Goal: Task Accomplishment & Management: Manage account settings

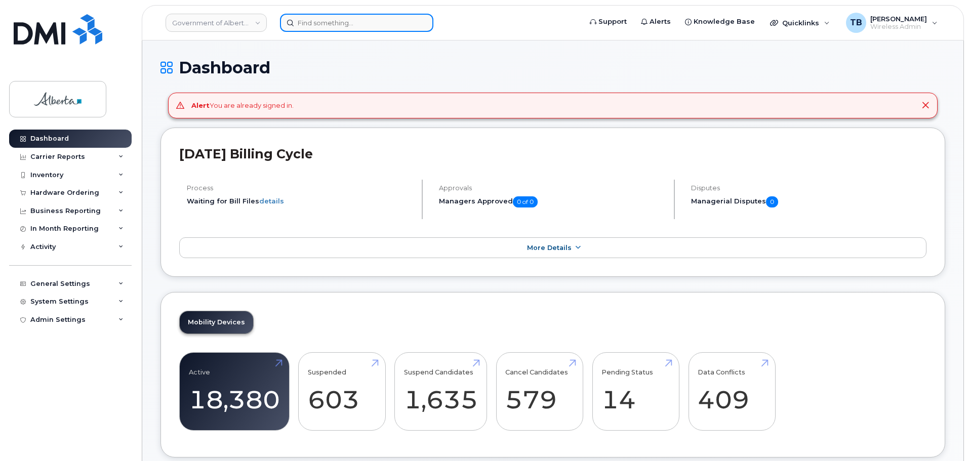
click at [291, 15] on input at bounding box center [356, 23] width 153 height 18
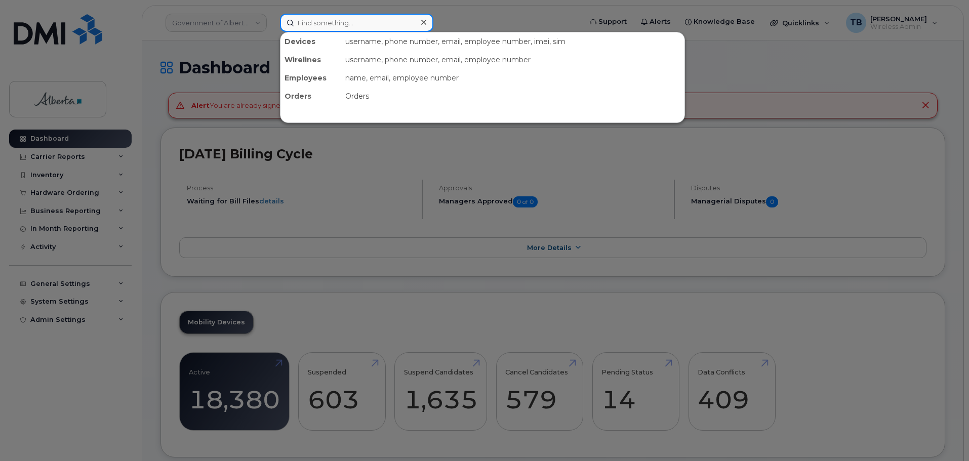
paste input "5878790542"
type input "5878790542"
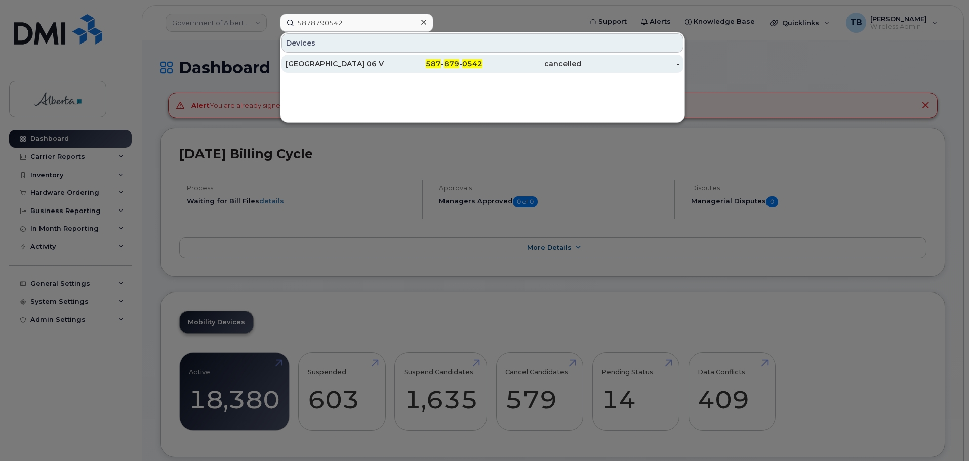
click at [315, 64] on div "[GEOGRAPHIC_DATA] 06 Vacant" at bounding box center [334, 64] width 99 height 10
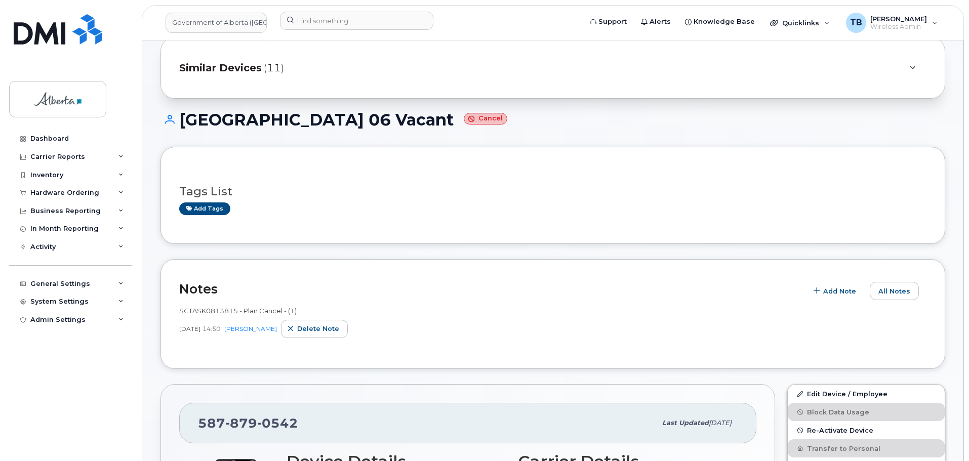
scroll to position [101, 0]
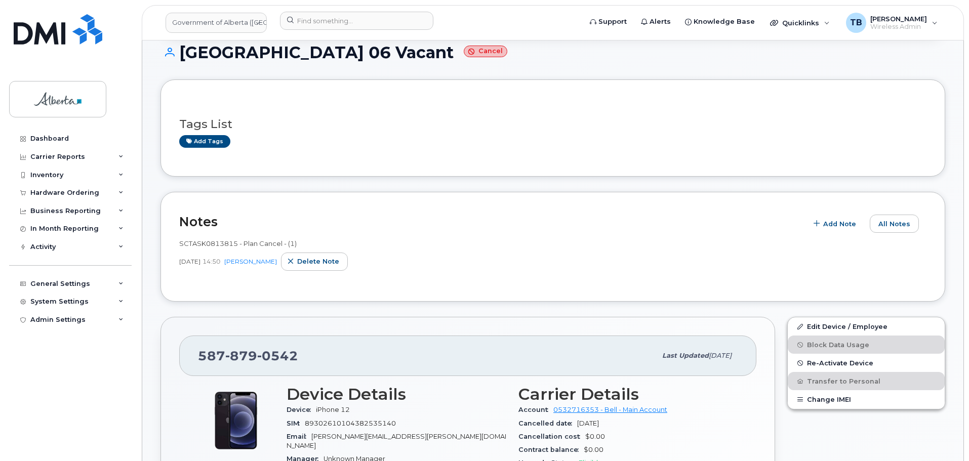
click at [191, 242] on span "SCTASK0813815 - Plan Cancel - (1)" at bounding box center [237, 243] width 117 height 8
copy span "SCTASK0813815"
click at [311, 265] on span "Delete note" at bounding box center [318, 262] width 42 height 10
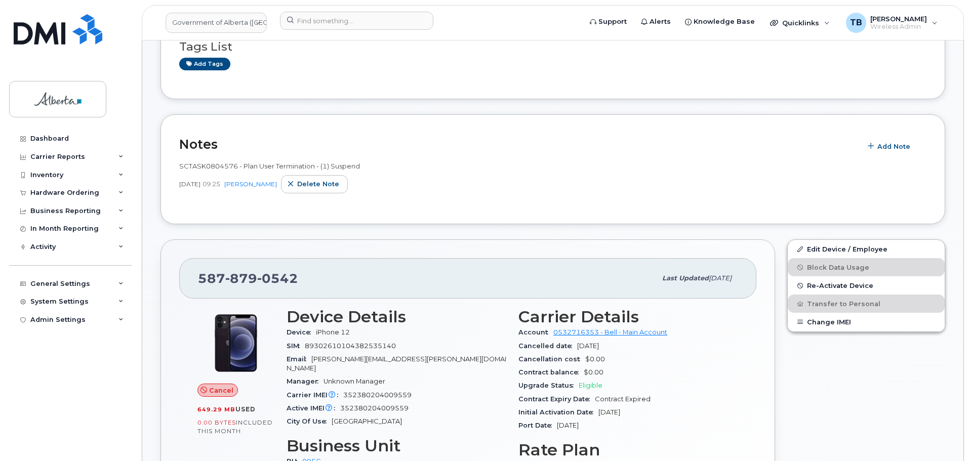
scroll to position [202, 0]
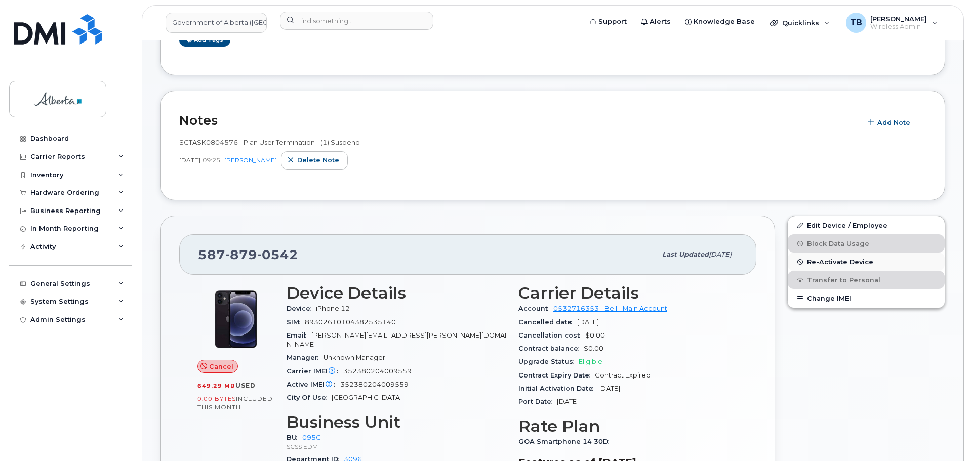
click at [822, 263] on span "Re-Activate Device" at bounding box center [840, 262] width 66 height 8
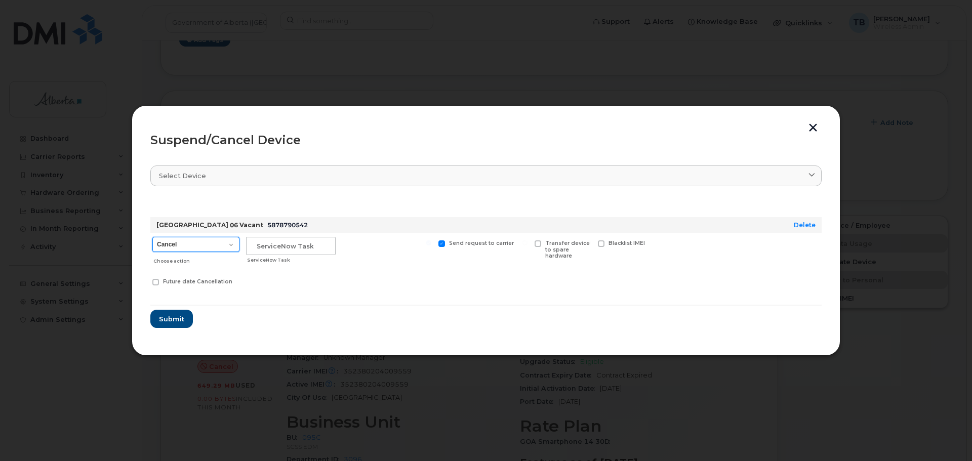
click at [198, 248] on select "Cancel Suspend - Extend Suspension Suspend - Reduced Rate Suspend - Lost Device…" at bounding box center [195, 244] width 87 height 15
select select "[object Object]"
click at [152, 237] on select "Cancel Suspend - Extend Suspension Suspend - Reduced Rate Suspend - Lost Device…" at bounding box center [195, 244] width 87 height 15
click at [289, 240] on input "text" at bounding box center [291, 246] width 90 height 18
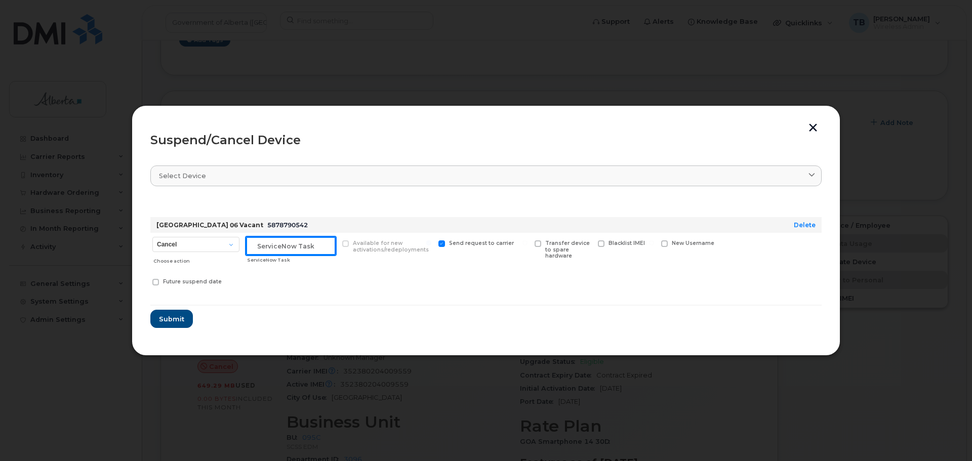
paste input "SCTASK0831774"
type input "SCTASK0831774"
click at [182, 318] on span "Submit" at bounding box center [170, 319] width 25 height 10
click at [182, 318] on form "DS Park Plaza 06 Vacant 5878790542 Delete Cancel Suspend - Extend Suspension Su…" at bounding box center [485, 263] width 671 height 130
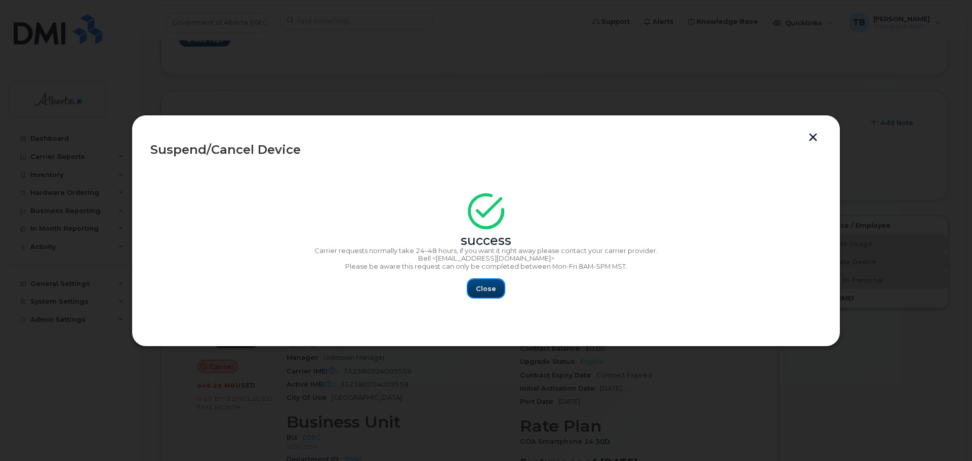
click at [487, 286] on span "Close" at bounding box center [486, 289] width 20 height 10
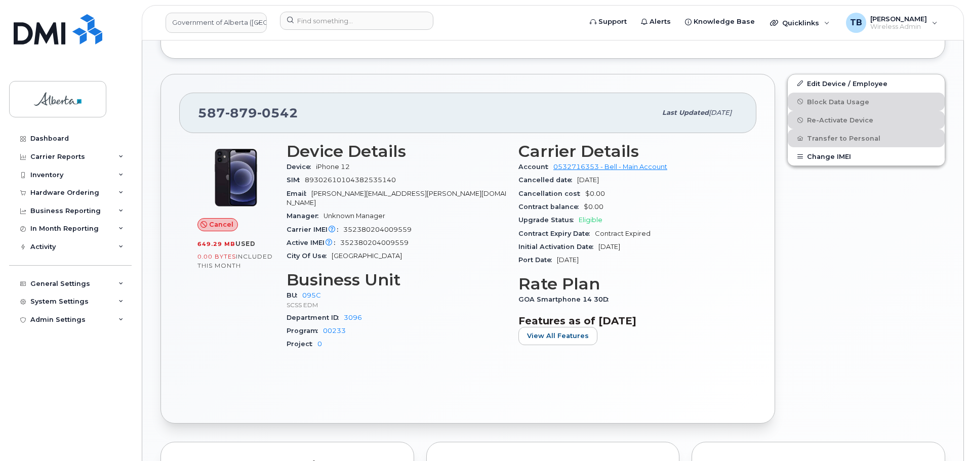
scroll to position [390, 0]
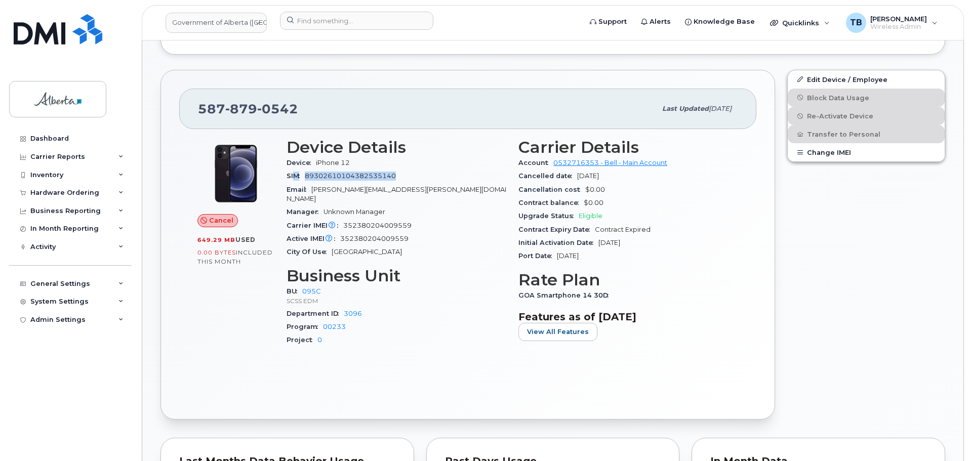
drag, startPoint x: 382, startPoint y: 177, endPoint x: 293, endPoint y: 178, distance: 88.6
click at [293, 178] on div "SIM [TECHNICAL_ID]" at bounding box center [396, 176] width 220 height 13
drag, startPoint x: 417, startPoint y: 214, endPoint x: 345, endPoint y: 214, distance: 72.9
click at [345, 219] on div "Carrier IMEI Carrier IMEI is reported during the last billing cycle or change o…" at bounding box center [396, 225] width 220 height 13
copy span "352380204009559"
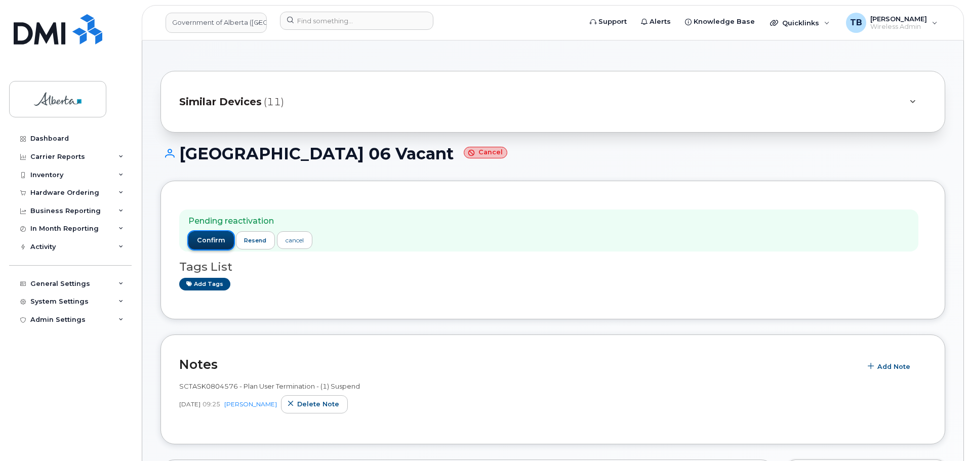
click at [210, 237] on span "confirm" at bounding box center [211, 240] width 28 height 9
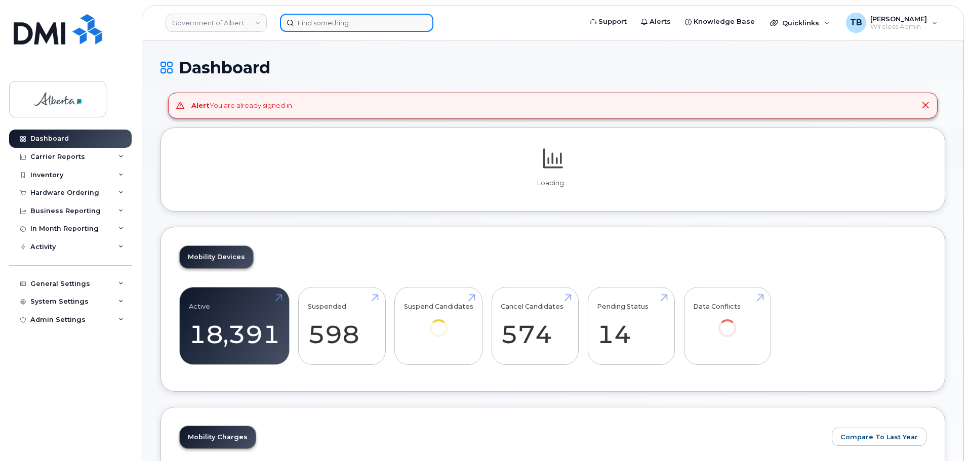
click at [327, 25] on input at bounding box center [356, 23] width 153 height 18
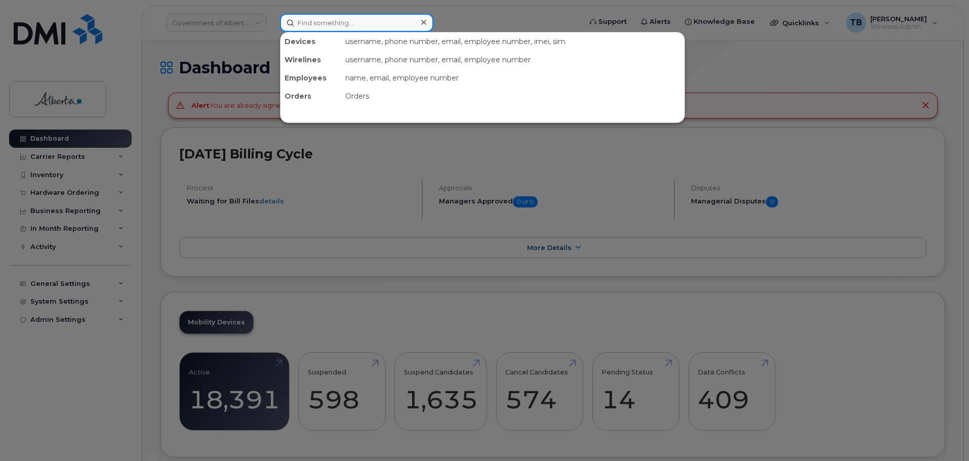
paste input "7803616697"
type input "7803616697"
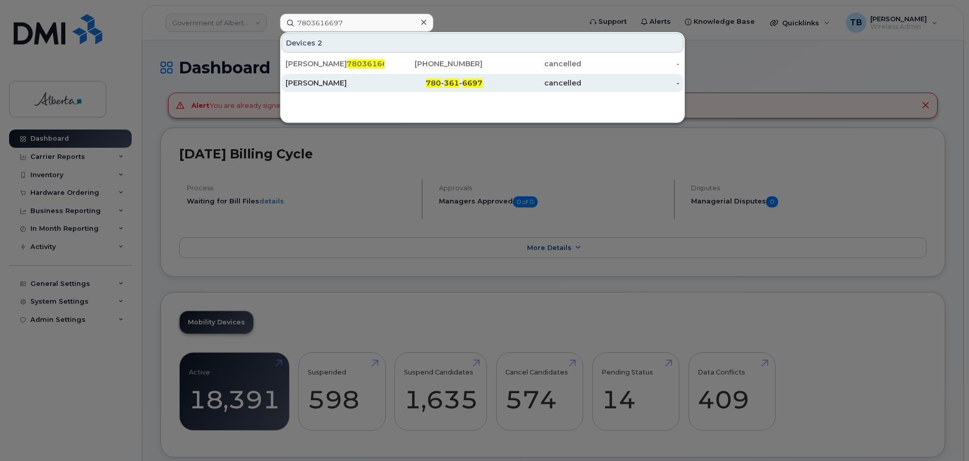
click at [309, 79] on div "Jennifer Merriam" at bounding box center [334, 83] width 99 height 10
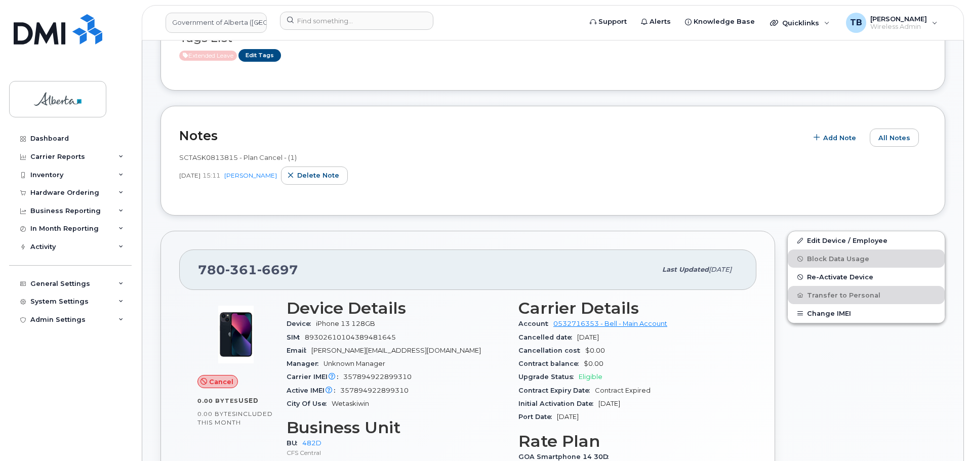
scroll to position [152, 0]
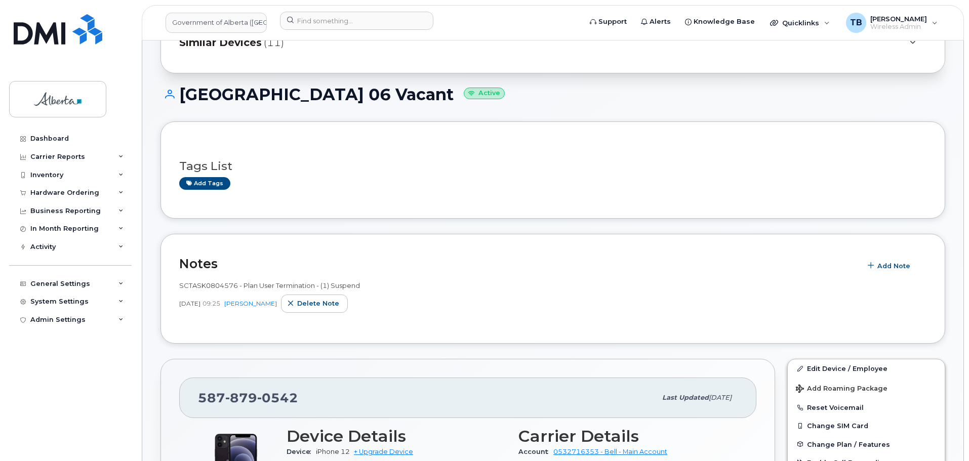
scroll to position [152, 0]
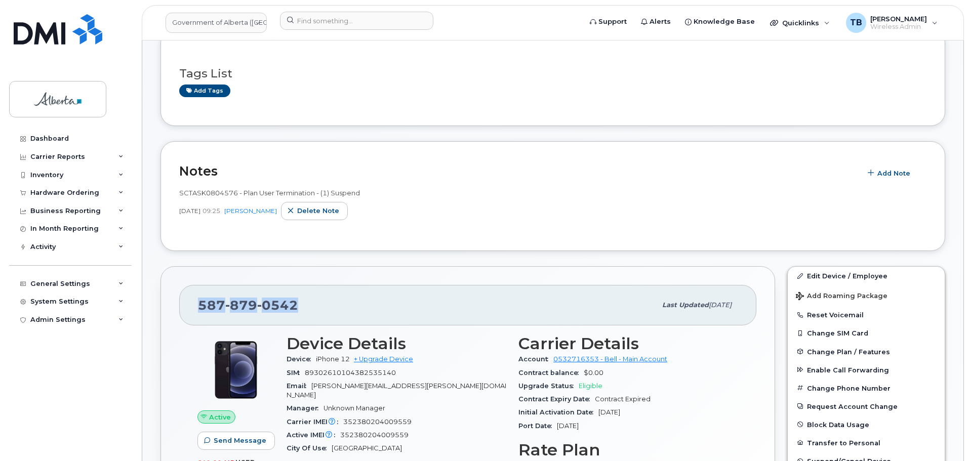
drag, startPoint x: 324, startPoint y: 307, endPoint x: 194, endPoint y: 308, distance: 129.5
click at [194, 308] on div "587 879 0542 Last updated Aug 14, 2025" at bounding box center [467, 305] width 577 height 40
copy span "587 879 0542"
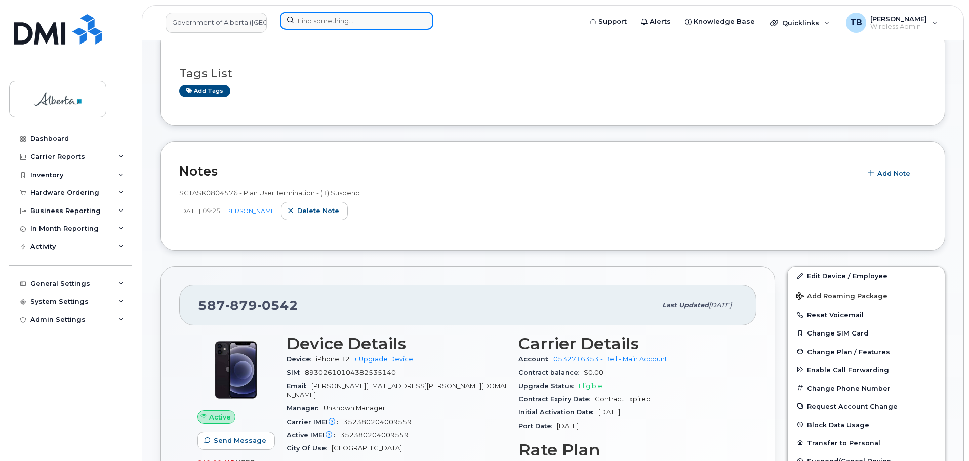
click at [331, 20] on input at bounding box center [356, 21] width 153 height 18
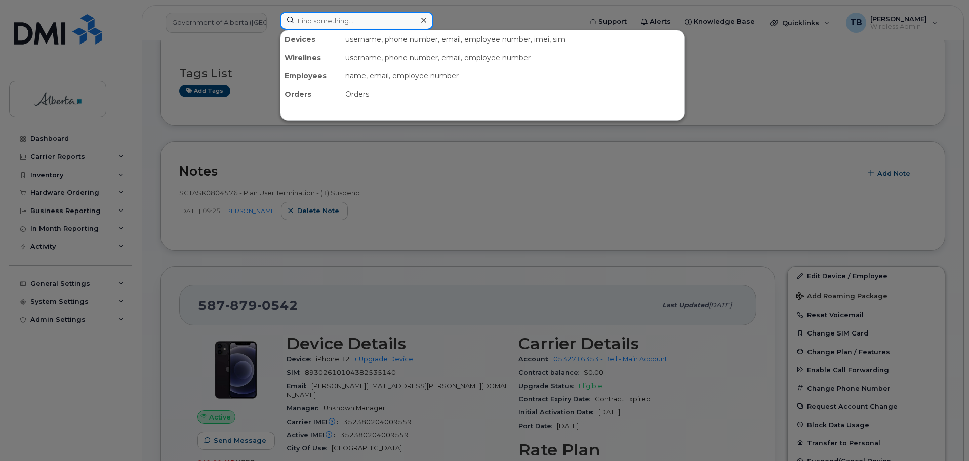
paste input "5873387217"
type input "5873387217"
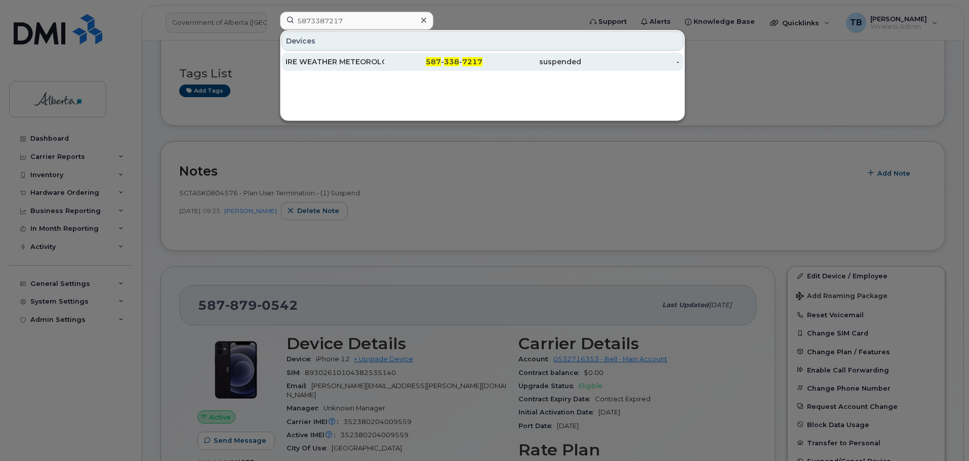
click at [322, 62] on div "IRE WEATHER METEOROLOGIST Vacant" at bounding box center [334, 62] width 99 height 10
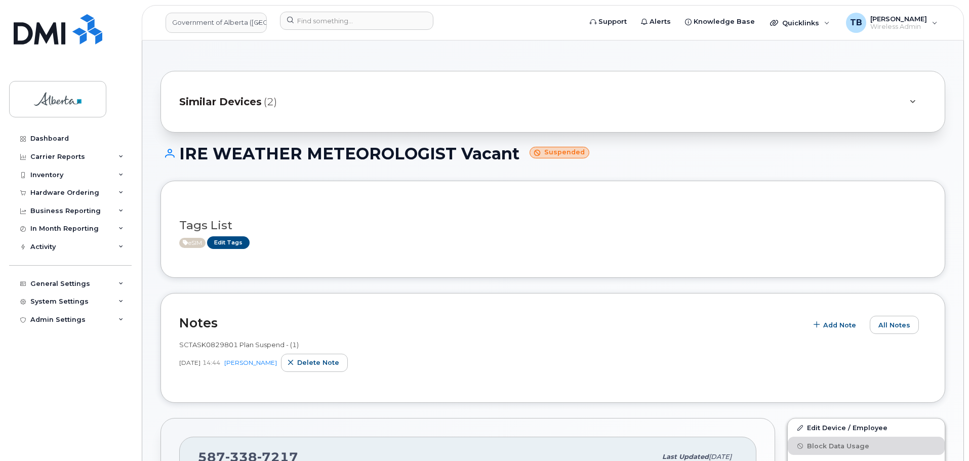
click at [204, 349] on div "SCTASK0829801 Plan Suspend - (1)" at bounding box center [552, 345] width 747 height 10
click at [204, 346] on span "SCTASK0829801 Plan Suspend - (1)" at bounding box center [238, 345] width 119 height 8
copy span "SCTASK0829801"
click at [346, 23] on input at bounding box center [356, 21] width 153 height 18
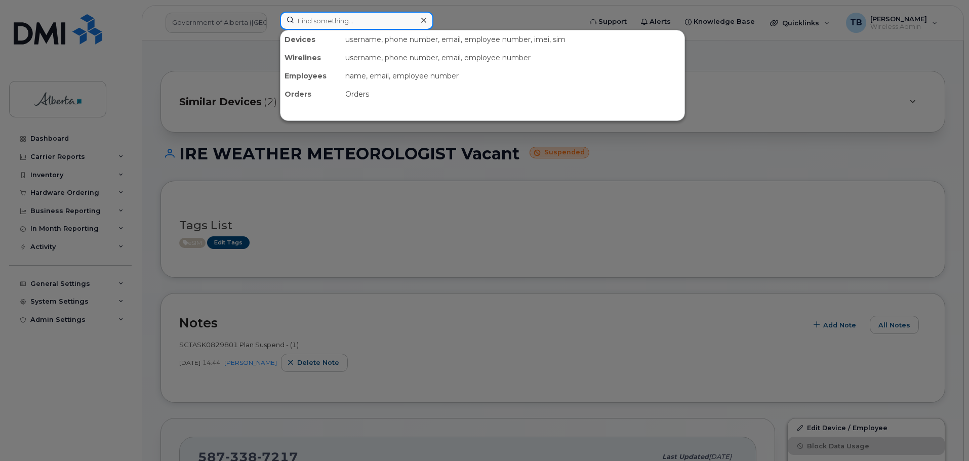
paste input "4038744305"
type input "4038744305"
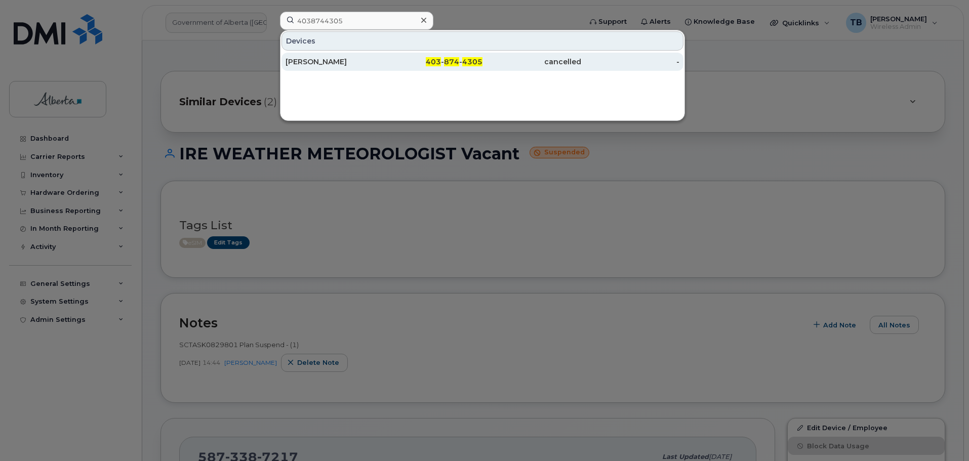
click at [322, 60] on div "[PERSON_NAME]" at bounding box center [334, 62] width 99 height 10
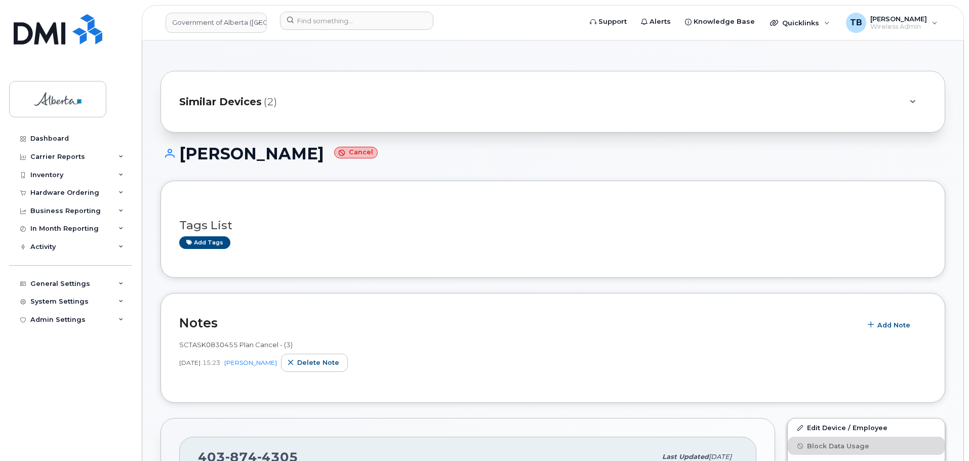
click at [209, 347] on span "SCTASK0830455 Plan Cancel - (3)" at bounding box center [235, 345] width 113 height 8
copy span "SCTASK0830455"
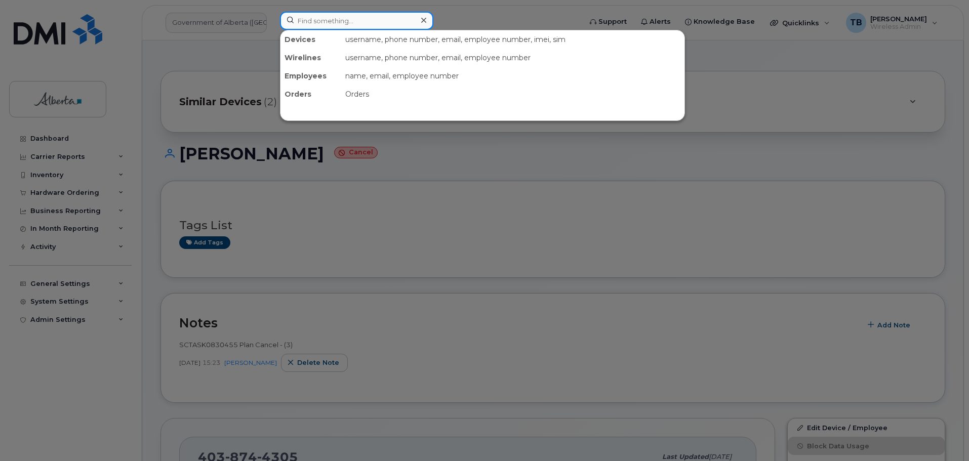
click at [316, 15] on input at bounding box center [356, 21] width 153 height 18
paste input "7804054228"
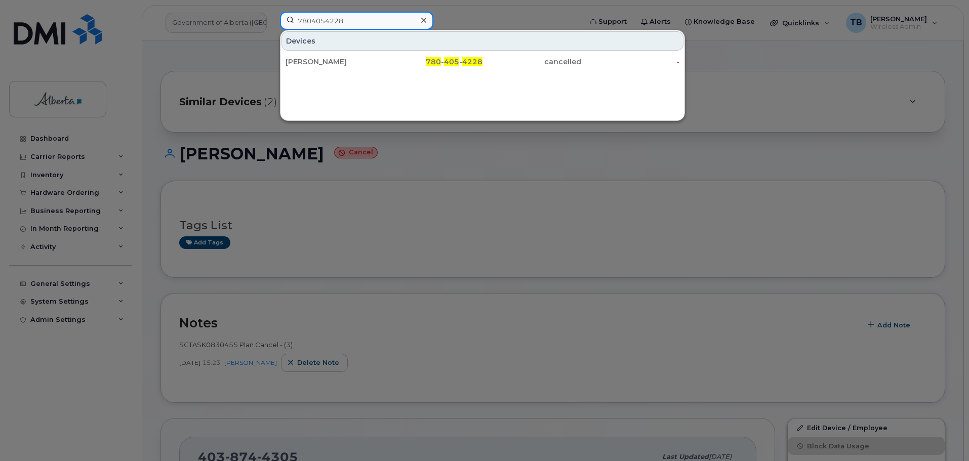
drag, startPoint x: 354, startPoint y: 19, endPoint x: 273, endPoint y: 29, distance: 81.6
click at [273, 29] on div "7804054228 Devices Jonathan Sinclair 780 - 405 - 4228 cancelled -" at bounding box center [427, 23] width 311 height 22
paste input "7724001"
click at [338, 19] on input "7807724001" at bounding box center [356, 21] width 153 height 18
click at [272, 26] on div "7807724001 Devices Simon Tatlow 780 - 772 - 4001 cancelled -" at bounding box center [427, 23] width 311 height 22
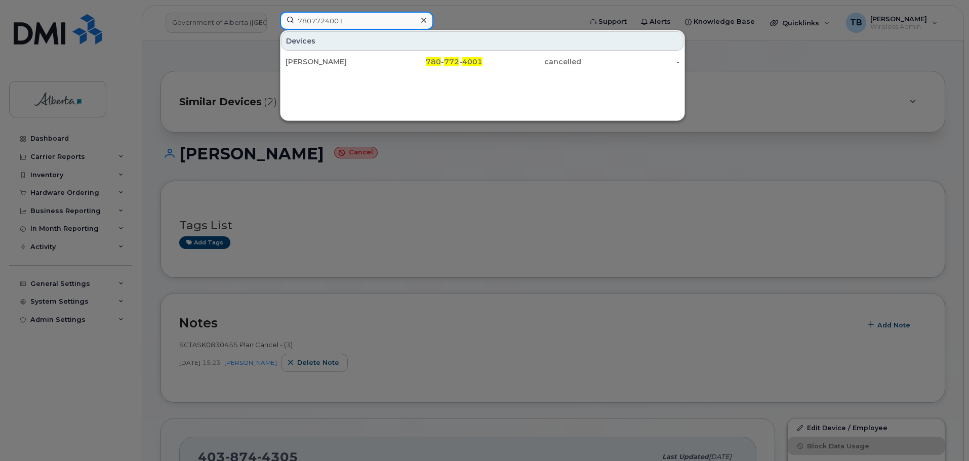
paste input "2857382"
type input "7802857382"
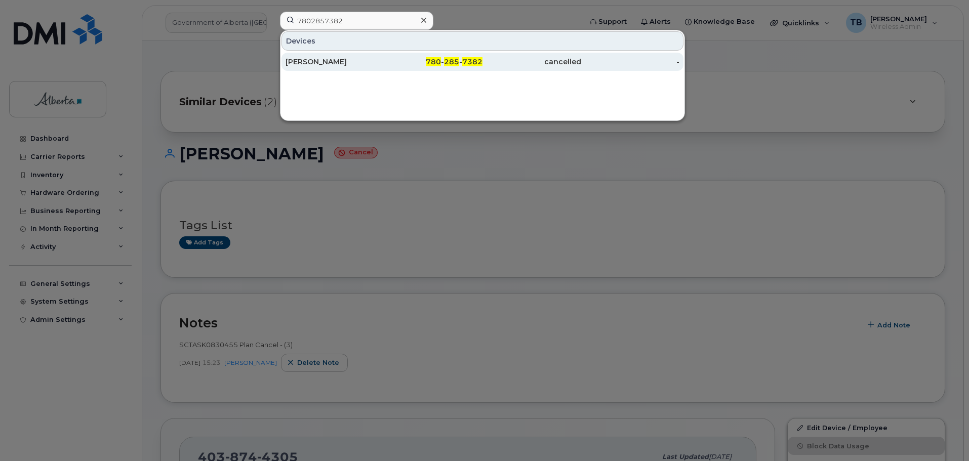
click at [384, 67] on div "Billy Rhude" at bounding box center [433, 62] width 99 height 18
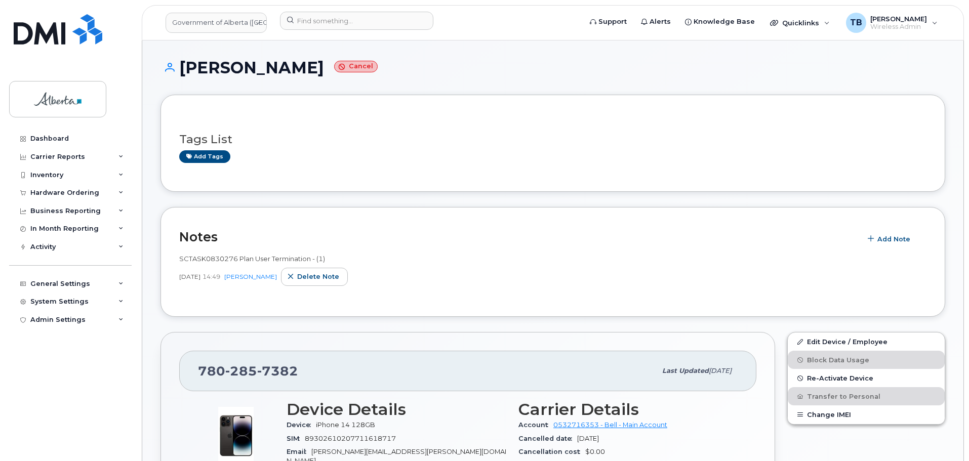
click at [209, 261] on span "SCTASK0830276 Plan User Termination - (1)" at bounding box center [252, 259] width 146 height 8
copy span "SCTASK0830276"
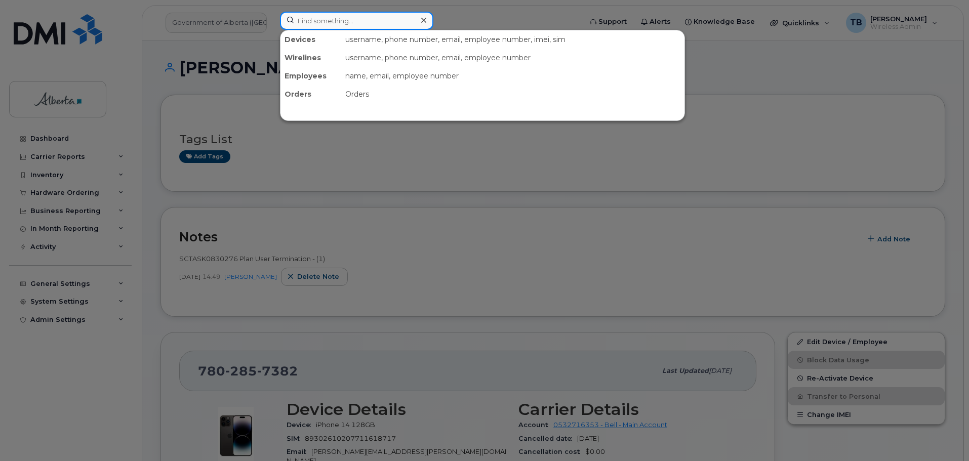
click at [313, 19] on input at bounding box center [356, 21] width 153 height 18
paste input "5873857406"
type input "5873857406"
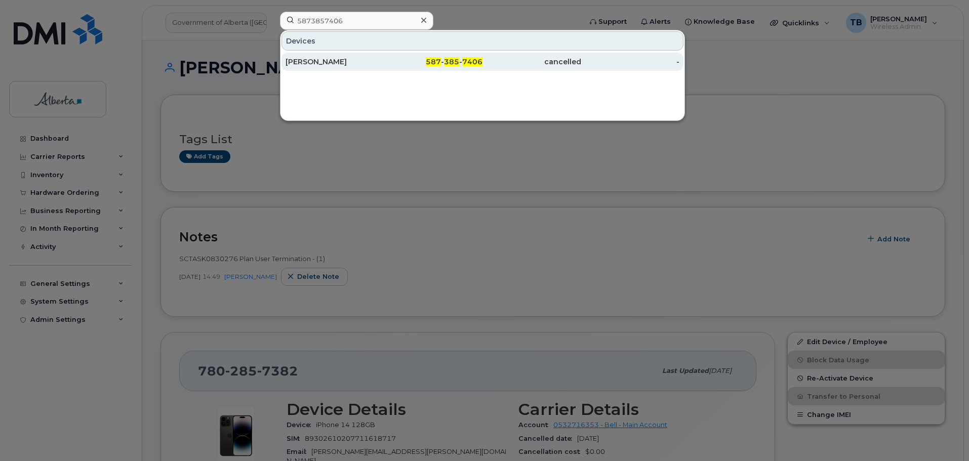
click at [308, 64] on div "Ruth Eleyinmi" at bounding box center [334, 62] width 99 height 10
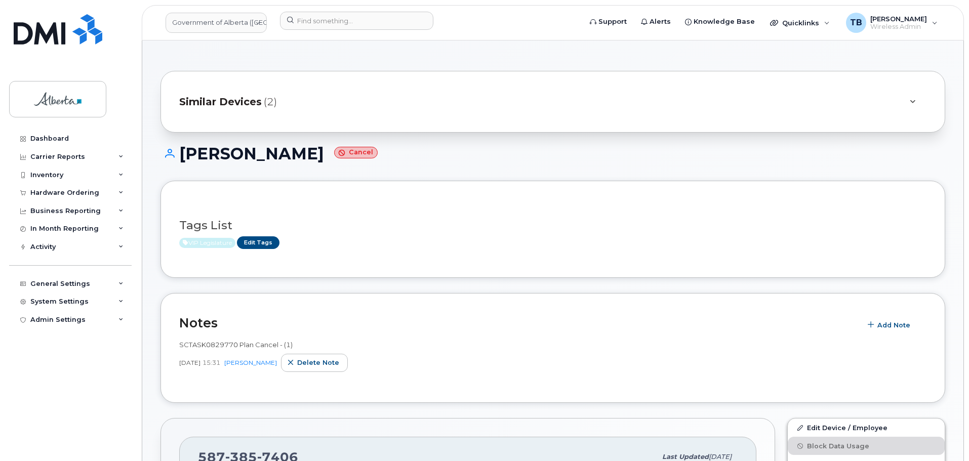
click at [205, 345] on span "SCTASK0829770 Plan Cancel - (1)" at bounding box center [235, 345] width 113 height 8
copy span "SCTASK0829770"
click at [321, 23] on input at bounding box center [356, 21] width 153 height 18
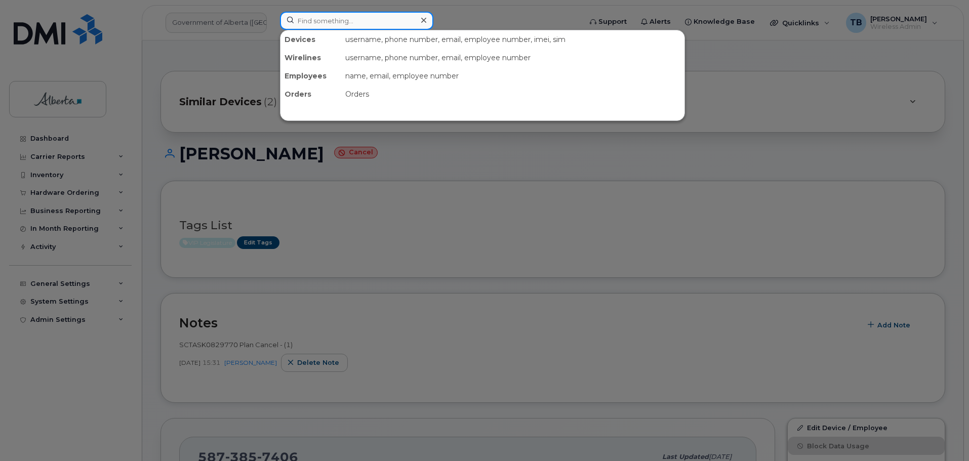
paste input "7802394760"
type input "7802394760"
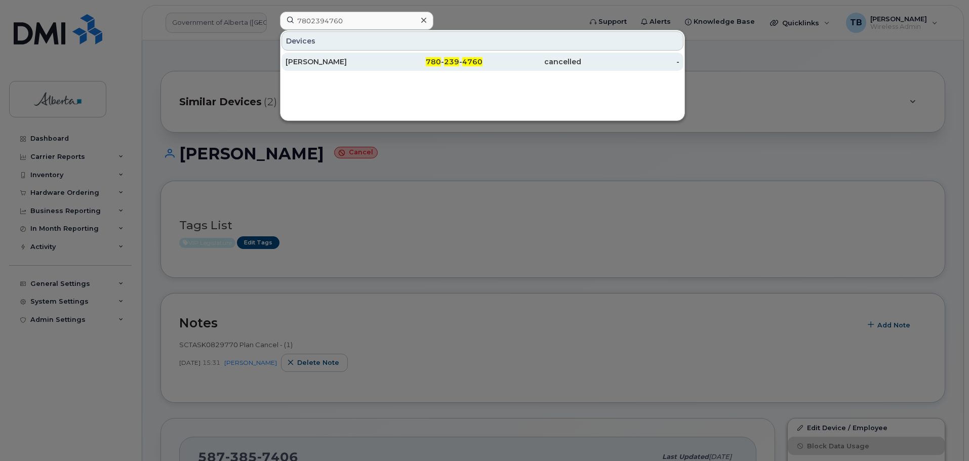
click at [312, 58] on div "[PERSON_NAME]" at bounding box center [334, 62] width 99 height 10
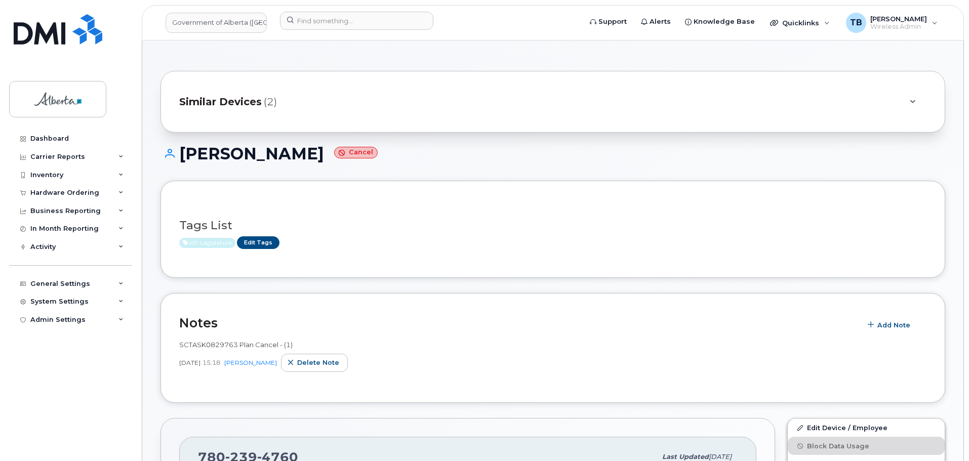
click at [195, 350] on div "SCTASK0829763 Plan Cancel - (1) [DATE] 15:18 [PERSON_NAME] Delete note" at bounding box center [552, 356] width 747 height 32
click at [194, 347] on span "SCTASK0829763 Plan Cancel - (1)" at bounding box center [235, 345] width 113 height 8
copy span "SCTASK0829763"
click at [48, 194] on div "Hardware Ordering" at bounding box center [64, 193] width 69 height 8
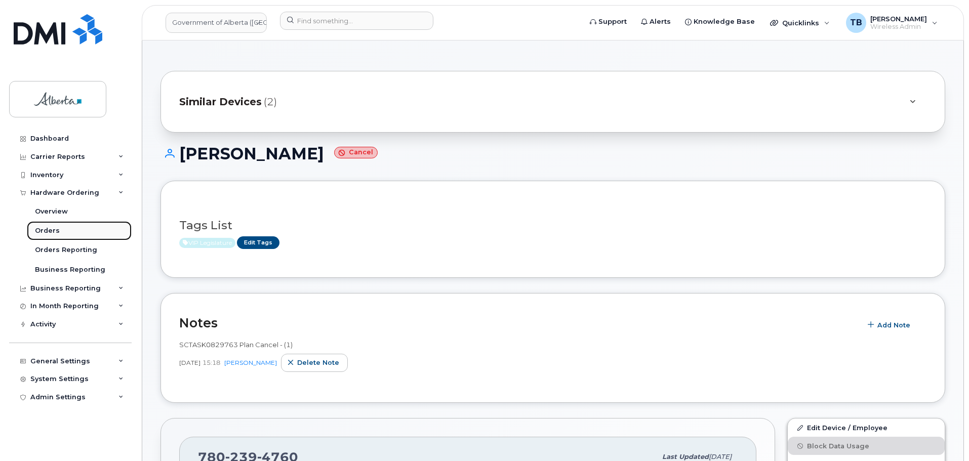
click at [47, 232] on div "Orders" at bounding box center [47, 230] width 25 height 9
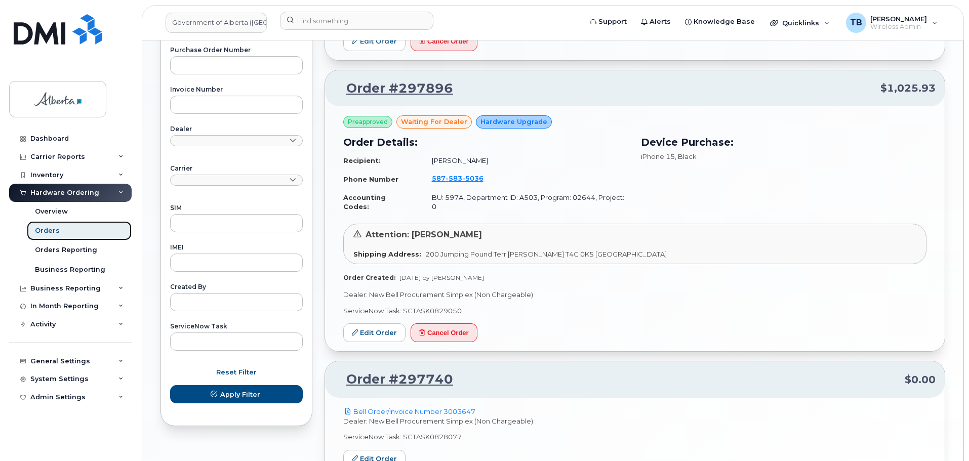
scroll to position [405, 0]
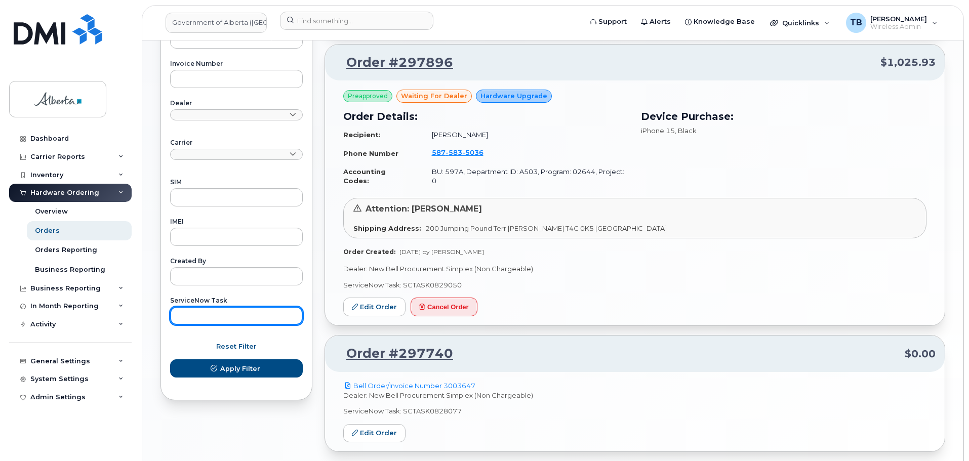
click at [232, 317] on input "text" at bounding box center [236, 316] width 133 height 18
paste input "SCTASK0829473"
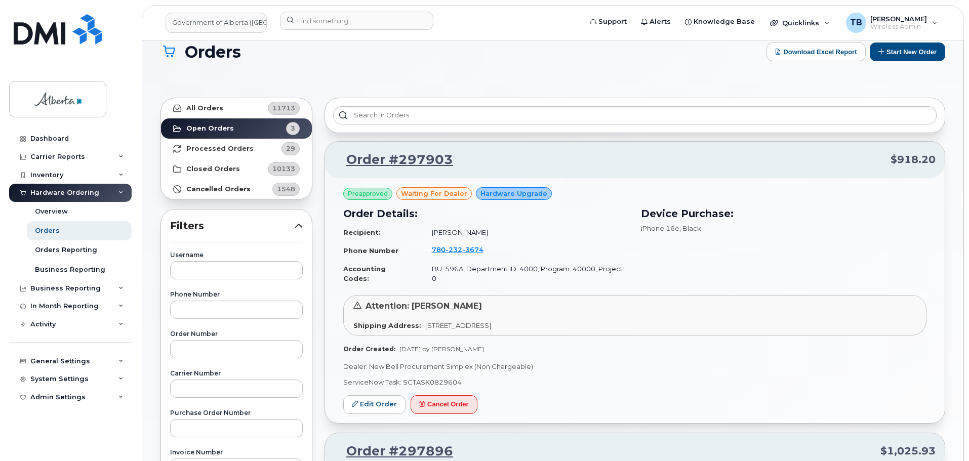
scroll to position [0, 0]
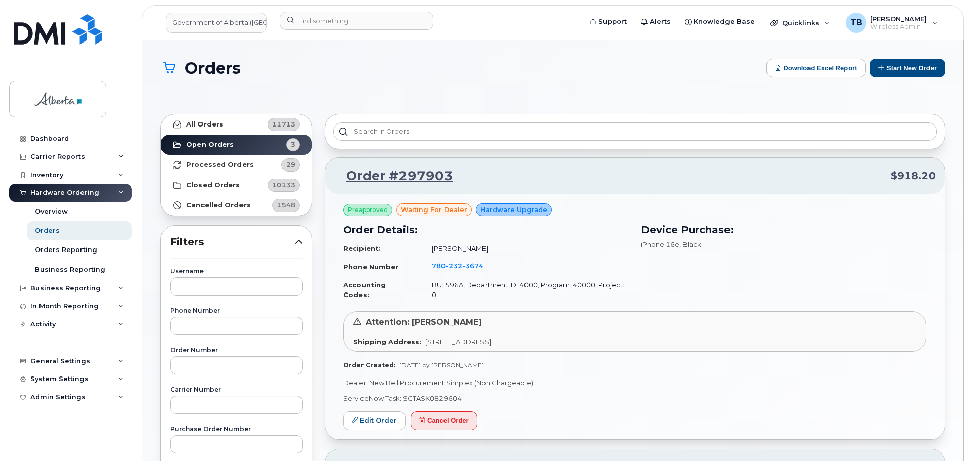
type input "SCTASK0829473"
click at [206, 119] on link "All Orders 11713" at bounding box center [236, 124] width 151 height 20
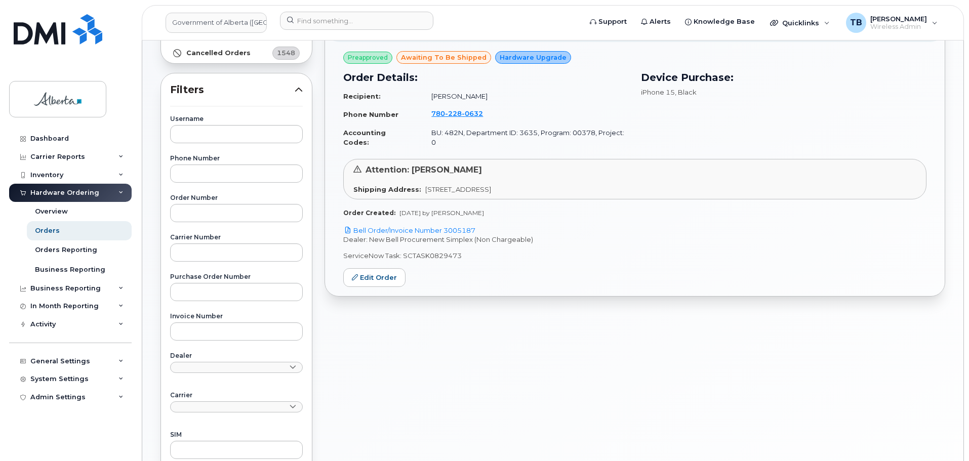
scroll to position [202, 0]
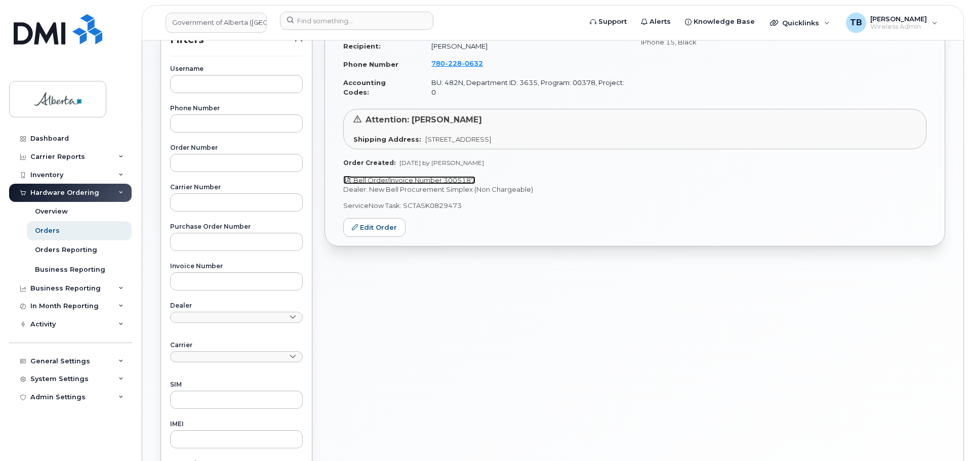
click at [429, 176] on link "Bell Order/Invoice Number 3005187" at bounding box center [409, 180] width 132 height 8
click at [462, 63] on span "228" at bounding box center [472, 63] width 21 height 8
click at [412, 176] on link "Bell Order/Invoice Number 3005187" at bounding box center [409, 180] width 132 height 8
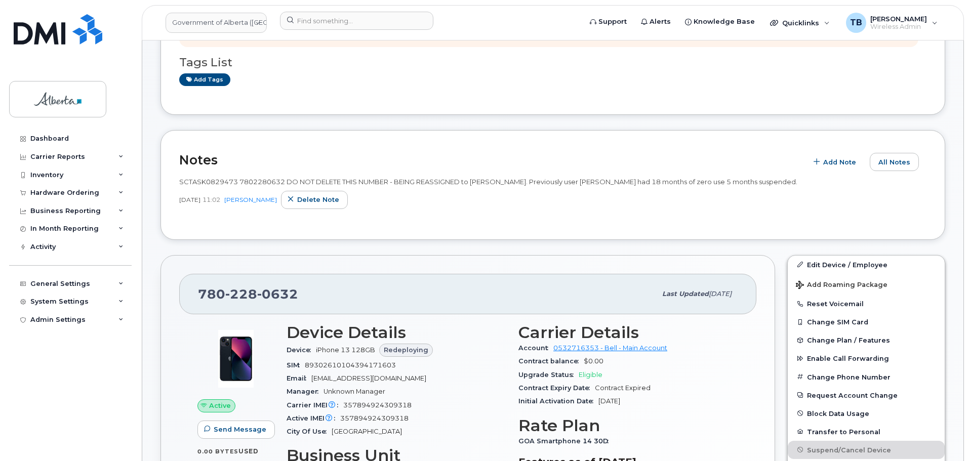
scroll to position [101, 0]
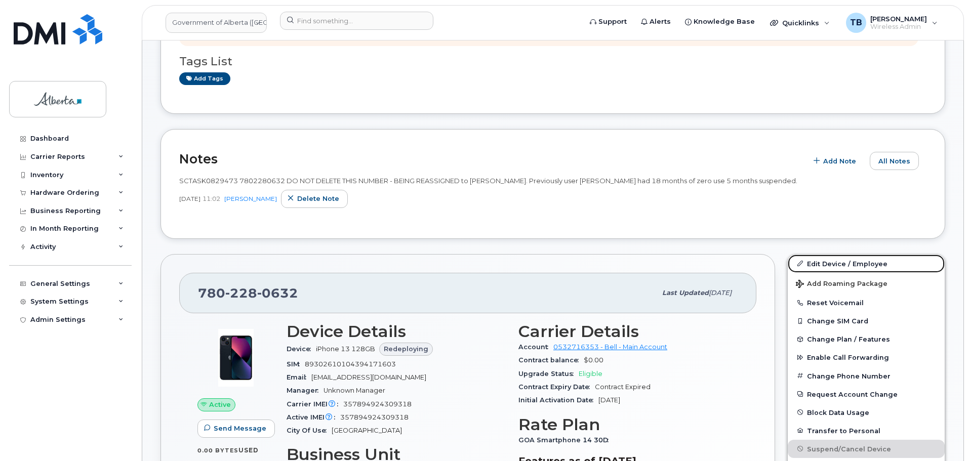
drag, startPoint x: 820, startPoint y: 261, endPoint x: 628, endPoint y: 251, distance: 192.1
click at [819, 261] on link "Edit Device / Employee" at bounding box center [865, 264] width 157 height 18
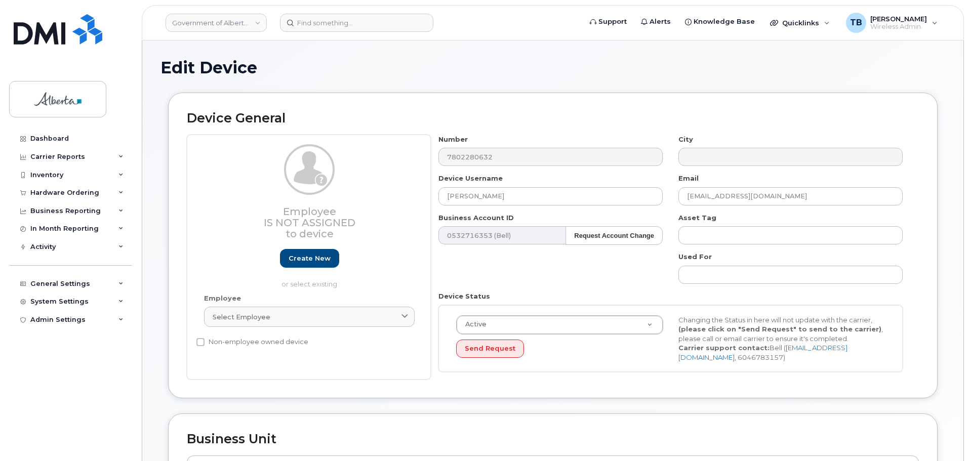
select select "4749731"
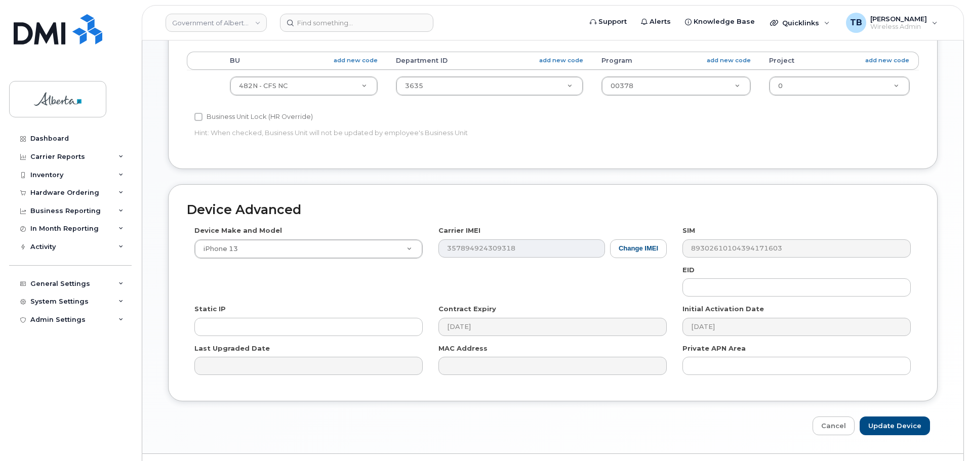
scroll to position [405, 0]
click at [700, 287] on input "text" at bounding box center [796, 286] width 228 height 18
paste input "89049032007208882600188390579502"
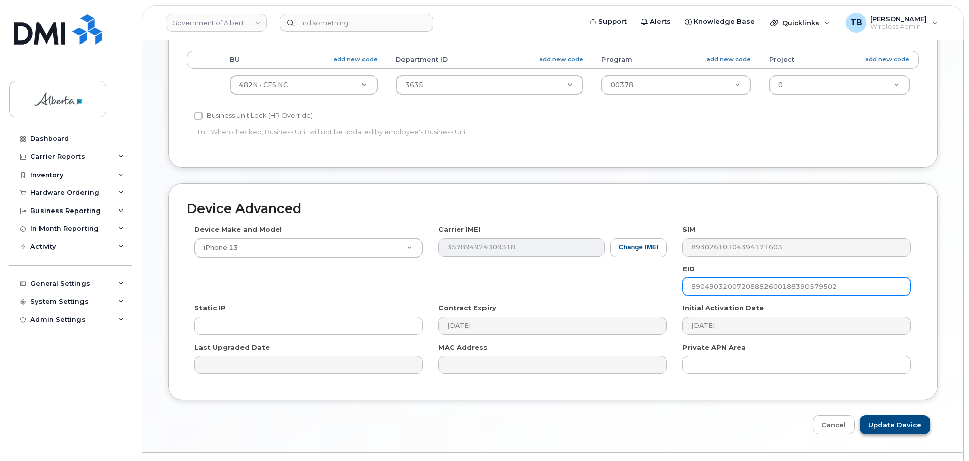
type input "89049032007208882600188390579502"
drag, startPoint x: 890, startPoint y: 426, endPoint x: 570, endPoint y: 377, distance: 323.5
click at [589, 381] on div "Device Advanced Device Make and Model iPhone 13 Android TCL 502 Watch Apple Wat…" at bounding box center [552, 309] width 784 height 252
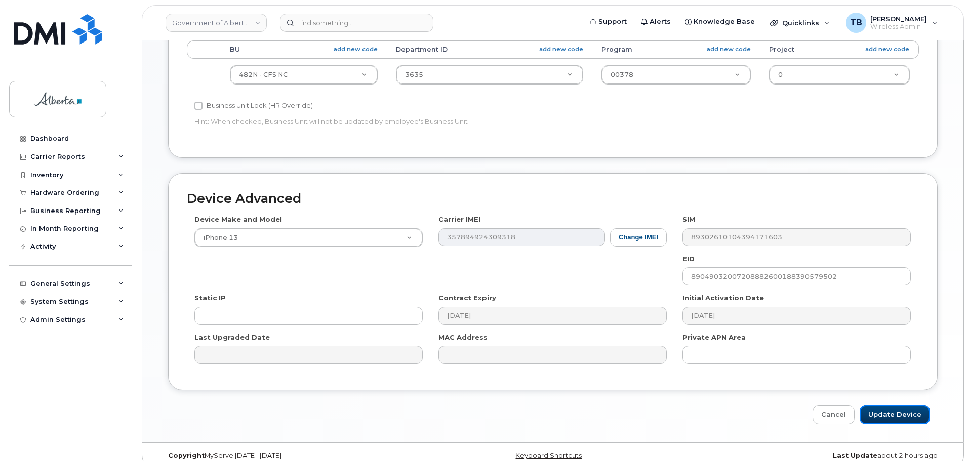
scroll to position [429, 0]
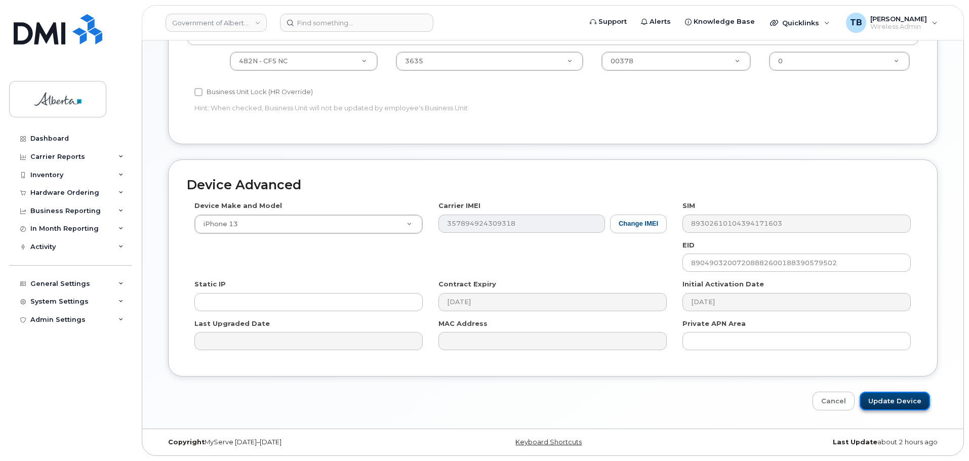
click at [888, 402] on input "Update Device" at bounding box center [894, 401] width 70 height 19
type input "Saving..."
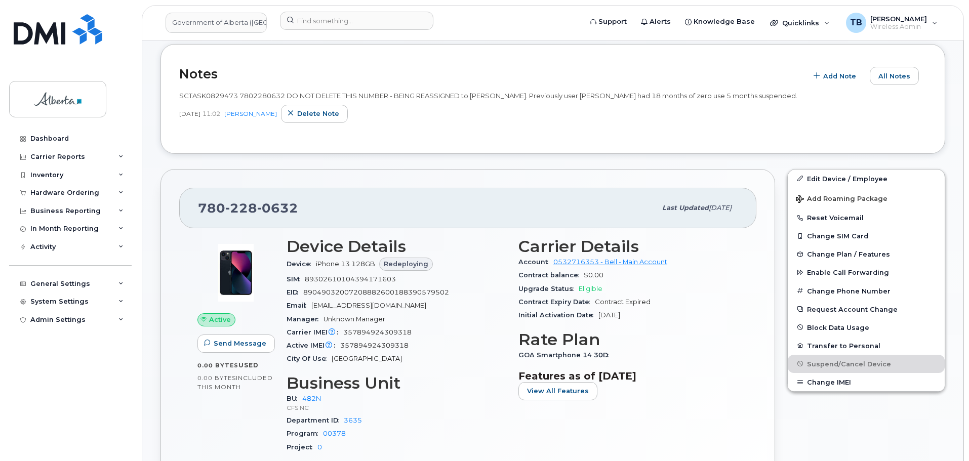
scroll to position [202, 0]
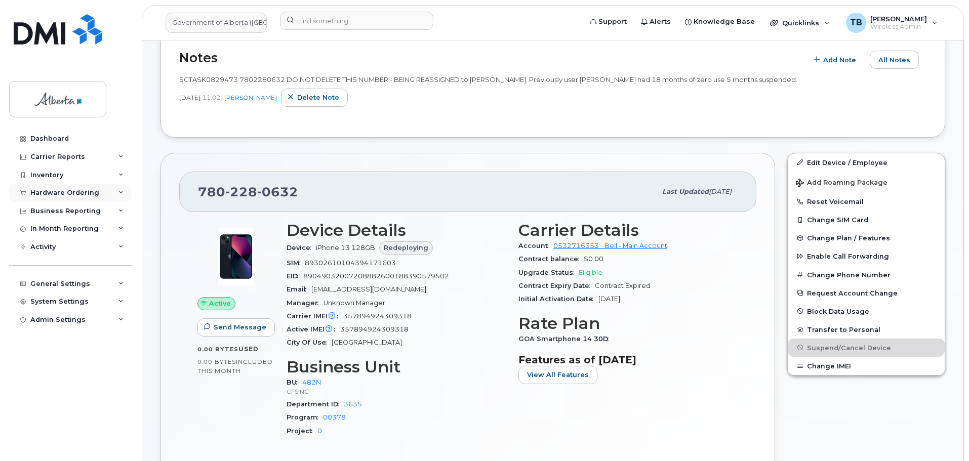
click at [47, 198] on div "Hardware Ordering" at bounding box center [70, 193] width 122 height 18
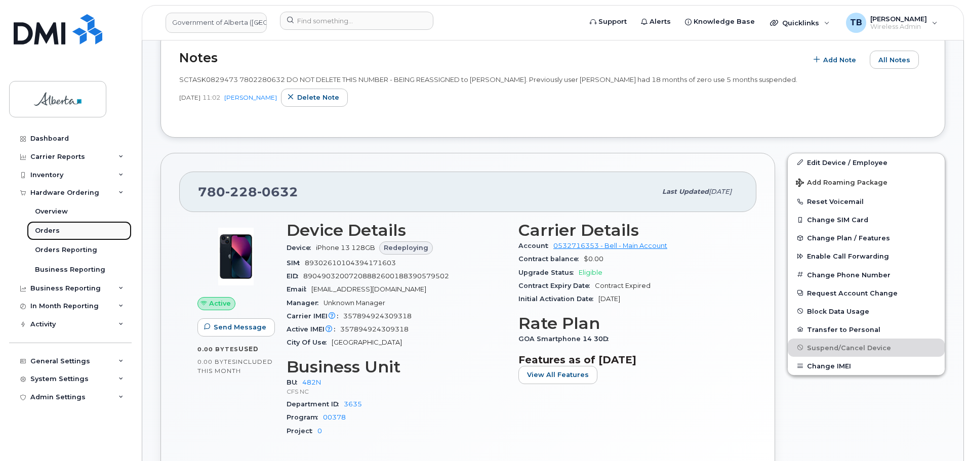
click at [50, 227] on div "Orders" at bounding box center [47, 230] width 25 height 9
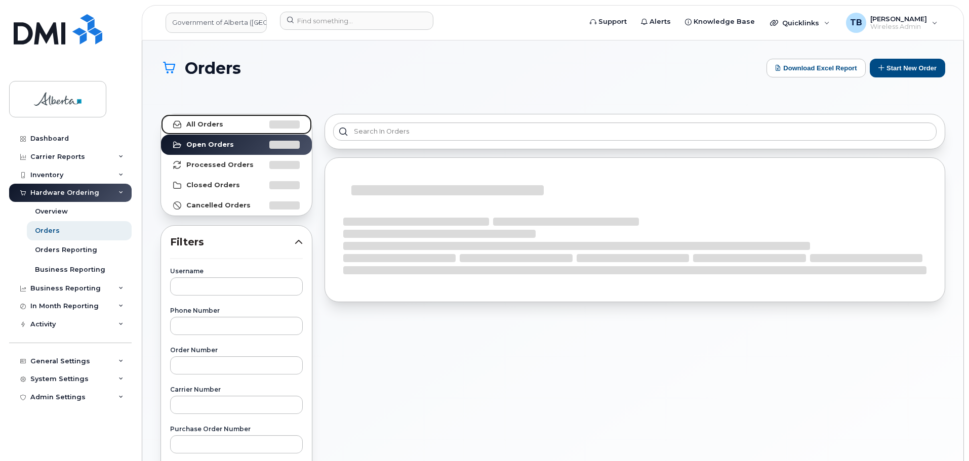
click at [204, 124] on strong "All Orders" at bounding box center [204, 124] width 37 height 8
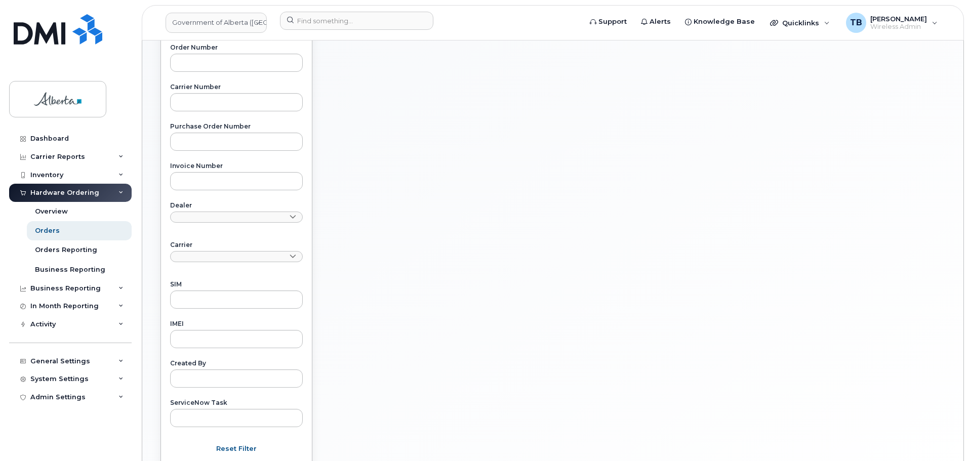
scroll to position [304, 0]
click at [194, 410] on input "text" at bounding box center [236, 417] width 133 height 18
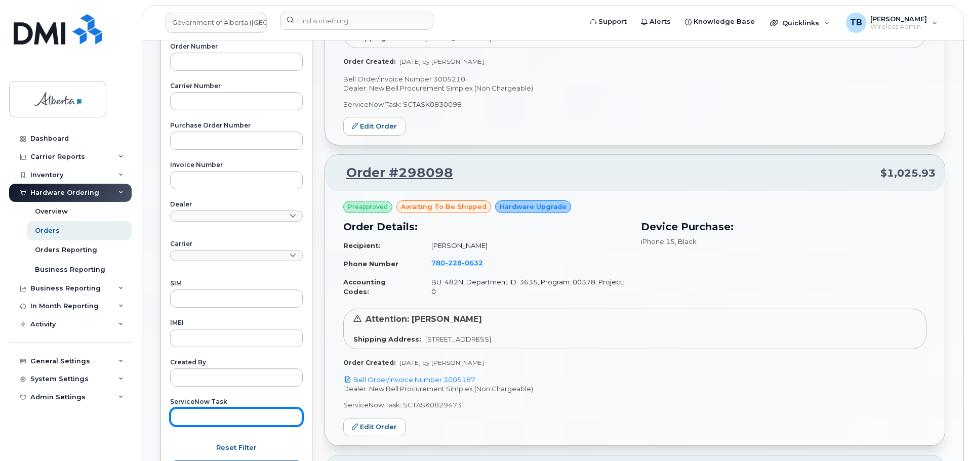
paste input "SCTASK0830079"
type input "SCTASK0830079"
click at [170, 460] on button "Apply Filter" at bounding box center [236, 469] width 133 height 18
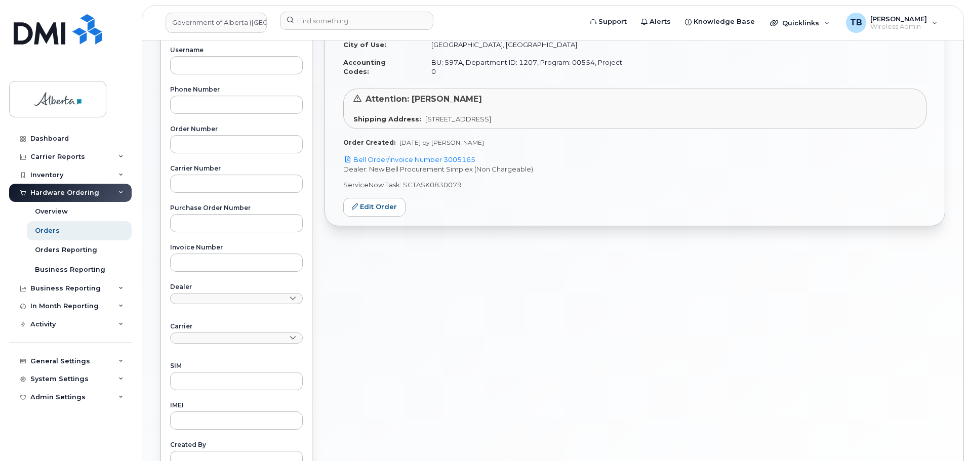
scroll to position [101, 0]
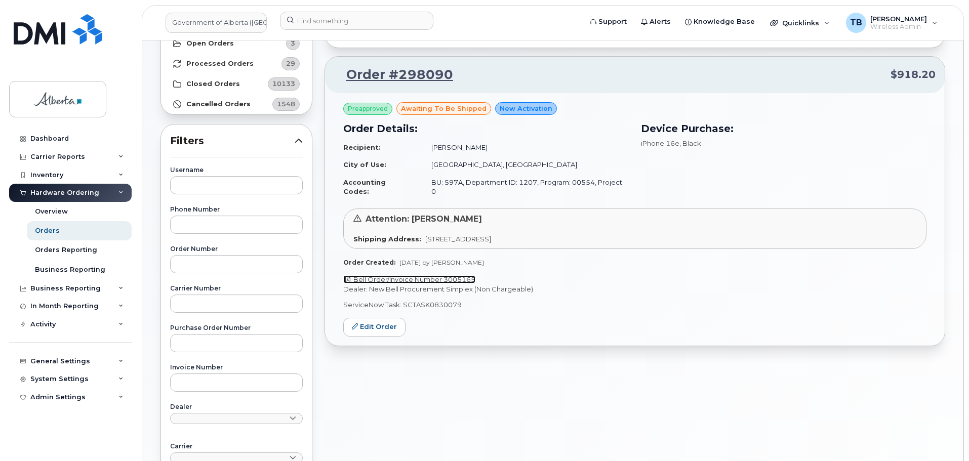
click at [433, 275] on link "Bell Order/Invoice Number 3005165" at bounding box center [409, 279] width 132 height 8
drag, startPoint x: 472, startPoint y: 149, endPoint x: 428, endPoint y: 151, distance: 44.1
click at [428, 151] on td "Jack Shipton" at bounding box center [525, 148] width 206 height 18
copy td "Jack Shipton"
click at [367, 32] on div at bounding box center [427, 23] width 311 height 22
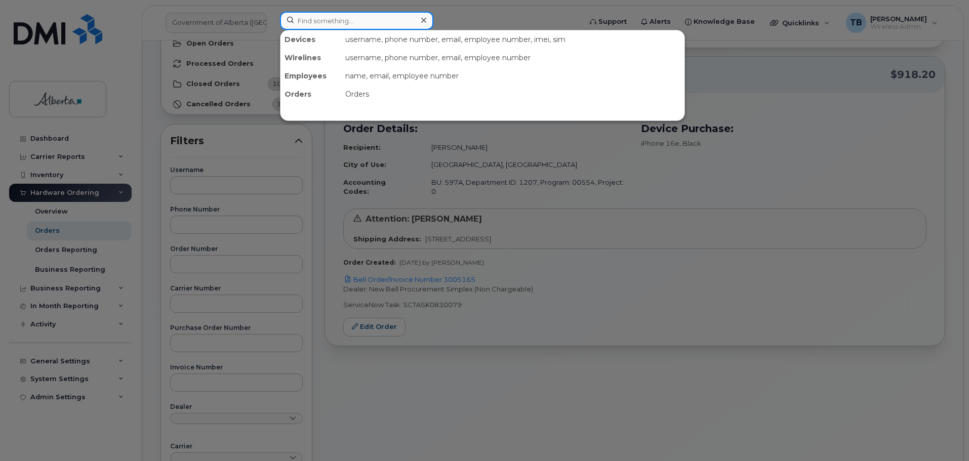
click at [362, 23] on input at bounding box center [356, 21] width 153 height 18
paste input "Jack Shipton"
type input "Jack Shipton"
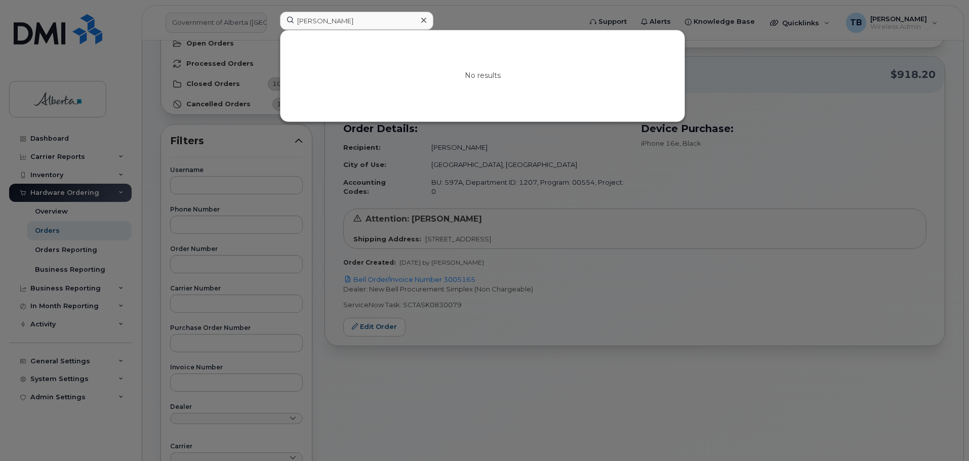
click at [487, 20] on div at bounding box center [484, 230] width 969 height 461
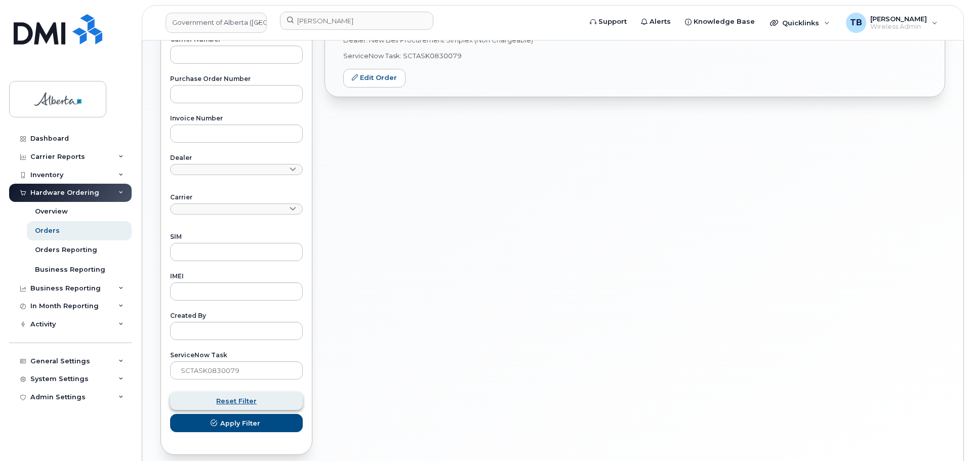
scroll to position [395, 0]
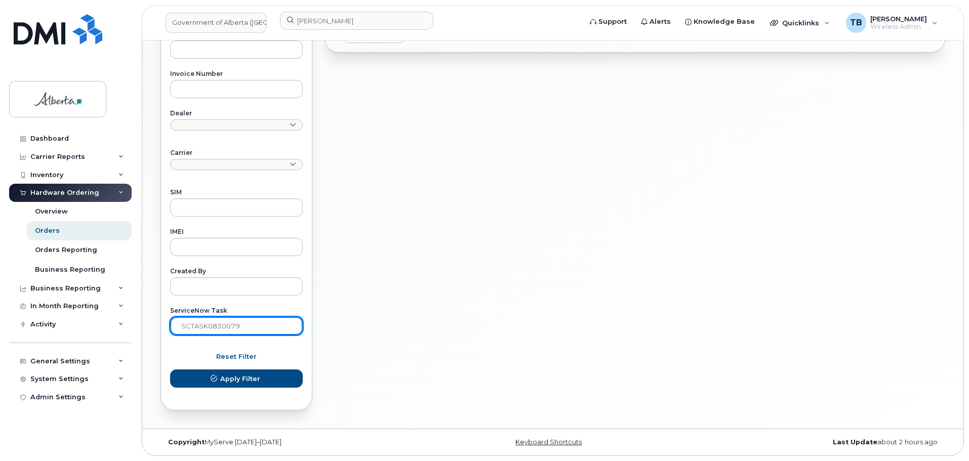
drag, startPoint x: 164, startPoint y: 329, endPoint x: 134, endPoint y: 330, distance: 30.9
click at [142, 329] on div "Government of Alberta (GOA) Jack Shipton Support Alerts Knowledge Base Quicklin…" at bounding box center [552, 37] width 821 height 783
paste input "29472"
type input "SCTASK0829472"
click at [170, 369] on button "Apply Filter" at bounding box center [236, 378] width 133 height 18
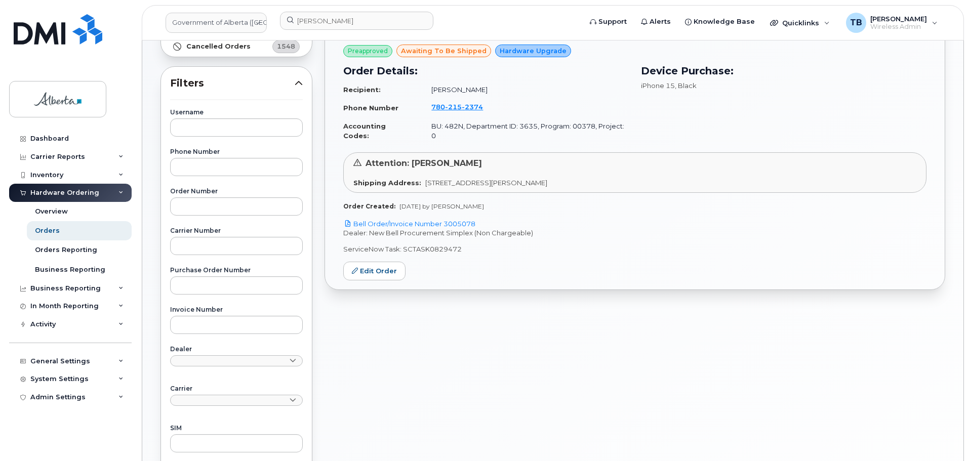
scroll to position [142, 0]
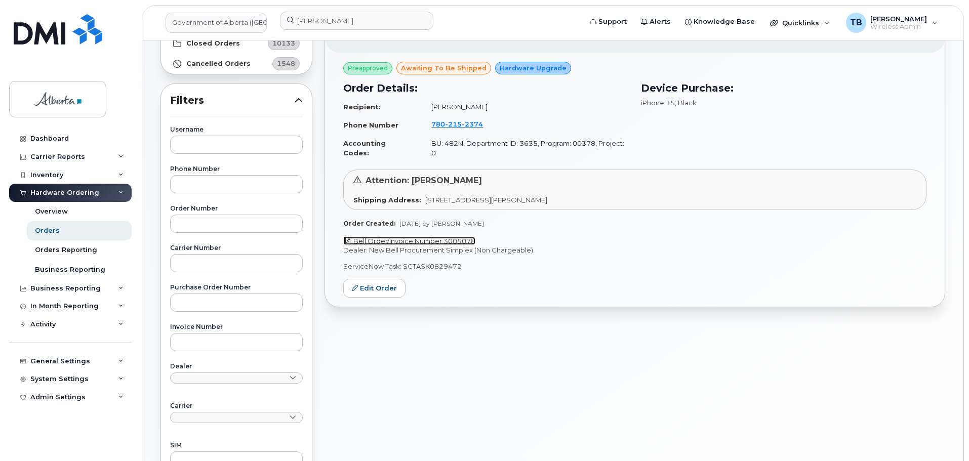
click at [443, 237] on link "Bell Order/Invoice Number 3005078" at bounding box center [409, 241] width 132 height 8
click at [462, 124] on span "215" at bounding box center [472, 124] width 21 height 8
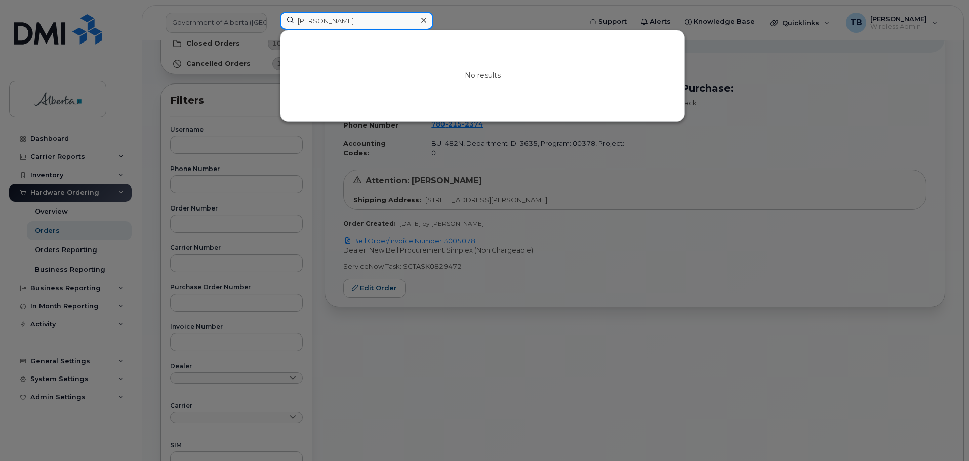
click at [341, 17] on input "Jack Shipton" at bounding box center [356, 21] width 153 height 18
paste input "5873350923"
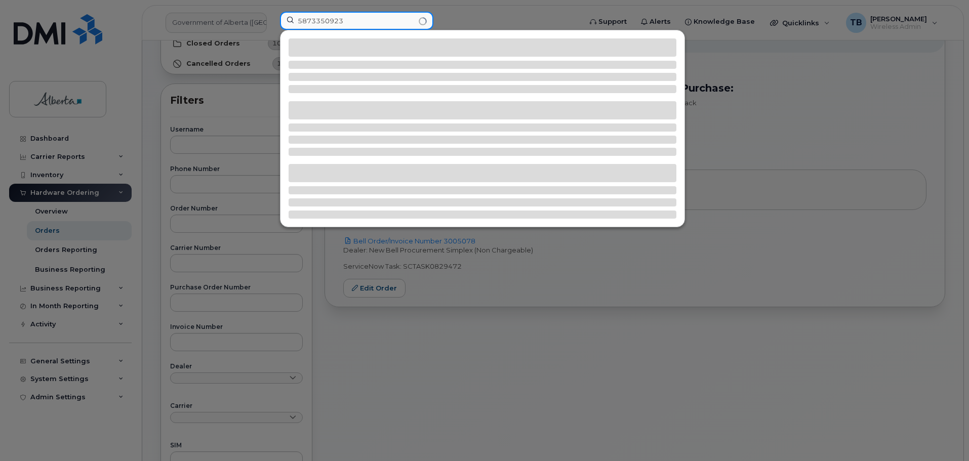
type input "5873350923"
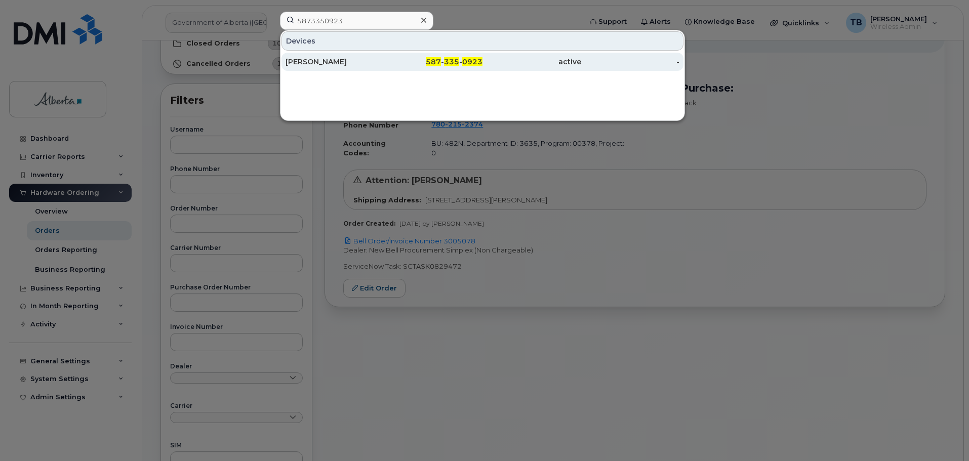
click at [320, 61] on div "Gary Zander" at bounding box center [334, 62] width 99 height 10
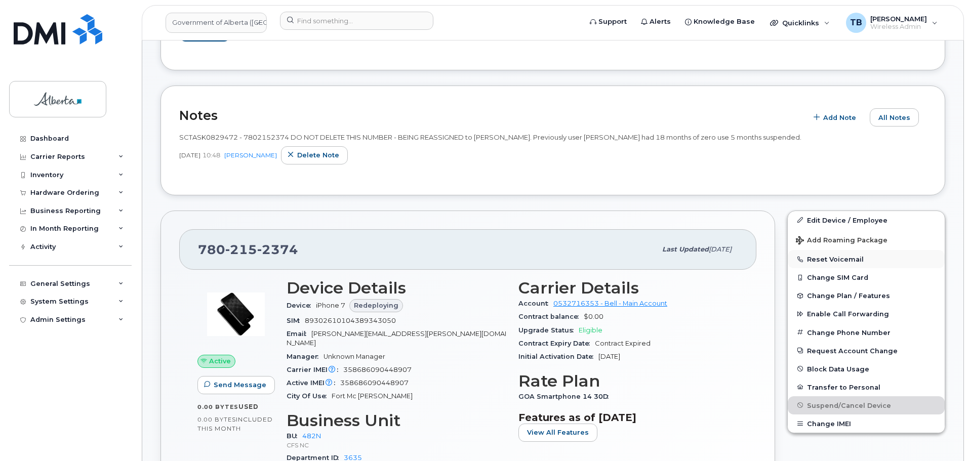
scroll to position [202, 0]
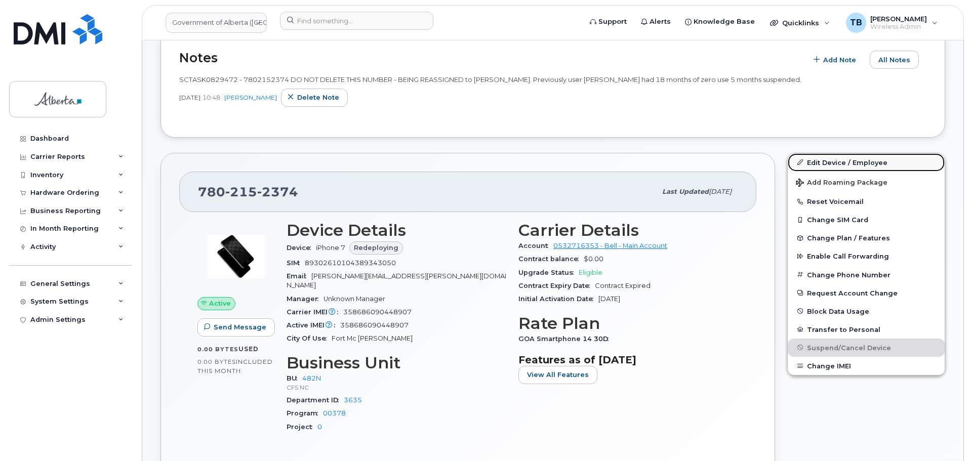
click at [818, 164] on link "Edit Device / Employee" at bounding box center [865, 162] width 157 height 18
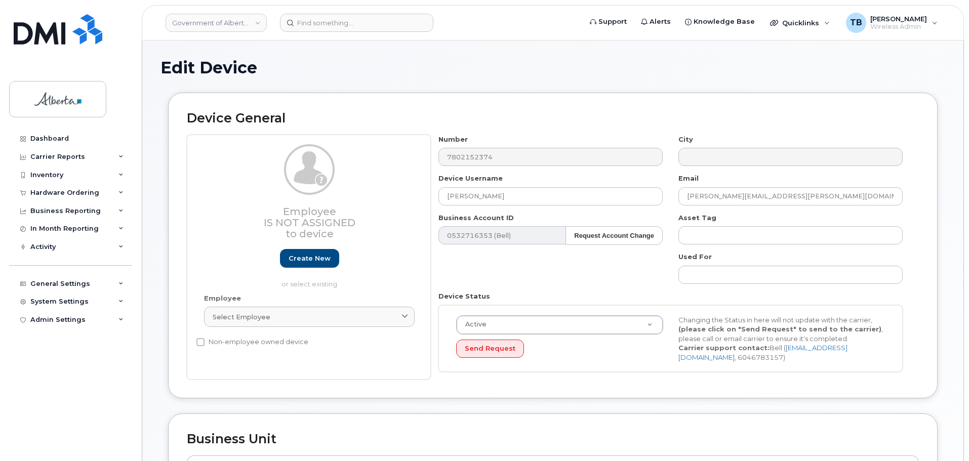
select select "4749731"
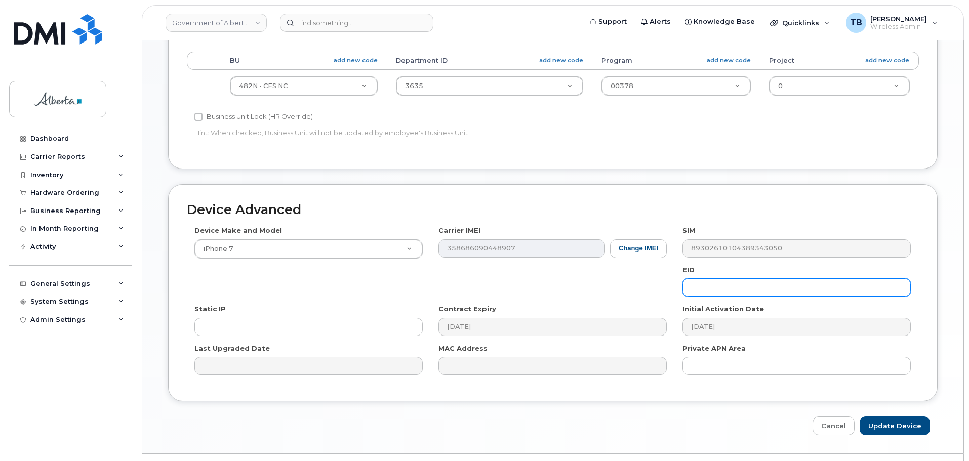
scroll to position [405, 0]
click at [711, 290] on input "text" at bounding box center [796, 286] width 228 height 18
paste input "89049032007208882600186793775687"
type input "89049032007208882600186793775687"
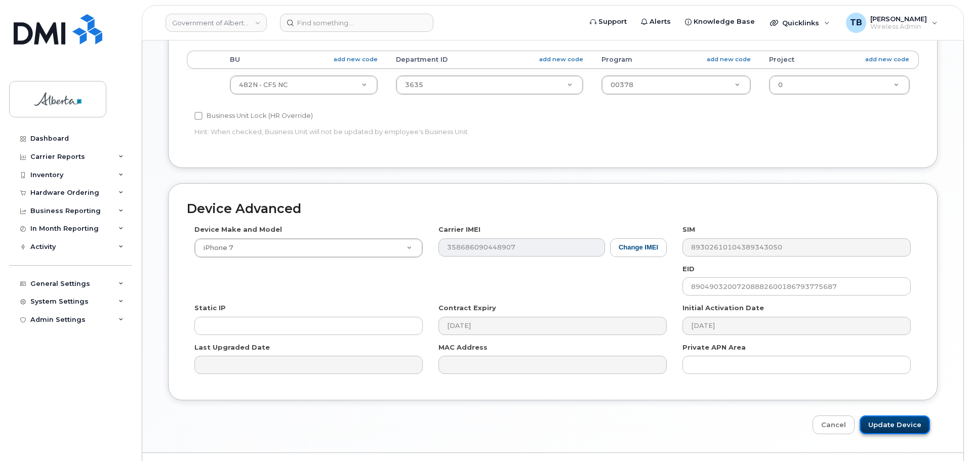
click at [895, 424] on input "Update Device" at bounding box center [894, 424] width 70 height 19
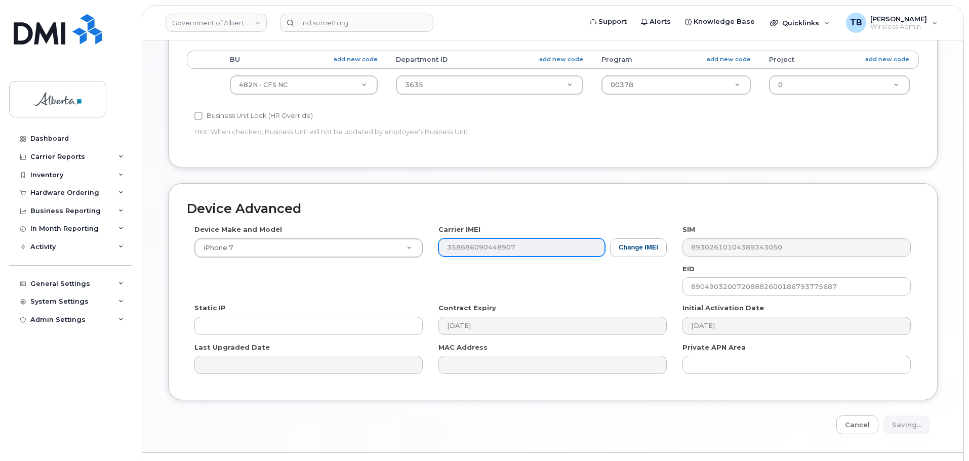
type input "Saving..."
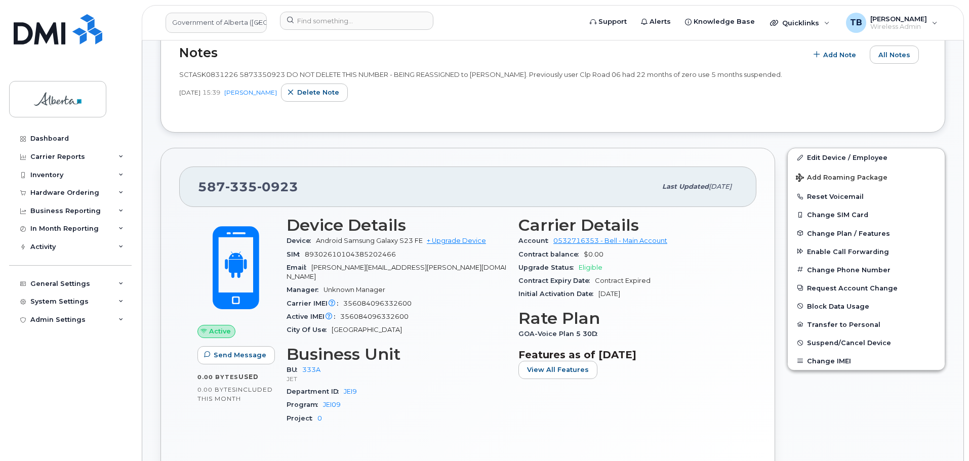
scroll to position [202, 0]
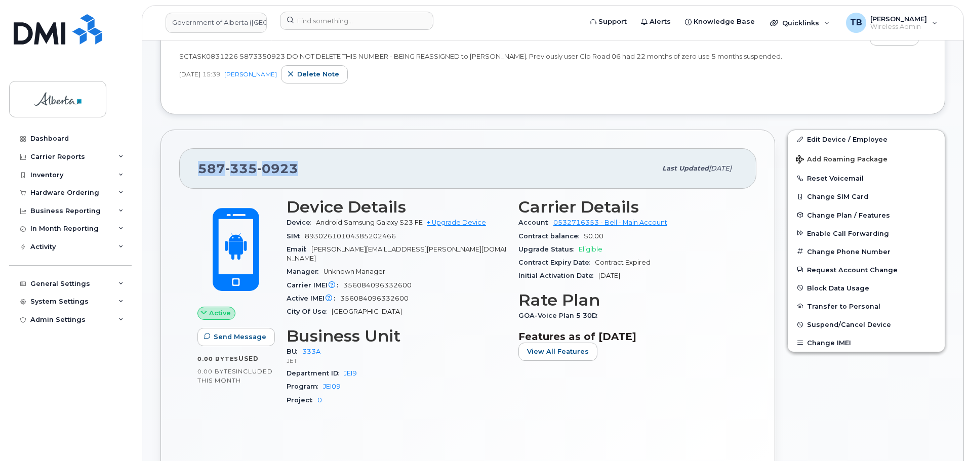
drag, startPoint x: 305, startPoint y: 173, endPoint x: 153, endPoint y: 175, distance: 151.3
copy span "587 335 0923"
click at [815, 145] on link "Edit Device / Employee" at bounding box center [865, 139] width 157 height 18
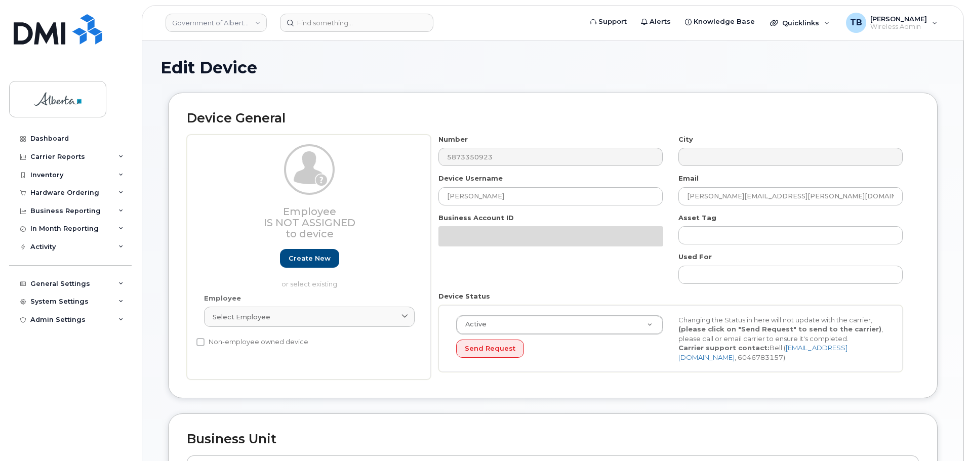
select select "4206363"
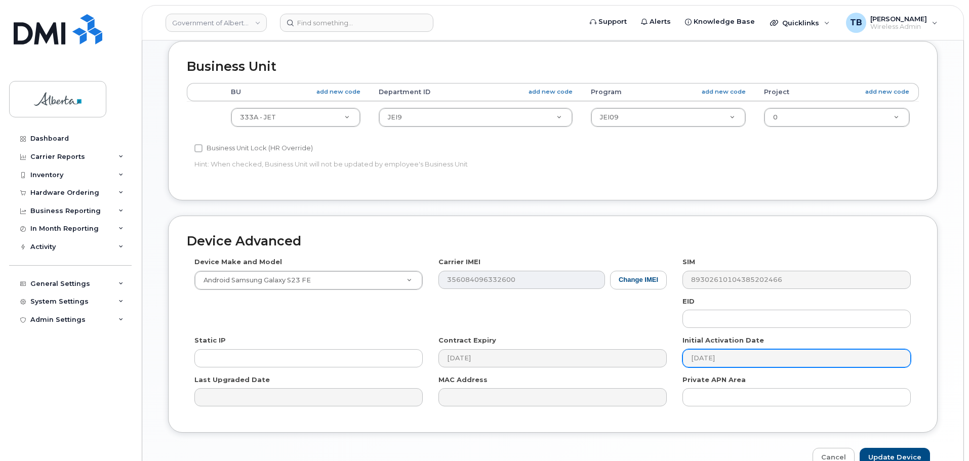
scroll to position [405, 0]
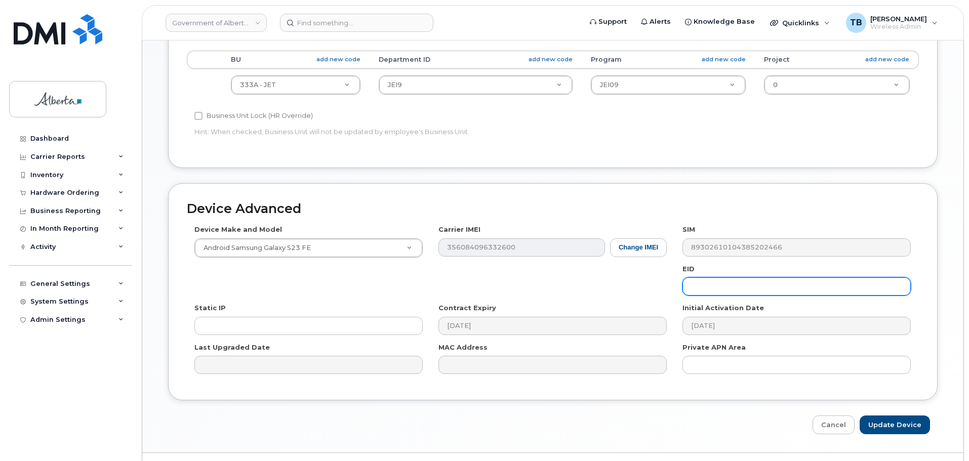
click at [708, 292] on input "text" at bounding box center [796, 286] width 228 height 18
paste input "89043051202200836223017625443750"
type input "89043051202200836223017625443750"
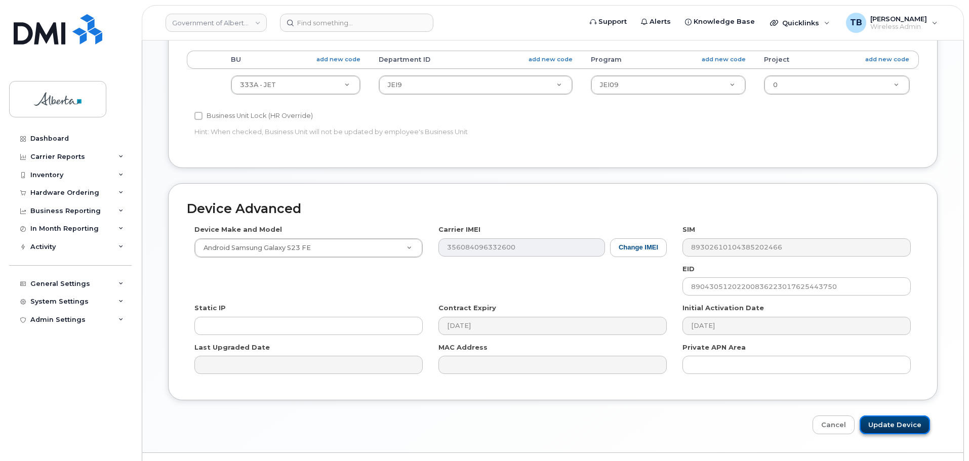
click at [900, 429] on input "Update Device" at bounding box center [894, 424] width 70 height 19
type input "Saving..."
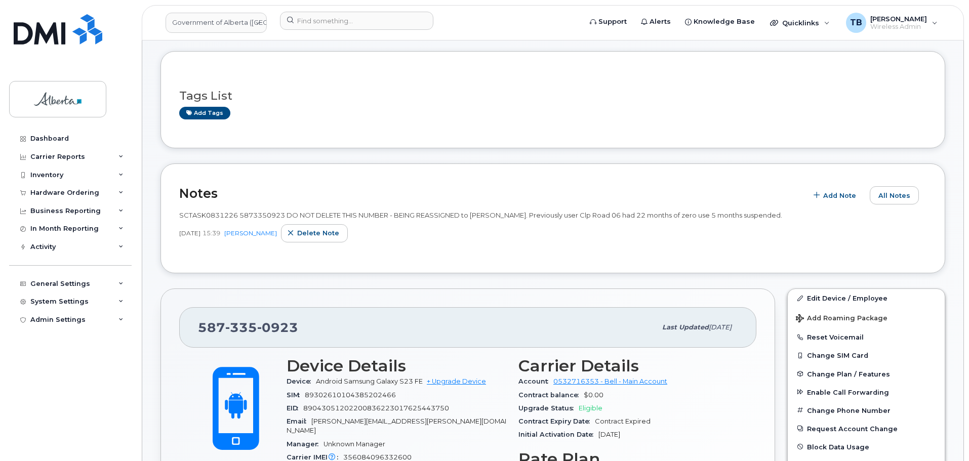
scroll to position [101, 0]
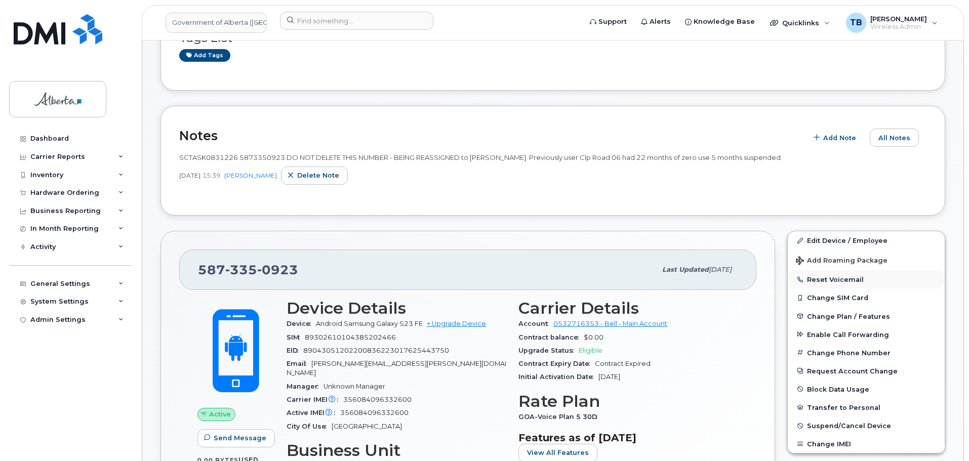
click at [816, 280] on button "Reset Voicemail" at bounding box center [865, 279] width 157 height 18
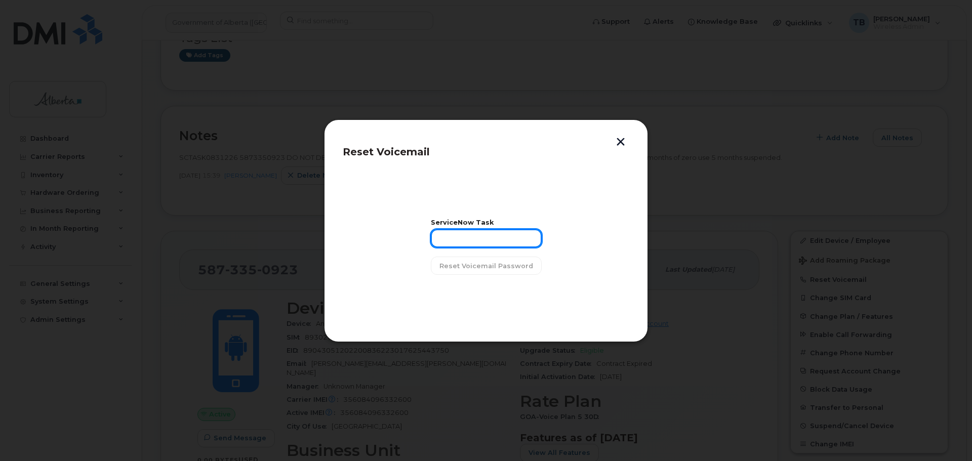
click at [447, 243] on input "text" at bounding box center [486, 238] width 111 height 18
paste input "SCTASK0831226"
type input "SCTASK0831226"
click at [463, 263] on span "Reset Voicemail Password" at bounding box center [486, 266] width 94 height 10
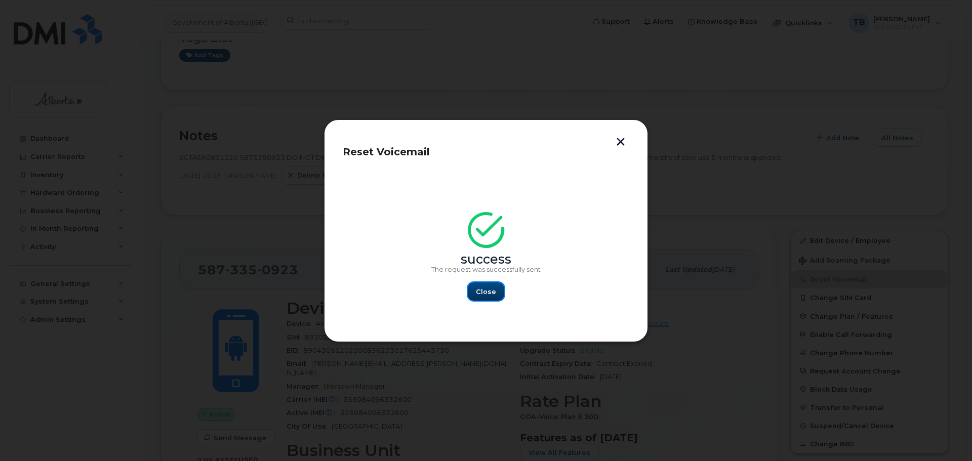
click at [490, 295] on span "Close" at bounding box center [486, 292] width 20 height 10
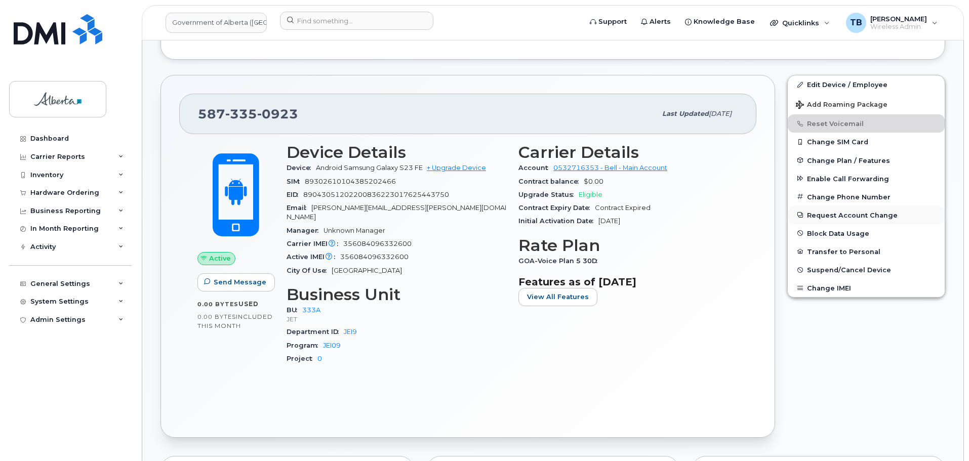
scroll to position [253, 0]
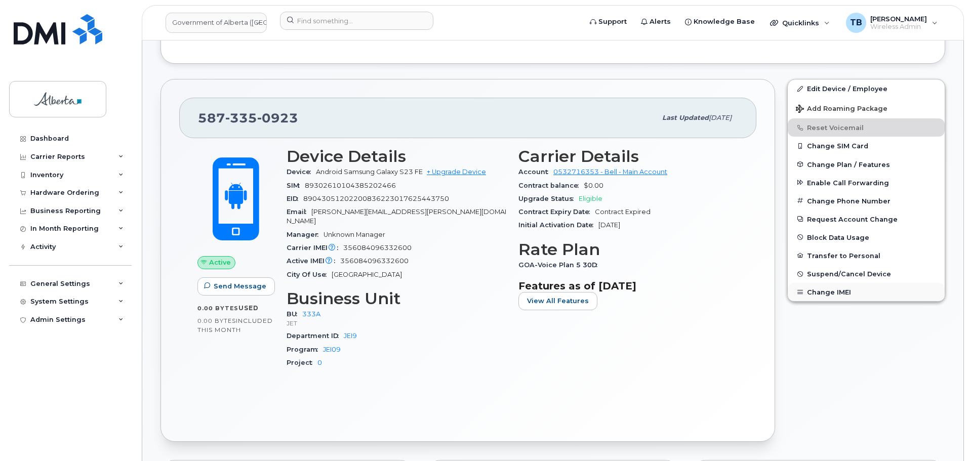
click at [823, 292] on button "Change IMEI" at bounding box center [865, 292] width 157 height 18
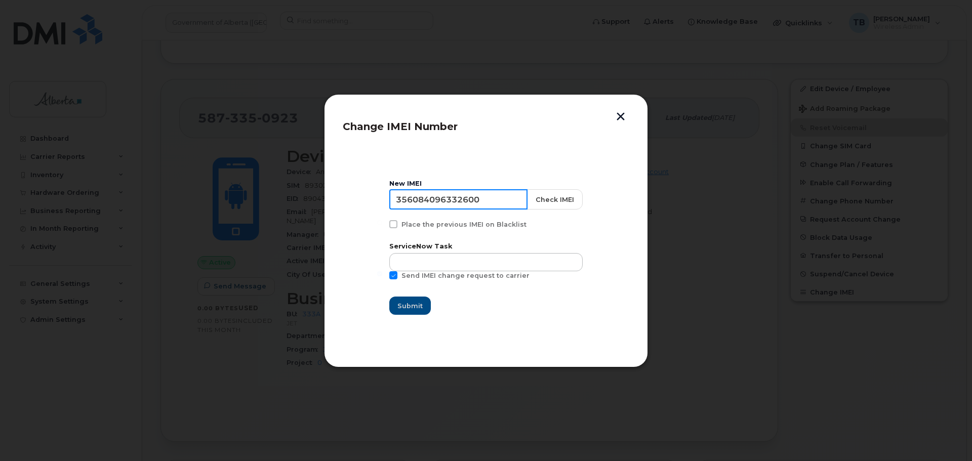
drag, startPoint x: 487, startPoint y: 200, endPoint x: 287, endPoint y: 198, distance: 199.9
click at [287, 198] on div "Change IMEI Number New IMEI 356084096332600 Check IMEI Place the previous IMEI …" at bounding box center [486, 230] width 972 height 461
paste input "0197382622033"
type input "350197382622033"
click at [559, 202] on button "Check IMEI" at bounding box center [554, 199] width 56 height 20
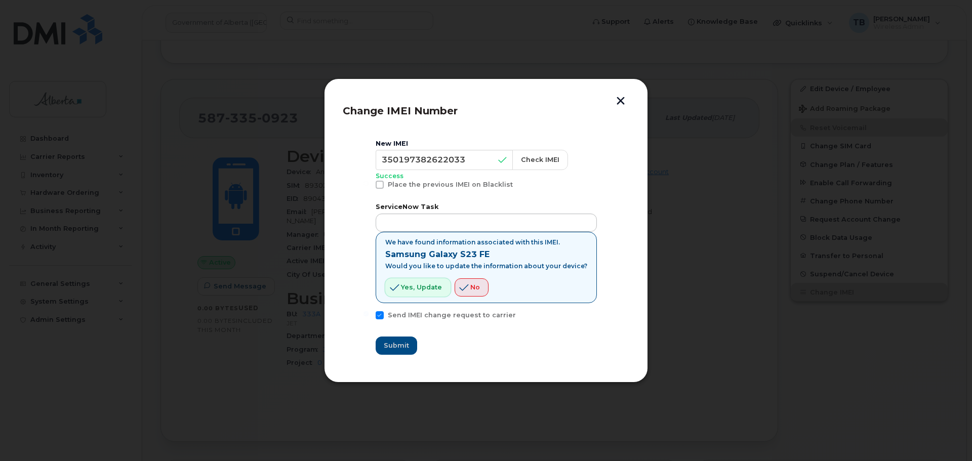
click at [408, 292] on button "Yes, update" at bounding box center [417, 287] width 65 height 18
click at [616, 99] on button "button" at bounding box center [620, 102] width 15 height 11
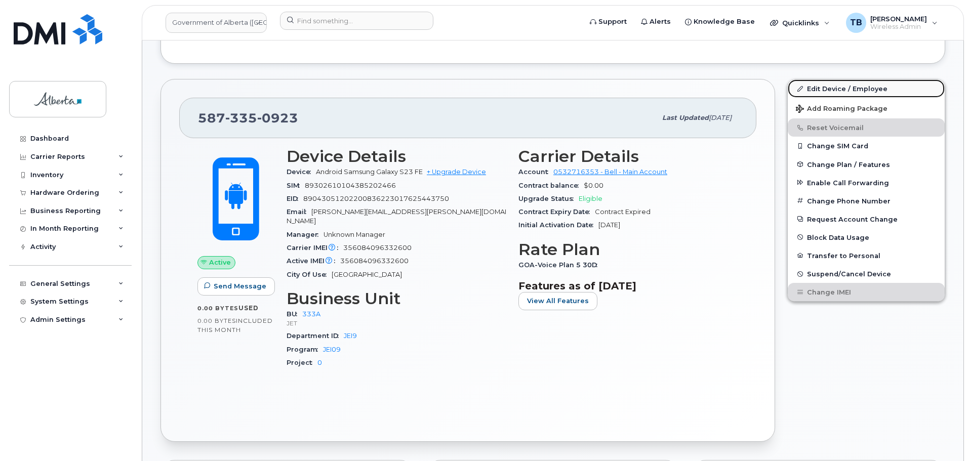
click at [846, 90] on link "Edit Device / Employee" at bounding box center [865, 88] width 157 height 18
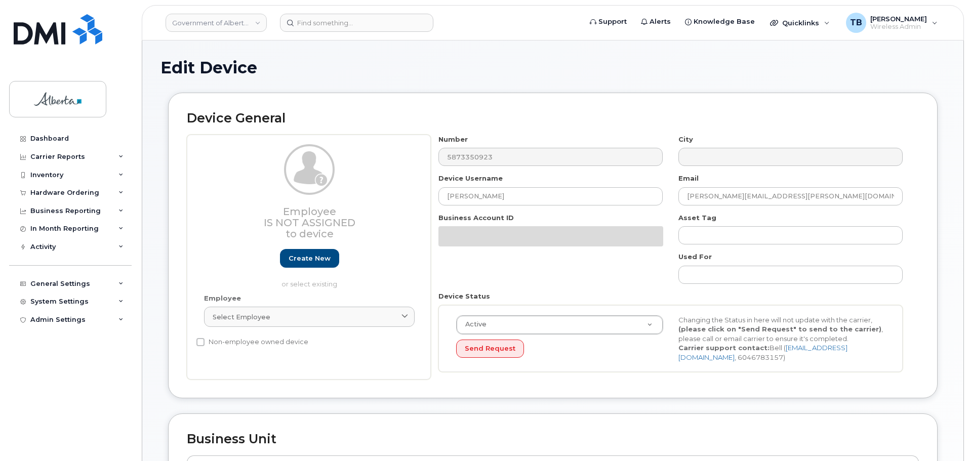
select select "4206363"
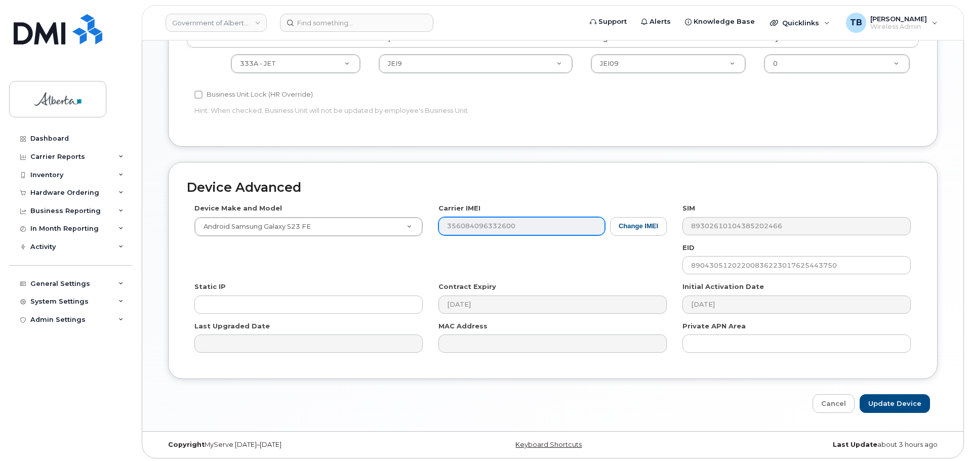
scroll to position [429, 0]
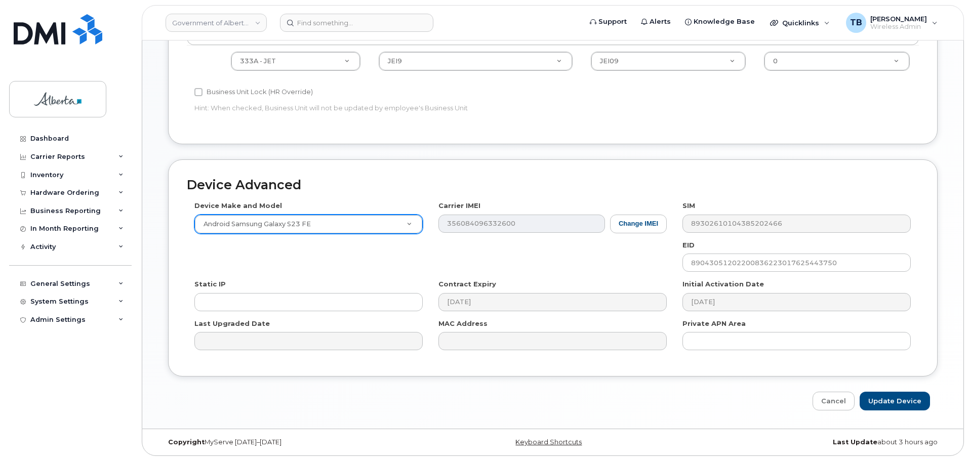
click at [413, 227] on div "Device Make and Model Android Samsung Galaxy S23 FE Android TCL 502 Watch Apple…" at bounding box center [553, 279] width 732 height 157
click at [631, 222] on button "Change IMEI" at bounding box center [638, 224] width 57 height 19
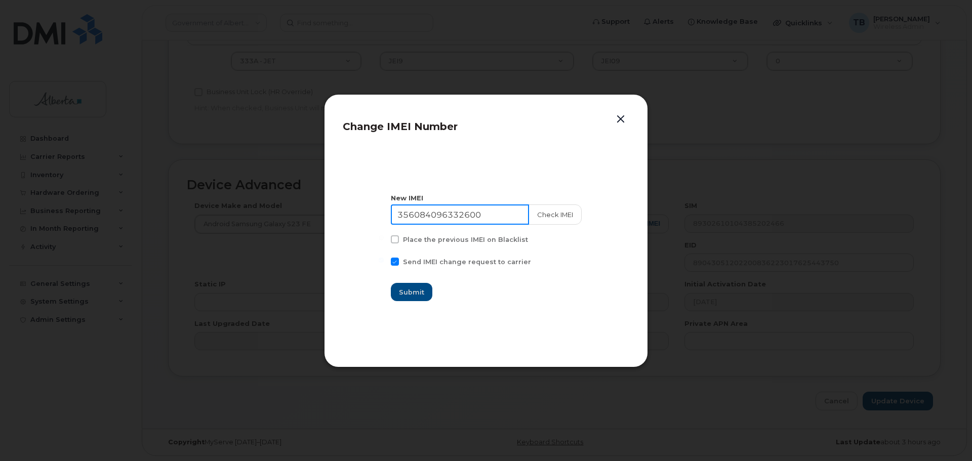
drag, startPoint x: 488, startPoint y: 213, endPoint x: 341, endPoint y: 213, distance: 146.8
click at [343, 213] on section "New IMEI [TECHNICAL_ID] Check IMEI Place the previous IMEI on Blacklist Send IM…" at bounding box center [486, 247] width 286 height 202
paste input "0197382622033"
type input "350197382622033"
click at [537, 211] on button "Check IMEI" at bounding box center [554, 214] width 53 height 20
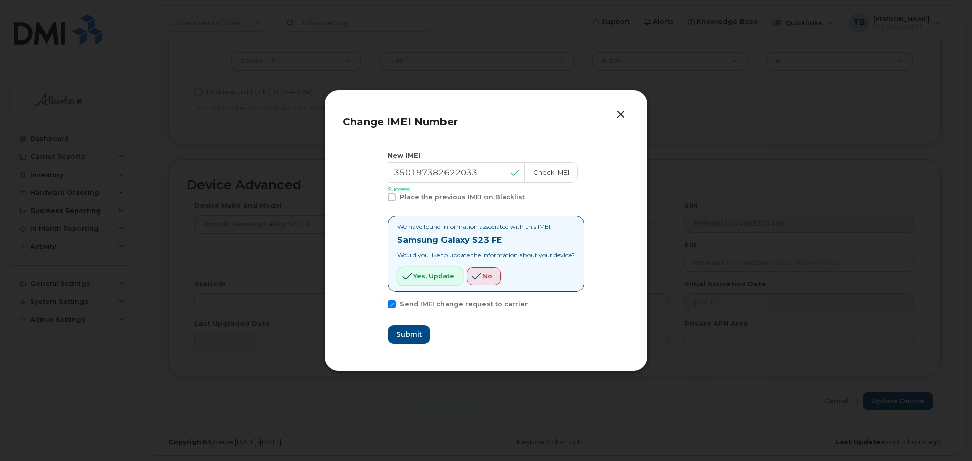
click at [411, 271] on button "Yes, update" at bounding box center [429, 276] width 65 height 18
click at [396, 334] on span "Submit" at bounding box center [408, 334] width 25 height 10
type input "350197382622033"
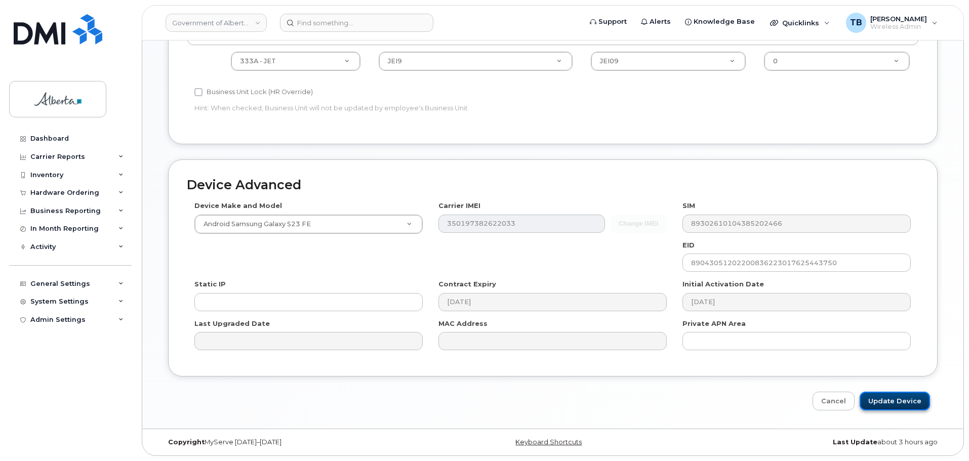
click at [911, 404] on input "Update Device" at bounding box center [894, 401] width 70 height 19
type input "Saving..."
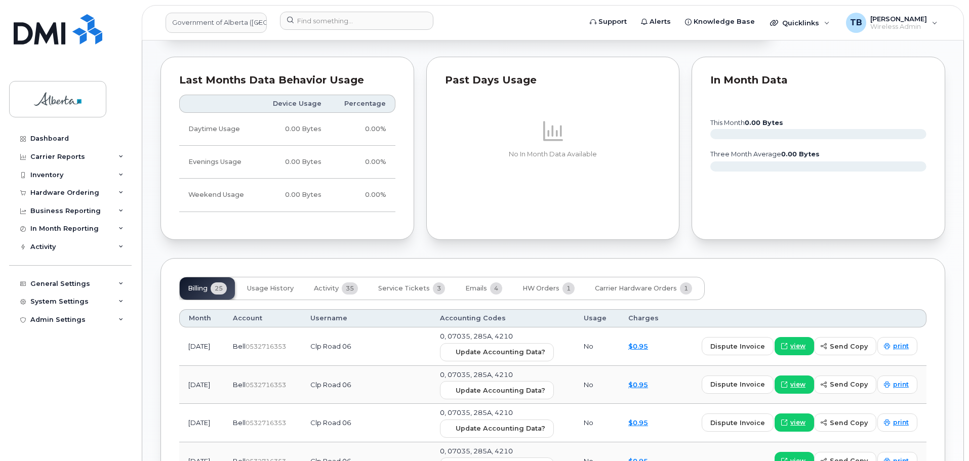
scroll to position [658, 0]
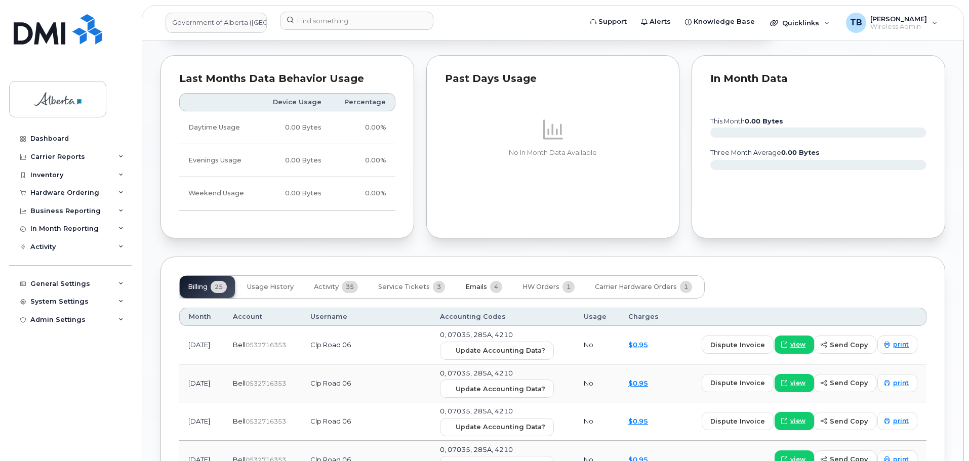
click at [469, 283] on span "Emails" at bounding box center [476, 287] width 22 height 8
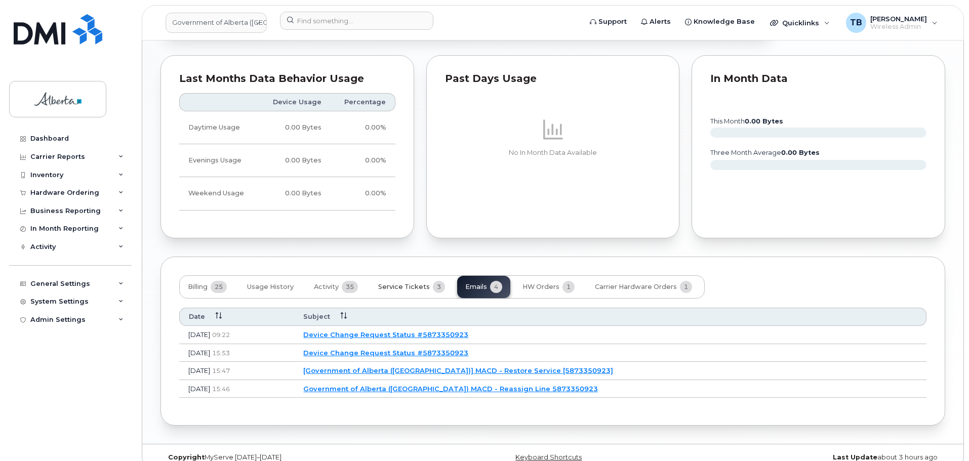
drag, startPoint x: 436, startPoint y: 277, endPoint x: 418, endPoint y: 278, distance: 17.7
click at [418, 278] on button "Service Tickets 3" at bounding box center [411, 287] width 83 height 22
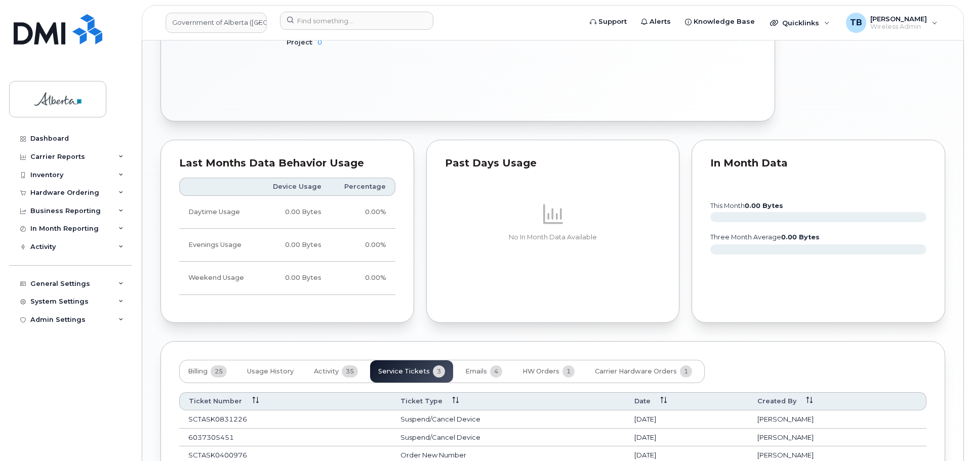
scroll to position [654, 0]
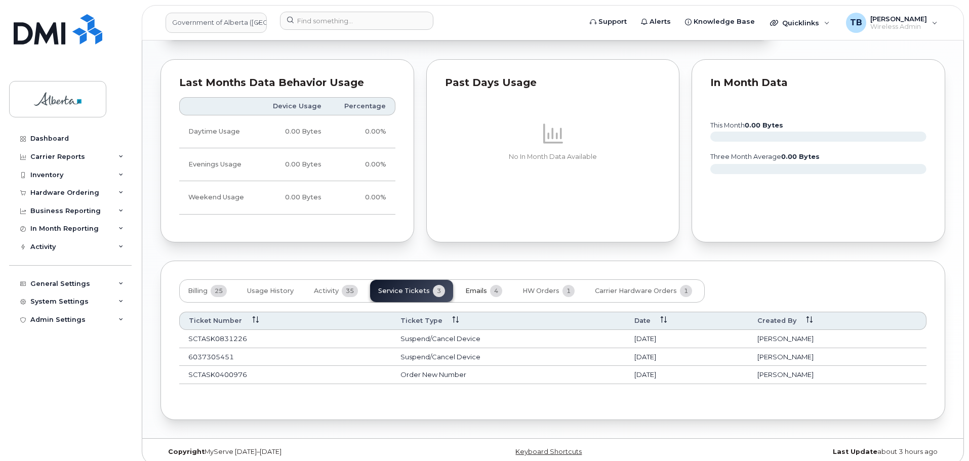
click at [465, 287] on span "Emails" at bounding box center [476, 291] width 22 height 8
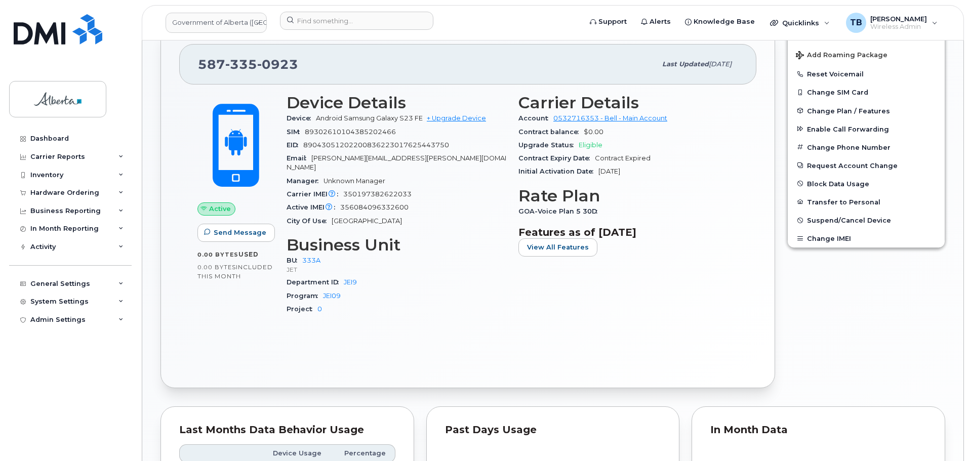
scroll to position [300, 0]
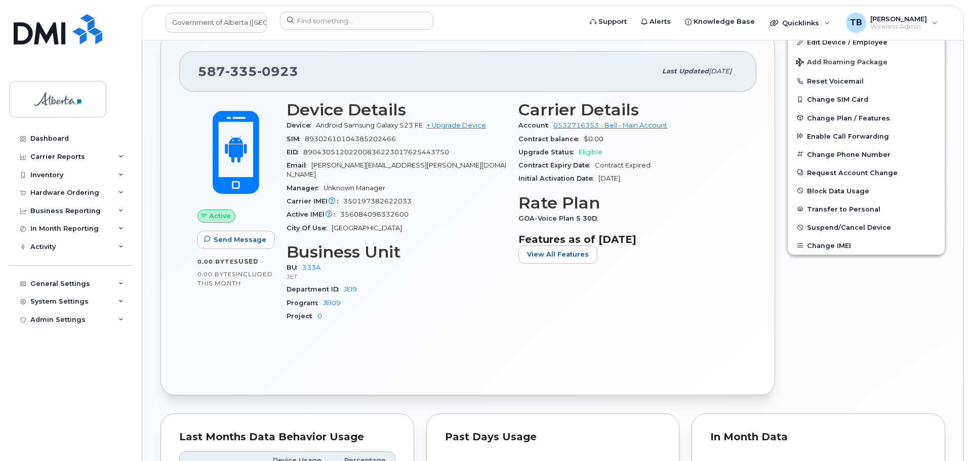
click at [381, 197] on span "350197382622033" at bounding box center [377, 201] width 68 height 8
copy span "350197382622033"
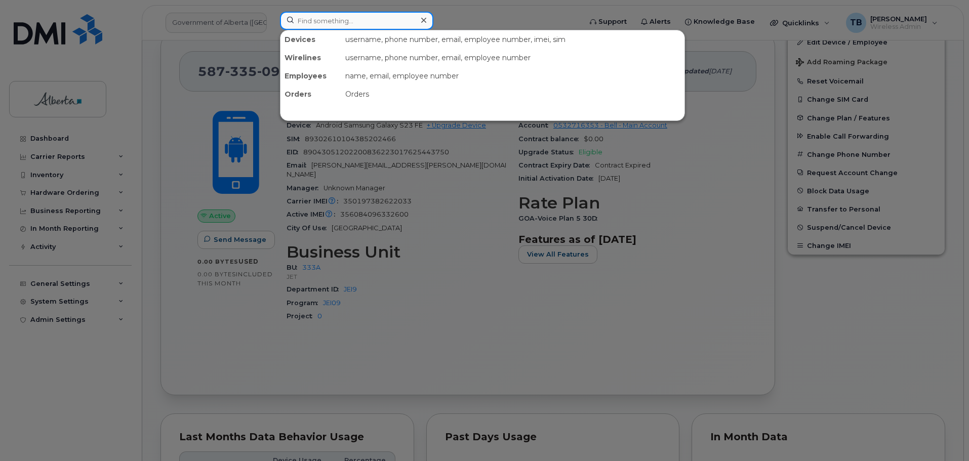
click at [349, 24] on input at bounding box center [356, 21] width 153 height 18
paste input "15879872702"
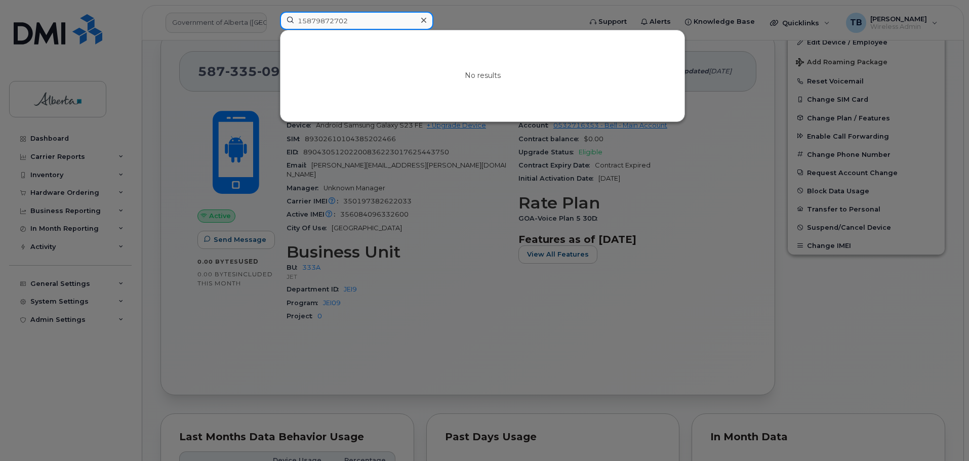
click at [301, 22] on input "15879872702" at bounding box center [356, 21] width 153 height 18
type input "5879872702"
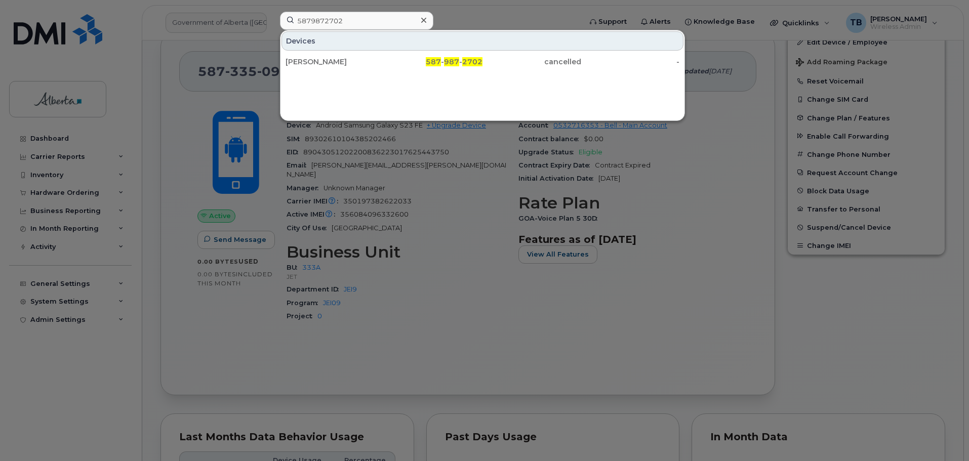
click at [479, 30] on div "Devices Michael Cardozo 587 - 987 - 2702 cancelled -" at bounding box center [482, 50] width 404 height 41
click at [534, 15] on div at bounding box center [484, 230] width 969 height 461
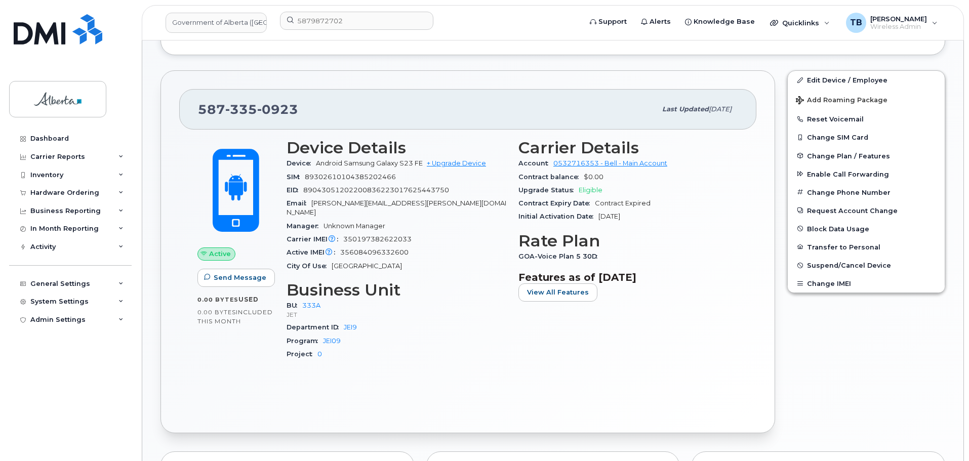
scroll to position [198, 0]
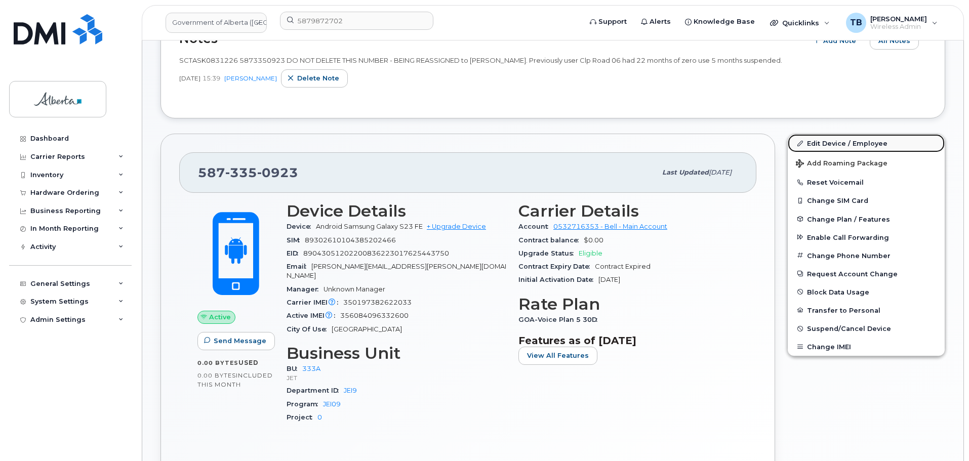
click at [836, 144] on link "Edit Device / Employee" at bounding box center [865, 143] width 157 height 18
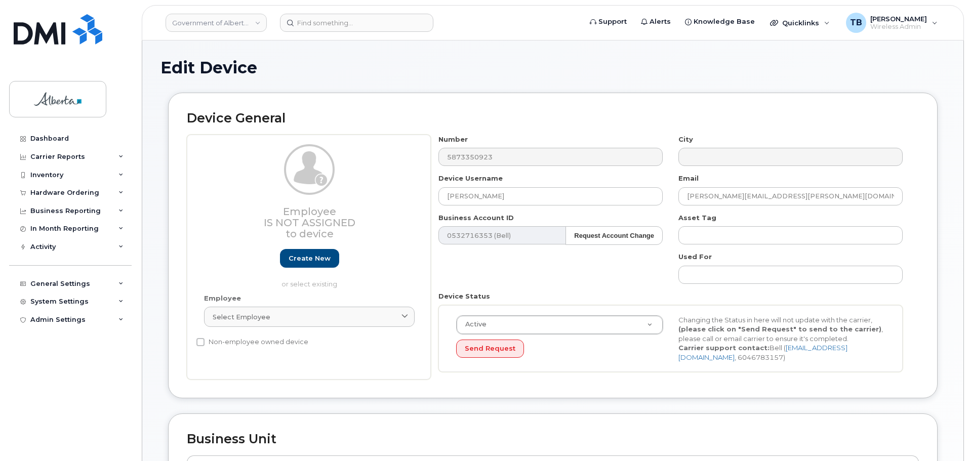
select select "4206363"
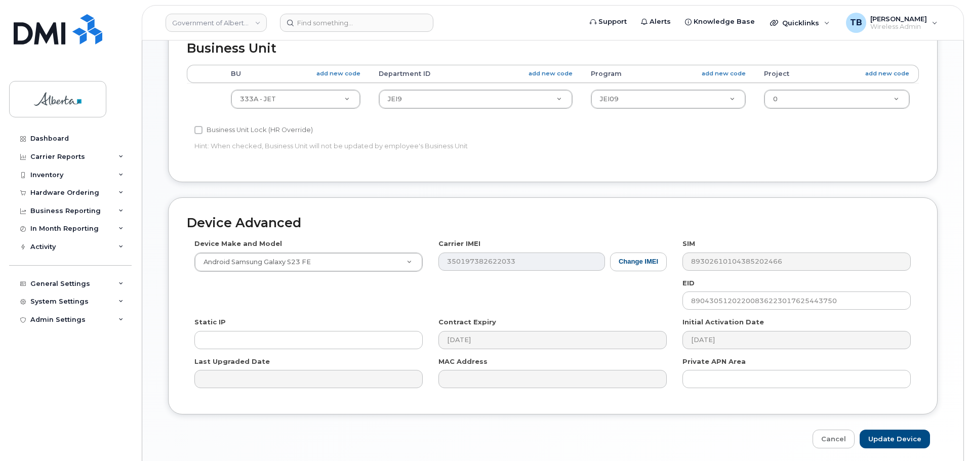
scroll to position [429, 0]
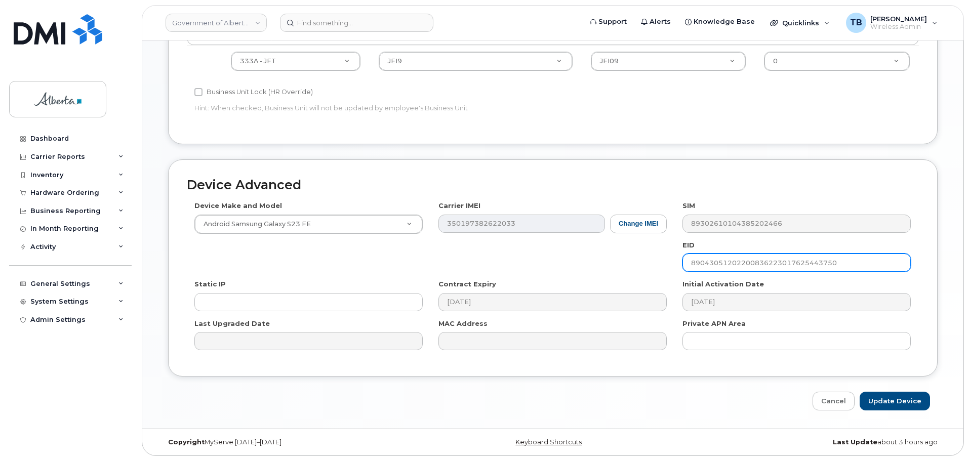
drag, startPoint x: 859, startPoint y: 267, endPoint x: 606, endPoint y: 263, distance: 252.5
click at [606, 263] on div "Device Make and Model Android Samsung Galaxy S23 FE Android TCL 502 Watch Apple…" at bounding box center [553, 279] width 732 height 157
paste input "302610104369722166"
type input "89302610104369722166"
drag, startPoint x: 799, startPoint y: 266, endPoint x: 579, endPoint y: 256, distance: 220.4
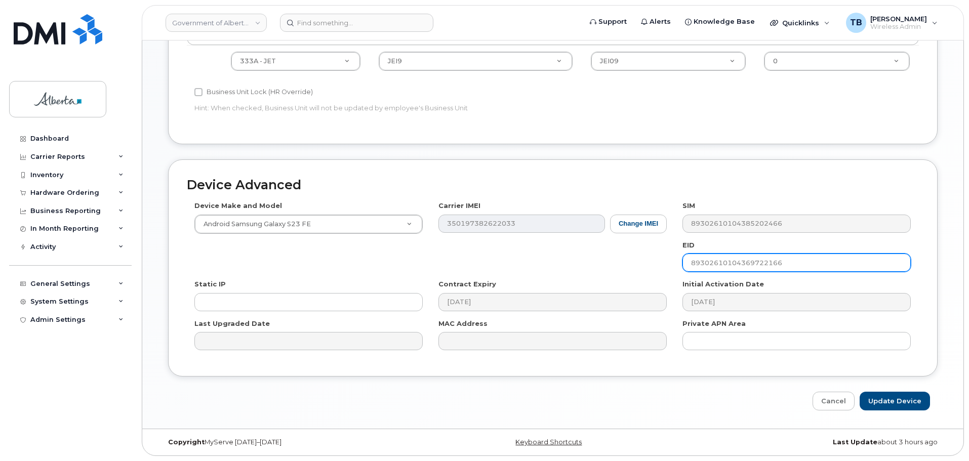
click at [617, 256] on div "Device Make and Model Android Samsung Galaxy S23 FE Android TCL 502 Watch Apple…" at bounding box center [553, 279] width 732 height 157
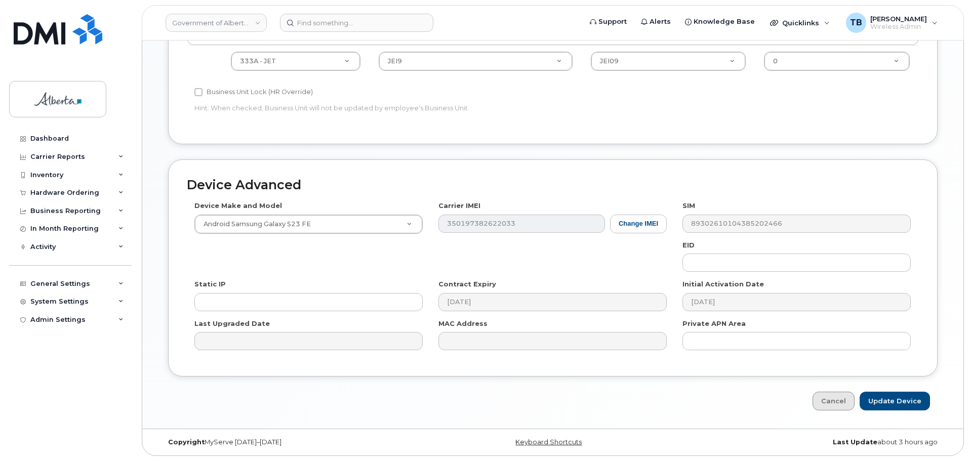
drag, startPoint x: 842, startPoint y: 391, endPoint x: 839, endPoint y: 397, distance: 6.8
click at [842, 393] on div "Device Advanced Device Make and Model Android Samsung Galaxy S23 FE Android TCL…" at bounding box center [552, 285] width 784 height 252
click at [838, 399] on link "Cancel" at bounding box center [833, 401] width 42 height 19
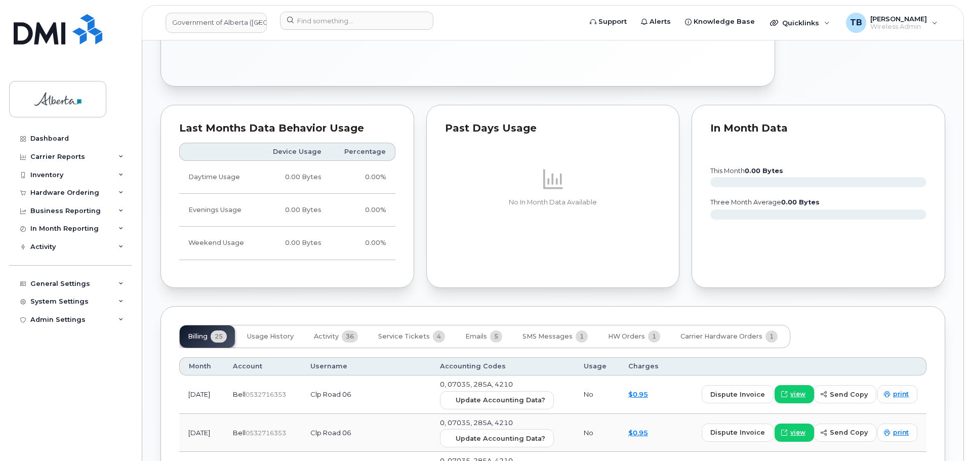
scroll to position [658, 0]
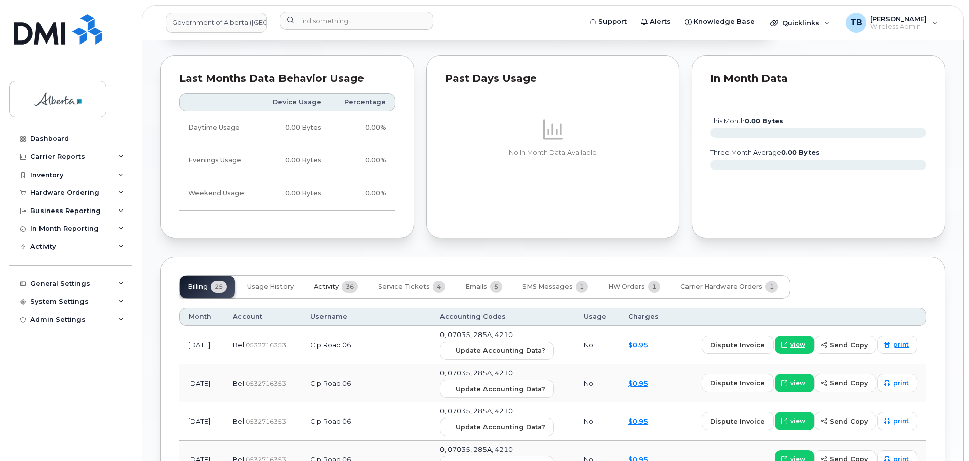
click at [332, 283] on span "Activity" at bounding box center [326, 287] width 25 height 8
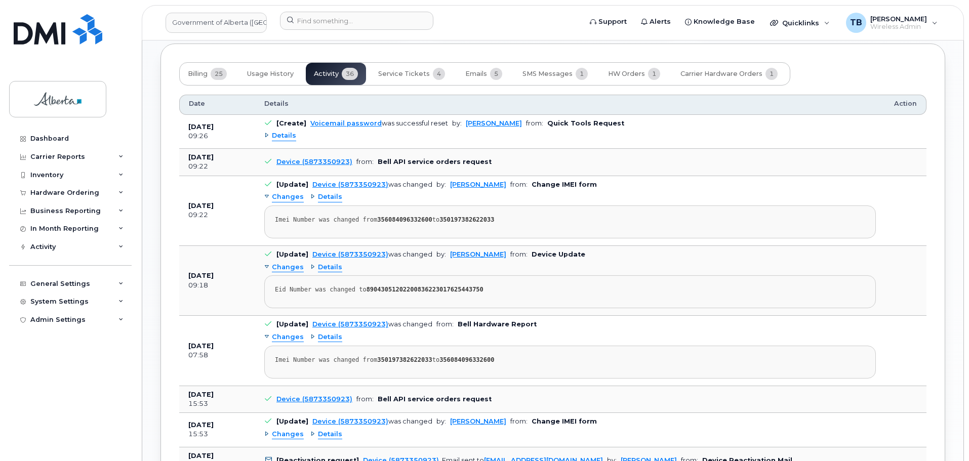
scroll to position [961, 0]
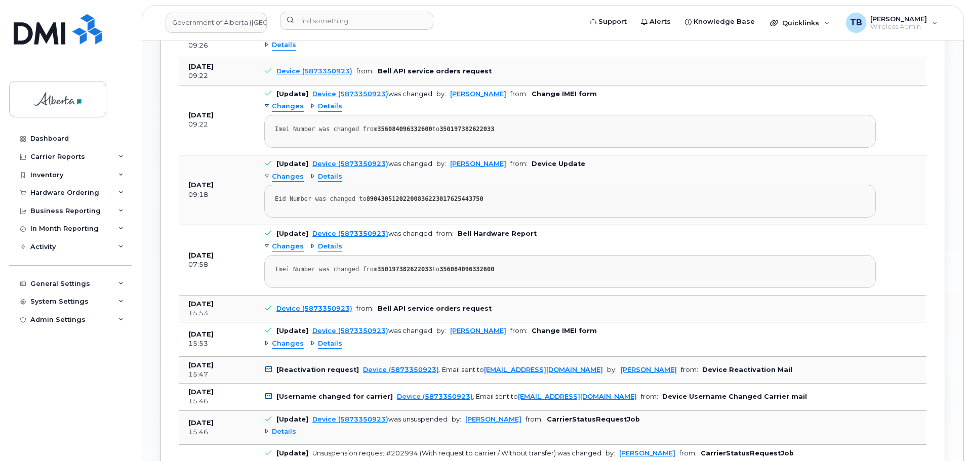
click at [318, 339] on span "Details" at bounding box center [330, 344] width 24 height 10
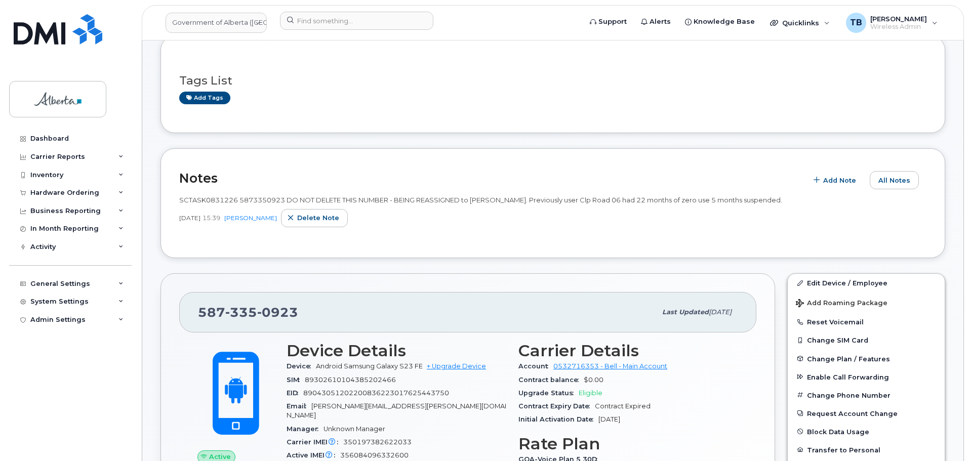
scroll to position [0, 0]
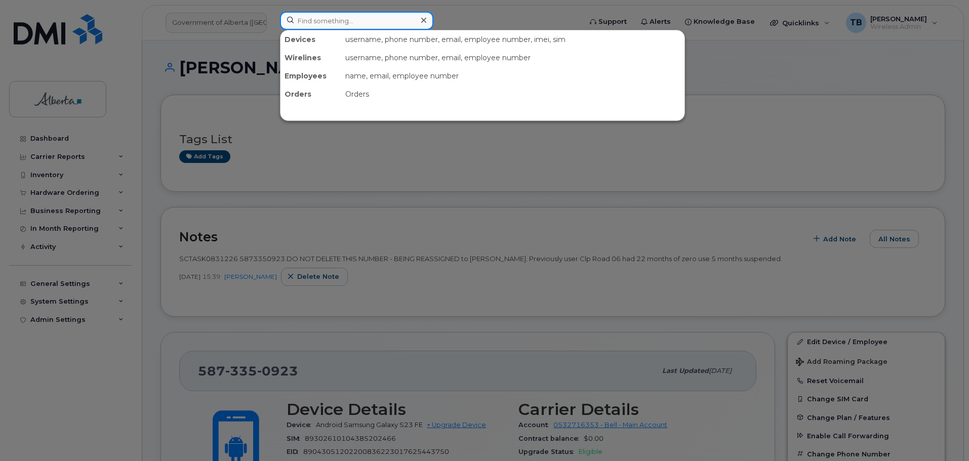
click at [332, 27] on input at bounding box center [356, 21] width 153 height 18
paste input ": (780) 228-0632"
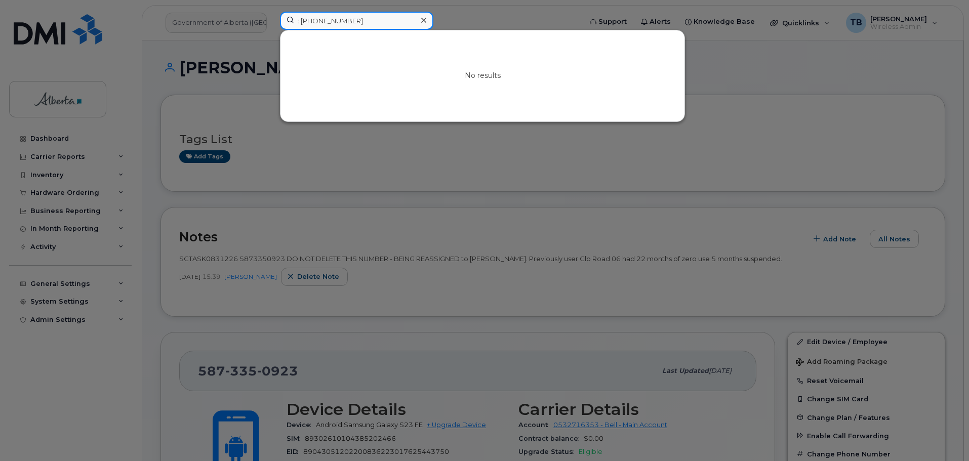
click at [299, 20] on input ": (780) 228-0632" at bounding box center [356, 21] width 153 height 18
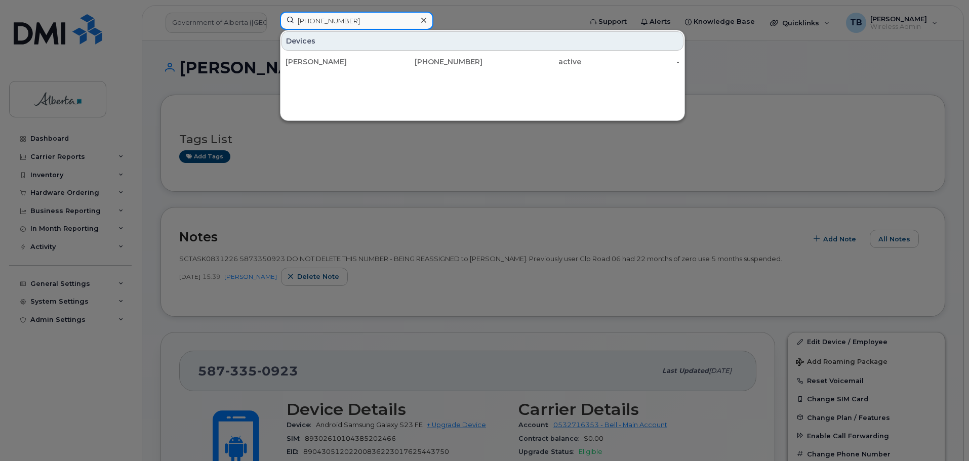
type input "(780) 228-0632"
click at [384, 57] on div "Ayobami Oyetunde" at bounding box center [433, 62] width 99 height 18
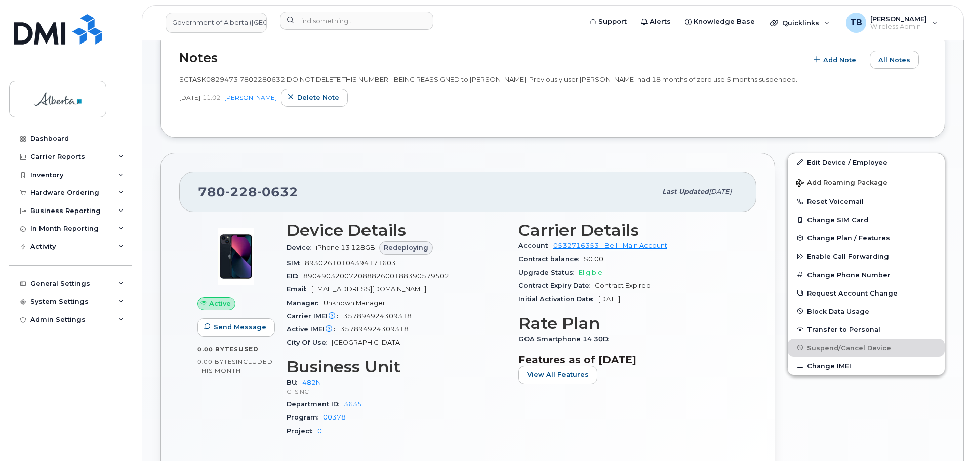
scroll to position [217, 0]
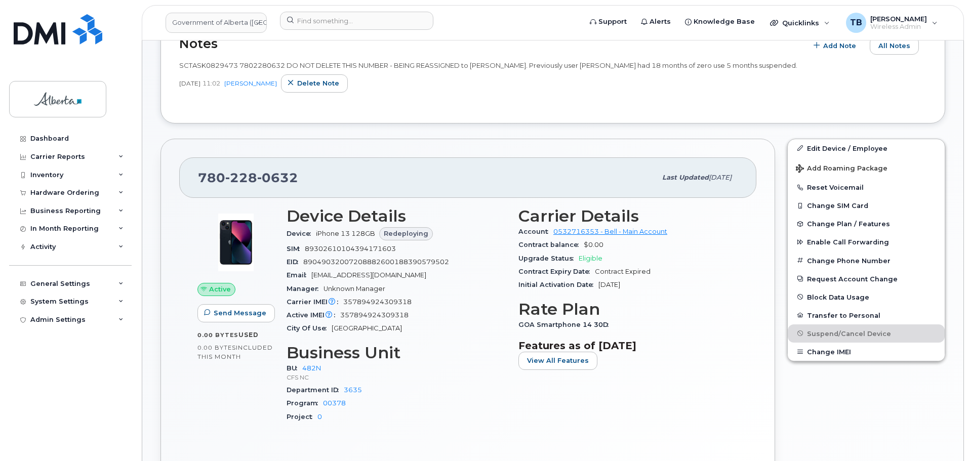
click at [206, 66] on span "SCTASK0829473 7802280632 DO NOT DELETE THIS NUMBER - BEING REASSIGNED to [PERSO…" at bounding box center [488, 65] width 618 height 8
copy span "SCTASK0829473"
click at [342, 19] on input at bounding box center [356, 21] width 153 height 18
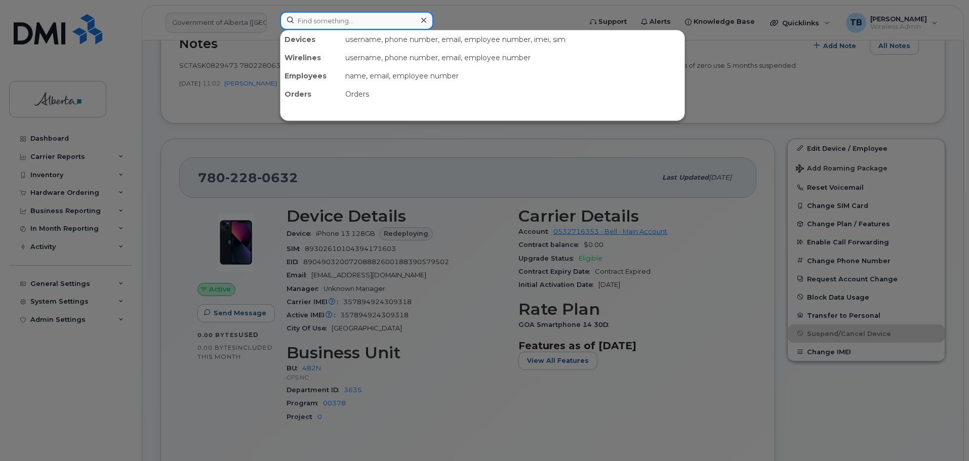
paste input "7802152374"
type input "7802152374"
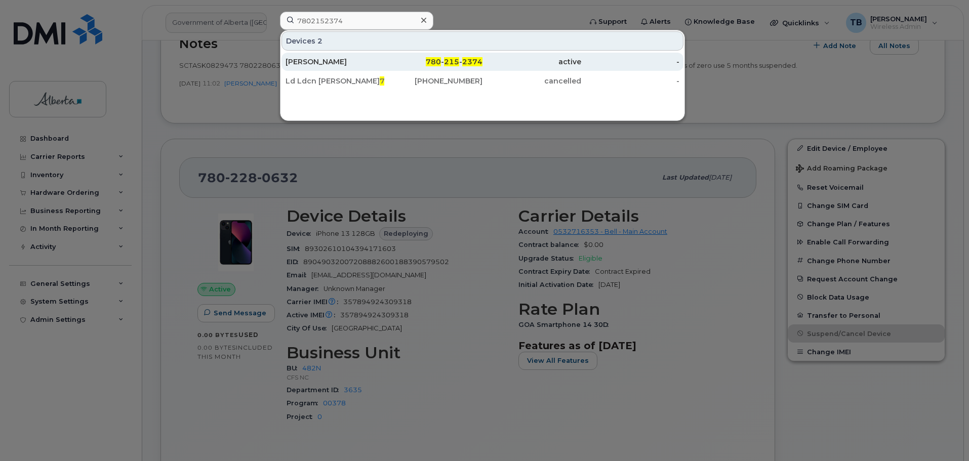
click at [329, 62] on div "[PERSON_NAME]" at bounding box center [334, 62] width 99 height 10
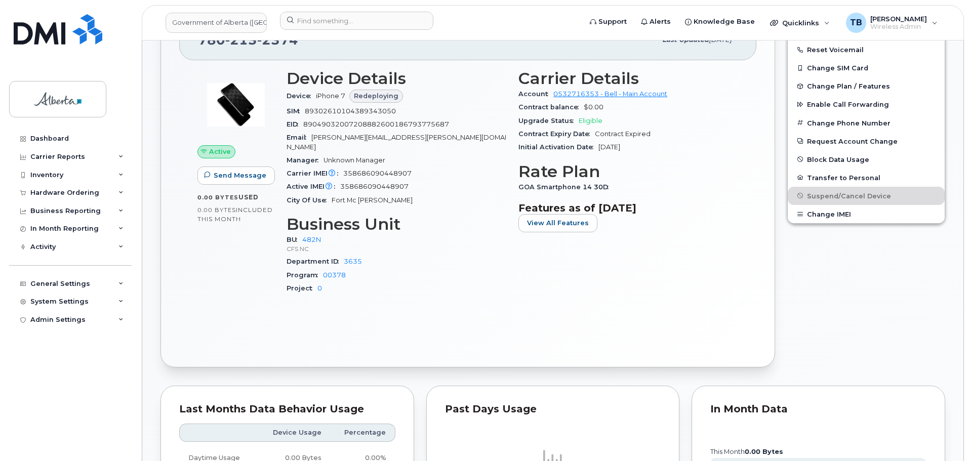
scroll to position [304, 0]
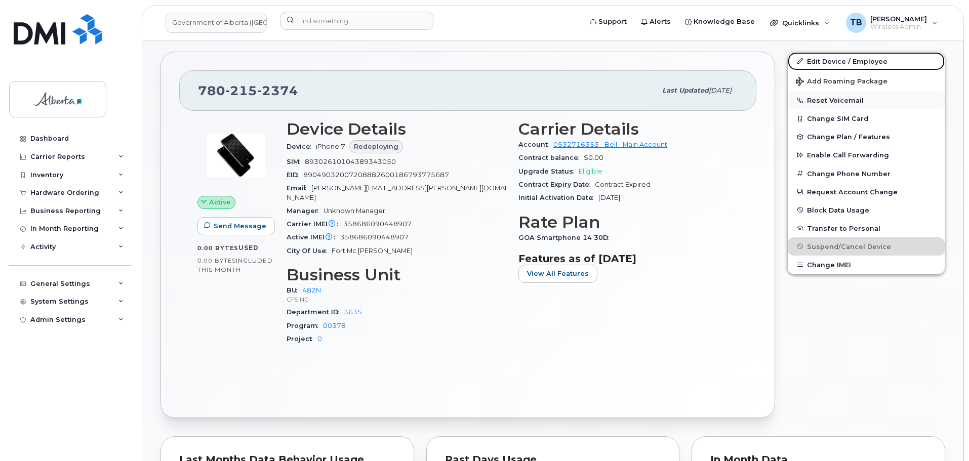
click at [833, 62] on link "Edit Device / Employee" at bounding box center [865, 61] width 157 height 18
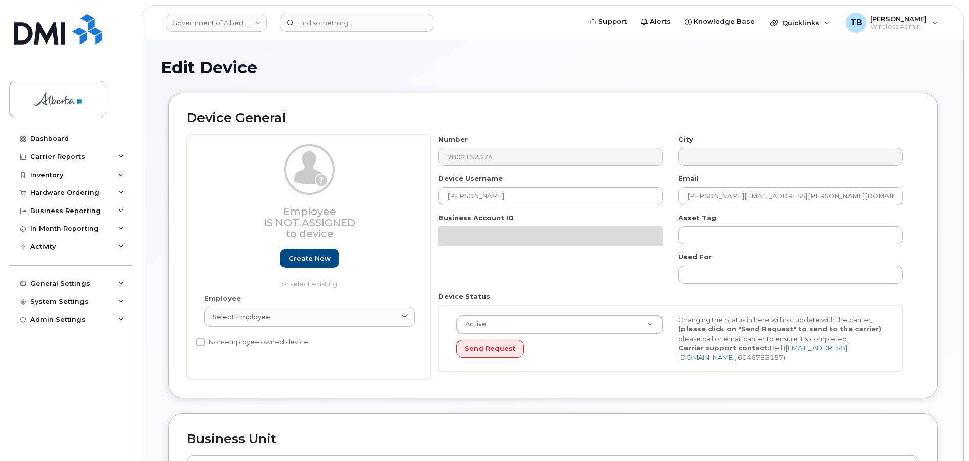
select select "4749731"
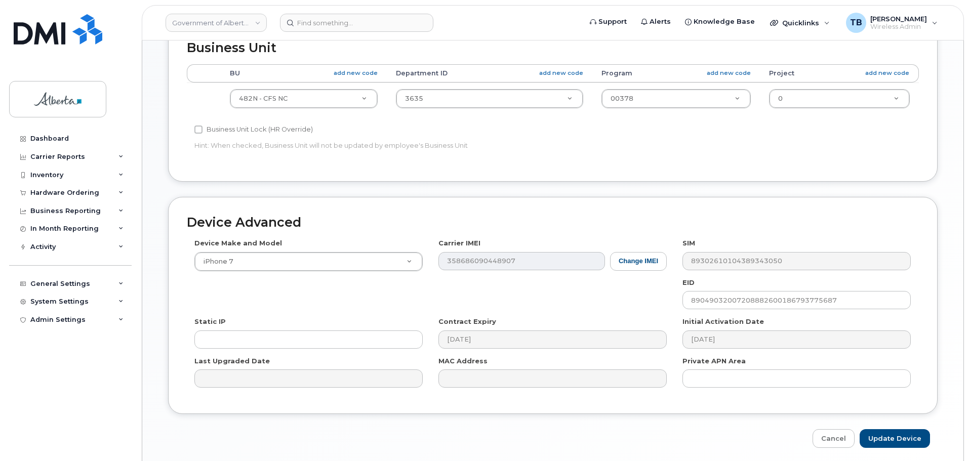
scroll to position [429, 0]
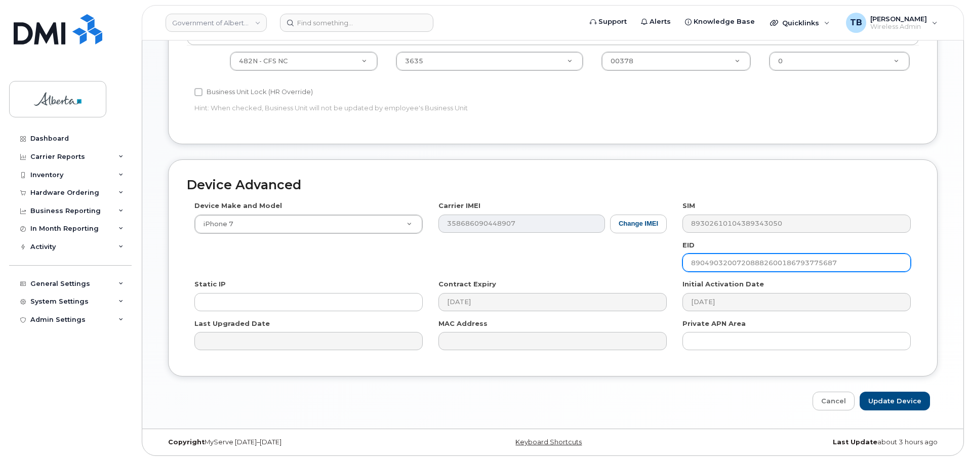
drag, startPoint x: 851, startPoint y: 264, endPoint x: 625, endPoint y: 267, distance: 226.2
click at [626, 267] on div "Device Make and Model iPhone 7 Android TCL 502 Watch Apple Watch S9 41mm Androi…" at bounding box center [553, 279] width 732 height 157
paste input "2727755"
type input "2727755"
paste input "text"
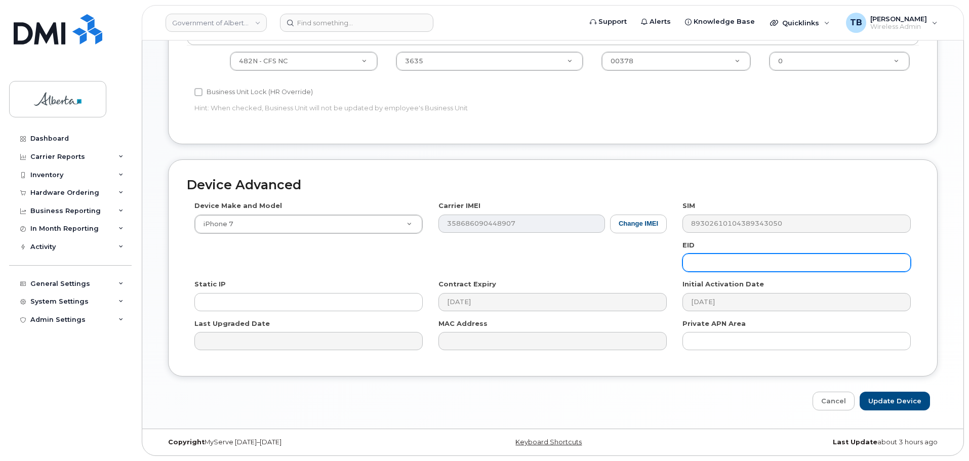
paste input "89049032007208882600186793775687"
type input "89049032007208882600186793775687"
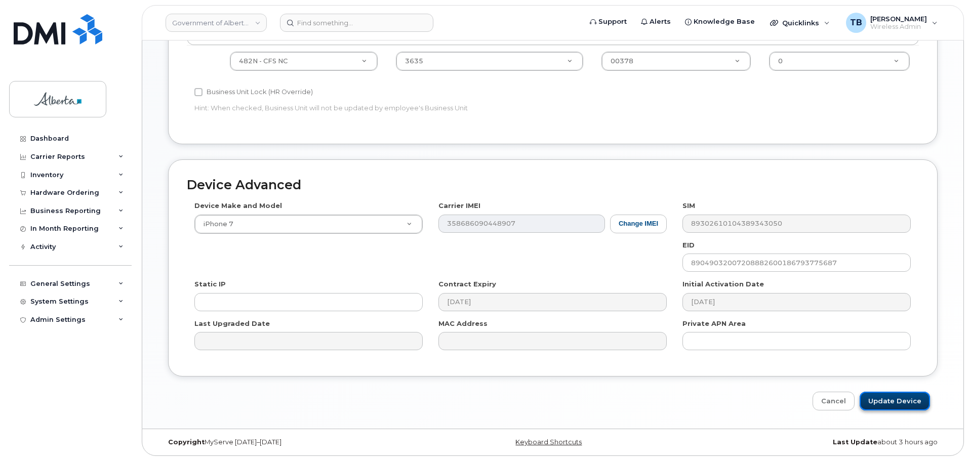
click at [890, 403] on input "Update Device" at bounding box center [894, 401] width 70 height 19
type input "Saving..."
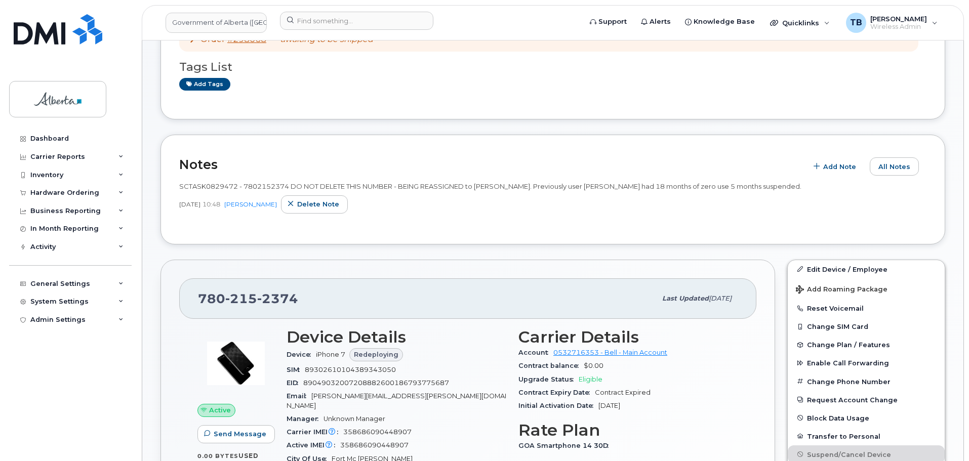
scroll to position [253, 0]
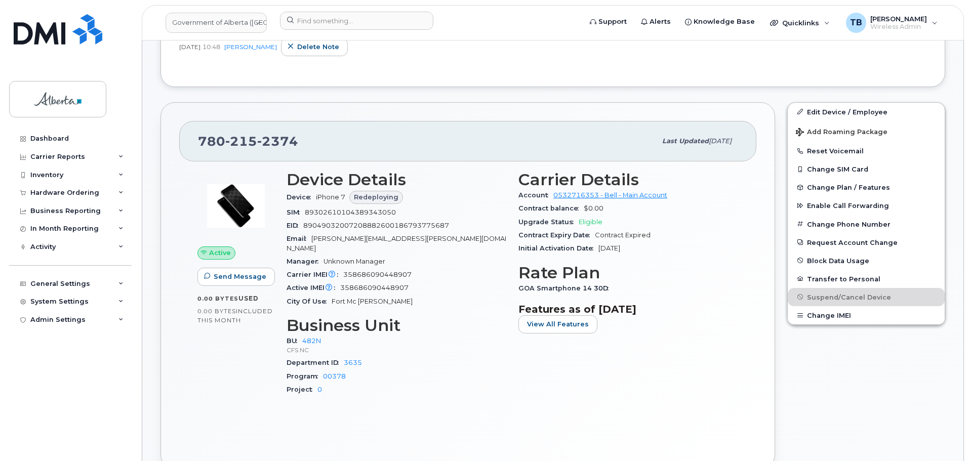
click at [56, 14] on div "Dashboard Carrier Reports Monthly Billing Data Daily Data Pooling Data Behavior…" at bounding box center [68, 230] width 137 height 461
click at [47, 31] on img at bounding box center [58, 29] width 89 height 30
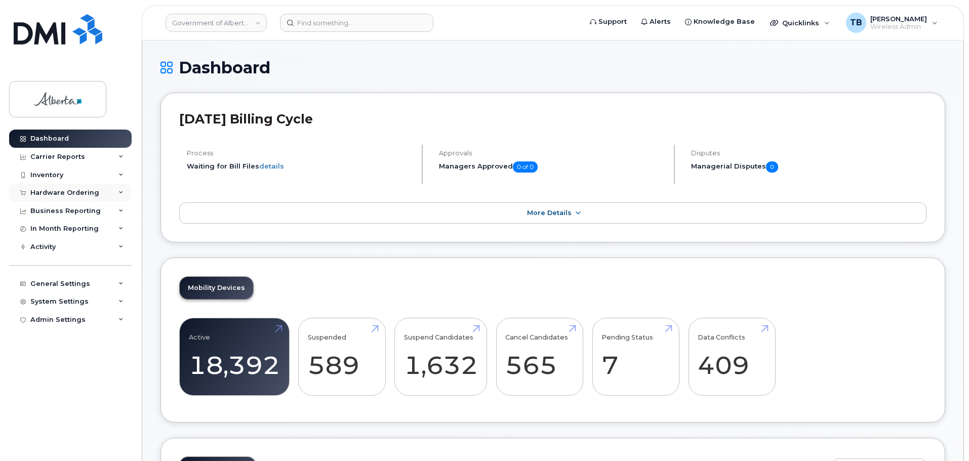
click at [40, 192] on div "Hardware Ordering" at bounding box center [64, 193] width 69 height 8
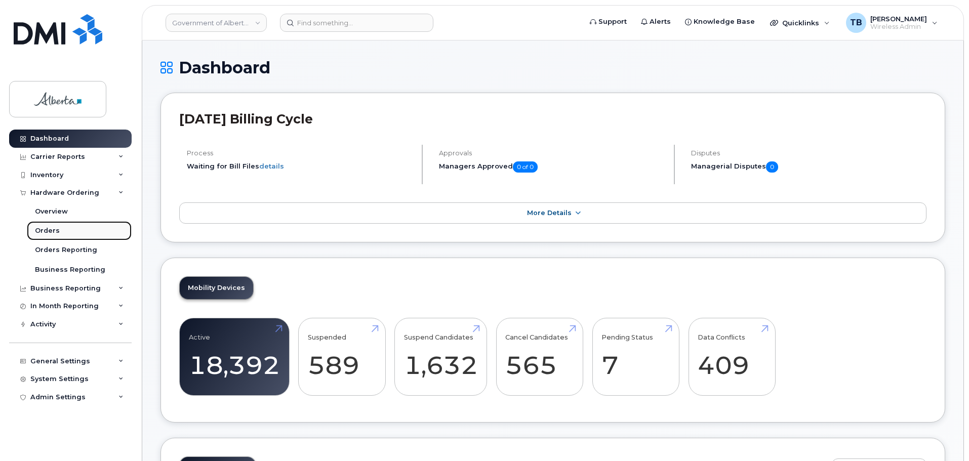
click at [55, 226] on link "Orders" at bounding box center [79, 230] width 105 height 19
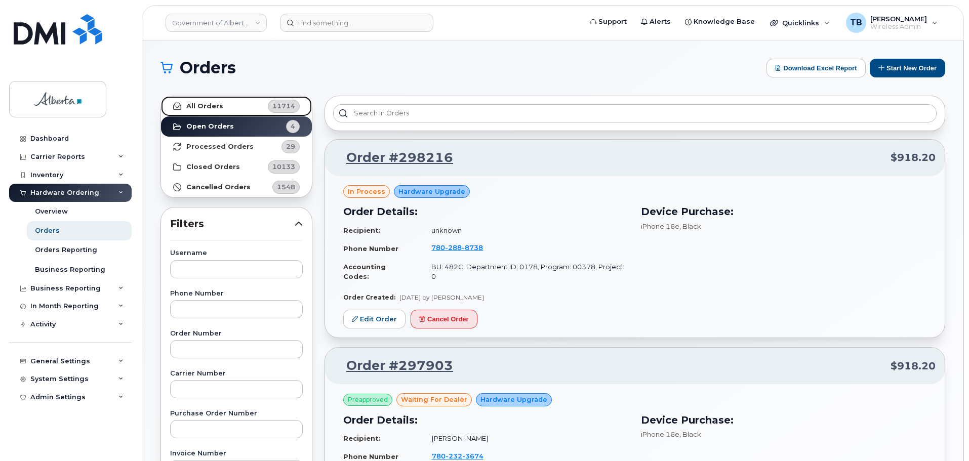
click at [222, 107] on link "All Orders 11714" at bounding box center [236, 106] width 151 height 20
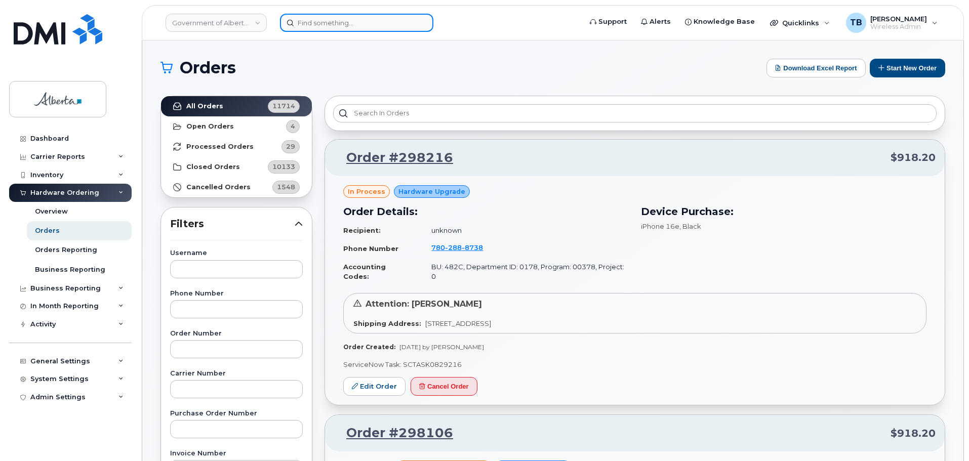
click at [304, 20] on input at bounding box center [356, 23] width 153 height 18
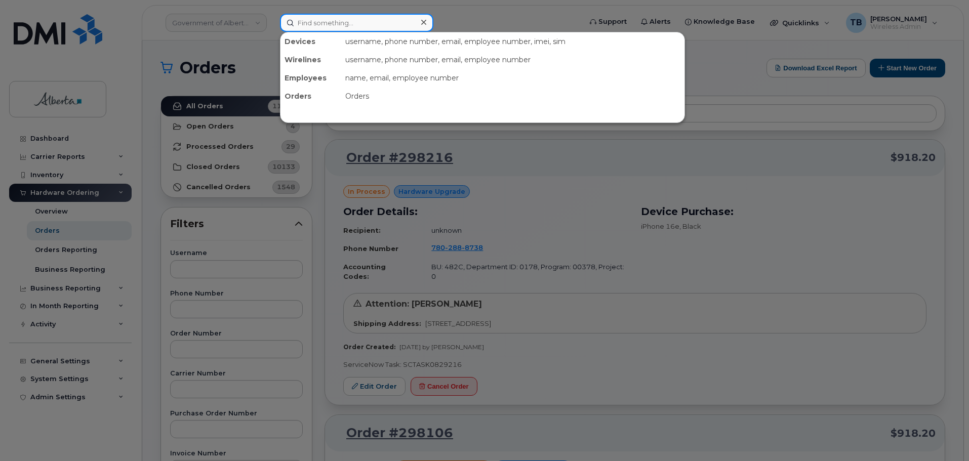
paste input "7809164338"
type input "7809164338"
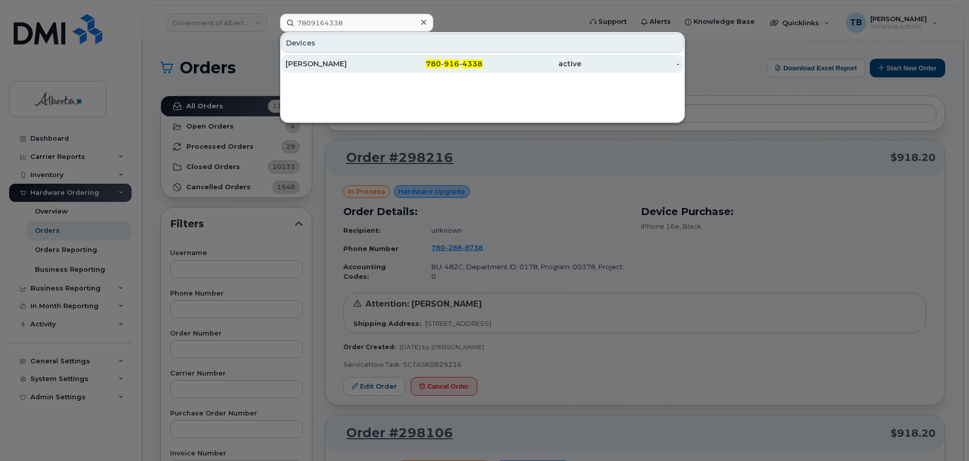
click at [318, 65] on div "Sarah Brennan" at bounding box center [334, 64] width 99 height 10
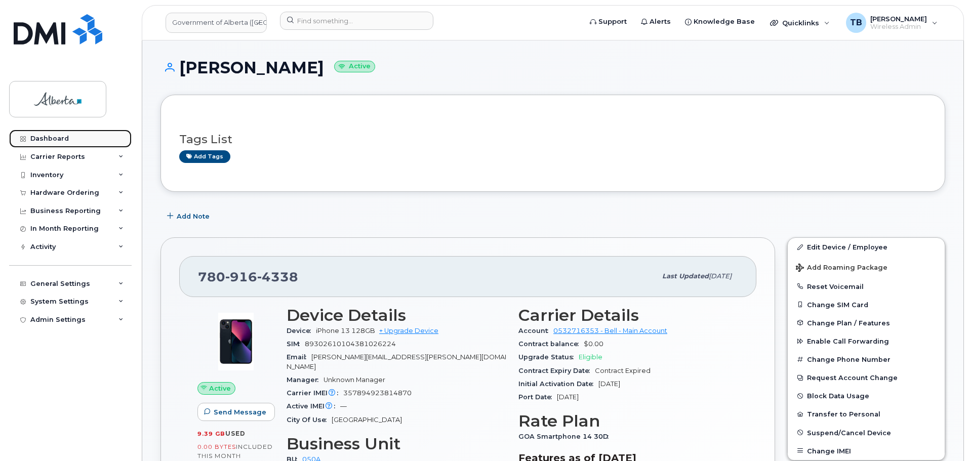
click at [41, 143] on link "Dashboard" at bounding box center [70, 139] width 122 height 18
drag, startPoint x: 41, startPoint y: 143, endPoint x: 46, endPoint y: 138, distance: 7.2
click at [41, 143] on link "Dashboard" at bounding box center [70, 139] width 122 height 18
click at [47, 193] on div "Hardware Ordering" at bounding box center [64, 193] width 69 height 8
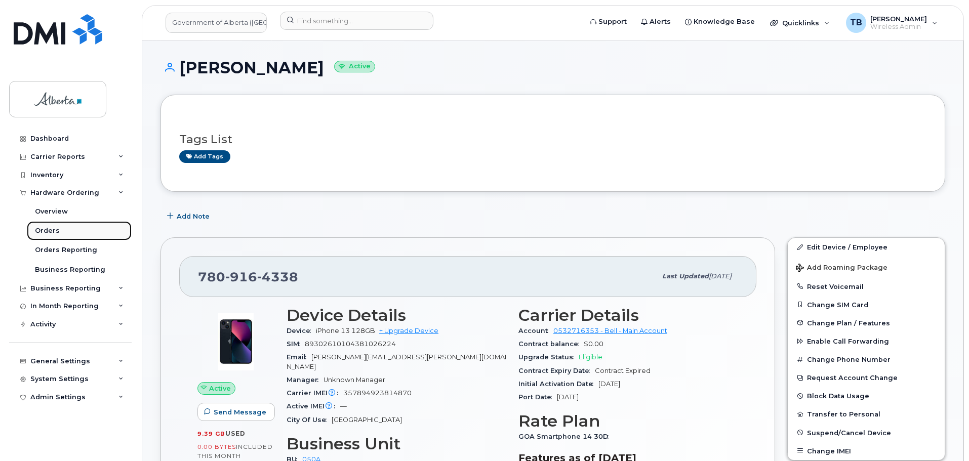
click at [55, 225] on link "Orders" at bounding box center [79, 230] width 105 height 19
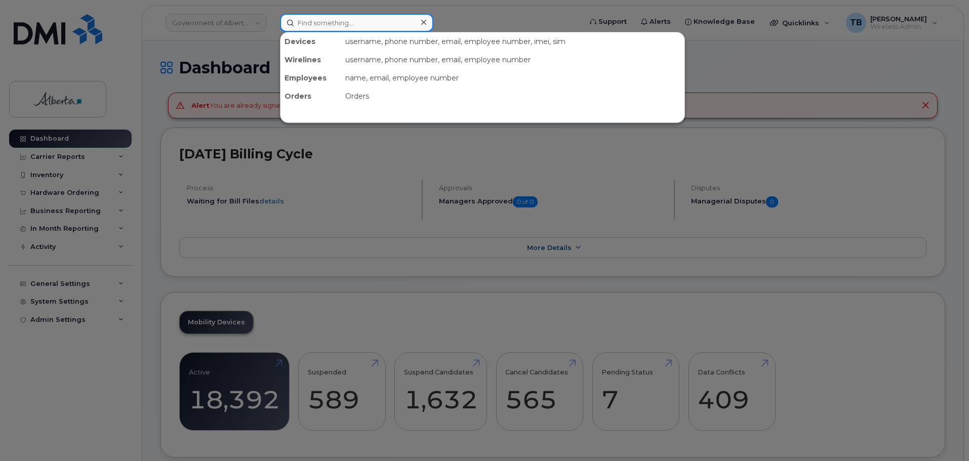
click at [331, 22] on input at bounding box center [356, 23] width 153 height 18
paste input "353063109969742"
type input "353063109969742"
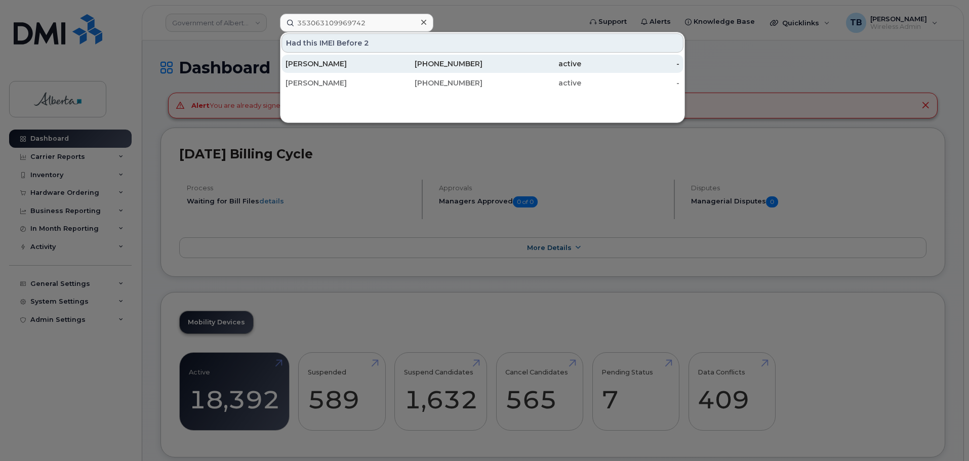
click at [311, 67] on div "Vera Krawec" at bounding box center [334, 64] width 99 height 10
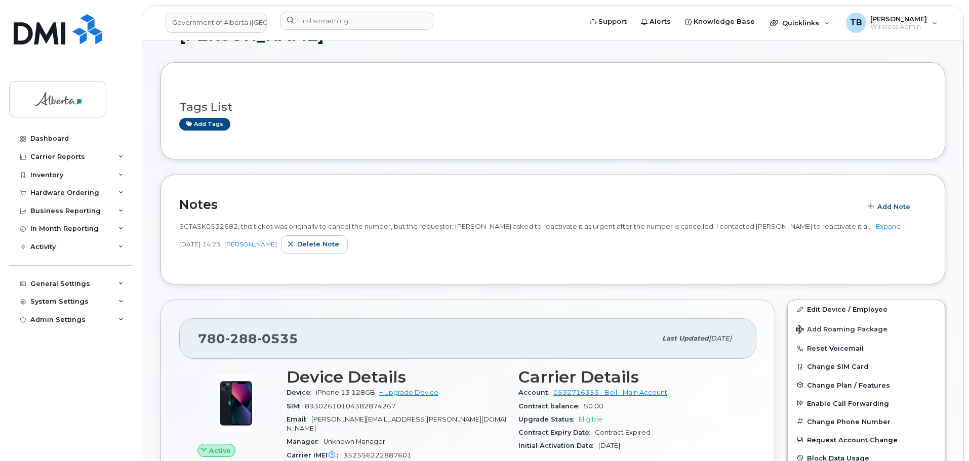
scroll to position [51, 0]
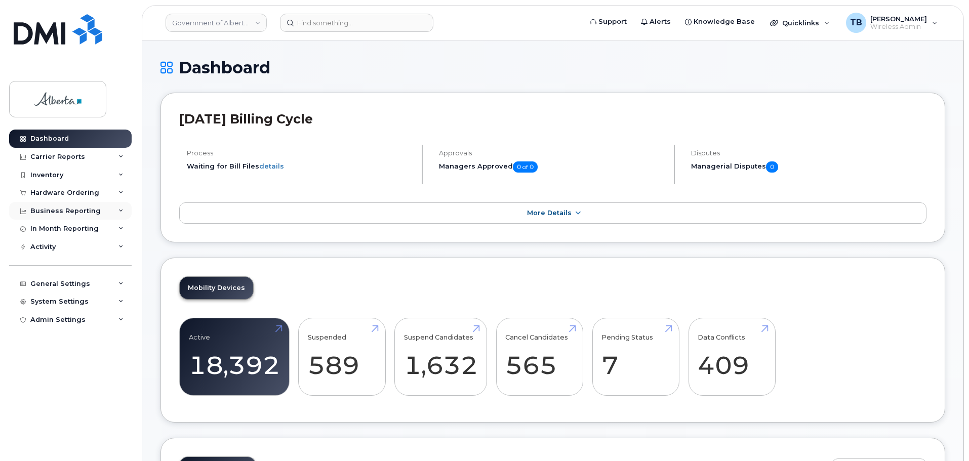
click at [30, 202] on div "Business Reporting" at bounding box center [70, 211] width 122 height 18
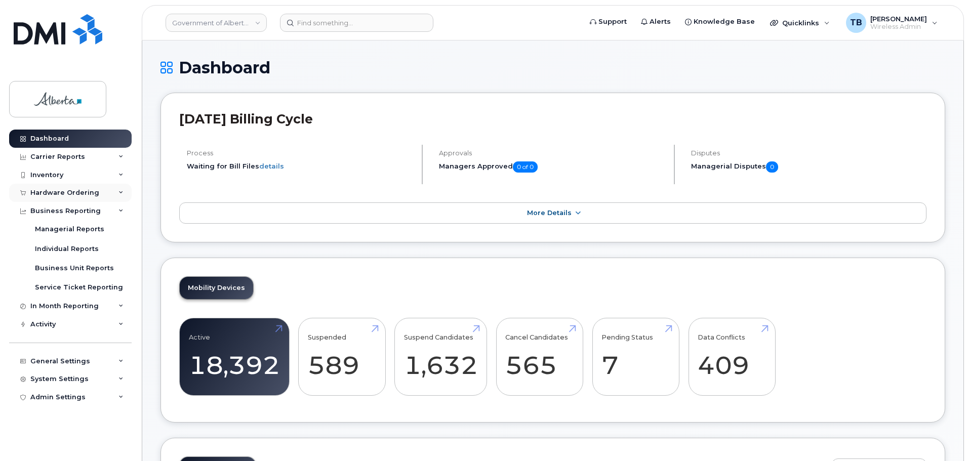
click at [33, 191] on div "Hardware Ordering" at bounding box center [64, 193] width 69 height 8
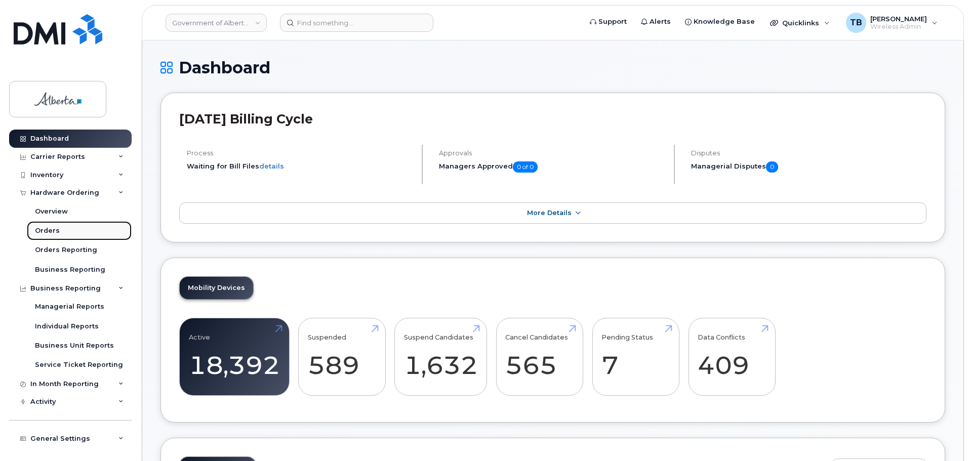
click at [49, 230] on div "Orders" at bounding box center [47, 230] width 25 height 9
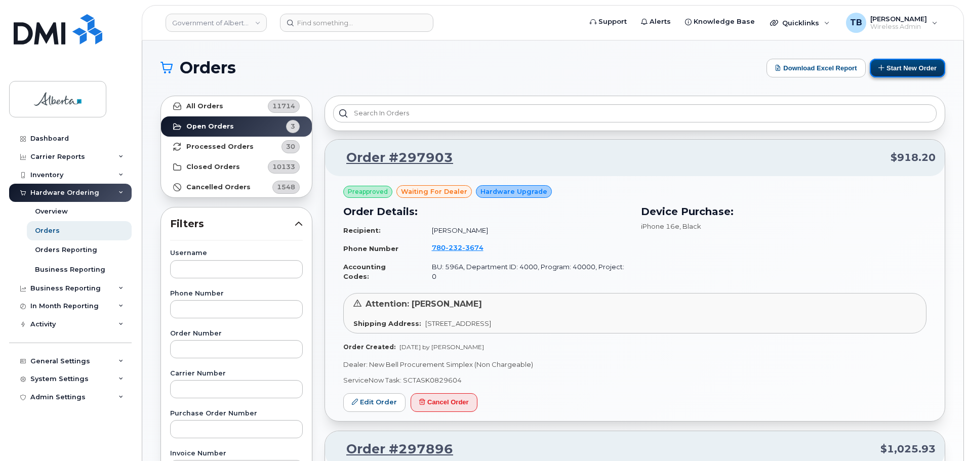
click at [890, 64] on button "Start New Order" at bounding box center [906, 68] width 75 height 19
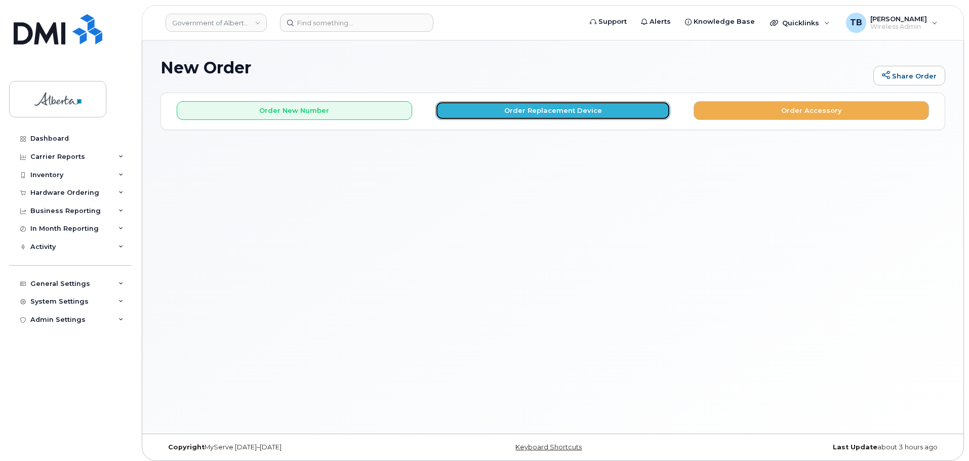
click at [635, 109] on button "Order Replacement Device" at bounding box center [552, 110] width 235 height 19
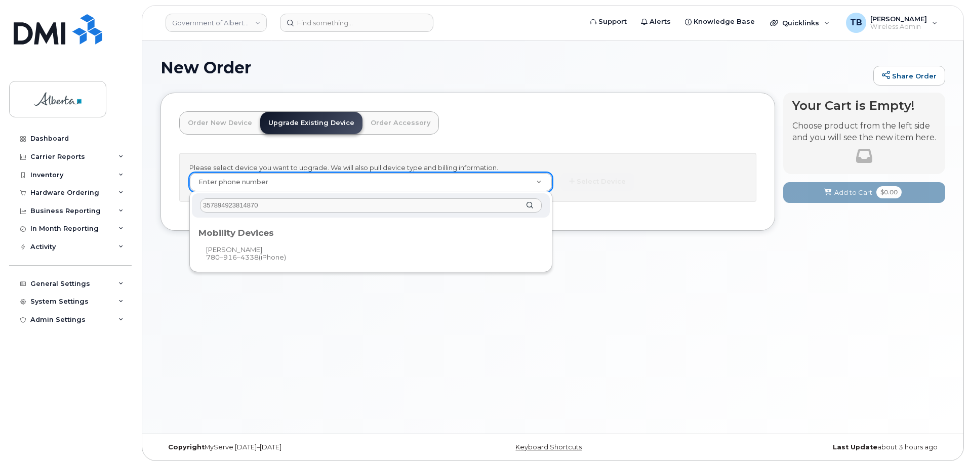
type input "357894923814870"
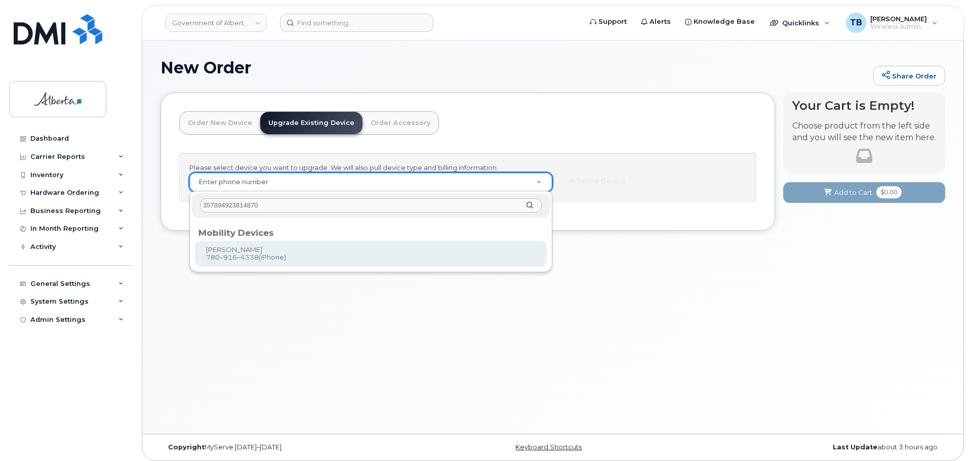
type input "804622"
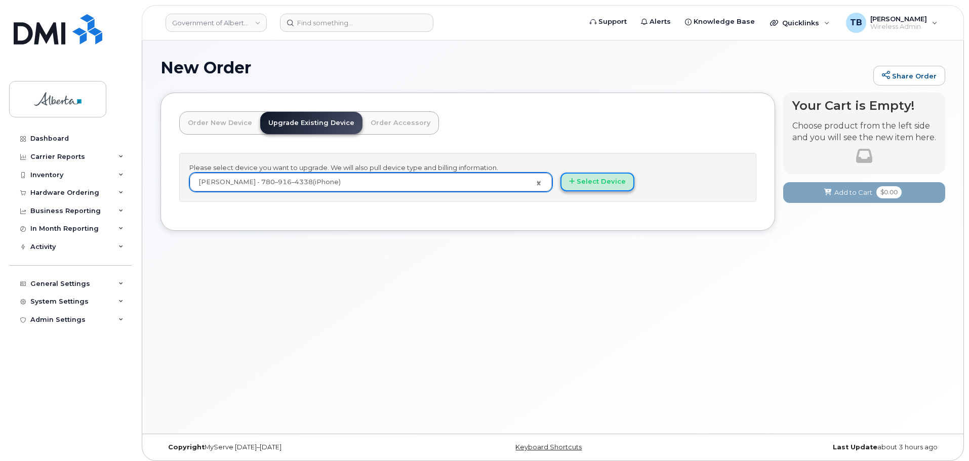
click at [587, 179] on button "Select Device" at bounding box center [597, 182] width 74 height 19
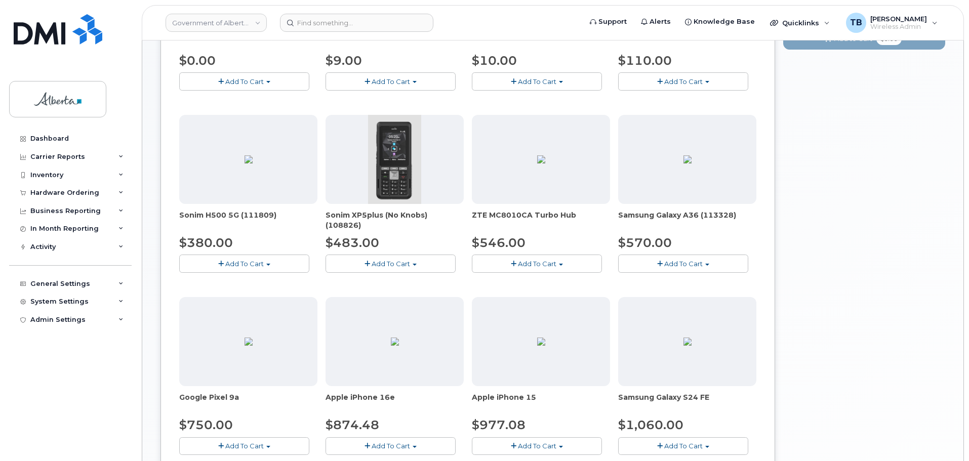
scroll to position [354, 0]
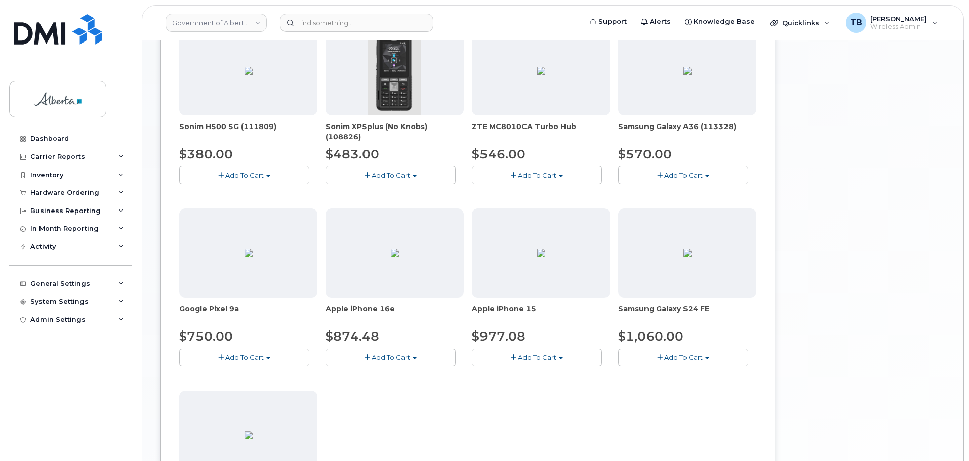
click at [477, 354] on button "Add To Cart" at bounding box center [537, 358] width 130 height 18
click at [491, 388] on link "$977.08 - 30-day upgrade (128GB model)" at bounding box center [554, 389] width 161 height 13
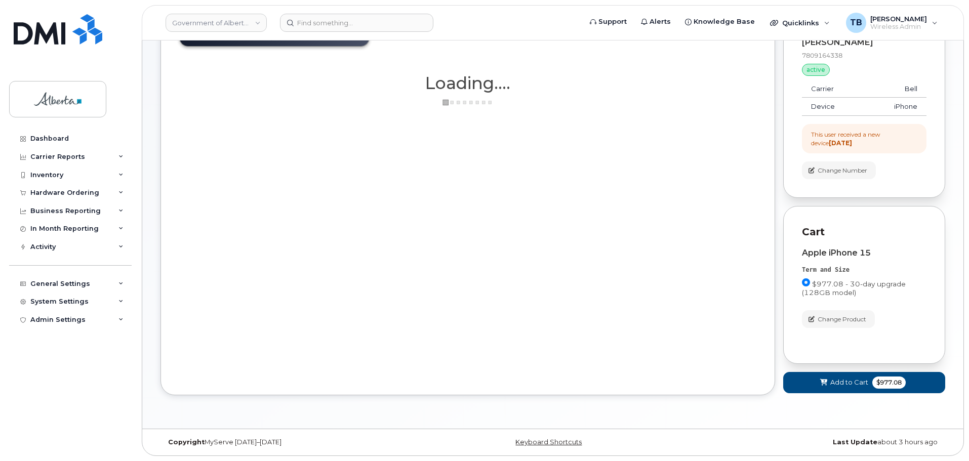
scroll to position [88, 0]
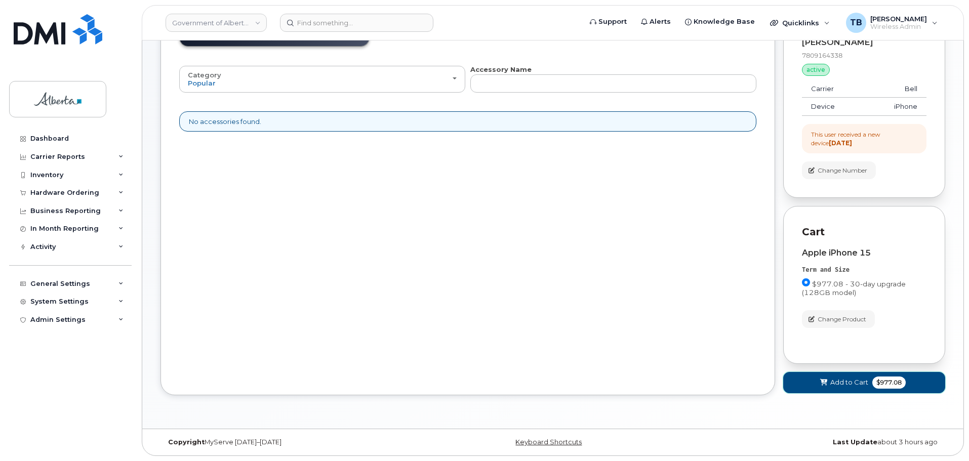
click at [816, 378] on button "Add to Cart $977.08" at bounding box center [864, 382] width 162 height 21
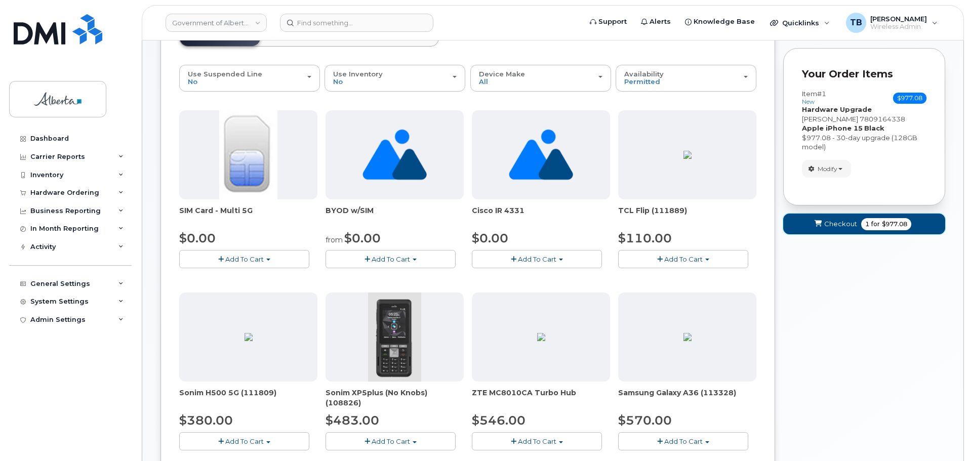
click at [839, 222] on span "Checkout" at bounding box center [840, 224] width 33 height 10
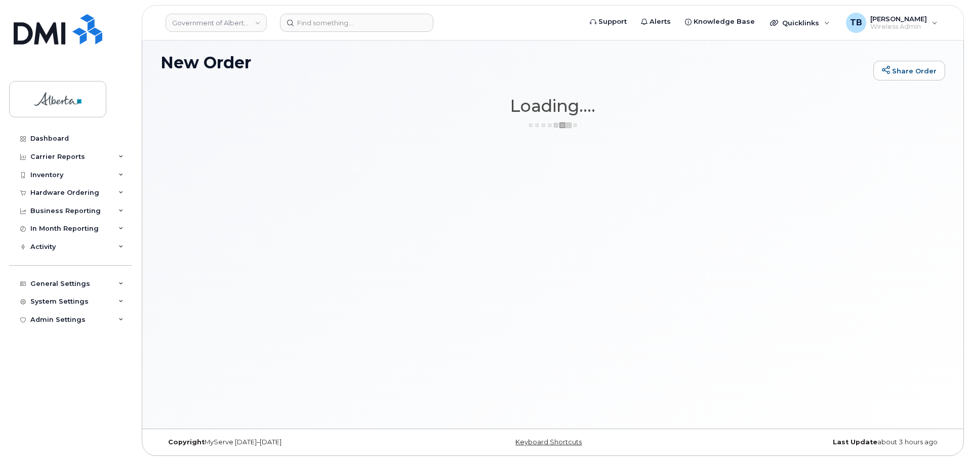
scroll to position [5, 0]
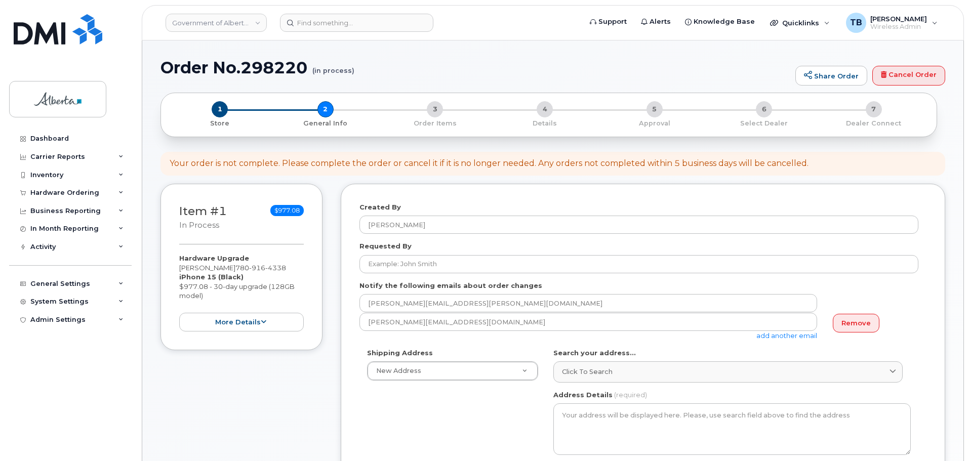
select select
click at [263, 59] on h1 "Order No.298220 (in process)" at bounding box center [475, 68] width 630 height 18
copy h1 "298220"
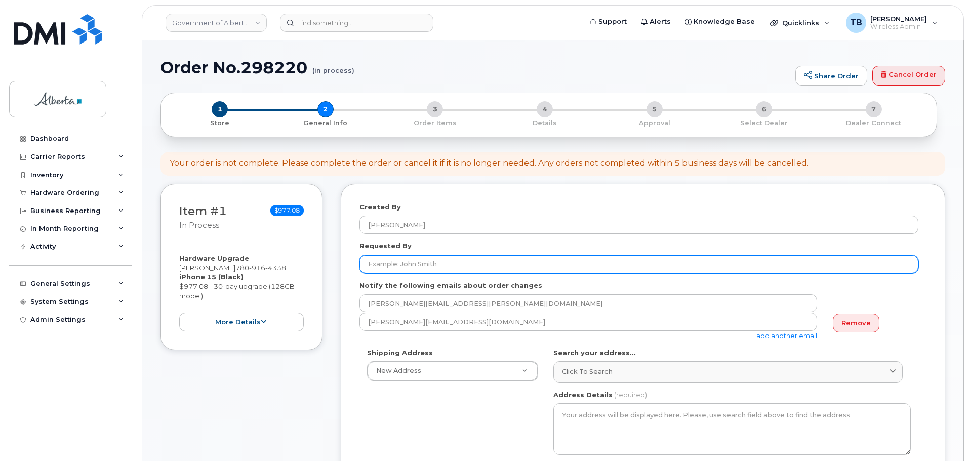
click at [399, 259] on input "Requested By" at bounding box center [638, 264] width 559 height 18
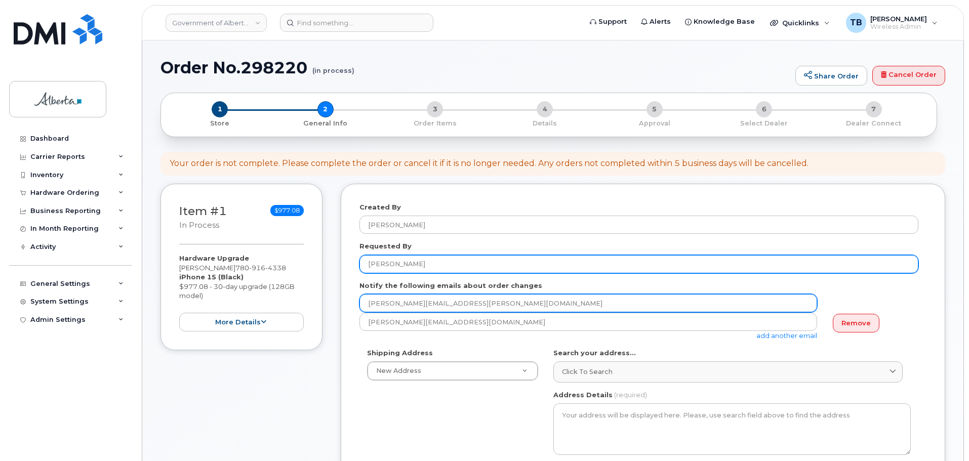
type input "[PERSON_NAME]"
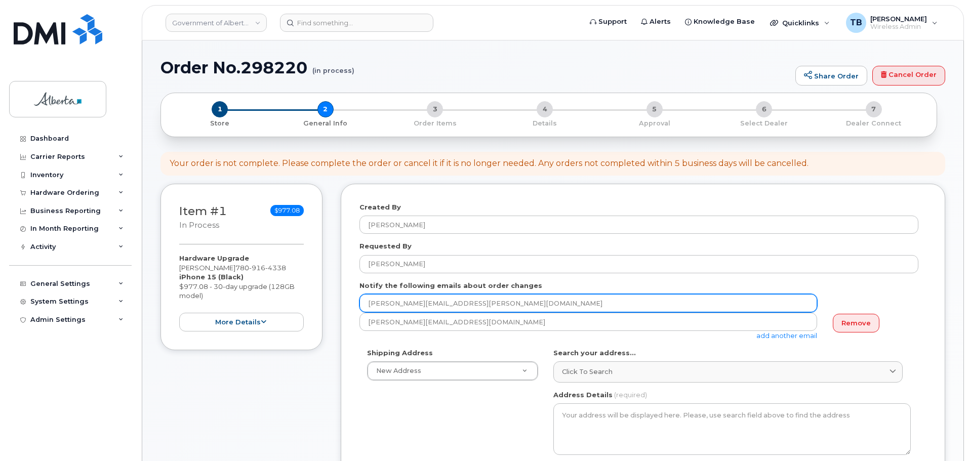
drag, startPoint x: 416, startPoint y: 305, endPoint x: 308, endPoint y: 298, distance: 108.5
type input "Linda.brent@gov.ab.ca"
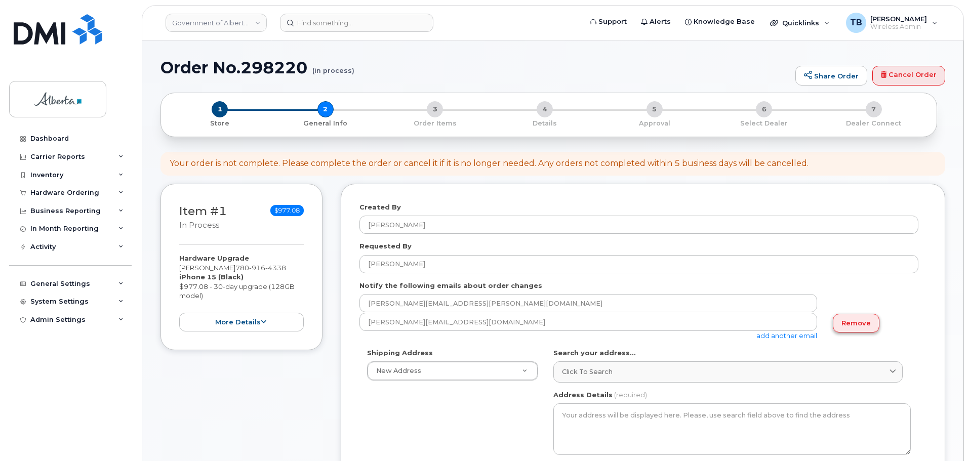
click at [867, 325] on link "Remove" at bounding box center [855, 323] width 47 height 19
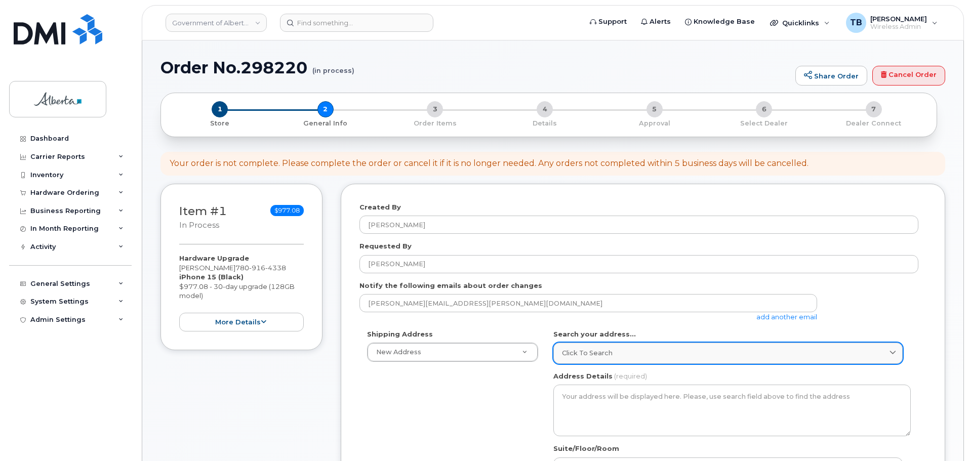
click at [573, 346] on link "Click to search" at bounding box center [727, 353] width 349 height 21
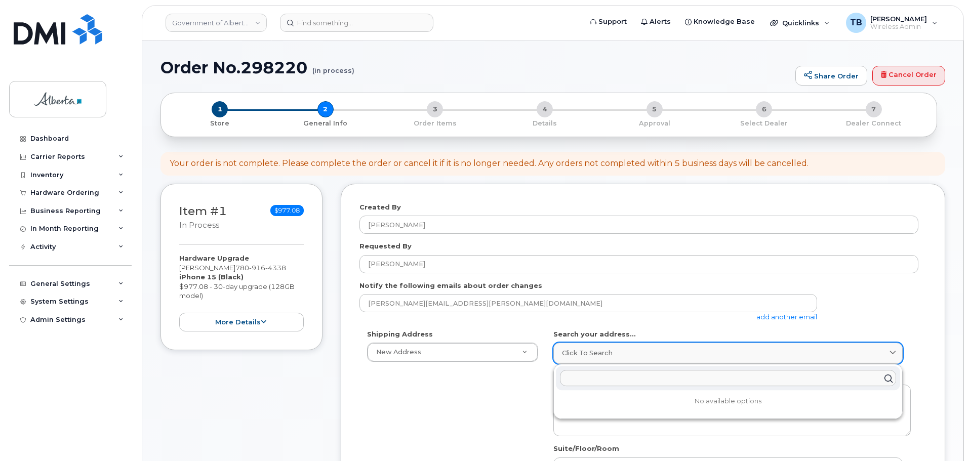
paste input "10044 - 108 Street"
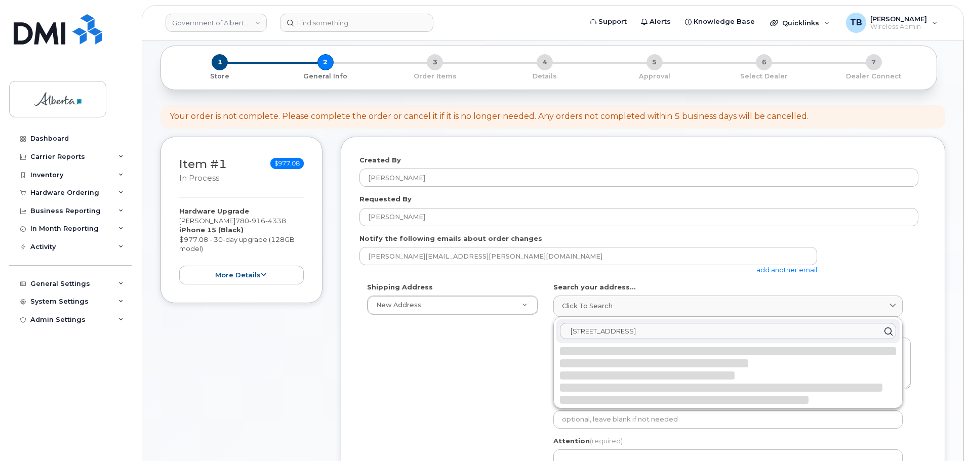
scroll to position [152, 0]
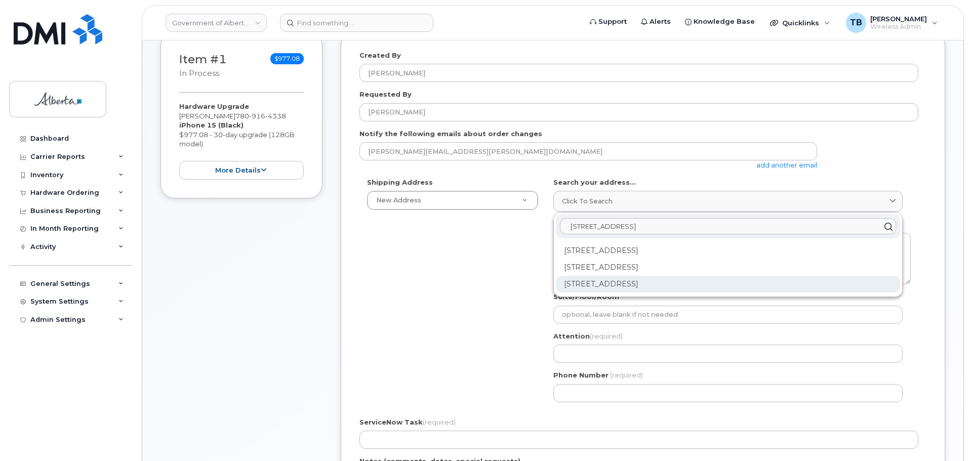
type input "10044 - 108 Street"
click at [593, 289] on div "10044 108 St NW Edmonton AB T5J 3S7" at bounding box center [728, 284] width 344 height 17
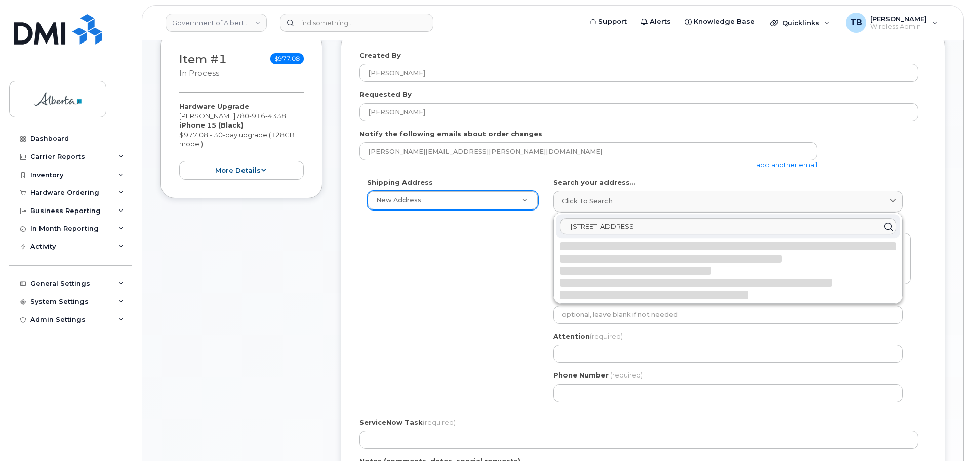
select select
type textarea "10044 108 St NW EDMONTON AB T5J 3S7 CANADA"
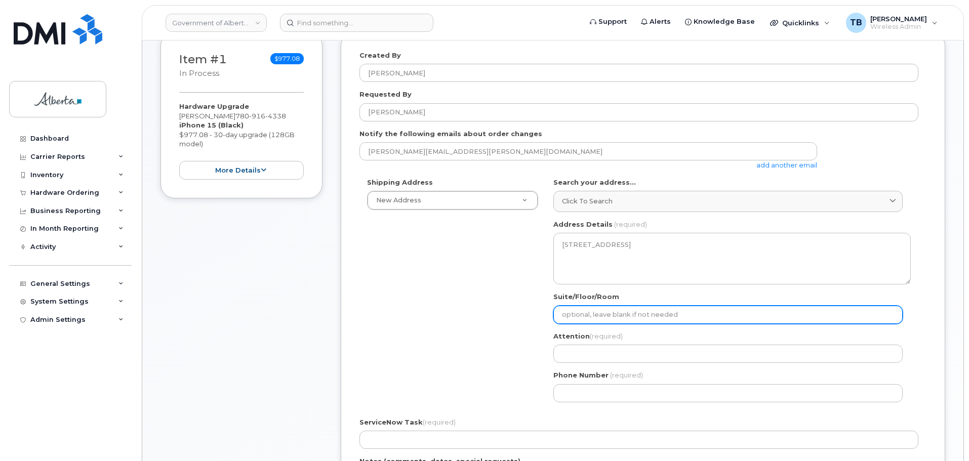
click at [595, 314] on input "Suite/Floor/Room" at bounding box center [727, 315] width 349 height 18
paste input "Main Floor (International Education"
select select
type input "Main Floor (International Education"
click at [601, 314] on input "Main Floor (International Education" at bounding box center [727, 315] width 349 height 18
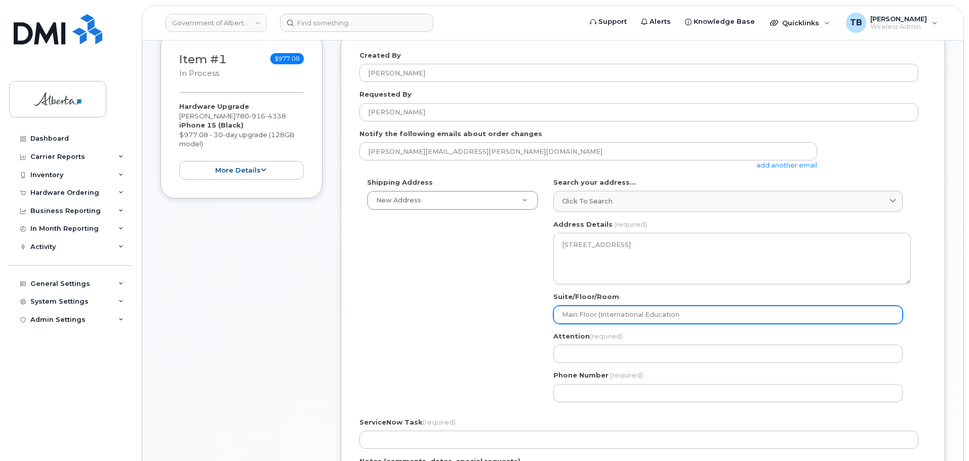
select select
type input "Main Floor International Education"
select select
type input "Main FloorInternational Education"
select select
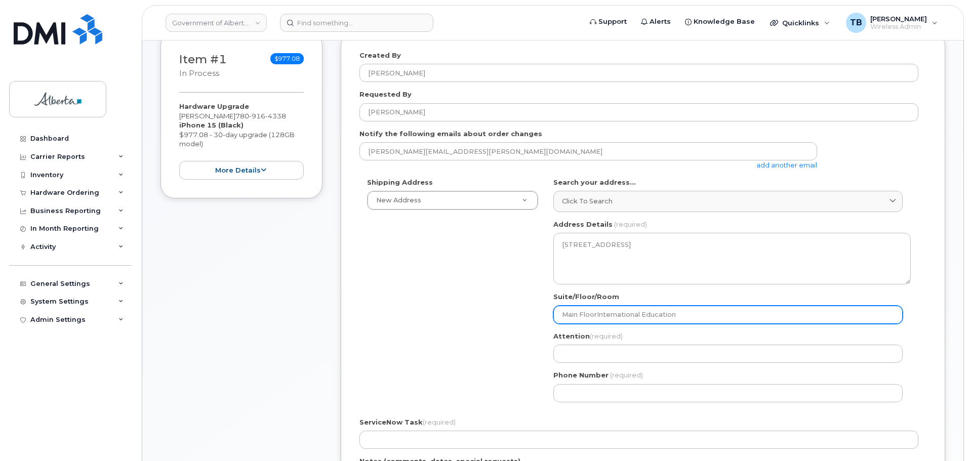
type input "Main Floor International Education"
select select
type input "Main Floor -International Education"
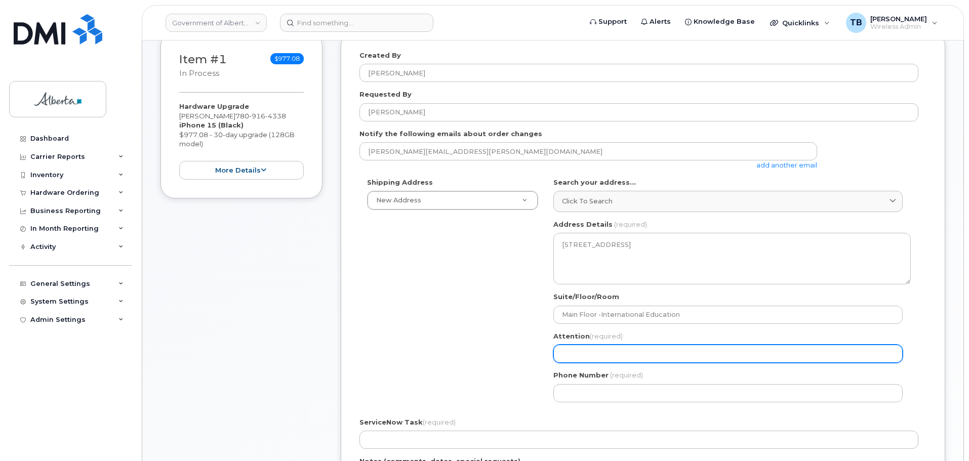
click at [580, 356] on input "Attention (required)" at bounding box center [727, 354] width 349 height 18
paste input "Linda Brent"
select select
type input "Linda Brent"
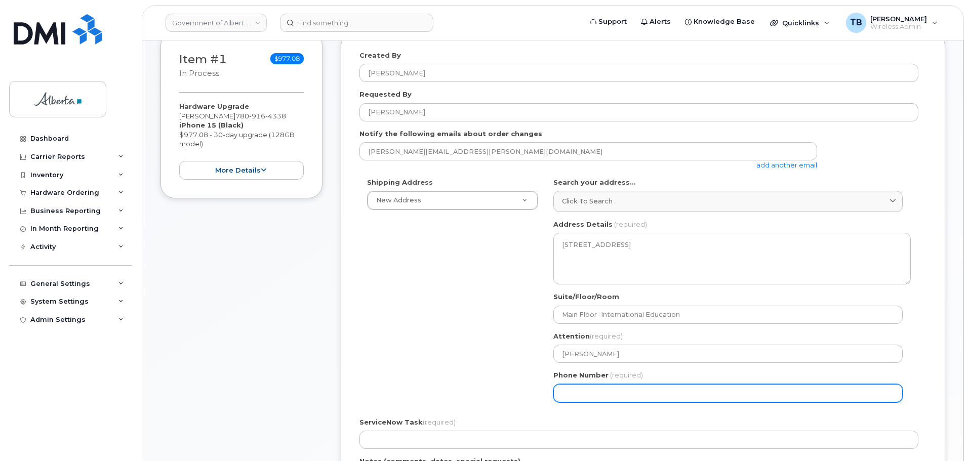
click at [581, 389] on input "Phone Number" at bounding box center [727, 393] width 349 height 18
paste input "7806035394"
select select
type input "7806035394"
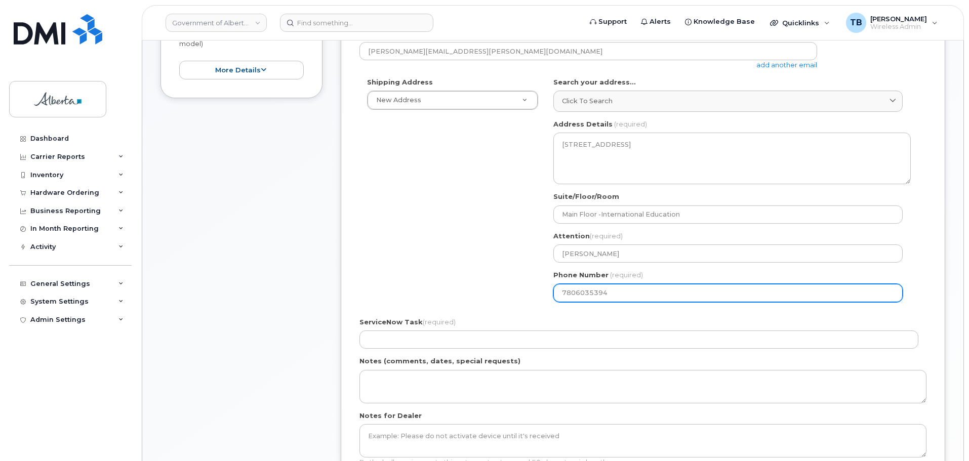
scroll to position [253, 0]
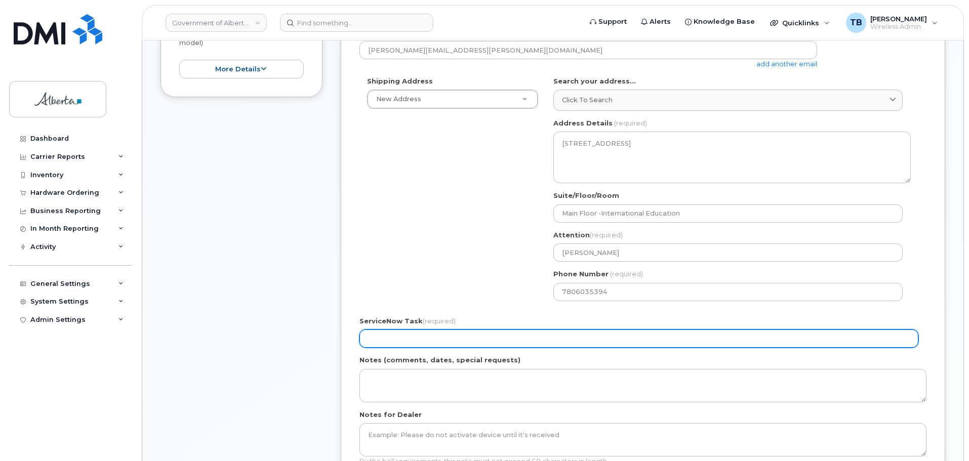
click at [400, 333] on input "ServiceNow Task (required)" at bounding box center [638, 338] width 559 height 18
paste input "SCTASK0831808"
drag, startPoint x: 438, startPoint y: 340, endPoint x: 311, endPoint y: 328, distance: 128.0
click at [311, 328] on div "Item #1 in process $977.08 Hardware Upgrade Sarah Brennan 780 916 4338 iPhone 1…" at bounding box center [552, 229] width 784 height 596
paste input "7804223999"
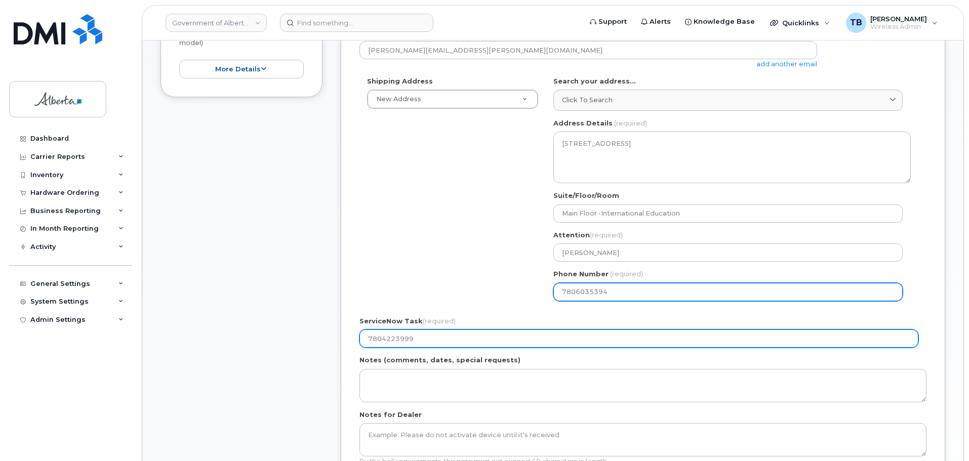
type input "7804223999"
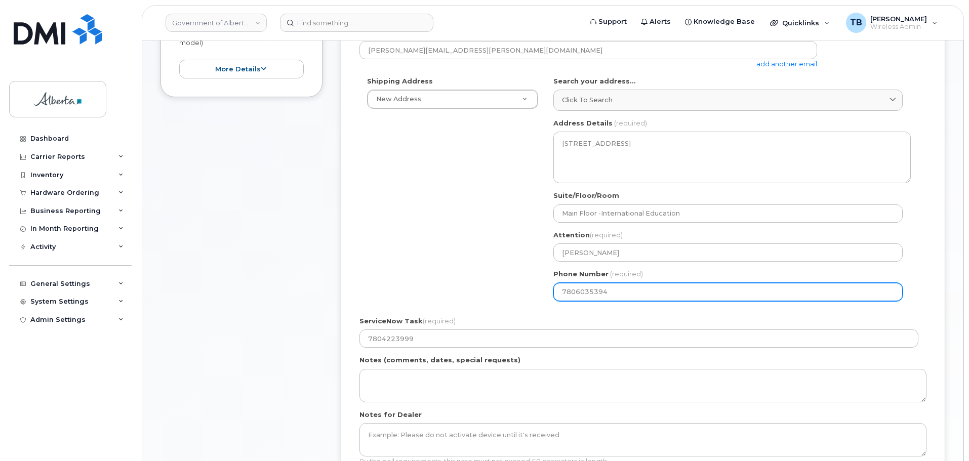
drag, startPoint x: 627, startPoint y: 296, endPoint x: 522, endPoint y: 296, distance: 105.3
click at [524, 296] on div "Shipping Address New Address New Address 9915 Franklin Ave 10001 Hoppe Avenue -…" at bounding box center [638, 192] width 559 height 232
paste input "4223999"
select select
type input "7804223999"
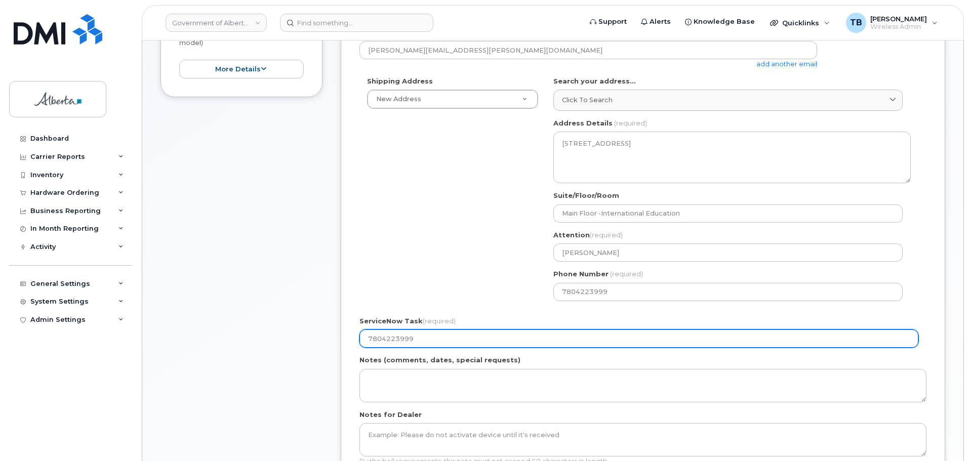
drag, startPoint x: 427, startPoint y: 343, endPoint x: 333, endPoint y: 328, distance: 94.3
click at [334, 329] on div "Item #1 in process $977.08 Hardware Upgrade Sarah Brennan 780 916 4338 iPhone 1…" at bounding box center [552, 229] width 784 height 596
paste input "SCTASK0831808"
type input "SCTASK0831808"
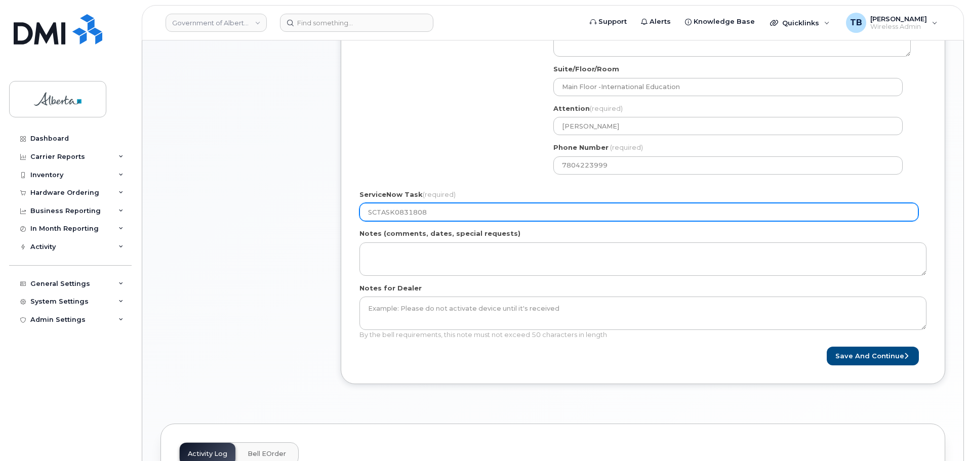
scroll to position [405, 0]
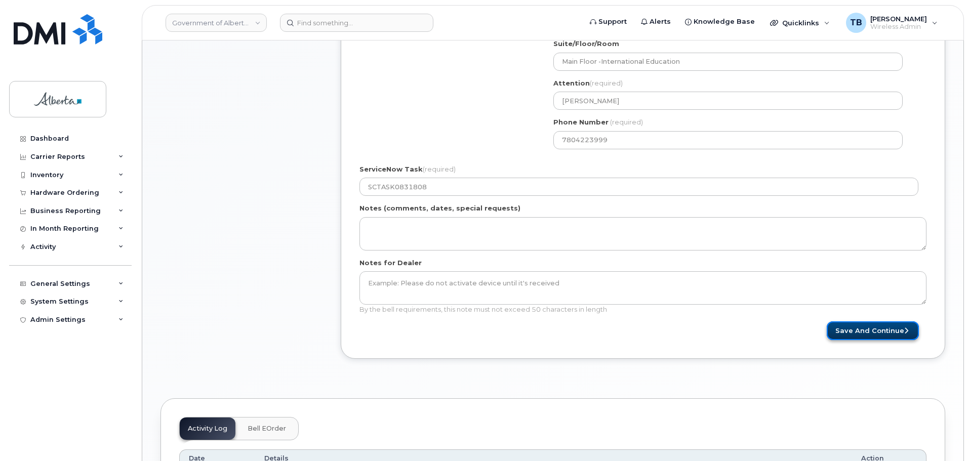
click at [847, 339] on button "Save and Continue" at bounding box center [872, 330] width 92 height 19
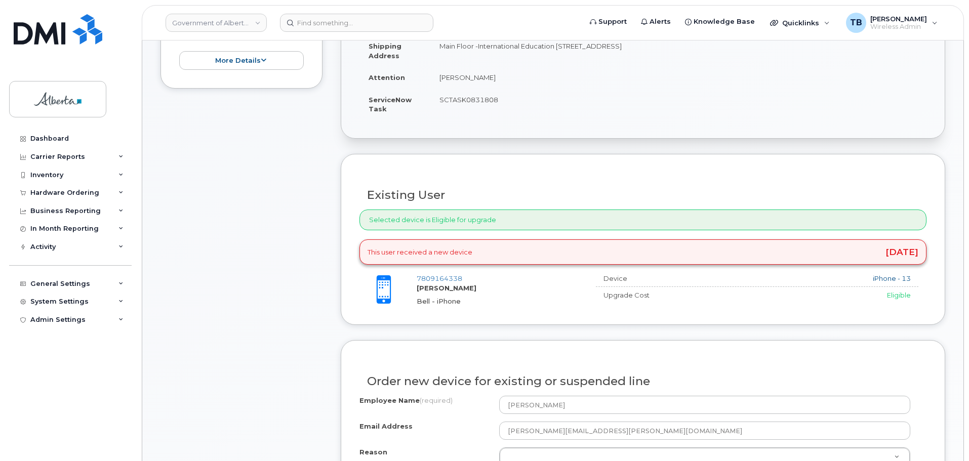
scroll to position [354, 0]
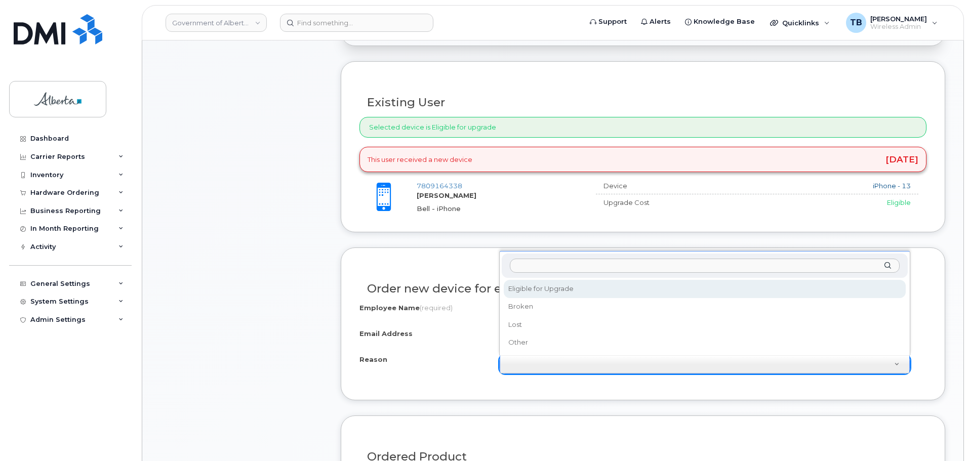
select select "eligible_for_upgrade"
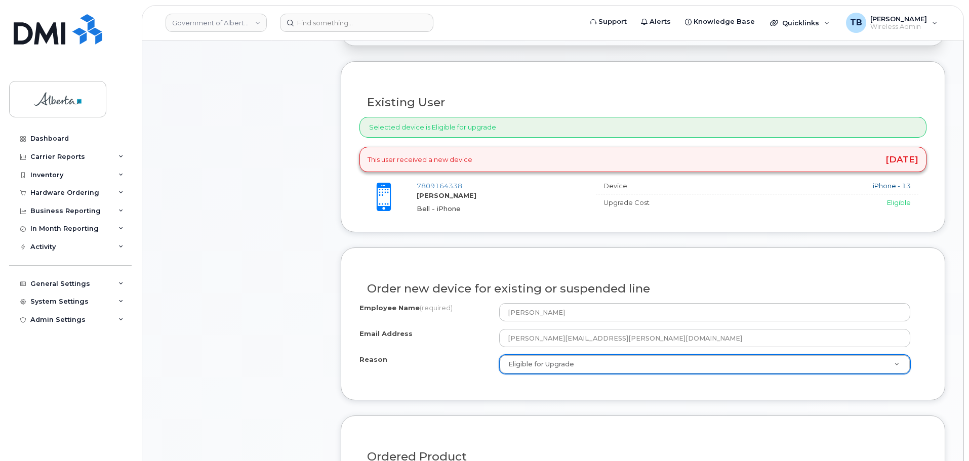
click at [454, 350] on div "Employee Name (required) Sarah Brennan Email Address sarah.brennan@gov.ab.ca Re…" at bounding box center [642, 338] width 567 height 71
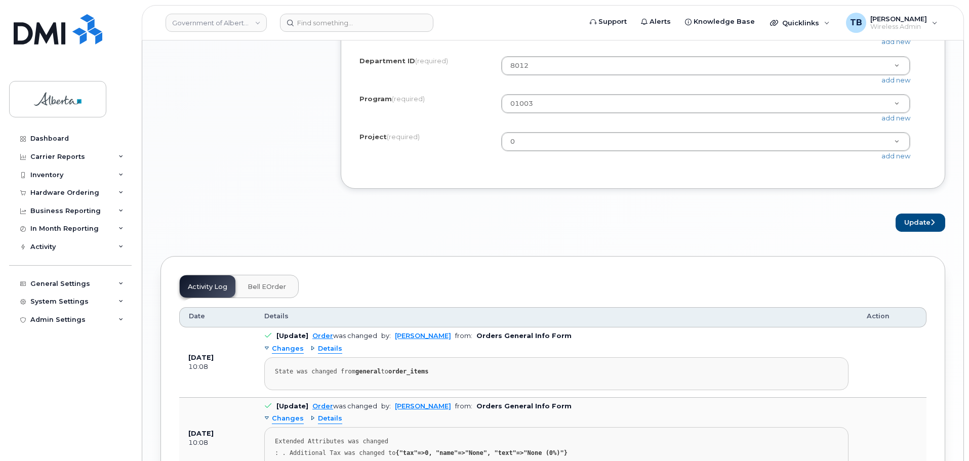
scroll to position [961, 0]
click at [908, 231] on button "Update" at bounding box center [920, 222] width 50 height 19
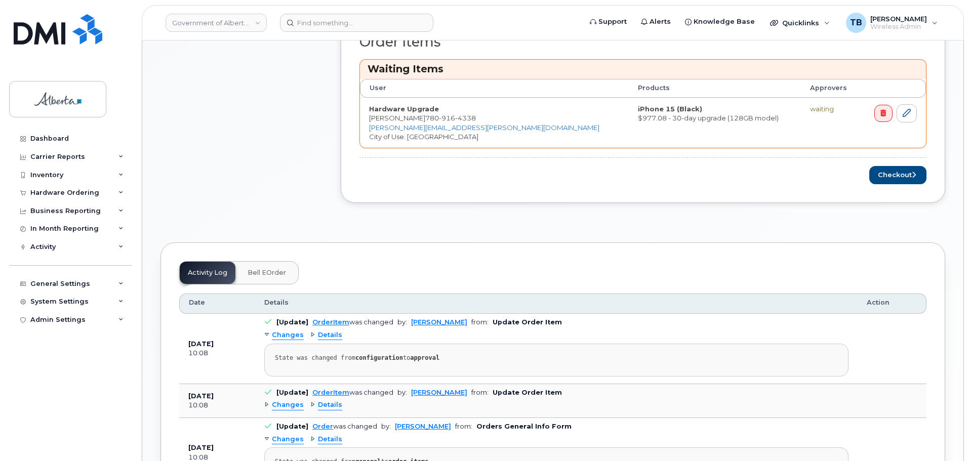
scroll to position [506, 0]
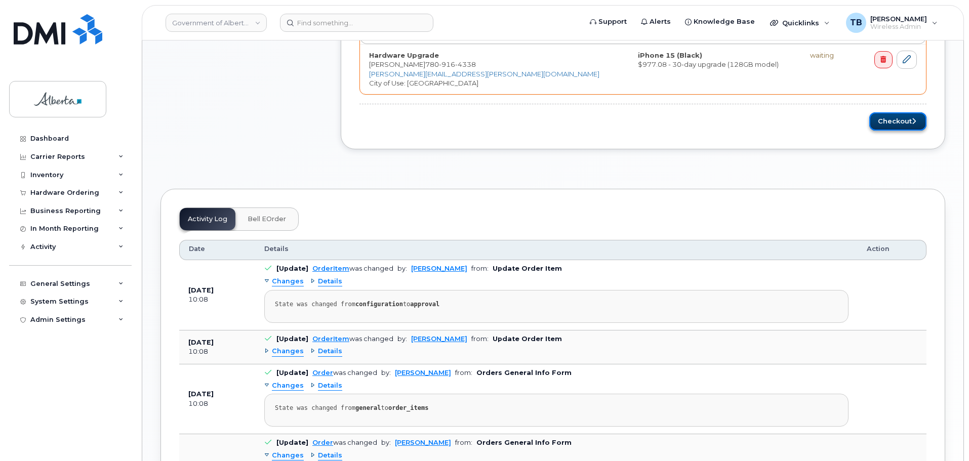
click at [885, 127] on button "Checkout" at bounding box center [897, 121] width 57 height 19
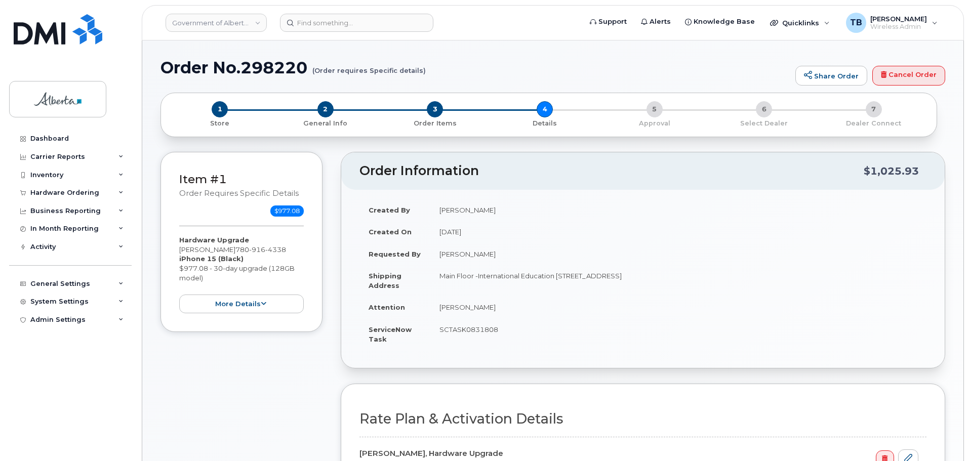
select select
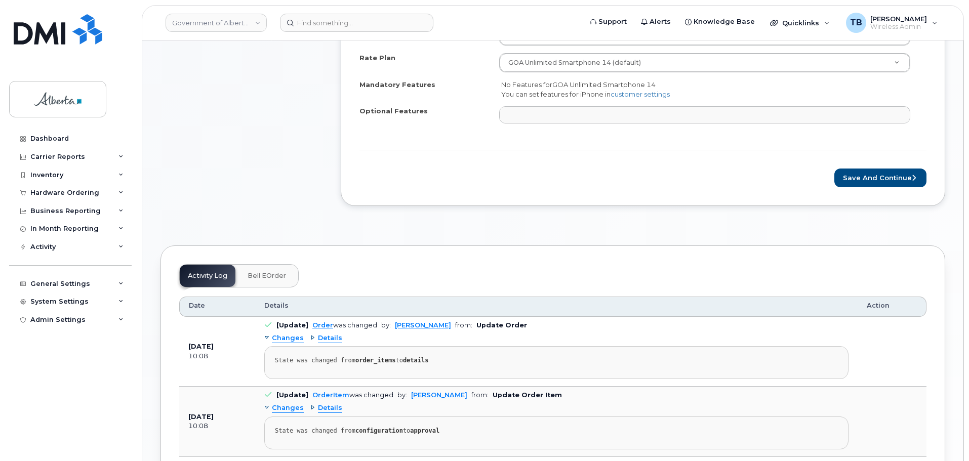
scroll to position [455, 0]
click at [866, 176] on button "Save and Continue" at bounding box center [880, 177] width 92 height 19
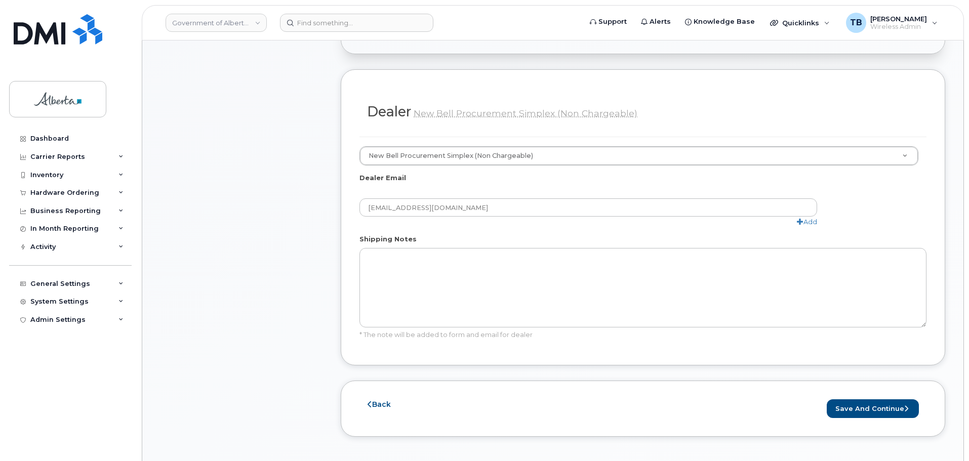
scroll to position [607, 0]
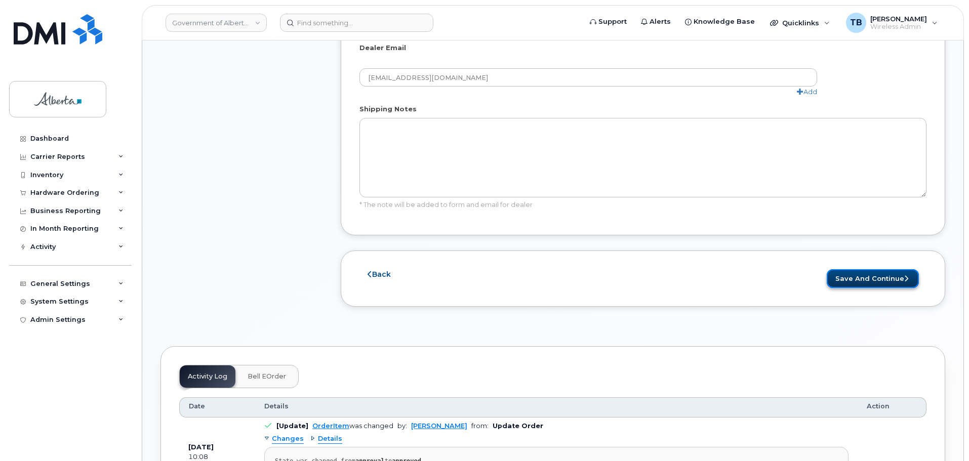
click at [888, 269] on button "Save and Continue" at bounding box center [872, 278] width 92 height 19
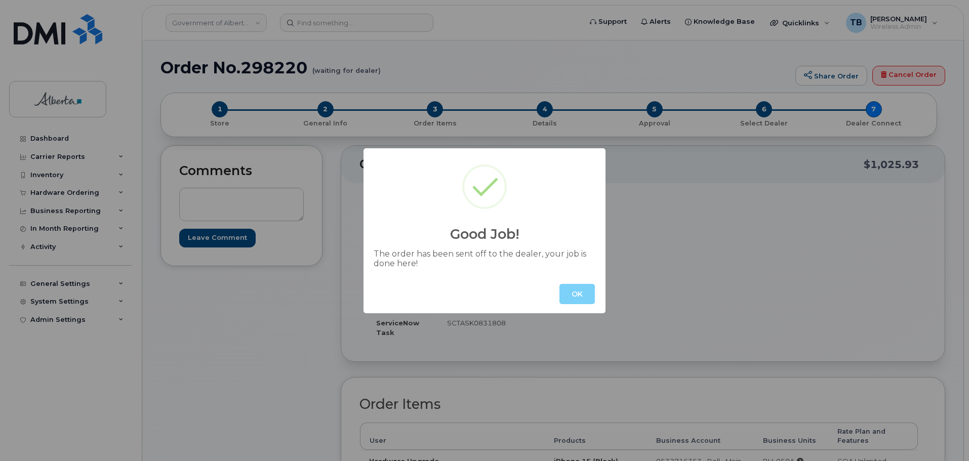
click at [580, 299] on button "OK" at bounding box center [576, 294] width 35 height 20
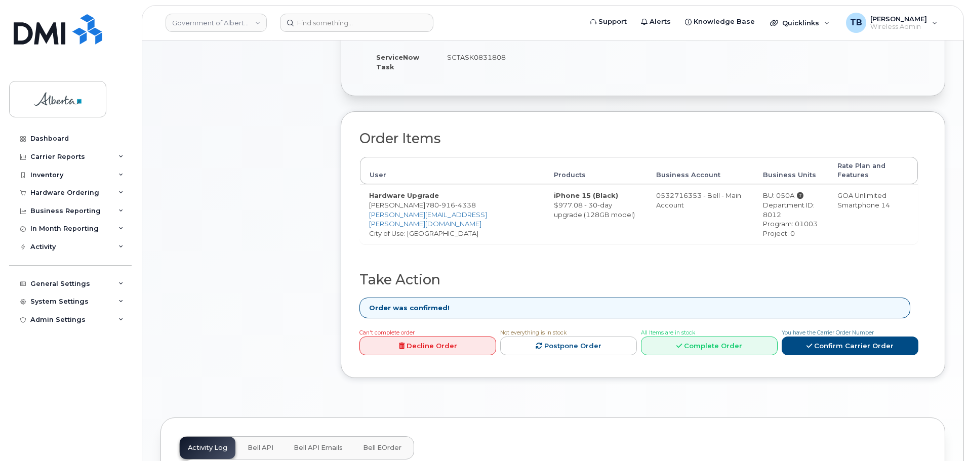
scroll to position [405, 0]
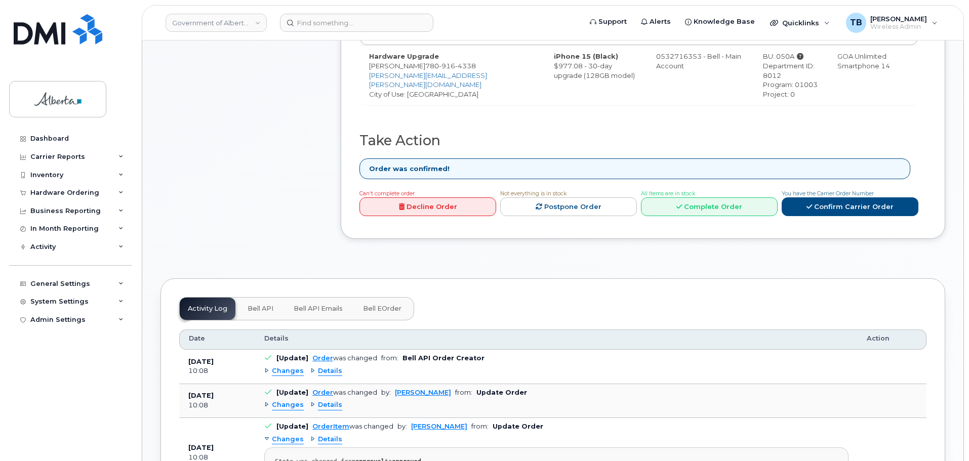
click at [256, 305] on span "Bell API" at bounding box center [260, 309] width 26 height 8
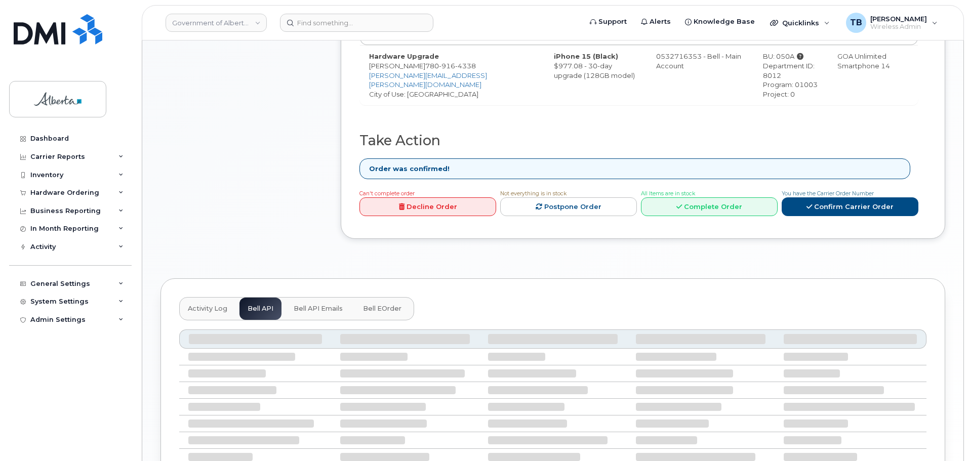
scroll to position [398, 0]
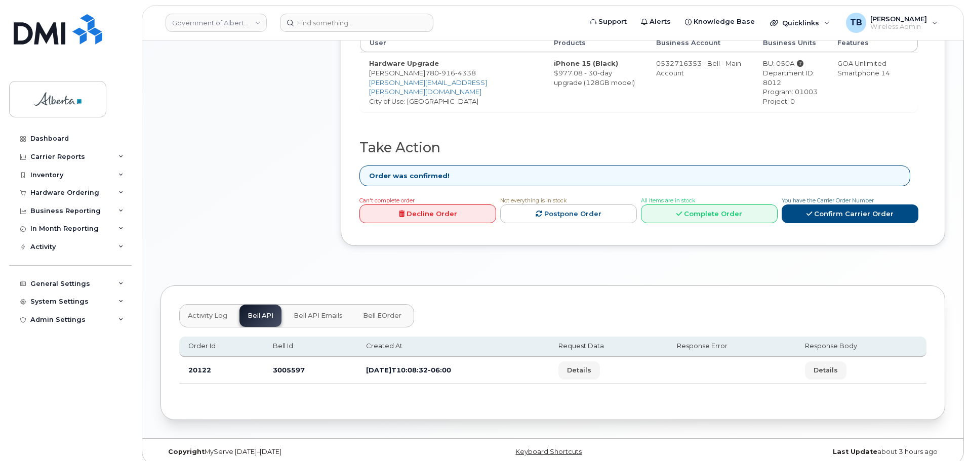
click at [276, 358] on td "3005597" at bounding box center [310, 370] width 93 height 27
copy td "3005597"
click at [354, 25] on input at bounding box center [356, 23] width 153 height 18
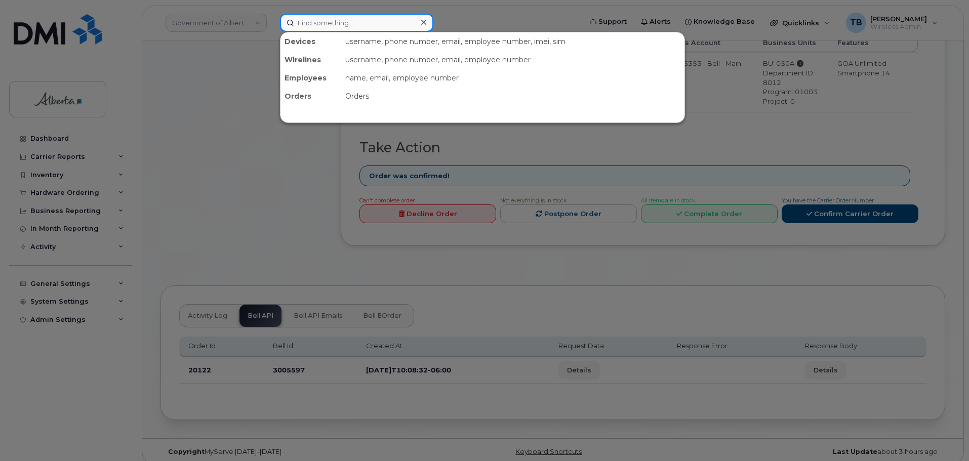
type input "a"
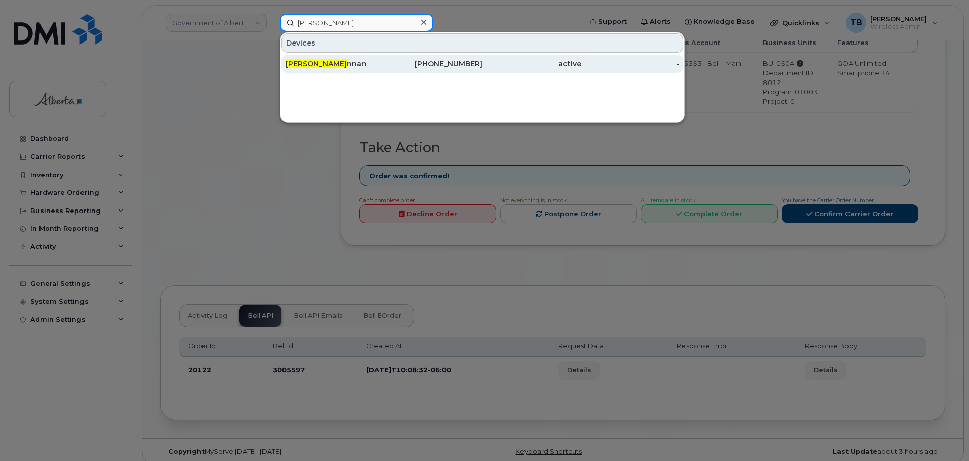
type input "sarah bre"
click at [325, 63] on div "Sarah Bre nnan" at bounding box center [334, 64] width 99 height 10
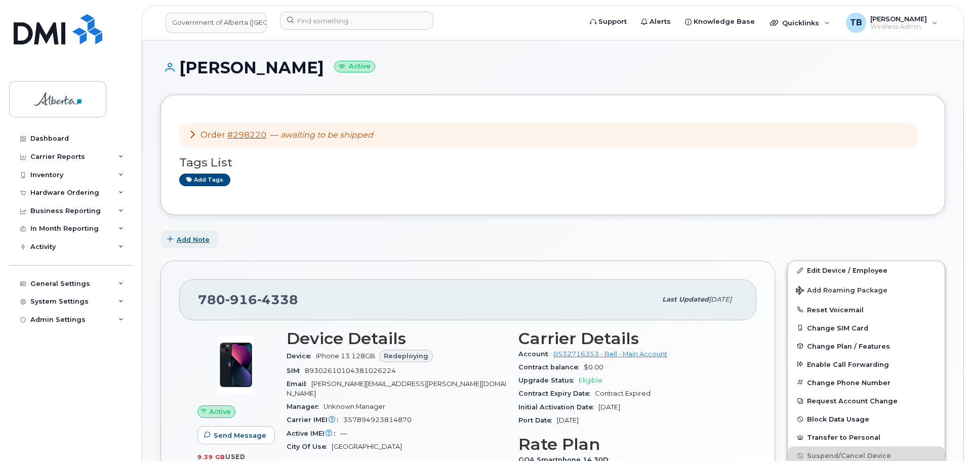
click at [192, 240] on span "Add Note" at bounding box center [193, 240] width 33 height 10
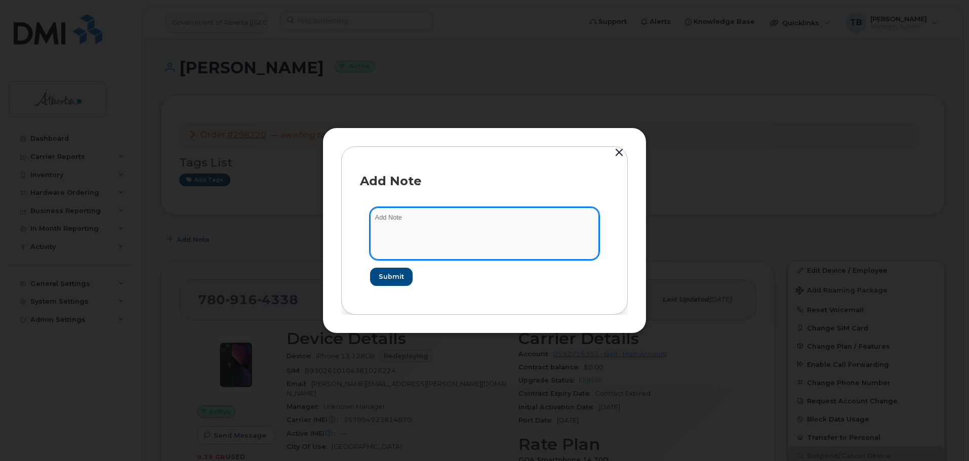
click at [376, 233] on textarea at bounding box center [484, 233] width 229 height 52
paste textarea "SCTASK0831808 Device Replace - (1) Order 298220 Bell 3005597"
type textarea "SCTASK0831808 Device Replace - (1) Order 298220 Bell 3005597"
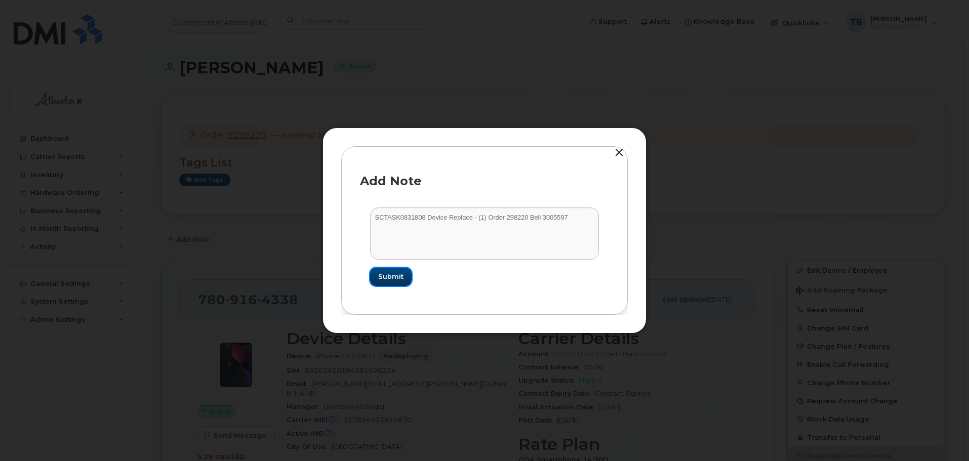
click at [392, 273] on span "Submit" at bounding box center [390, 277] width 25 height 10
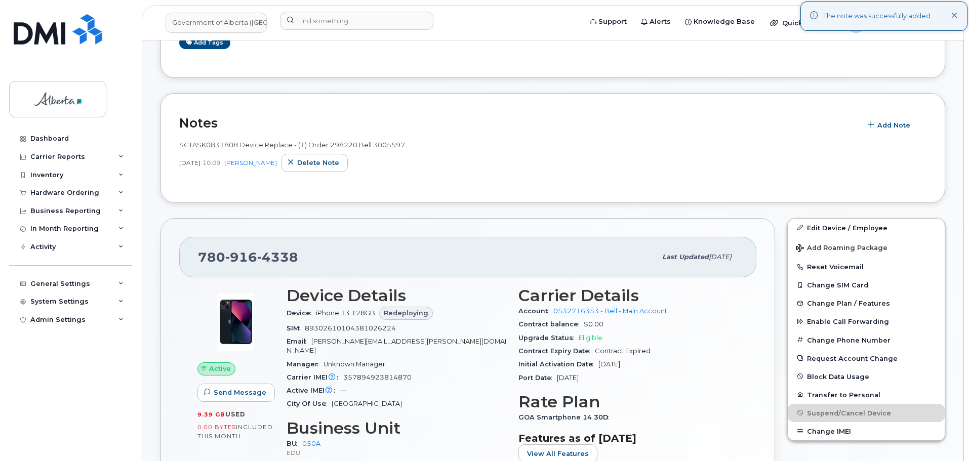
scroll to position [152, 0]
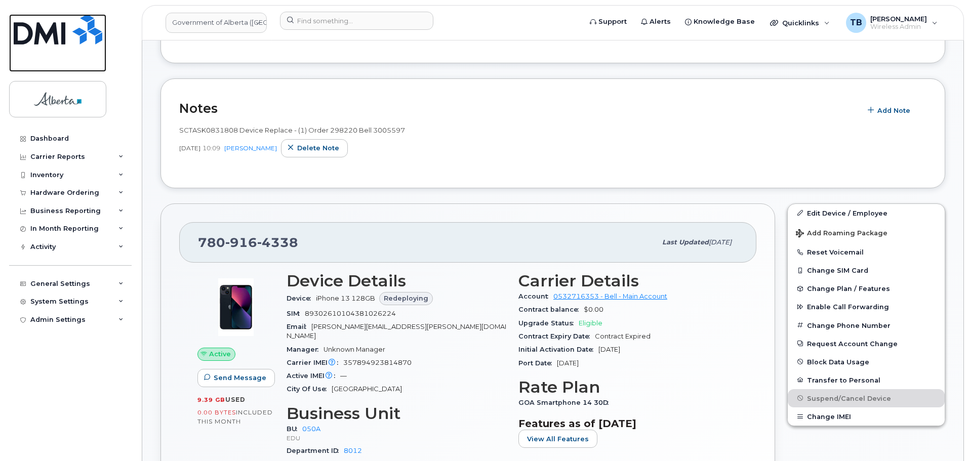
click at [52, 44] on img at bounding box center [58, 29] width 89 height 30
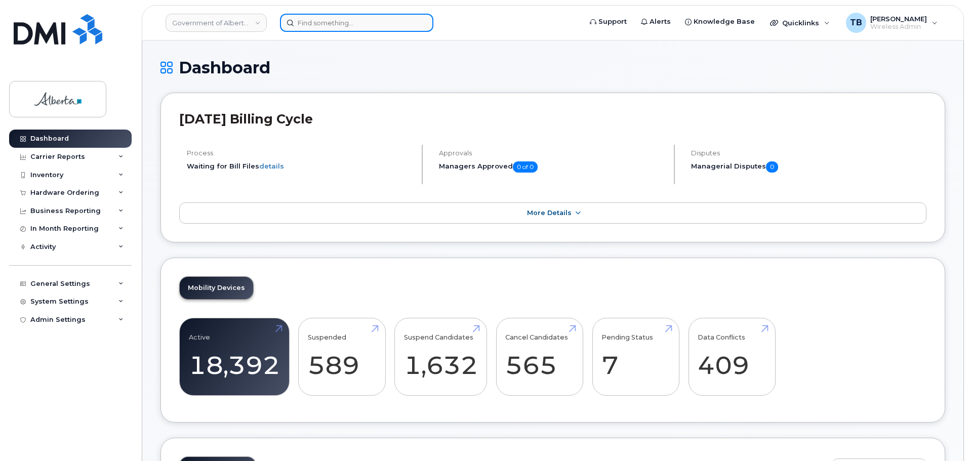
click at [310, 27] on input at bounding box center [356, 23] width 153 height 18
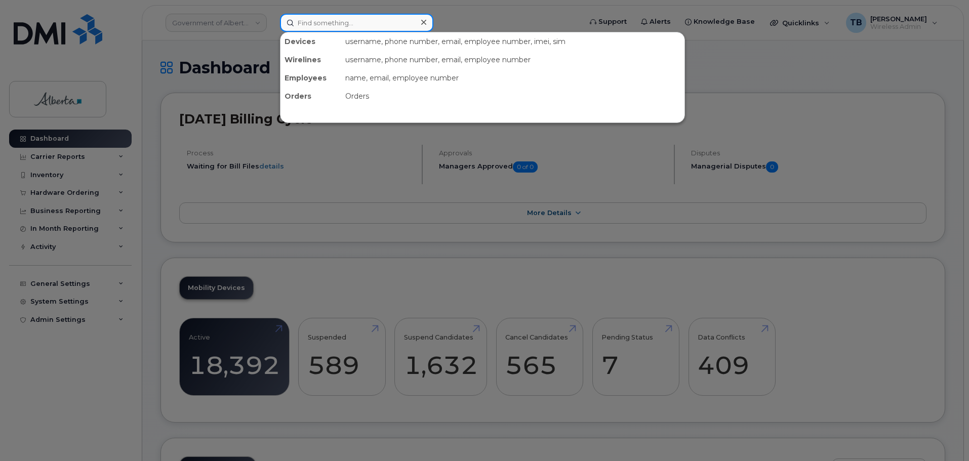
paste input "(780) 228-0632"
type input "(780) 228-0632"
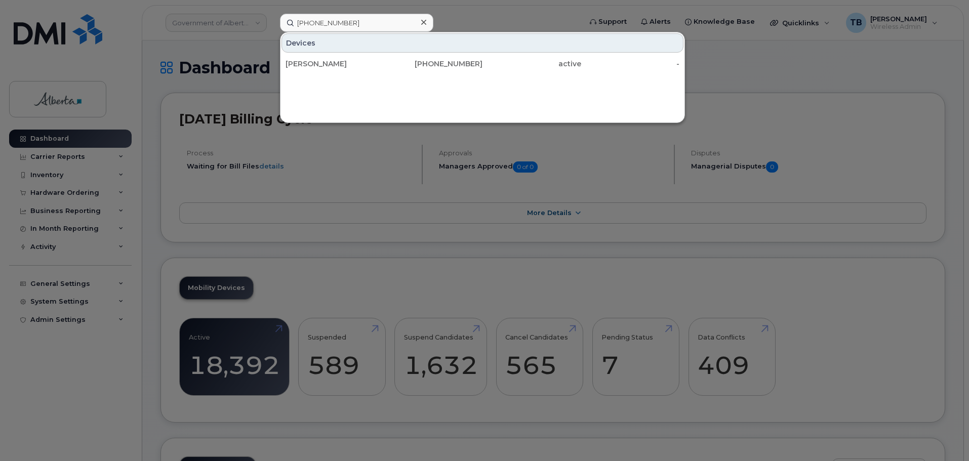
click at [305, 68] on div "[PERSON_NAME]" at bounding box center [334, 64] width 99 height 10
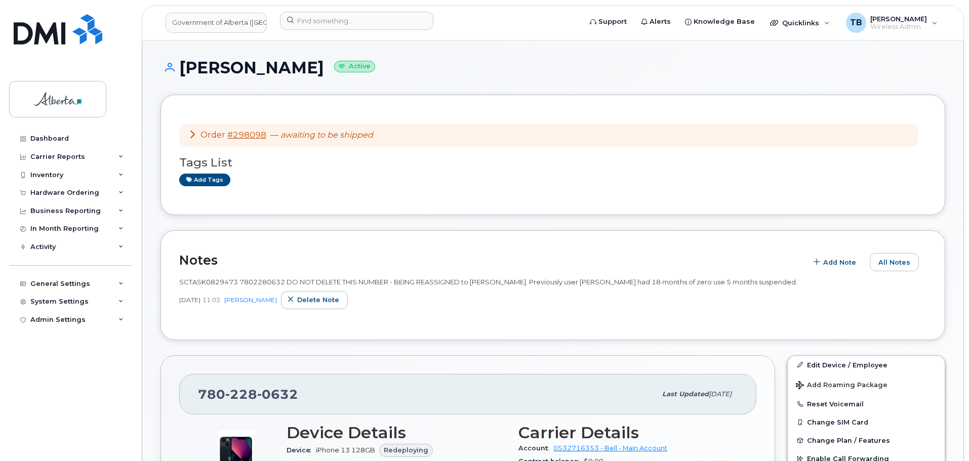
click at [202, 283] on span "SCTASK0829473 7802280632 DO NOT DELETE THIS NUMBER - BEING REASSIGNED to [PERSO…" at bounding box center [488, 282] width 618 height 8
copy span "SCTASK0829473"
click at [231, 386] on div "[PHONE_NUMBER]" at bounding box center [427, 394] width 458 height 21
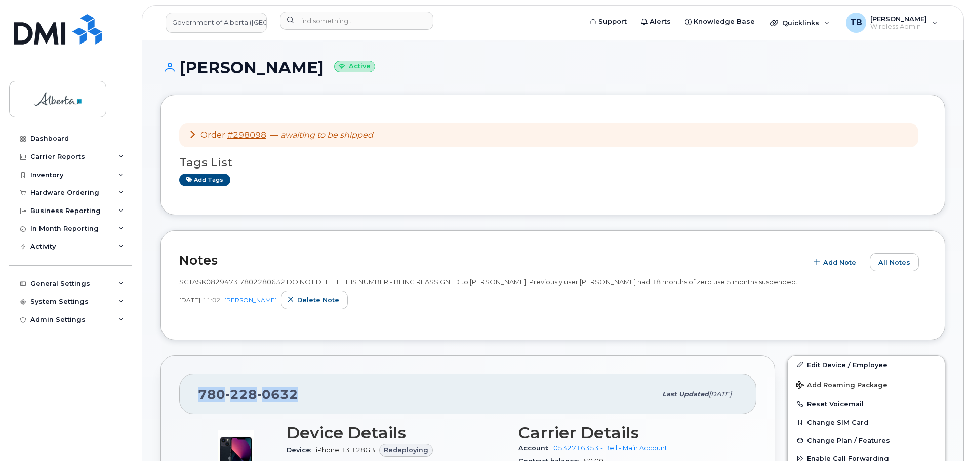
copy span "[PHONE_NUMBER]"
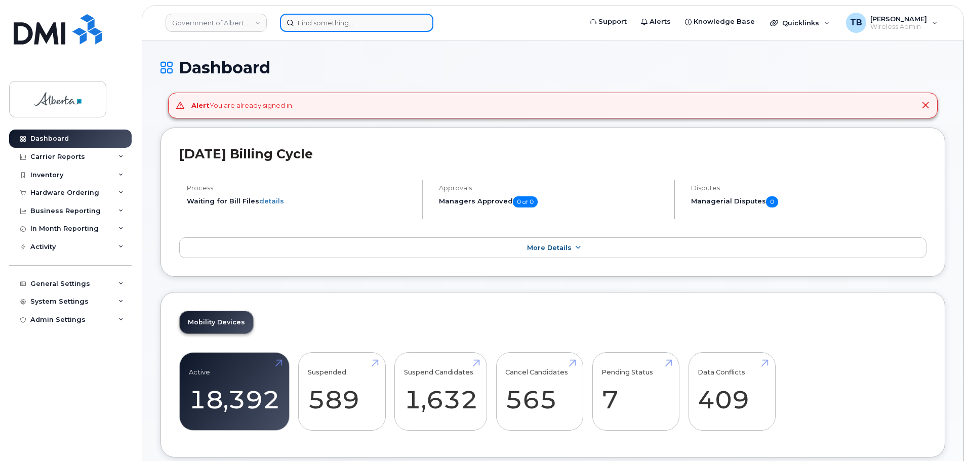
click at [332, 15] on input at bounding box center [356, 23] width 153 height 18
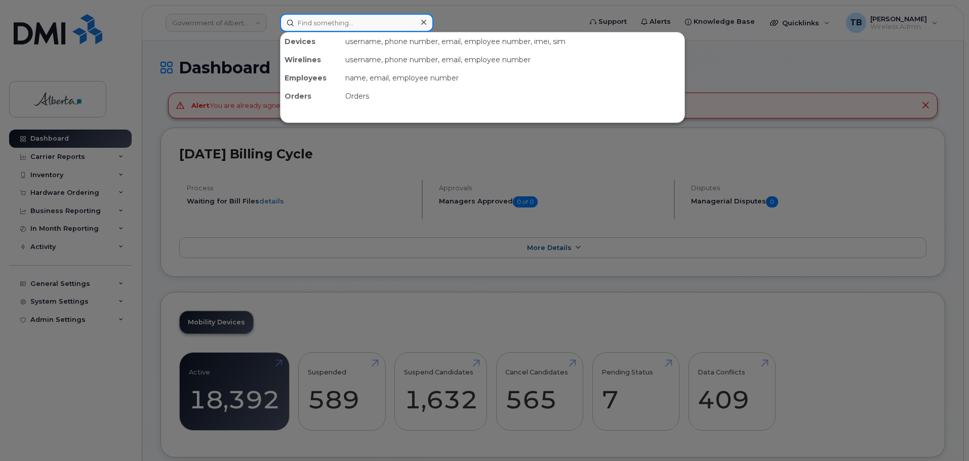
paste input "7802280632"
type input "7802280632"
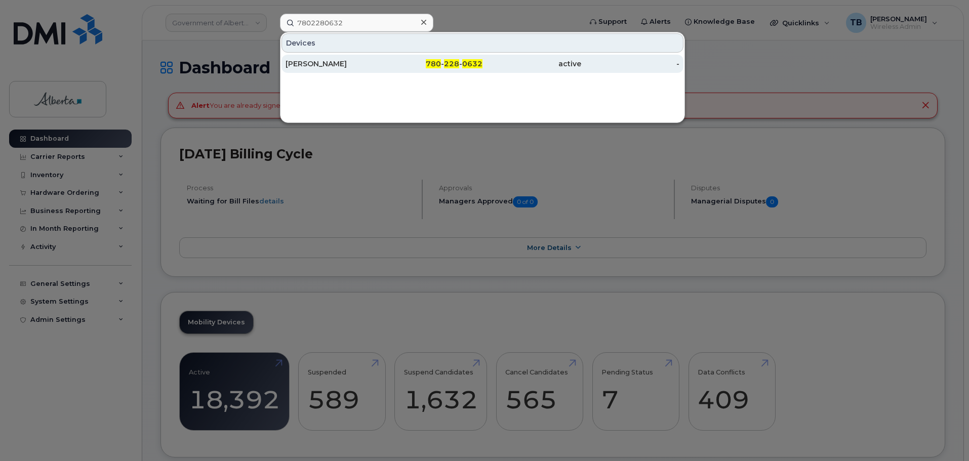
click at [300, 66] on div "[PERSON_NAME]" at bounding box center [334, 64] width 99 height 10
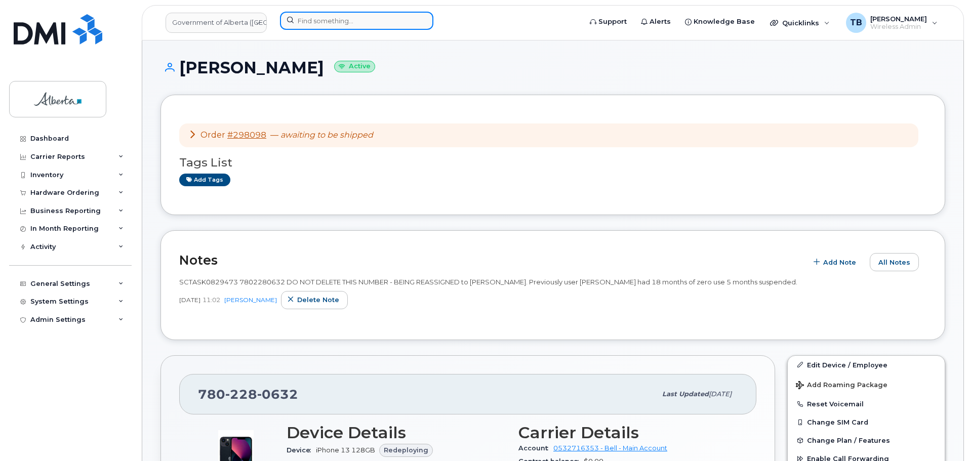
click at [323, 29] on input at bounding box center [356, 21] width 153 height 18
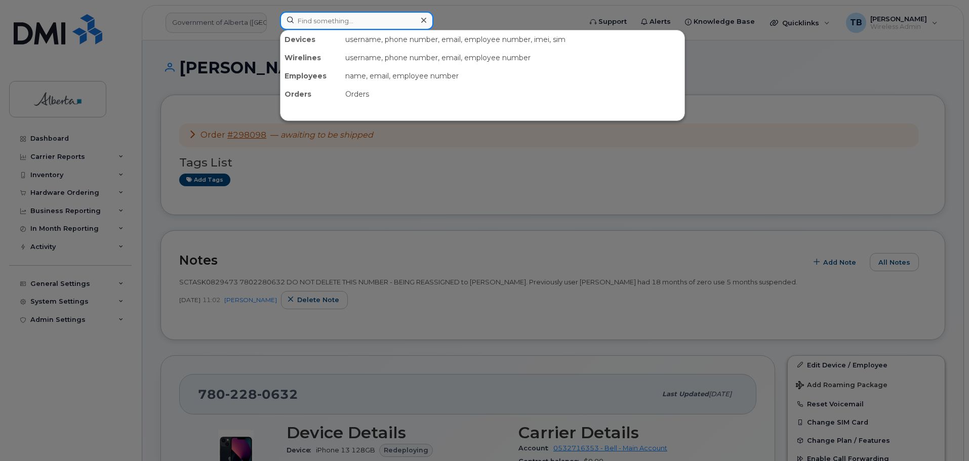
paste input "5873433414"
type input "5873433414"
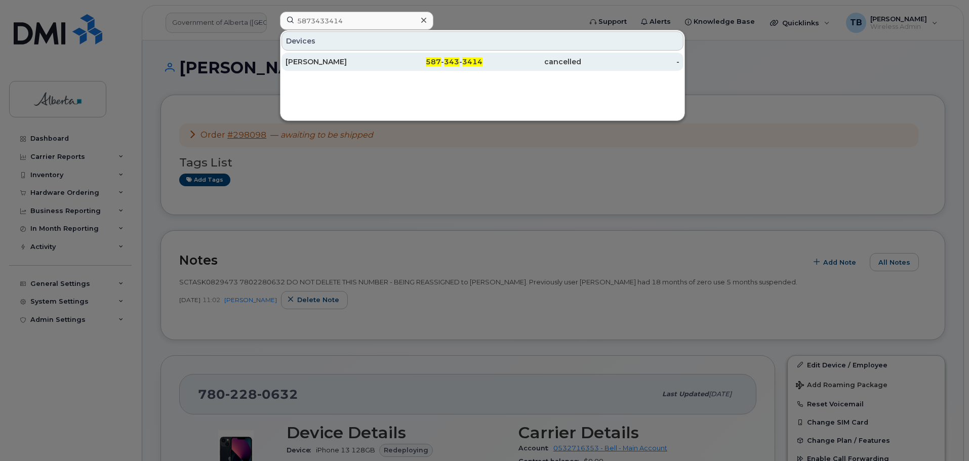
click at [309, 63] on div "[PERSON_NAME]" at bounding box center [334, 62] width 99 height 10
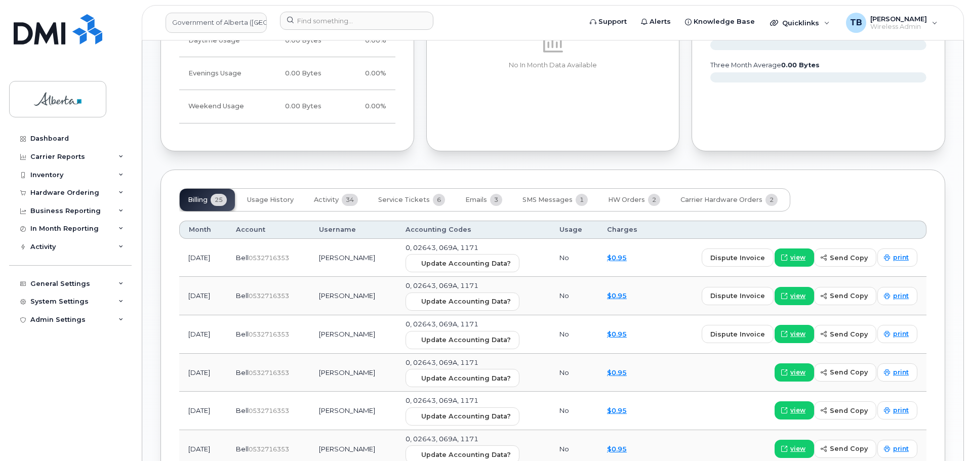
scroll to position [810, 0]
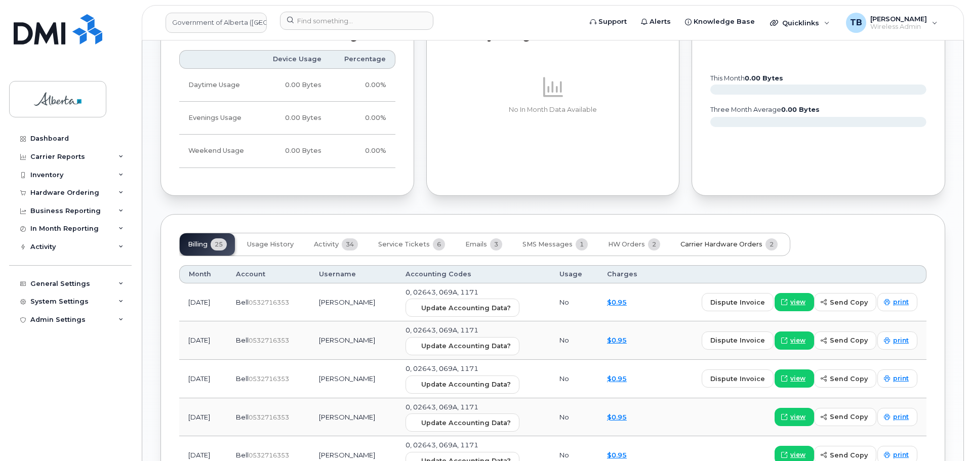
click at [708, 249] on button "Carrier Hardware Orders 2" at bounding box center [728, 244] width 113 height 22
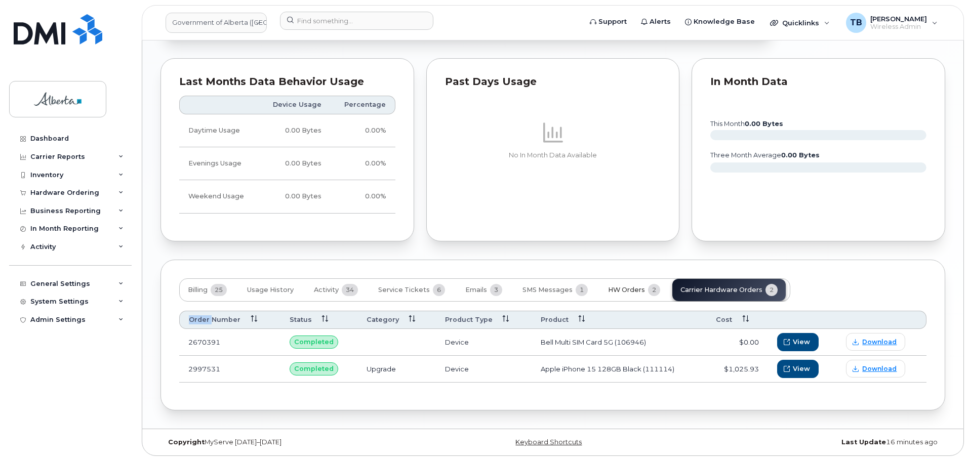
click at [618, 290] on span "HW Orders" at bounding box center [626, 290] width 37 height 8
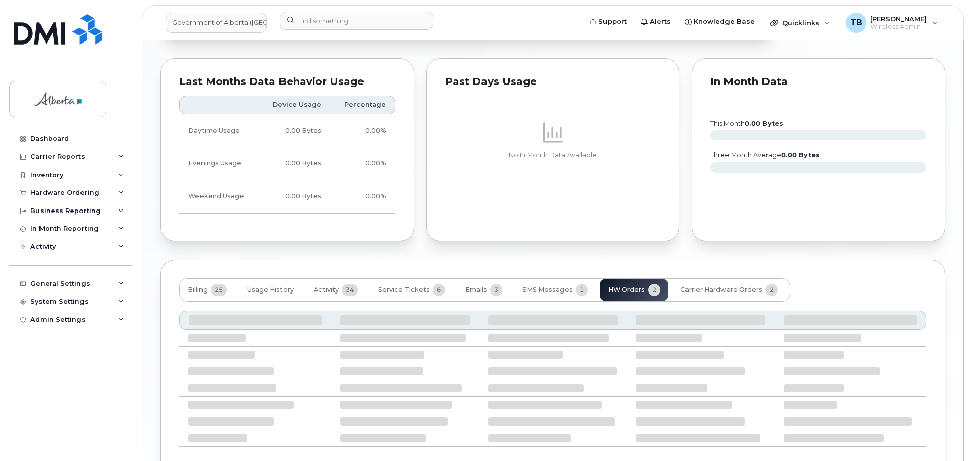
click at [618, 290] on div "Billing 25 Usage History Activity 34 Service Tickets 6 Emails 3 SMS Messages 1 …" at bounding box center [484, 289] width 611 height 23
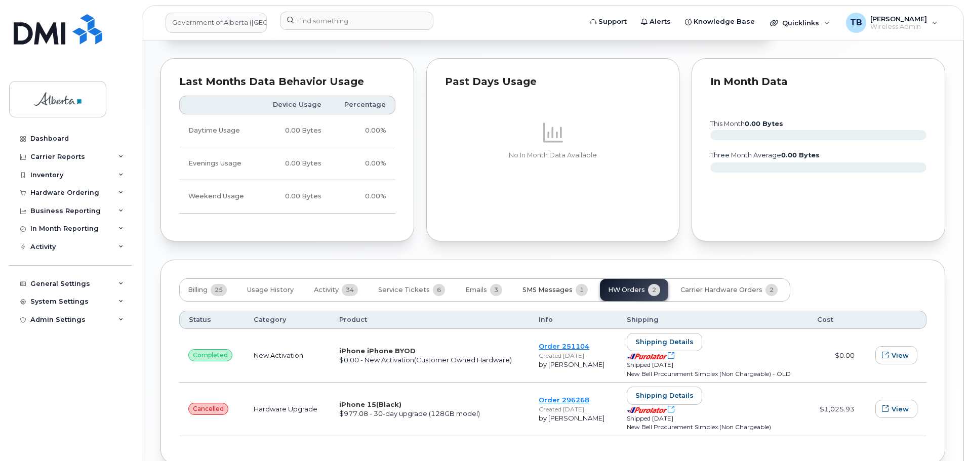
scroll to position [815, 0]
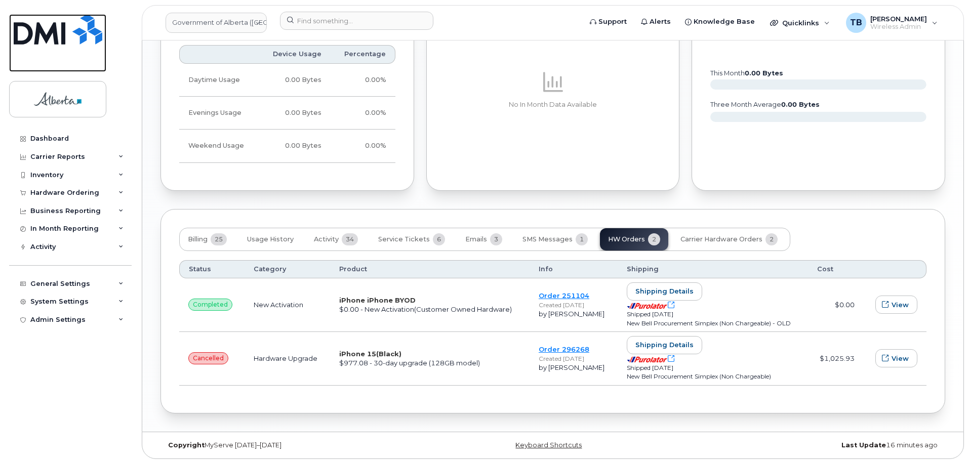
click at [77, 38] on img at bounding box center [58, 29] width 89 height 30
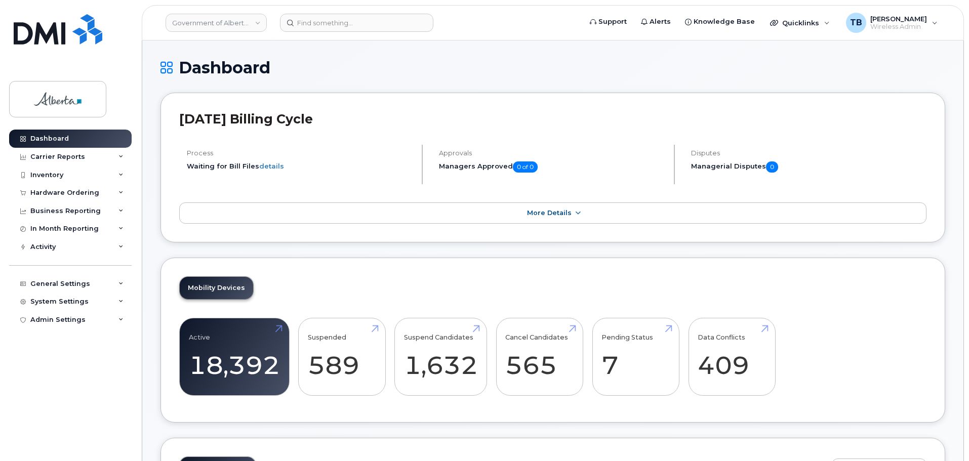
click at [373, 36] on header "Government of Alberta ([GEOGRAPHIC_DATA]) Support Alerts Knowledge Base Quickli…" at bounding box center [553, 22] width 822 height 35
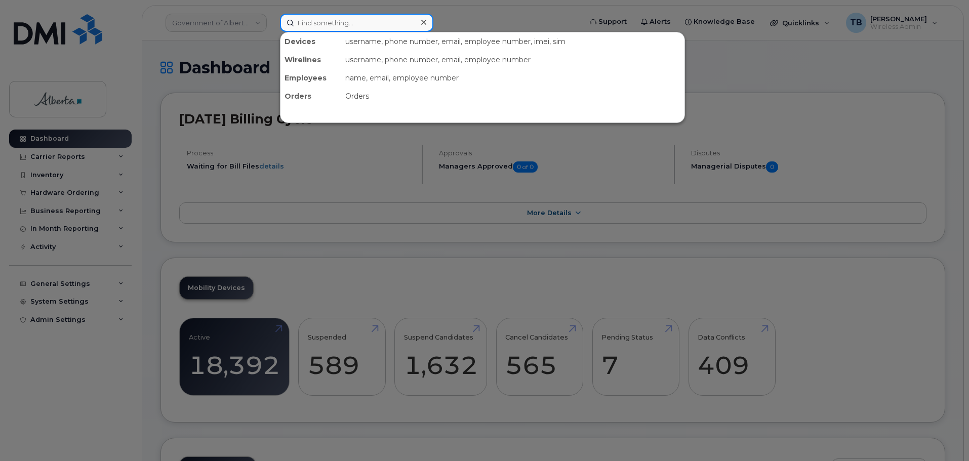
click at [367, 28] on input at bounding box center [356, 23] width 153 height 18
paste input "5873358462"
type input "5873358462"
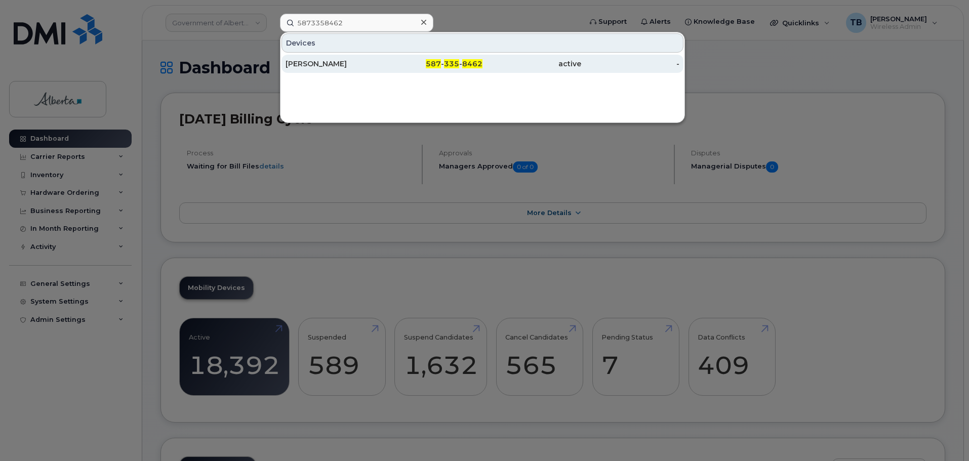
click at [322, 63] on div "[PERSON_NAME]" at bounding box center [334, 64] width 99 height 10
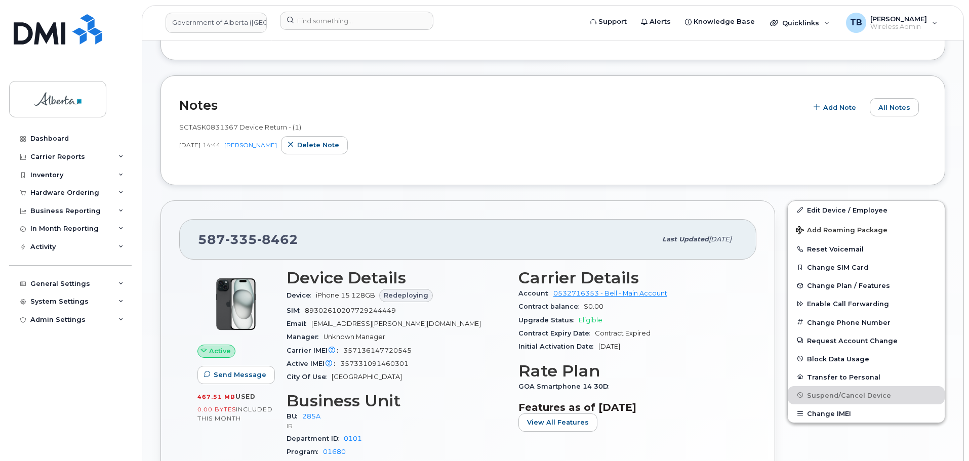
scroll to position [304, 0]
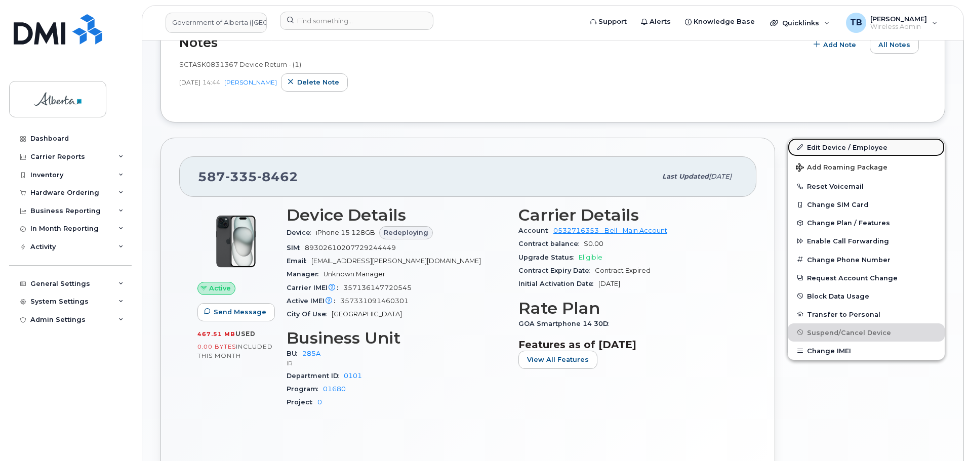
click at [849, 147] on link "Edit Device / Employee" at bounding box center [865, 147] width 157 height 18
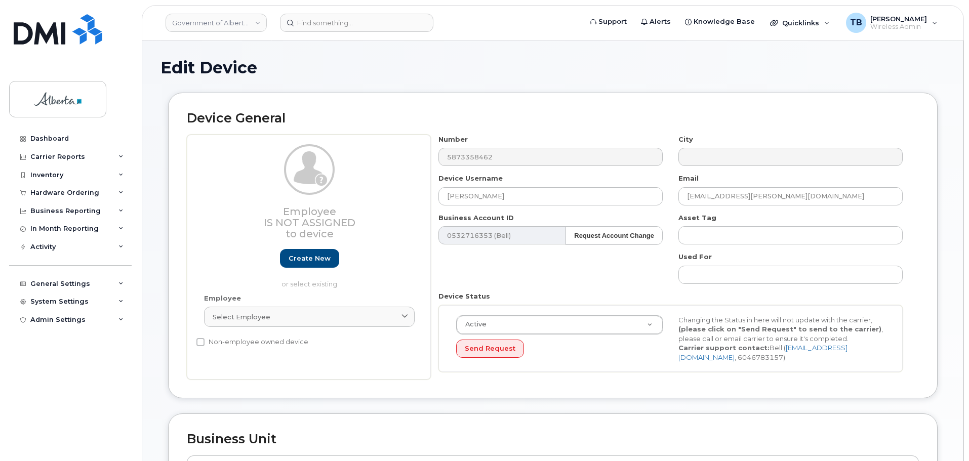
select select "4749734"
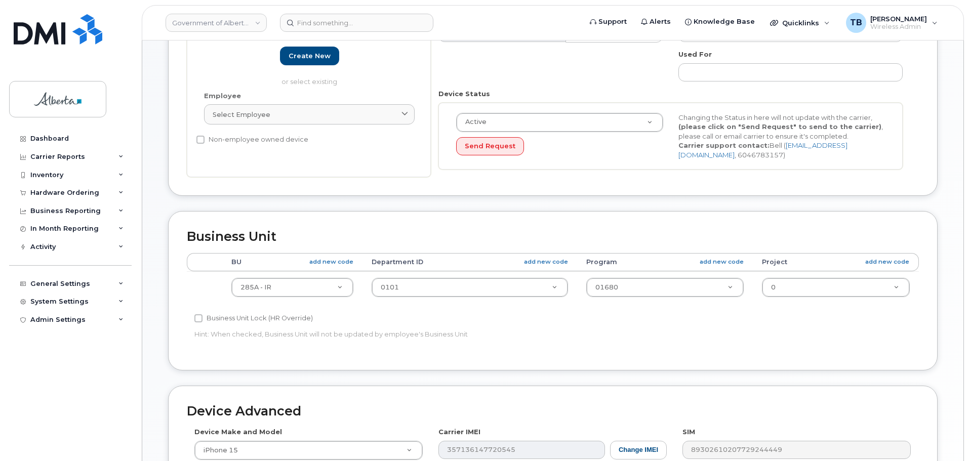
scroll to position [304, 0]
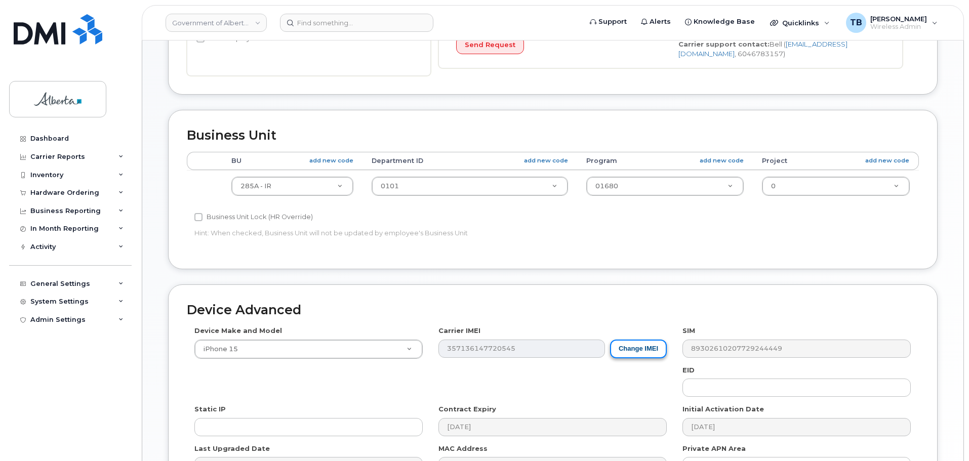
click at [632, 357] on button "Change IMEI" at bounding box center [638, 349] width 57 height 19
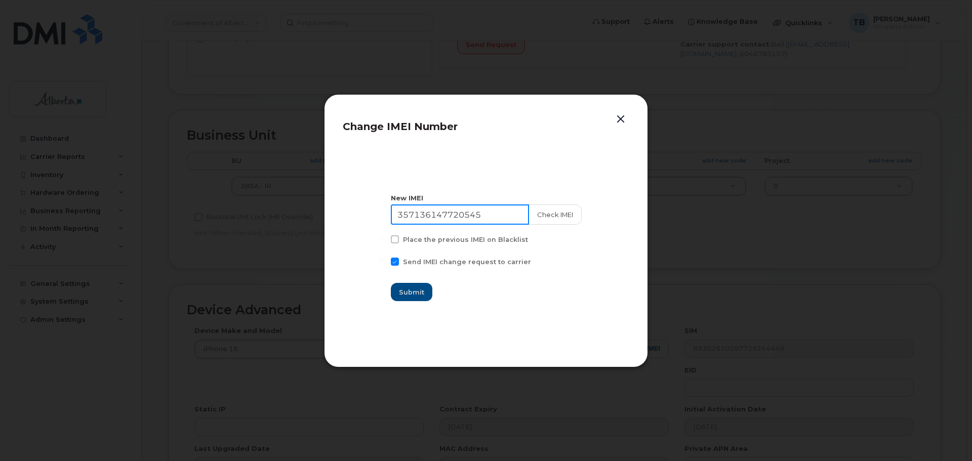
drag, startPoint x: 491, startPoint y: 218, endPoint x: 313, endPoint y: 218, distance: 178.1
click at [322, 217] on div "Change IMEI Number New IMEI [TECHNICAL_ID] Check IMEI Place the previous IMEI o…" at bounding box center [486, 230] width 972 height 461
paste input "606702"
click at [544, 213] on button "Check IMEI" at bounding box center [554, 214] width 53 height 20
click at [489, 215] on input "357136147606702" at bounding box center [460, 214] width 138 height 20
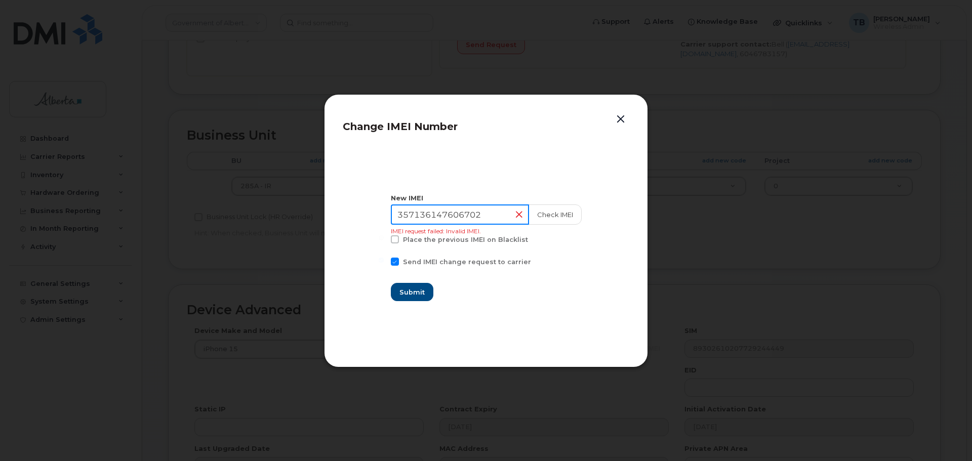
click at [489, 215] on input "357136147606702" at bounding box center [460, 214] width 138 height 20
paste input
type input "357136147606702"
click at [567, 216] on button "Check IMEI" at bounding box center [554, 214] width 53 height 20
click at [620, 118] on button "button" at bounding box center [620, 119] width 15 height 14
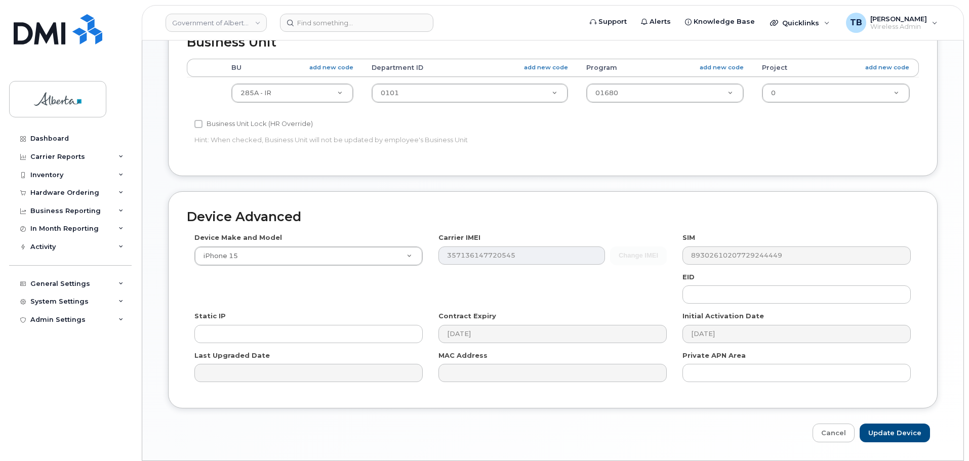
scroll to position [429, 0]
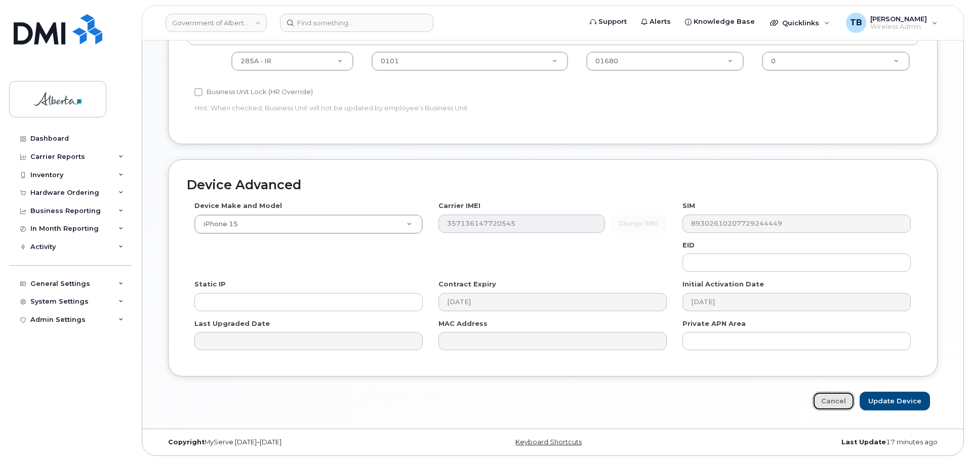
click at [845, 399] on link "Cancel" at bounding box center [833, 401] width 42 height 19
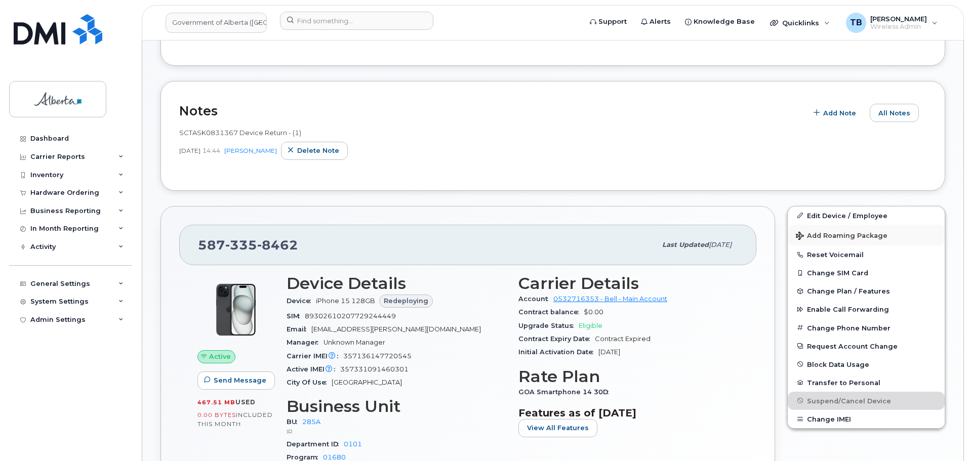
scroll to position [253, 0]
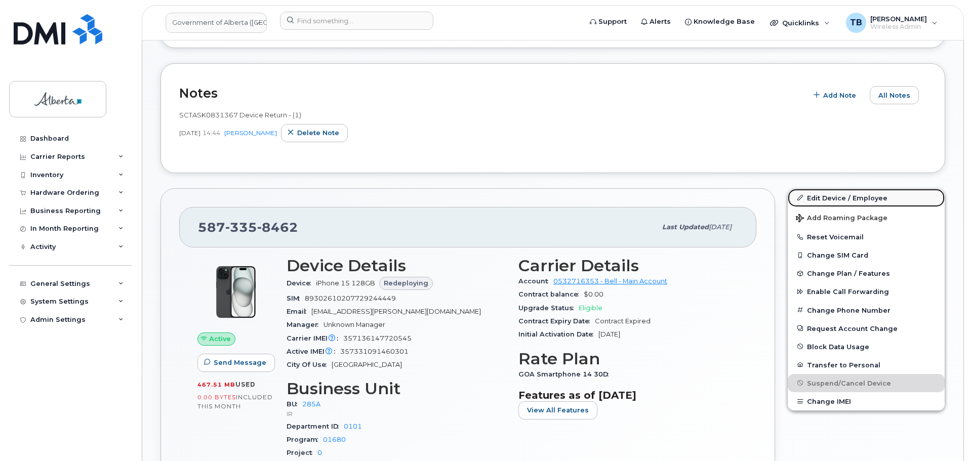
click at [829, 200] on link "Edit Device / Employee" at bounding box center [865, 198] width 157 height 18
click at [816, 406] on button "Change IMEI" at bounding box center [865, 401] width 157 height 18
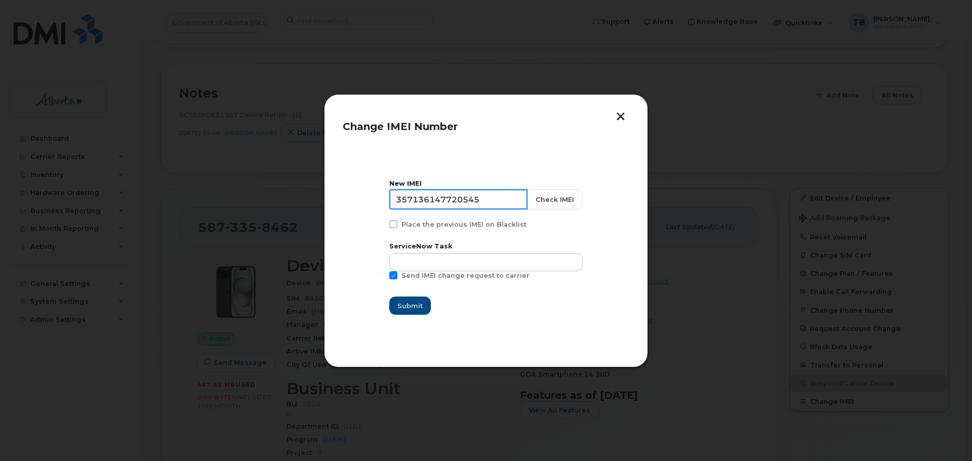
drag, startPoint x: 499, startPoint y: 196, endPoint x: 344, endPoint y: 198, distance: 155.9
click at [344, 198] on section "New IMEI 357136147720545 Check IMEI Place the previous IMEI on Blacklist Servic…" at bounding box center [486, 247] width 286 height 202
paste input "606702"
type input "357136147606702"
click at [554, 194] on button "Check IMEI" at bounding box center [554, 199] width 56 height 20
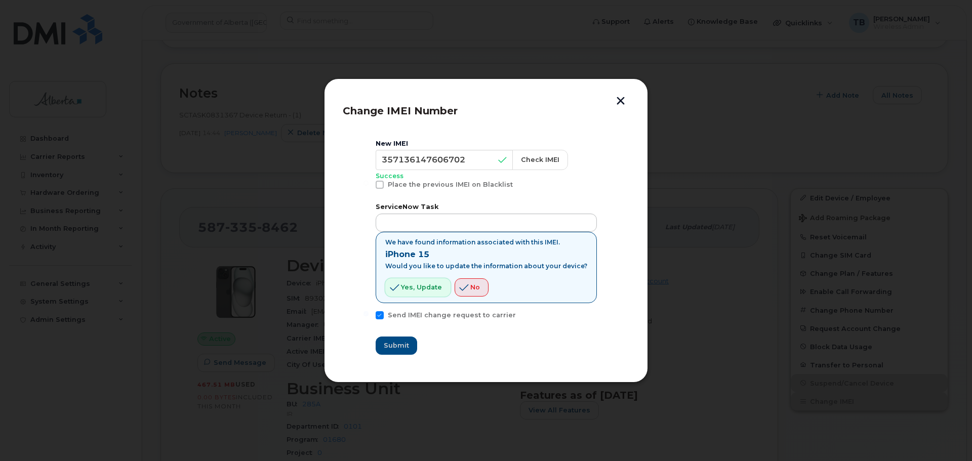
click at [437, 290] on span "Yes, update" at bounding box center [421, 287] width 41 height 10
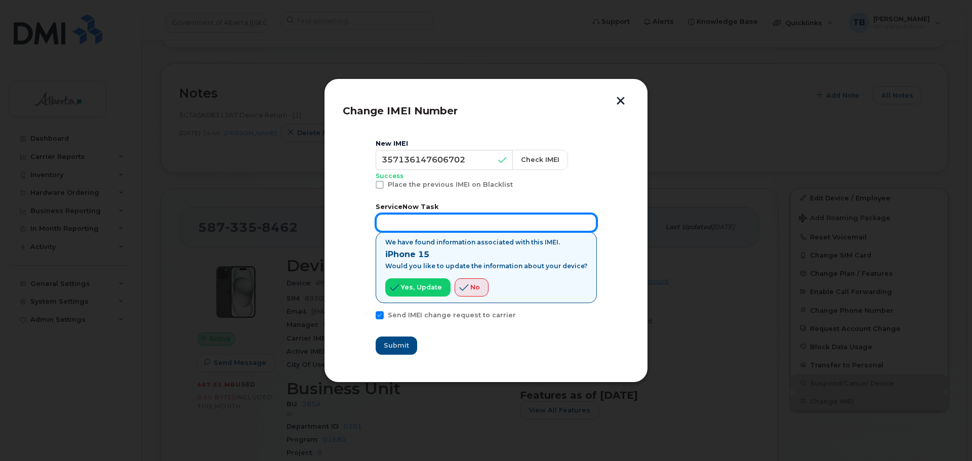
click at [430, 227] on input "text" at bounding box center [485, 223] width 221 height 18
paste input "SCTASK0831367"
type input "SCTASK0831367"
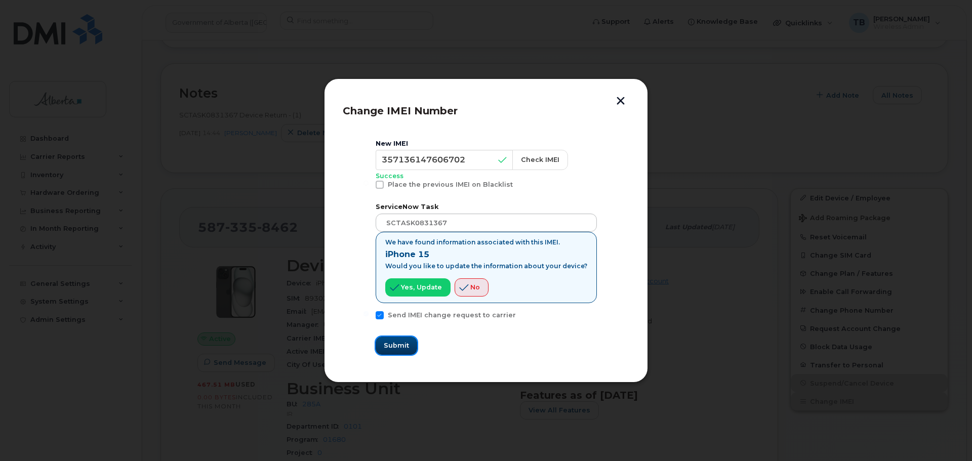
click at [399, 344] on span "Submit" at bounding box center [396, 346] width 25 height 10
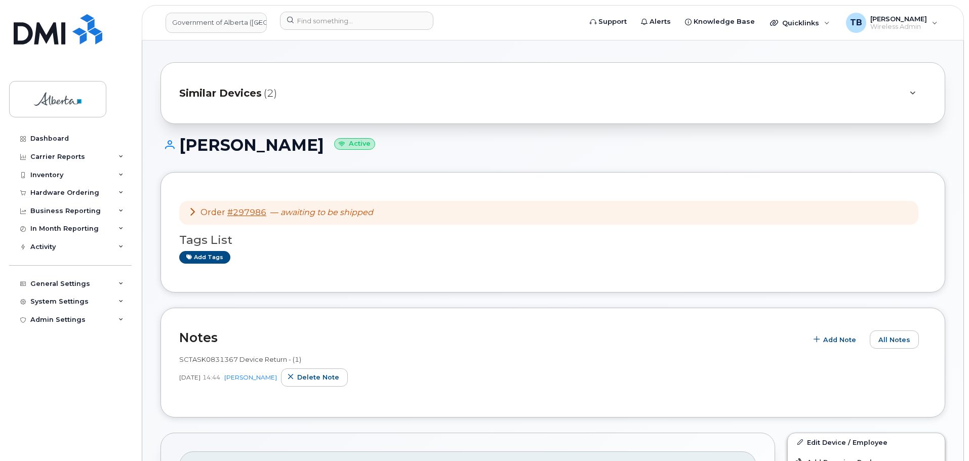
scroll to position [0, 0]
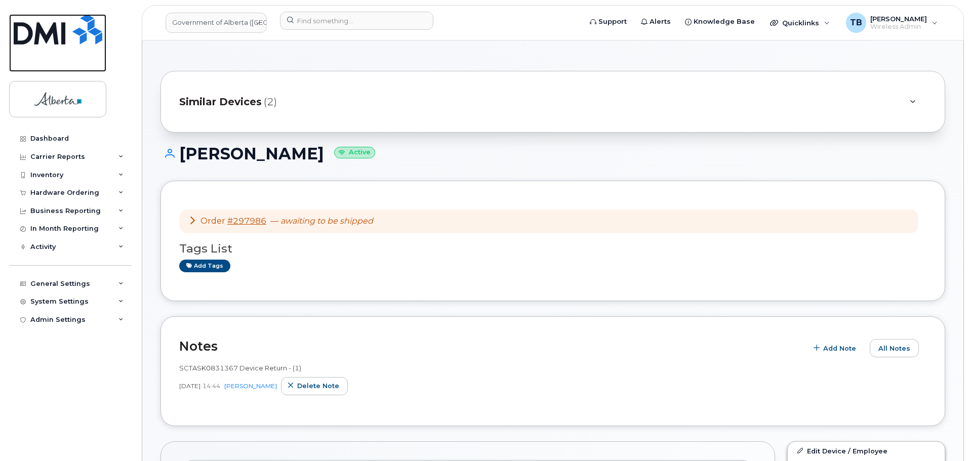
click at [46, 30] on img at bounding box center [58, 29] width 89 height 30
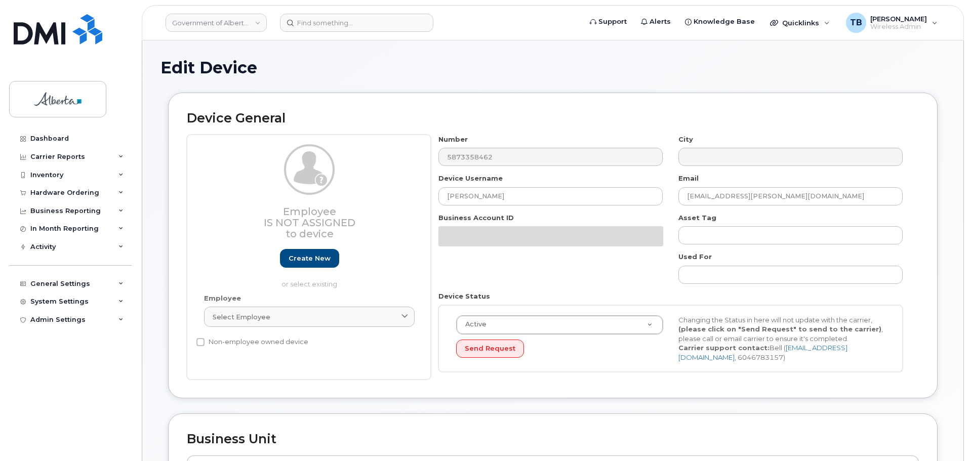
select select "4749734"
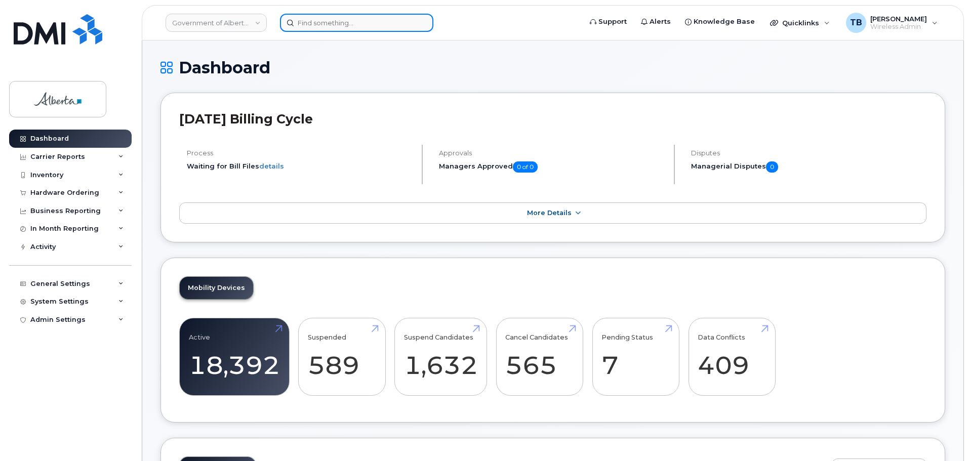
click at [317, 26] on input at bounding box center [356, 23] width 153 height 18
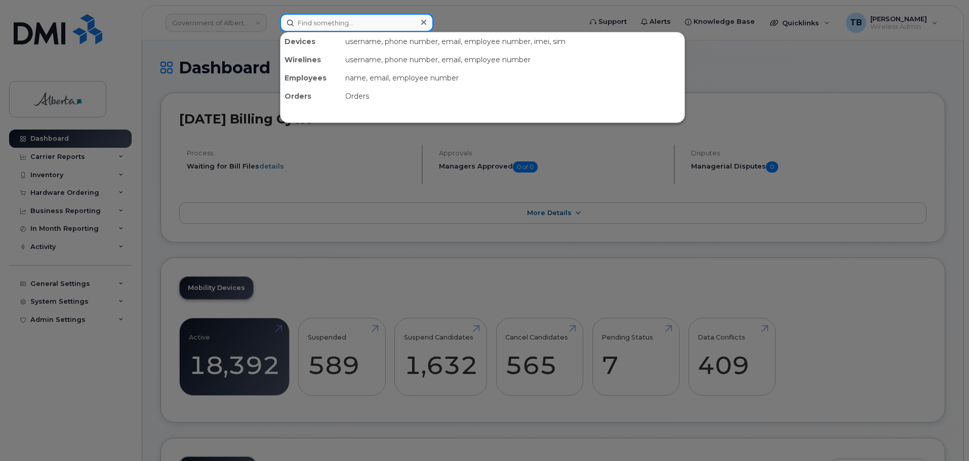
paste input "7809747215"
type input "7809747215"
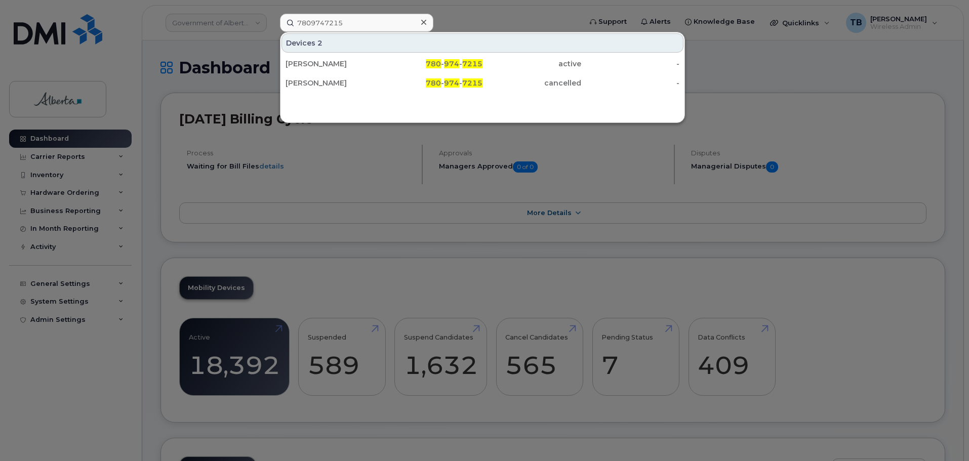
drag, startPoint x: 325, startPoint y: 64, endPoint x: 292, endPoint y: 40, distance: 39.9
click at [325, 64] on div "[PERSON_NAME]" at bounding box center [334, 64] width 99 height 10
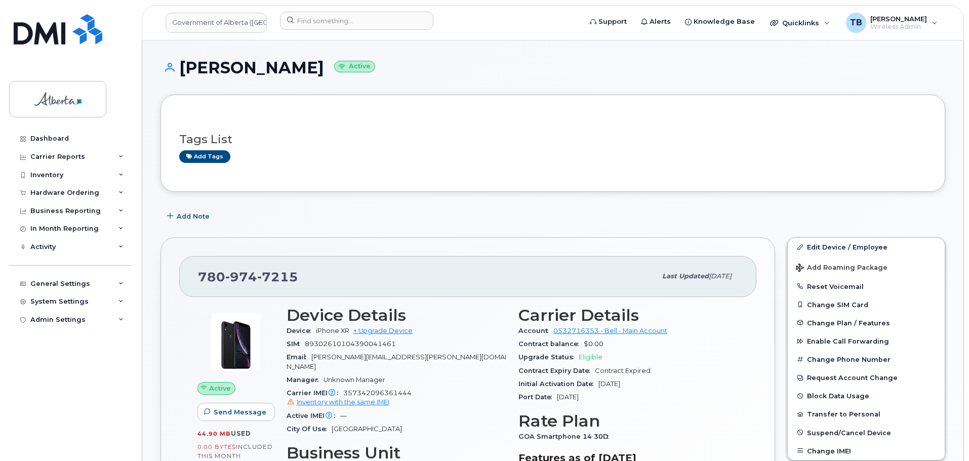
click at [397, 389] on span "357342096361444 Inventory with the same IMEI" at bounding box center [396, 398] width 220 height 18
copy span "357342096361444"
click at [186, 218] on span "Add Note" at bounding box center [193, 217] width 33 height 10
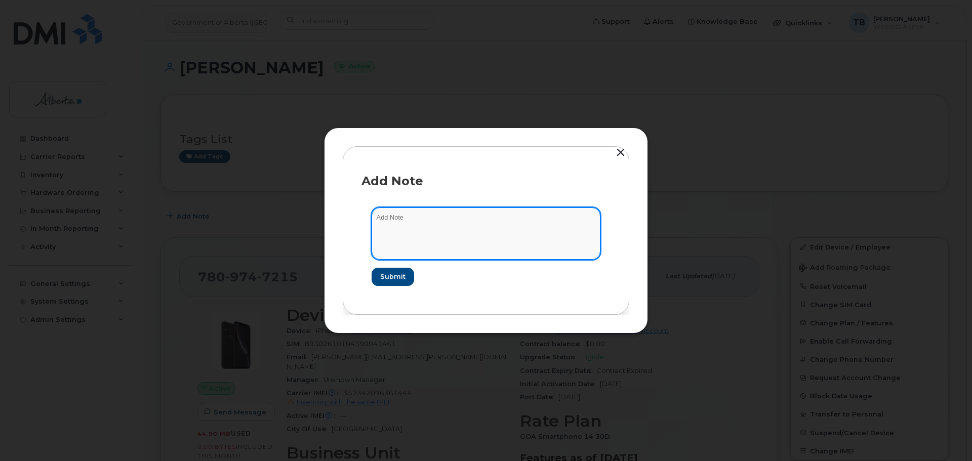
click at [392, 237] on textarea at bounding box center [485, 233] width 229 height 52
paste textarea "SCTASK0831956"
paste textarea "Plan User Name Change - 7809747215 Amanda Bengry to Amanda Preeper"
type textarea "SCTASK0831956 Plan User Name Change - 7809747215 Amanda Bengry to Amanda Preeper"
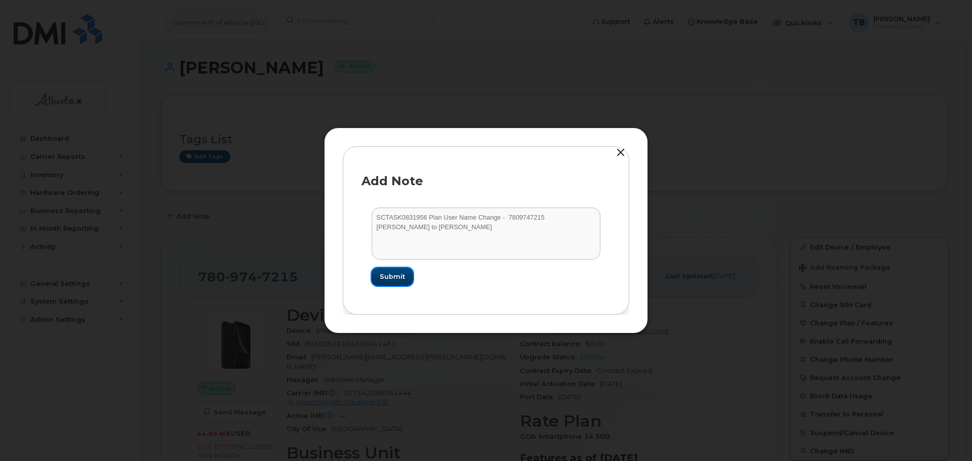
click at [395, 277] on span "Submit" at bounding box center [392, 277] width 25 height 10
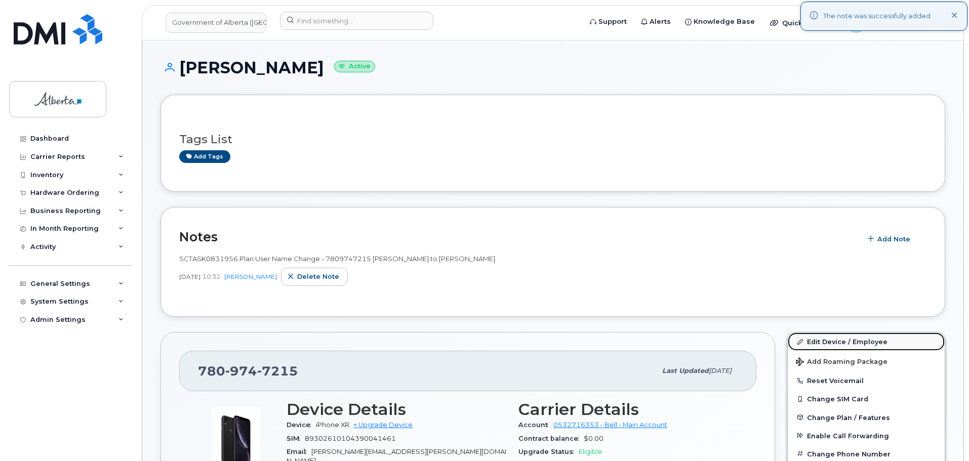
click at [816, 344] on link "Edit Device / Employee" at bounding box center [865, 341] width 157 height 18
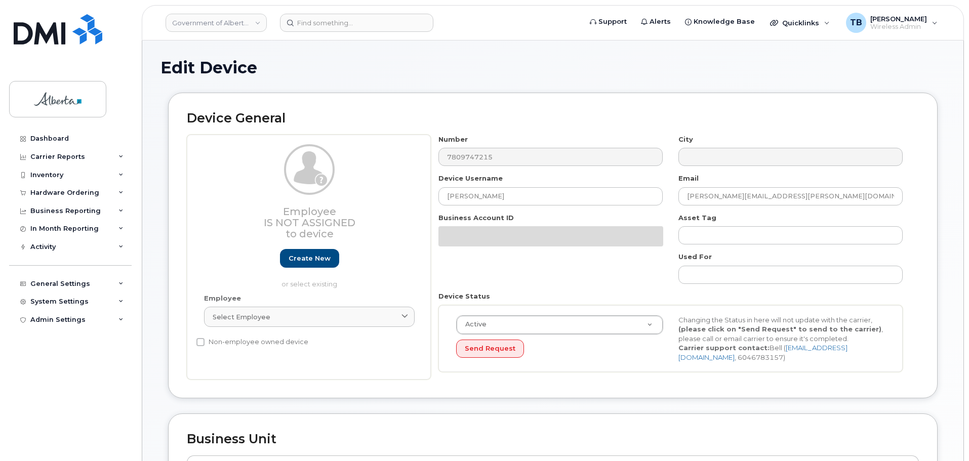
select select "4797726"
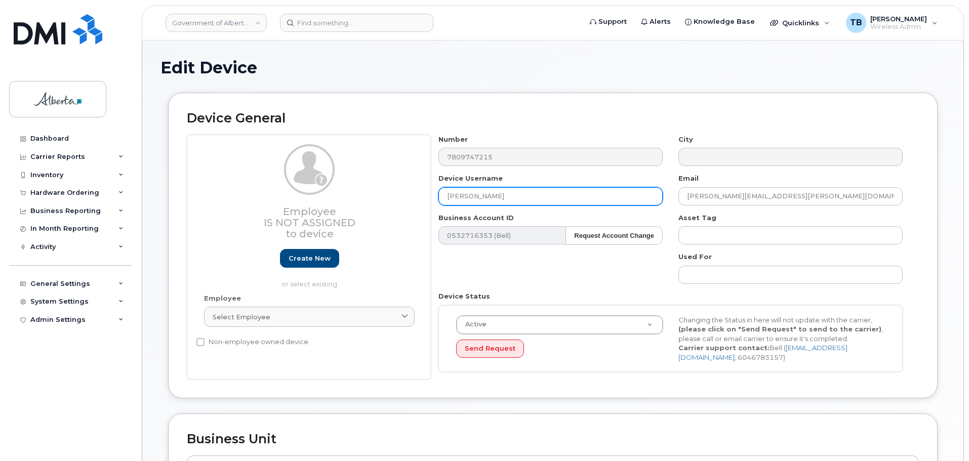
drag, startPoint x: 510, startPoint y: 204, endPoint x: 391, endPoint y: 199, distance: 119.0
click at [398, 198] on div "Employee Is not assigned to device Create new or select existing Employee Selec…" at bounding box center [553, 257] width 732 height 245
paste input "Preeper"
type input "[PERSON_NAME]"
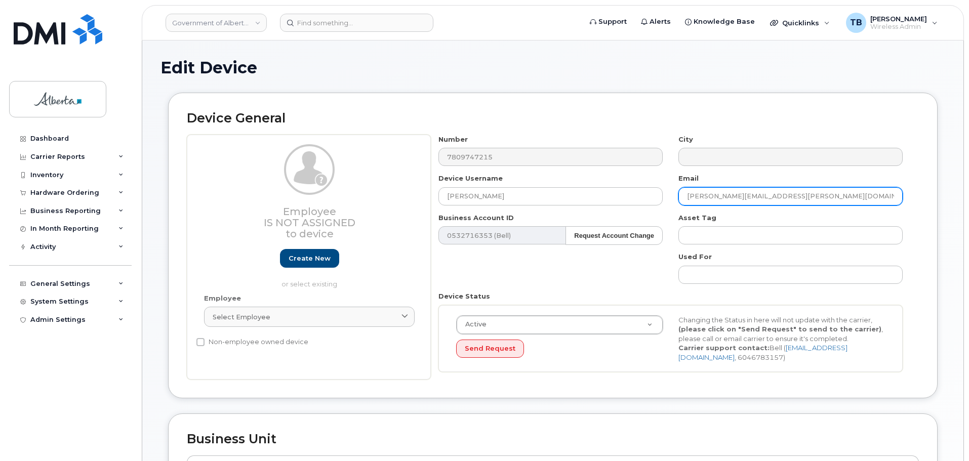
drag, startPoint x: 707, startPoint y: 194, endPoint x: 666, endPoint y: 201, distance: 41.0
click at [669, 199] on div "Number 7809747215 City Device Username [PERSON_NAME] Email [PERSON_NAME][EMAIL_…" at bounding box center [671, 257] width 480 height 245
paste input "Preeper"
type input "[PERSON_NAME][EMAIL_ADDRESS][DOMAIN_NAME]"
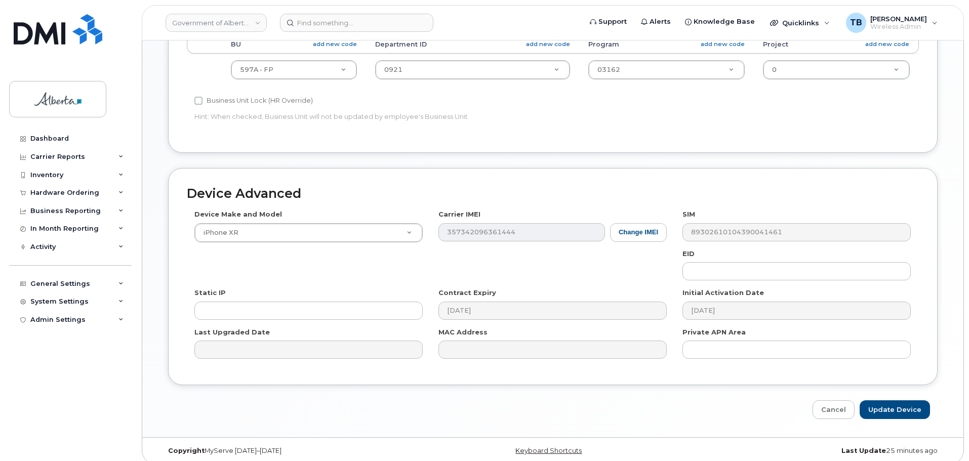
scroll to position [429, 0]
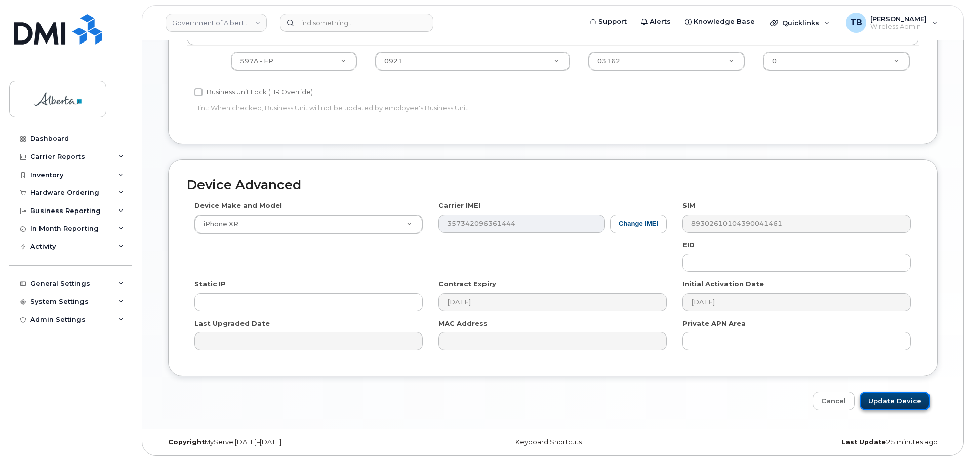
click at [893, 401] on input "Update Device" at bounding box center [894, 401] width 70 height 19
type input "Saving..."
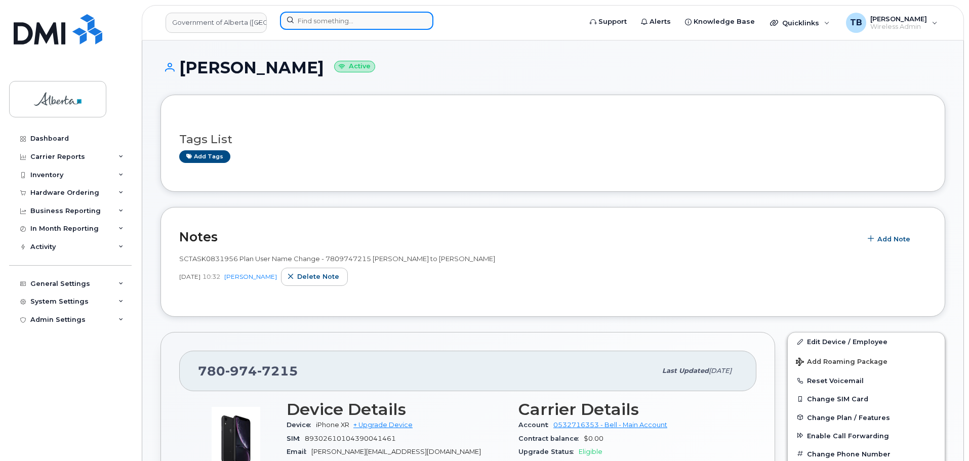
click at [322, 21] on input at bounding box center [356, 21] width 153 height 18
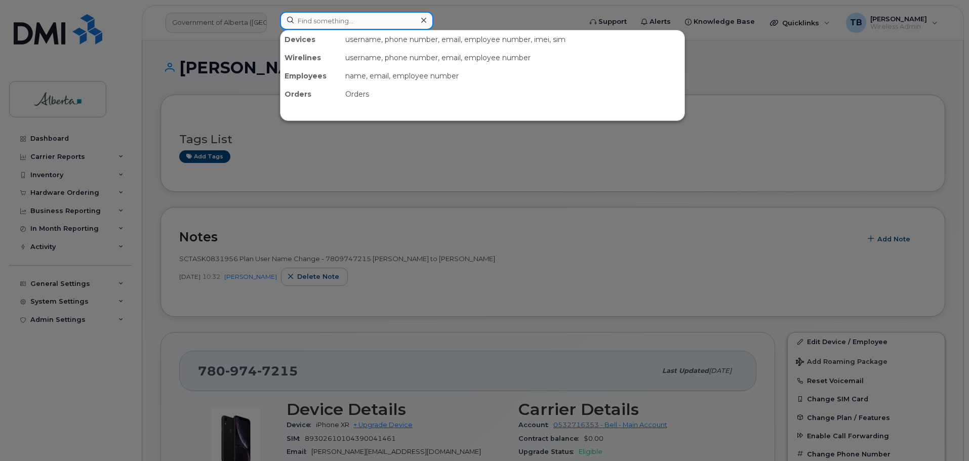
paste input "5873350923"
type input "5873350923"
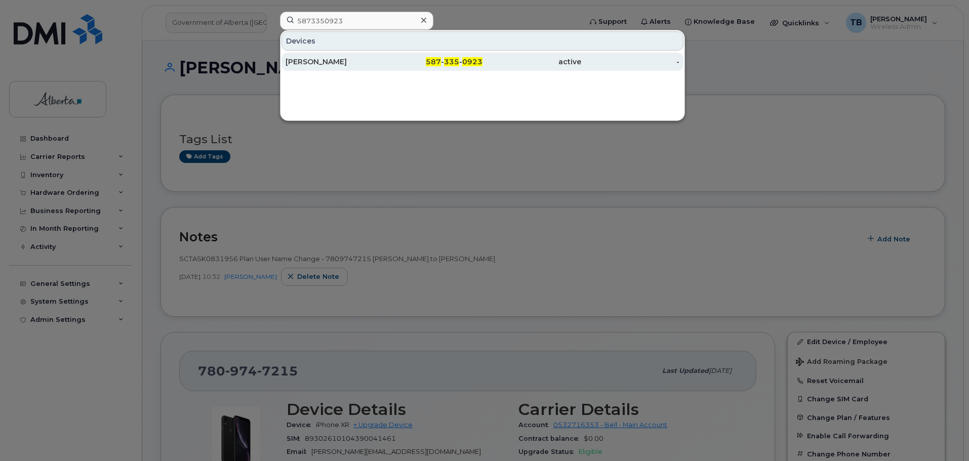
click at [313, 61] on div "[PERSON_NAME]" at bounding box center [334, 62] width 99 height 10
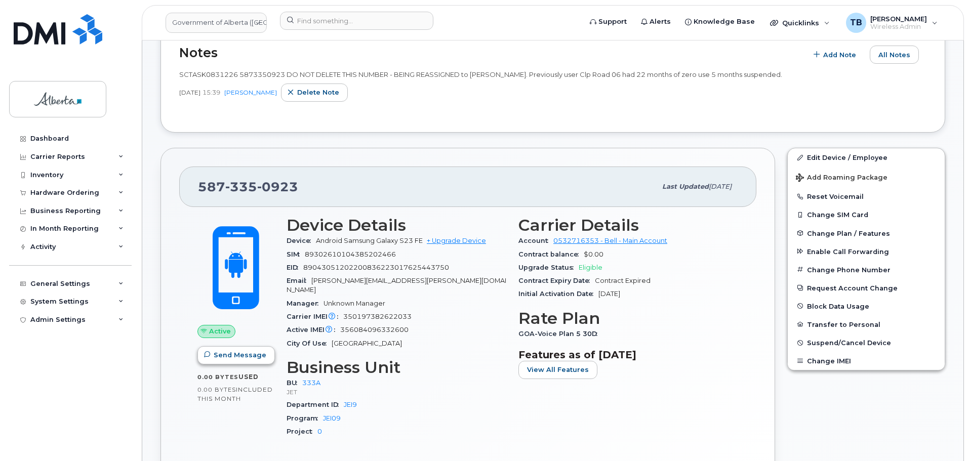
scroll to position [202, 0]
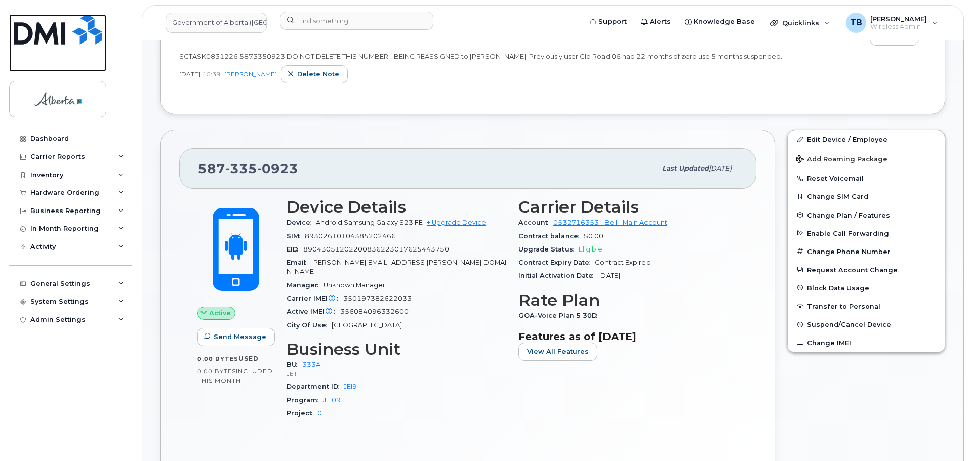
click at [33, 45] on link at bounding box center [57, 43] width 97 height 58
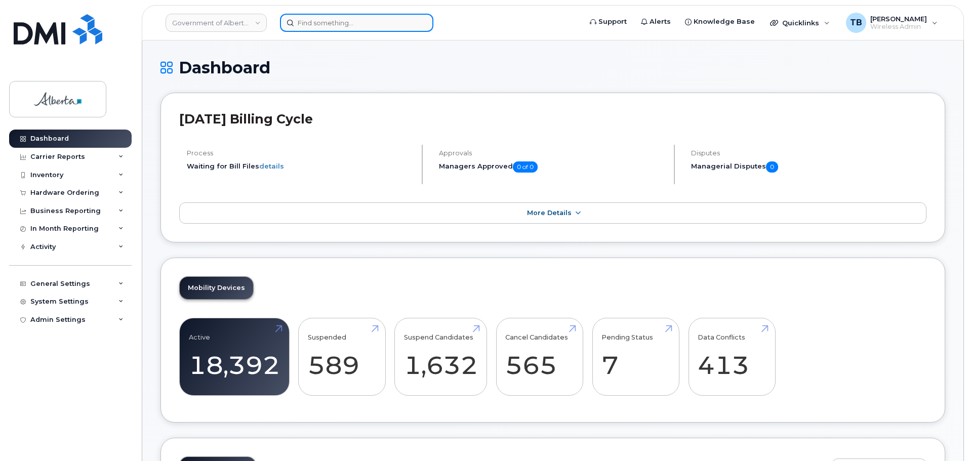
click at [302, 27] on input at bounding box center [356, 23] width 153 height 18
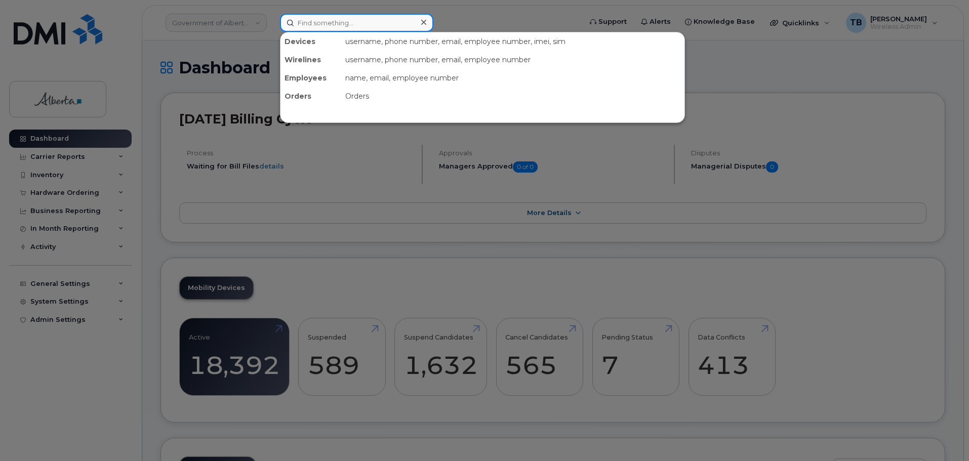
paste input "5878790542"
type input "5878790542"
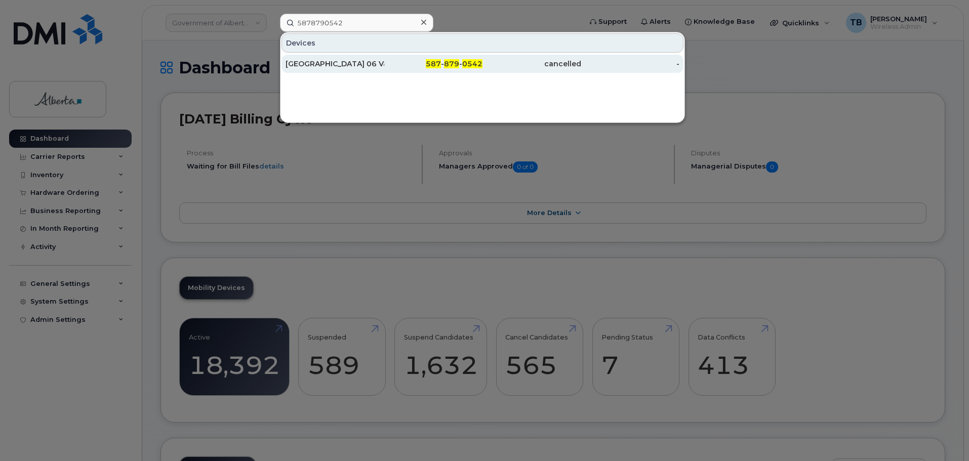
click at [311, 67] on div "[GEOGRAPHIC_DATA] 06 Vacant" at bounding box center [334, 64] width 99 height 10
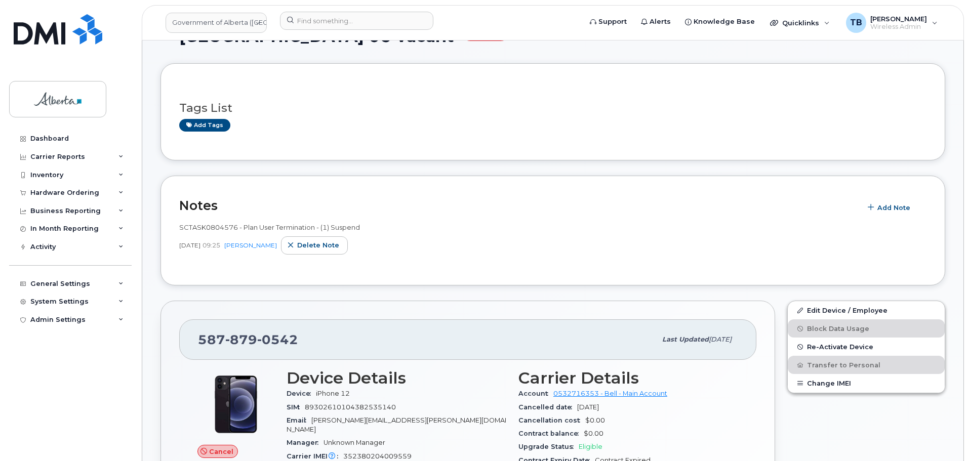
scroll to position [253, 0]
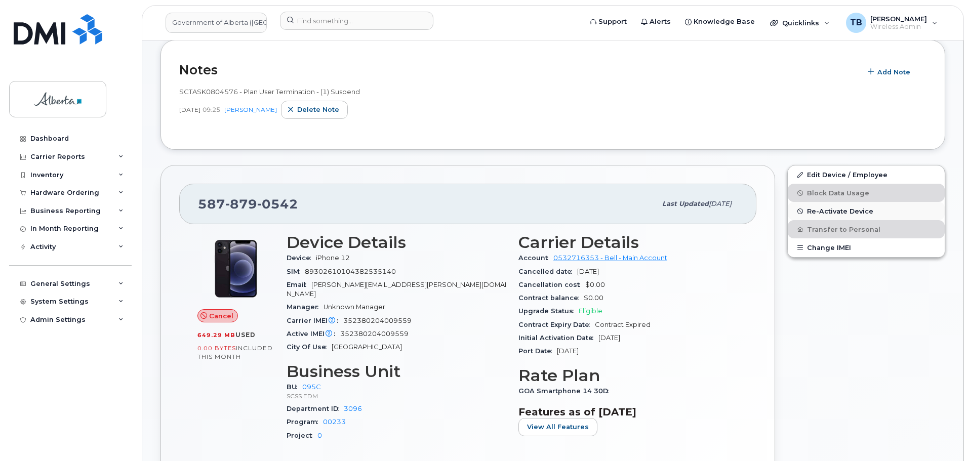
click at [826, 216] on button "Re-Activate Device" at bounding box center [865, 211] width 157 height 18
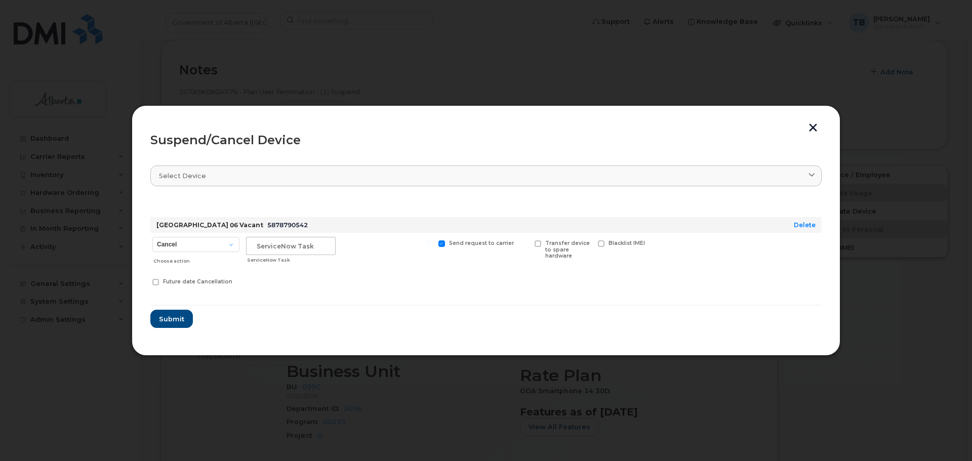
click at [814, 128] on button "button" at bounding box center [812, 128] width 15 height 11
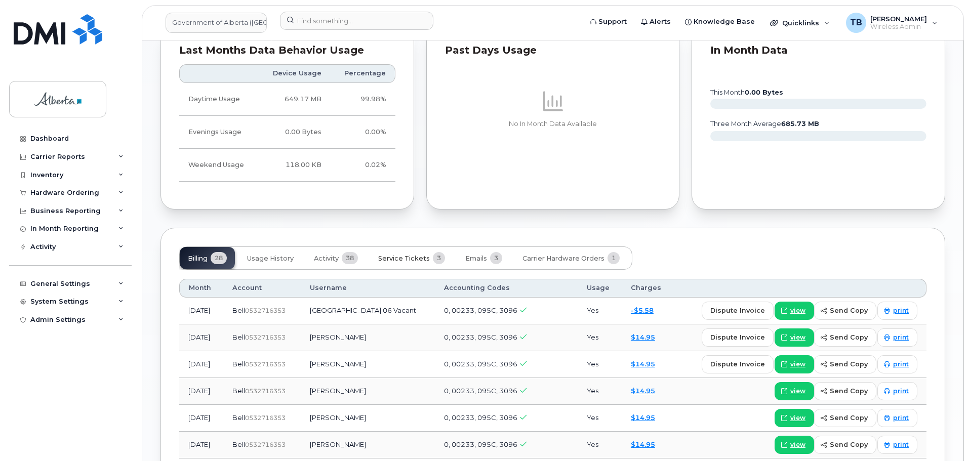
click at [401, 255] on span "Service Tickets" at bounding box center [404, 259] width 52 height 8
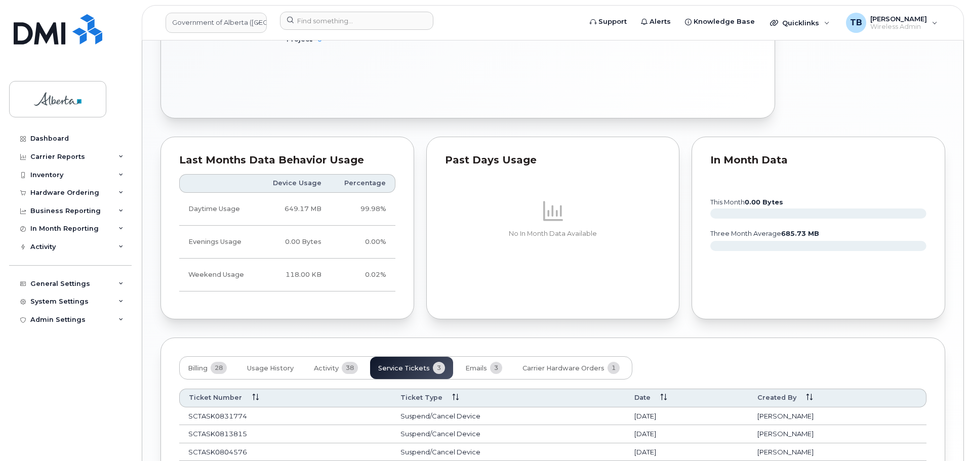
scroll to position [730, 0]
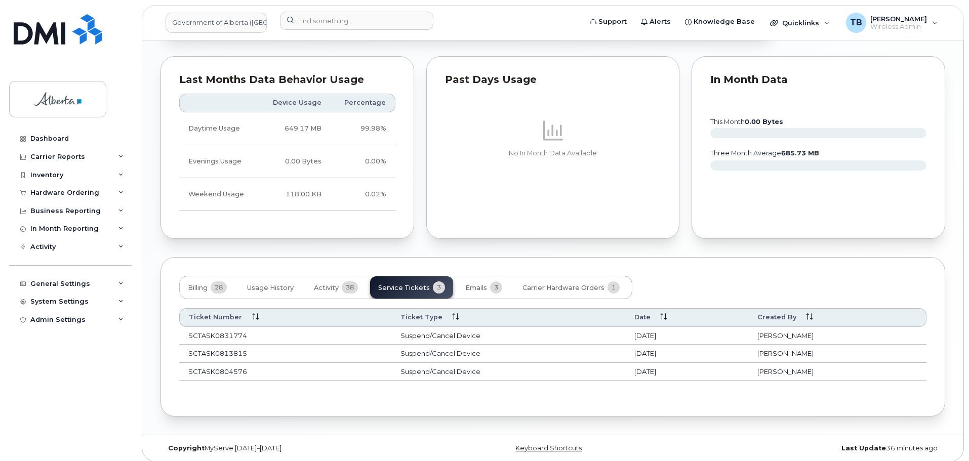
click at [636, 276] on div "Billing 28 Usage History Activity 38 Service Tickets 3 Emails 3 Carrier Hardwar…" at bounding box center [552, 287] width 747 height 23
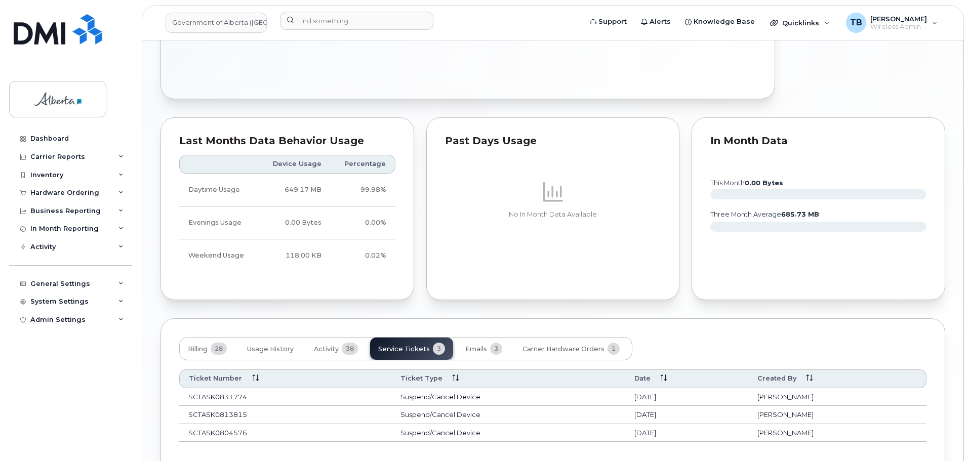
scroll to position [679, 0]
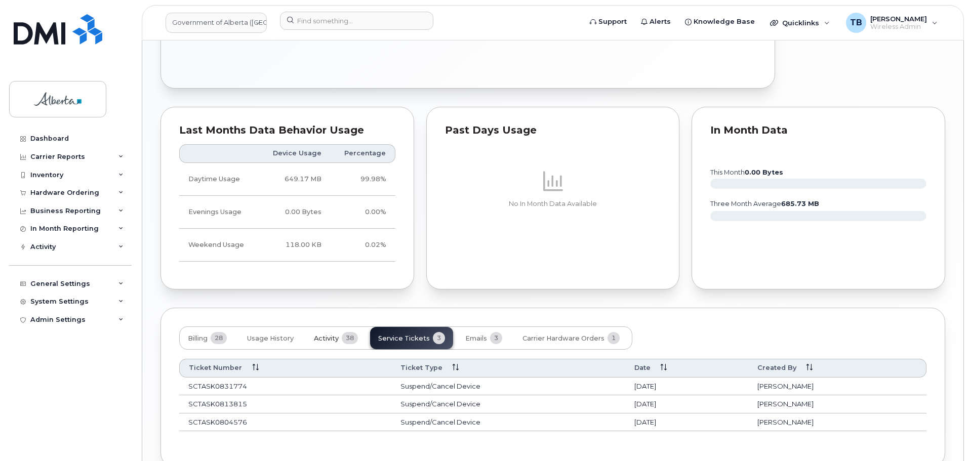
click at [325, 327] on button "Activity 38" at bounding box center [336, 338] width 60 height 22
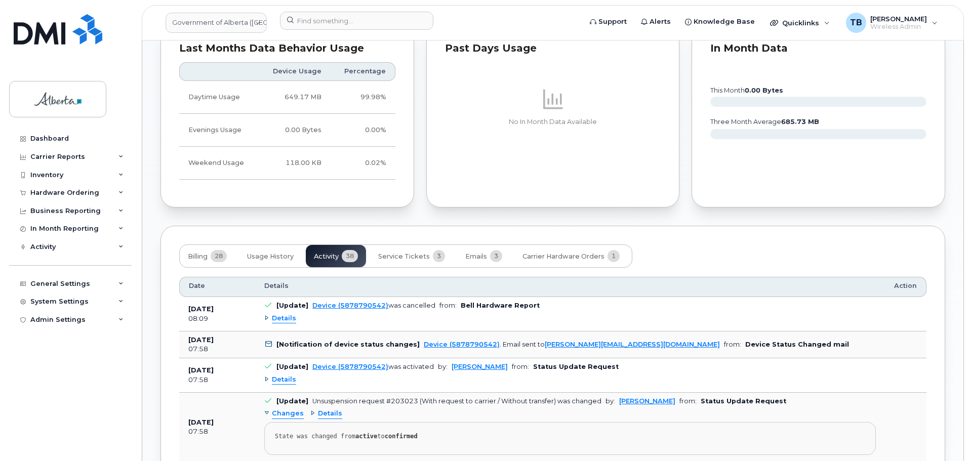
scroll to position [780, 0]
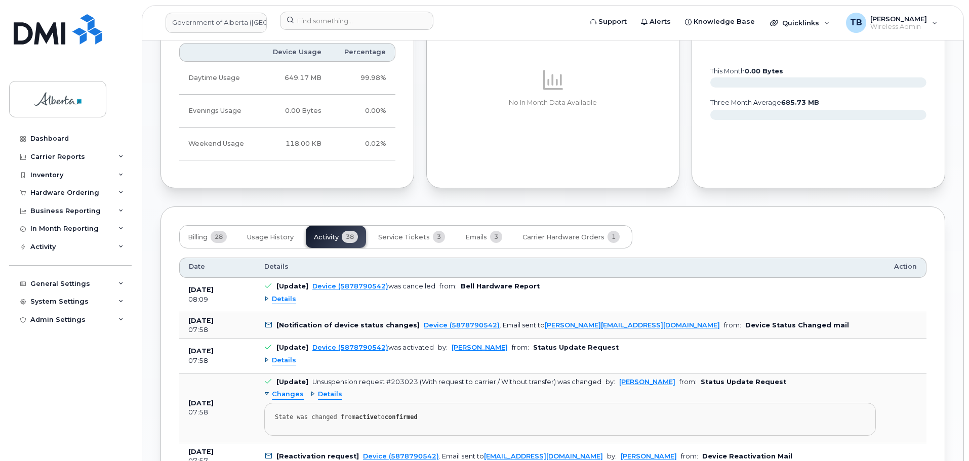
click at [278, 295] on span "Details" at bounding box center [284, 300] width 24 height 10
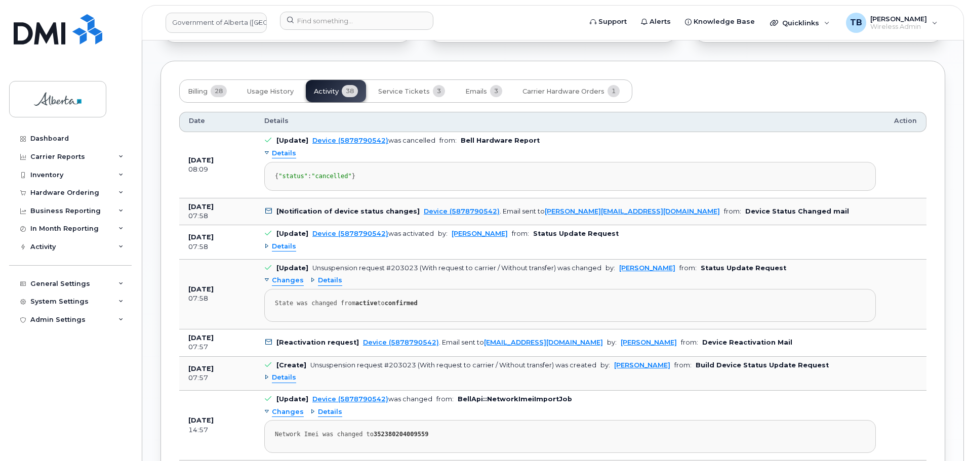
scroll to position [932, 0]
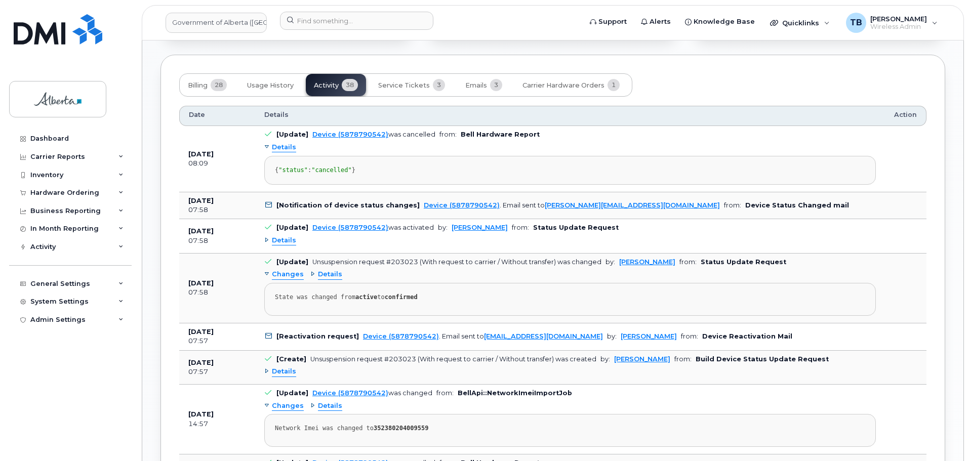
click at [279, 245] on span "Details" at bounding box center [284, 241] width 24 height 10
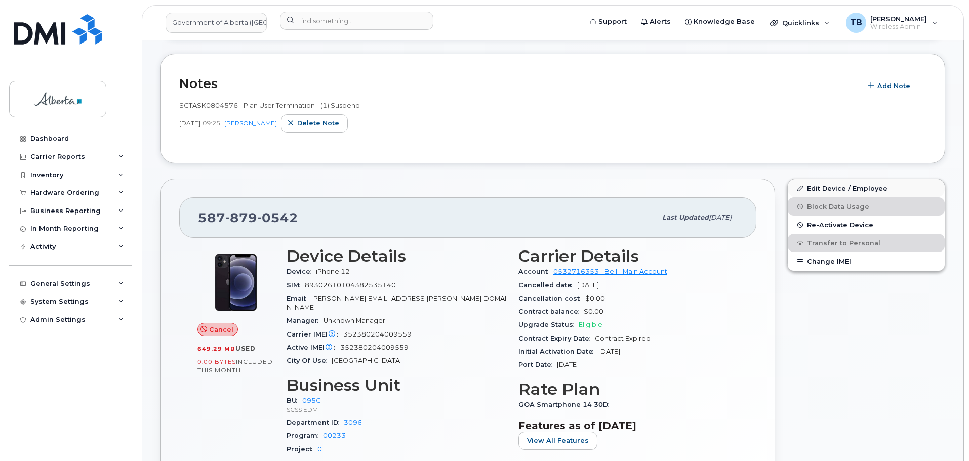
scroll to position [224, 0]
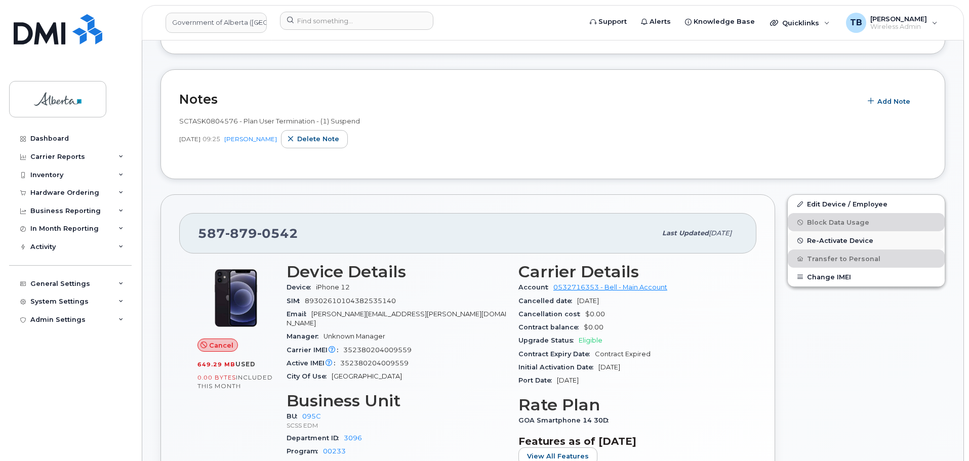
click at [840, 241] on span "Re-Activate Device" at bounding box center [840, 241] width 66 height 8
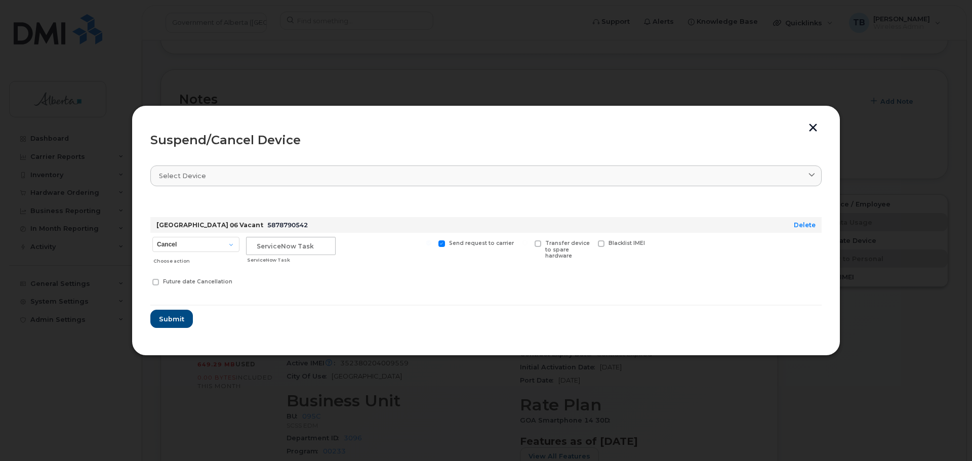
click at [215, 235] on div "Cancel Suspend - Extend Suspension Suspend - Reduced Rate Suspend - Lost Device…" at bounding box center [195, 251] width 91 height 36
click at [208, 253] on div "Cancel Suspend - Extend Suspension Suspend - Reduced Rate Suspend - Lost Device…" at bounding box center [195, 251] width 91 height 36
click at [195, 245] on select "Cancel Suspend - Extend Suspension Suspend - Reduced Rate Suspend - Lost Device…" at bounding box center [195, 244] width 87 height 15
select select "[object Object]"
click at [152, 237] on select "Cancel Suspend - Extend Suspension Suspend - Reduced Rate Suspend - Lost Device…" at bounding box center [195, 244] width 87 height 15
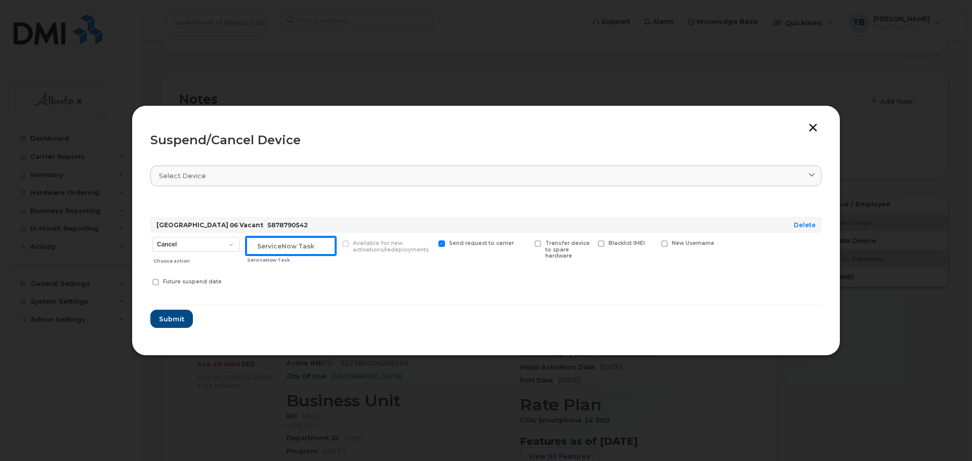
click at [285, 247] on input "text" at bounding box center [291, 246] width 90 height 18
paste input "SCTASK0831774"
type input "SCTASK0831774"
click at [159, 321] on span "Submit" at bounding box center [170, 319] width 25 height 10
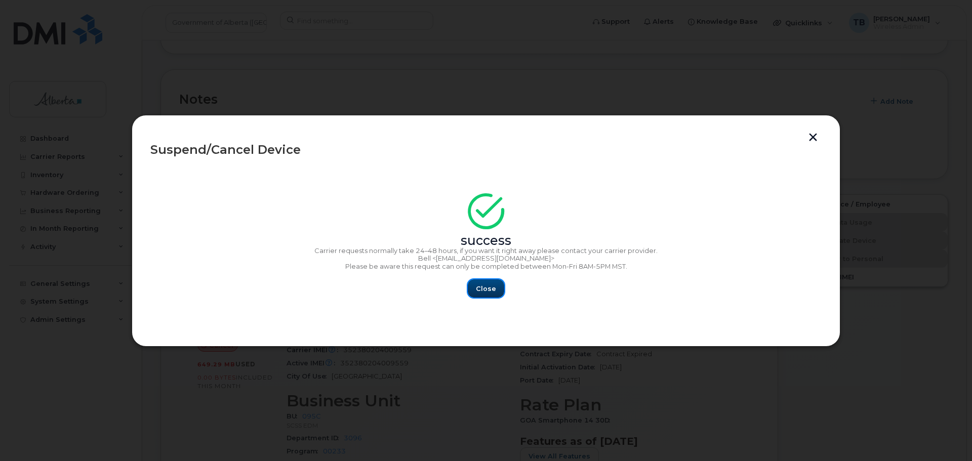
click at [475, 281] on button "Close" at bounding box center [486, 288] width 36 height 18
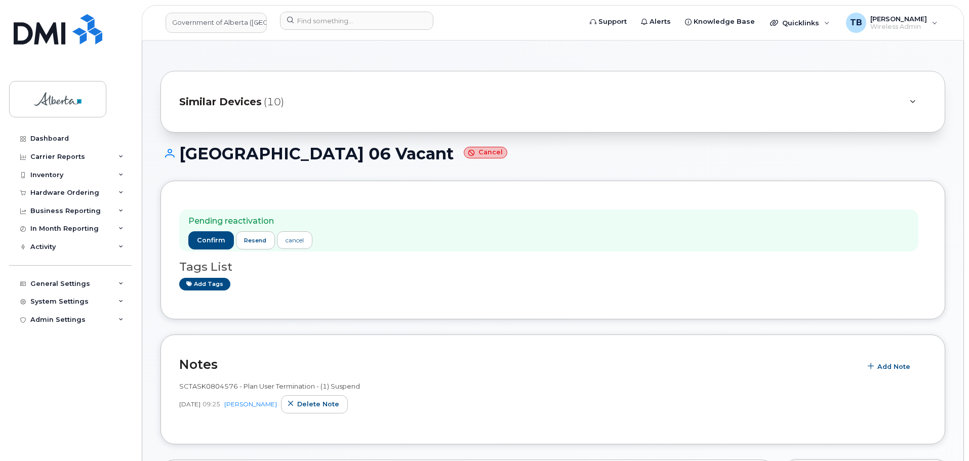
click at [203, 154] on h1 "[GEOGRAPHIC_DATA] 06 Vacant Cancel" at bounding box center [552, 154] width 784 height 18
click at [203, 243] on span "confirm" at bounding box center [211, 240] width 28 height 9
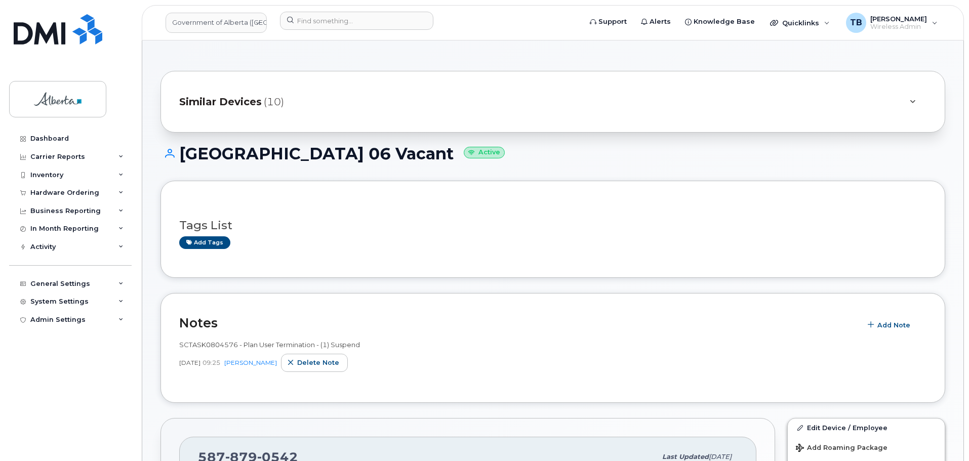
scroll to position [202, 0]
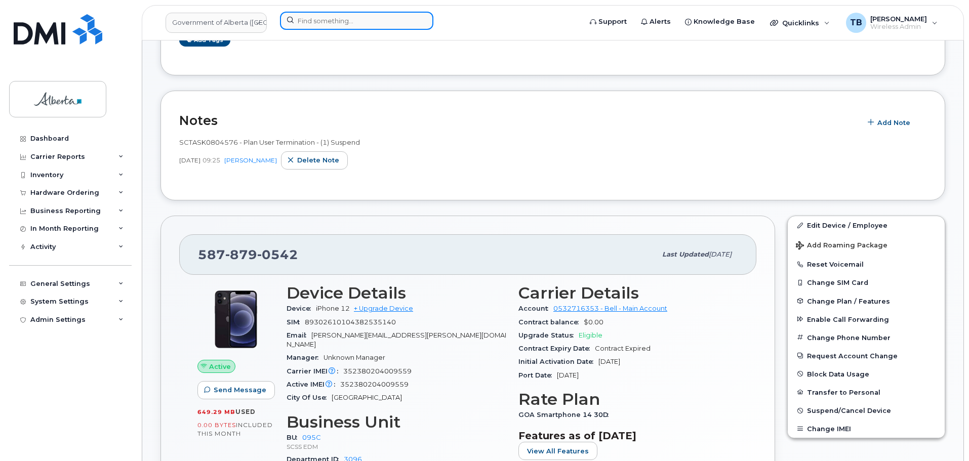
click at [306, 29] on input at bounding box center [356, 21] width 153 height 18
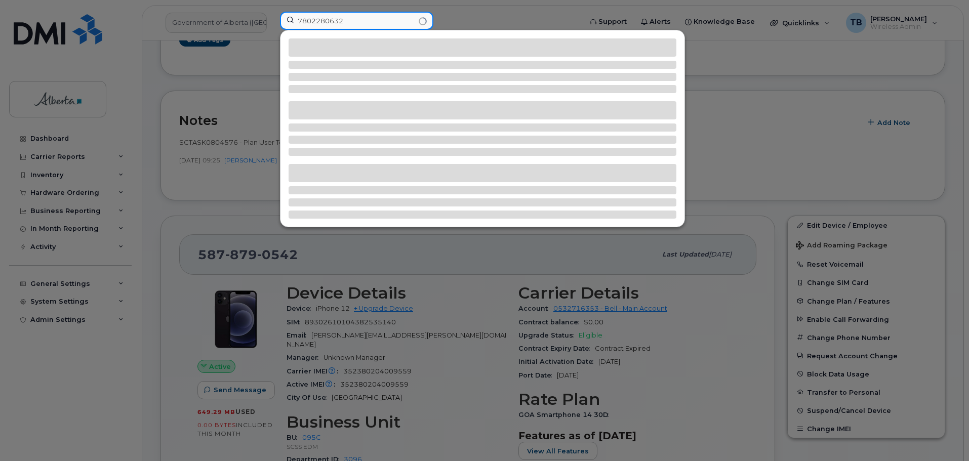
type input "7802280632"
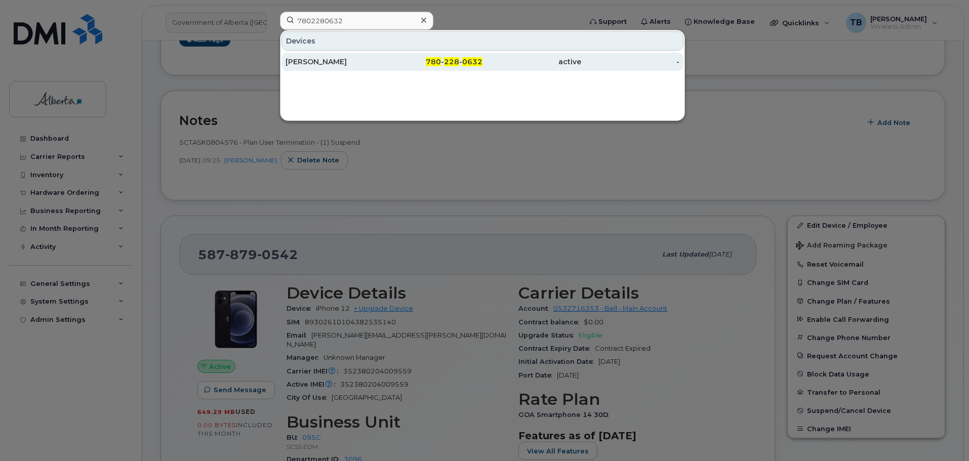
click at [338, 61] on div "[PERSON_NAME]" at bounding box center [334, 62] width 99 height 10
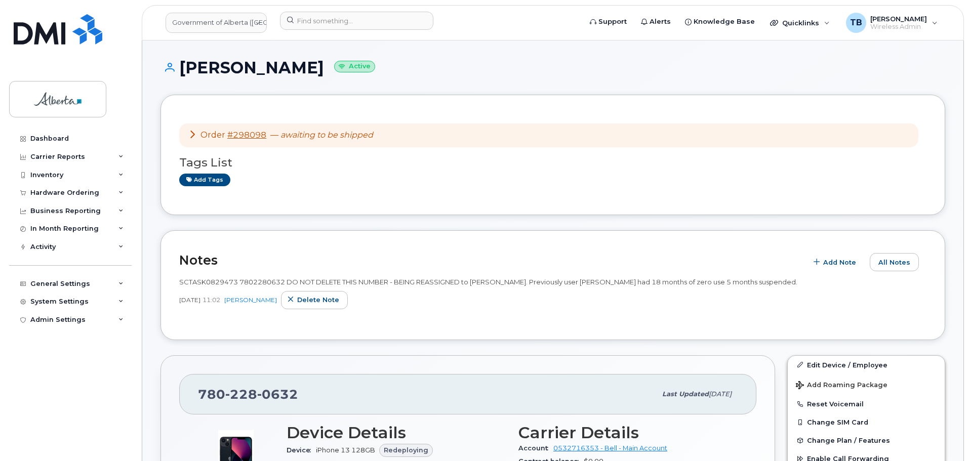
click at [219, 280] on span "SCTASK0829473 7802280632 DO NOT DELETE THIS NUMBER - BEING REASSIGNED to [PERSO…" at bounding box center [488, 282] width 618 height 8
copy span "SCTASK0829473"
click at [301, 20] on input at bounding box center [356, 21] width 153 height 18
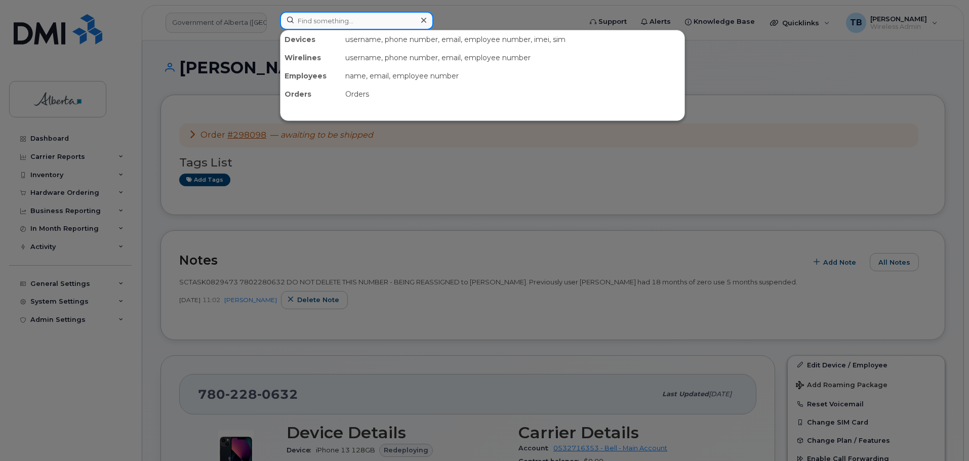
paste input "356129072868018"
type input "356129072868018"
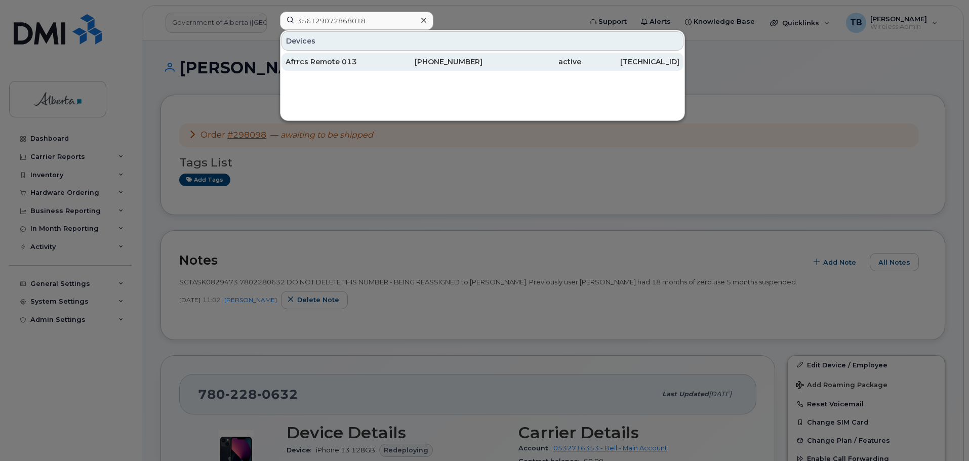
click at [333, 61] on div "Afrrcs Remote 013" at bounding box center [334, 62] width 99 height 10
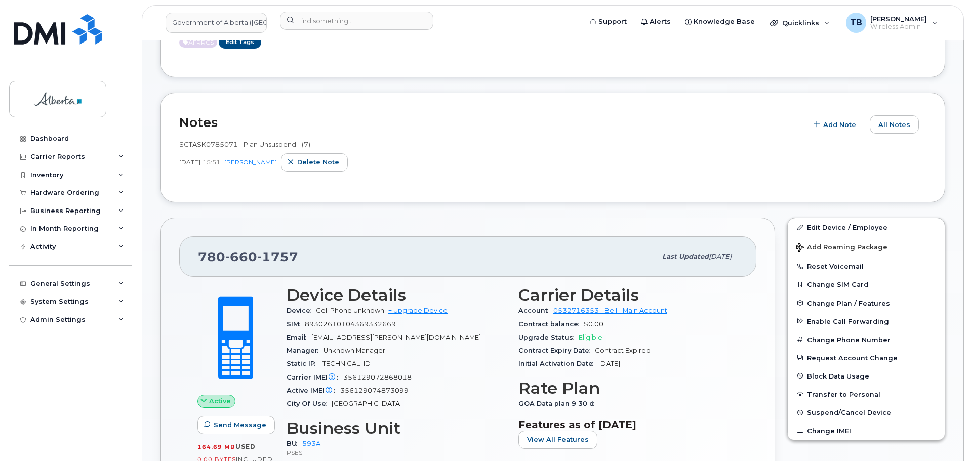
scroll to position [187, 0]
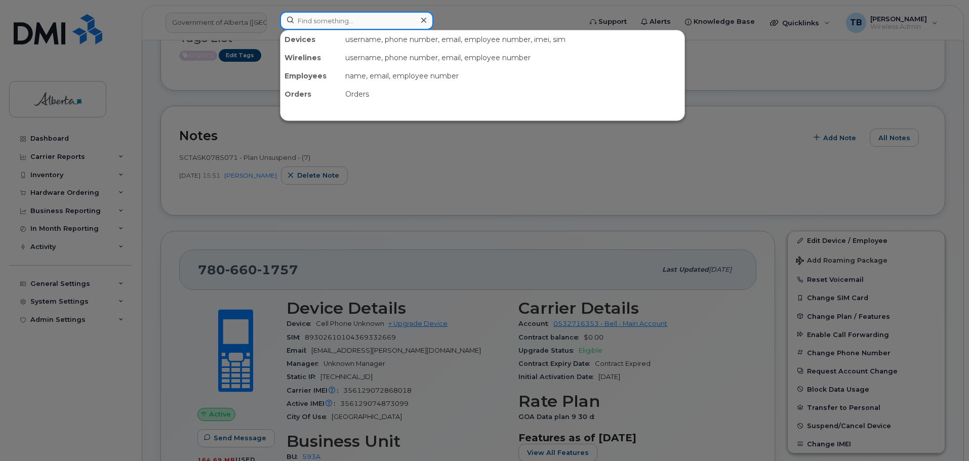
click at [330, 22] on input at bounding box center [356, 21] width 153 height 18
paste input "356129072868018"
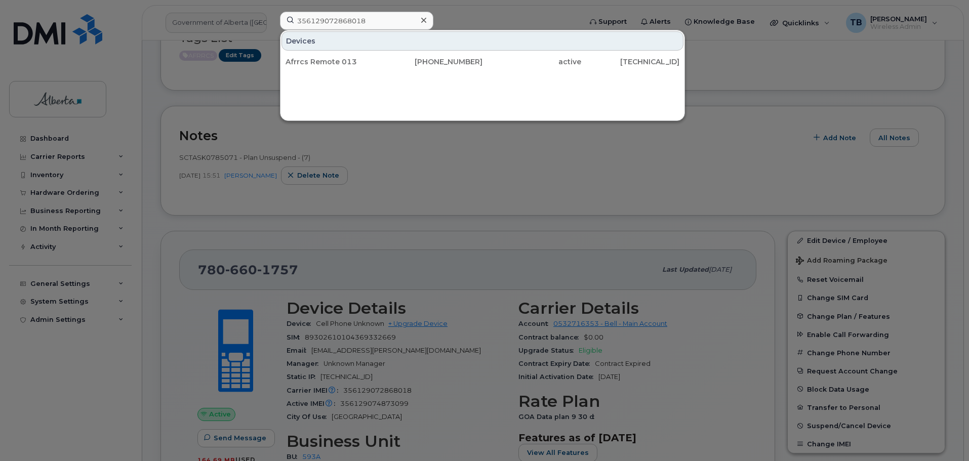
click at [427, 263] on div at bounding box center [484, 230] width 969 height 461
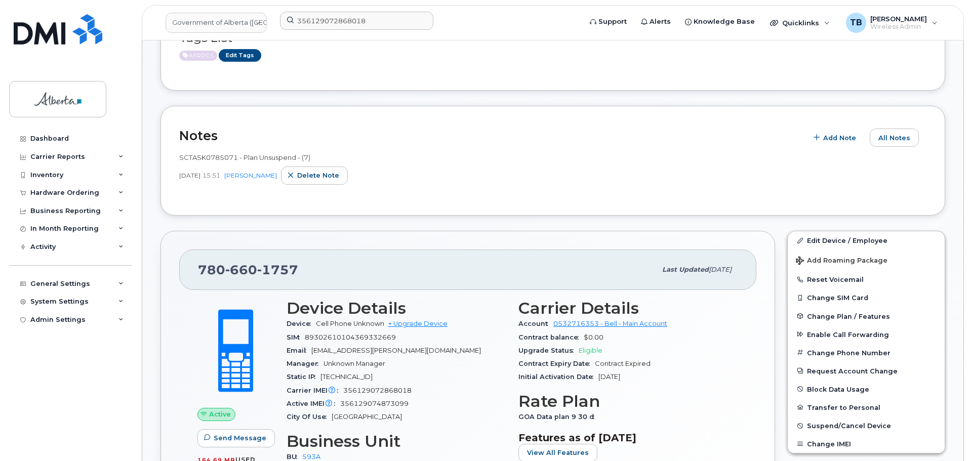
click at [243, 278] on div "780 660 1757" at bounding box center [427, 269] width 458 height 21
copy span "780 660 1757"
click at [173, 340] on div "780 660 1757 Last updated Jul 25, 2025 Active Send Message 164.69 MB  used 0.00…" at bounding box center [467, 408] width 614 height 354
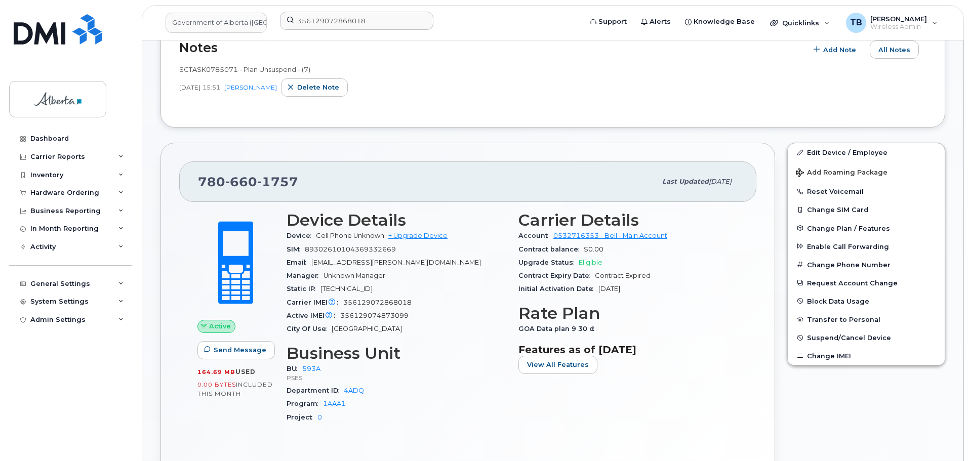
scroll to position [288, 0]
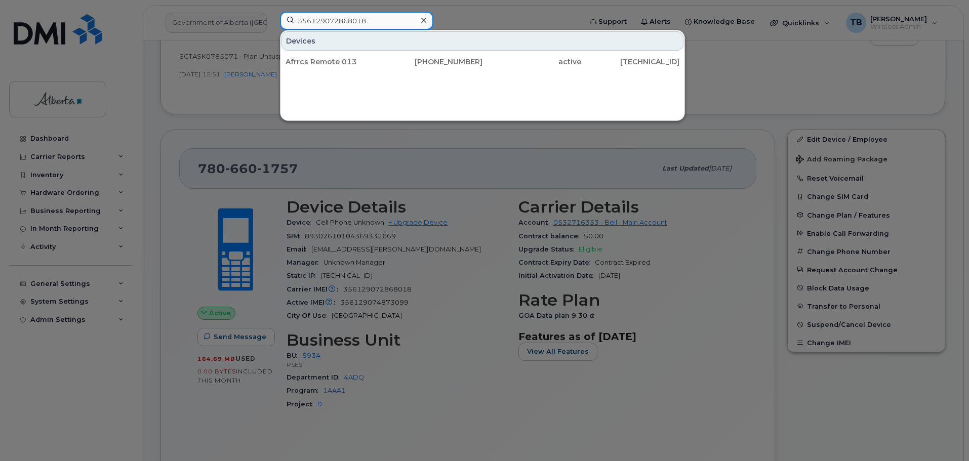
click at [315, 26] on input "356129072868018" at bounding box center [356, 21] width 153 height 18
drag, startPoint x: 389, startPoint y: 24, endPoint x: 264, endPoint y: 17, distance: 125.2
click at [272, 17] on div "356129072868018 Devices Afrrcs Remote 013 780-660-1757 active 76.70.199.127" at bounding box center [427, 23] width 311 height 22
paste input "780265375"
type input "7802653758"
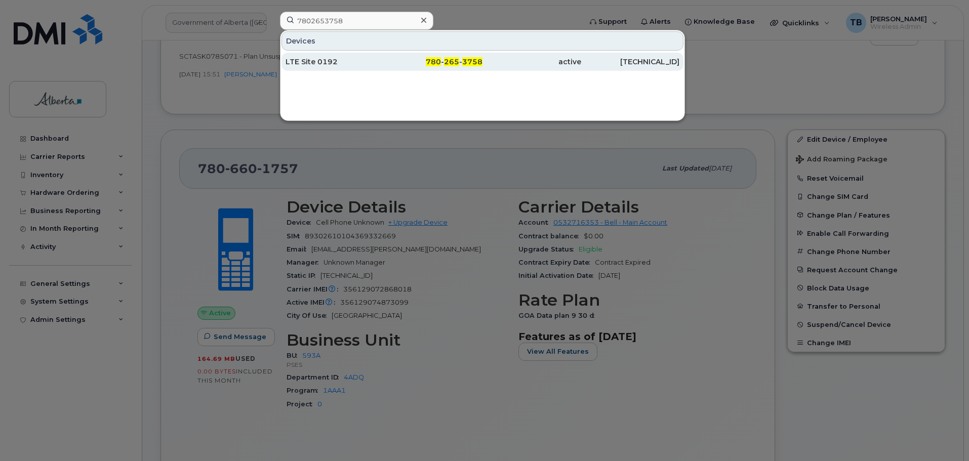
click at [327, 61] on div "LTE Site 0192" at bounding box center [334, 62] width 99 height 10
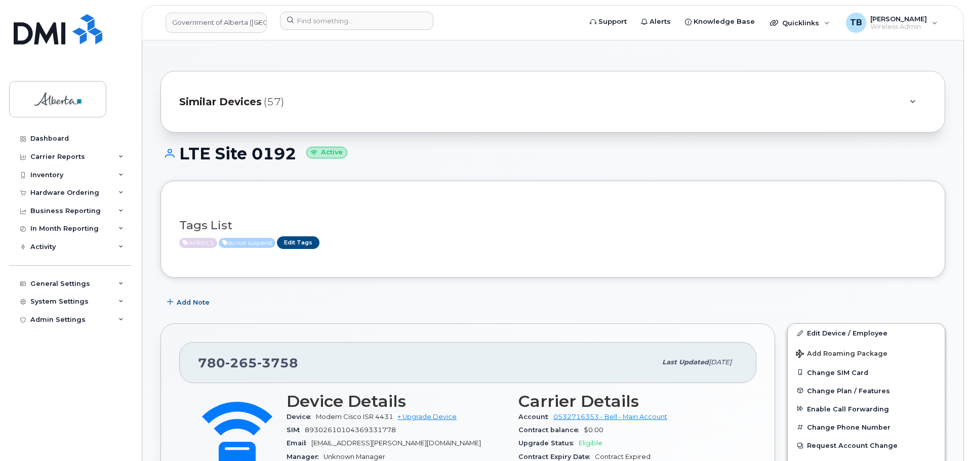
scroll to position [101, 0]
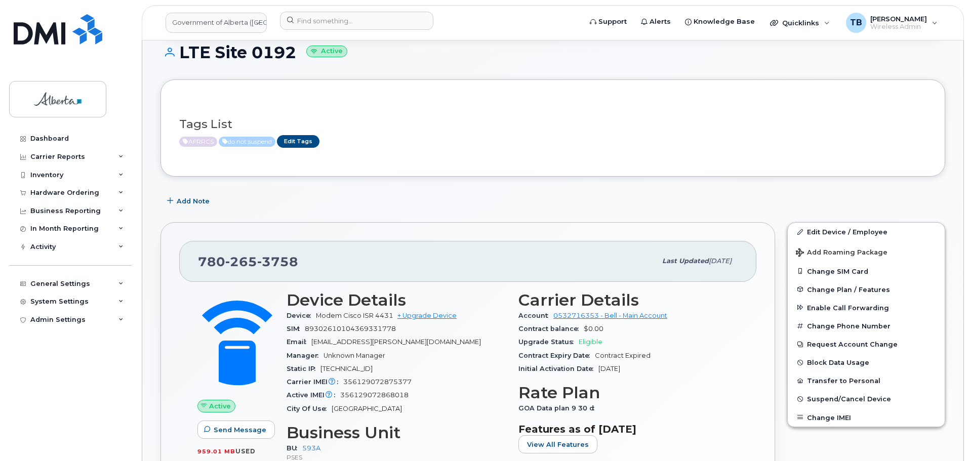
drag, startPoint x: 316, startPoint y: 317, endPoint x: 394, endPoint y: 319, distance: 77.9
click at [393, 319] on span "Modem Cisco ISR 4431" at bounding box center [354, 316] width 77 height 8
copy span "Modem Cisco ISR 4431"
click at [386, 384] on span "356129072875377" at bounding box center [377, 382] width 68 height 8
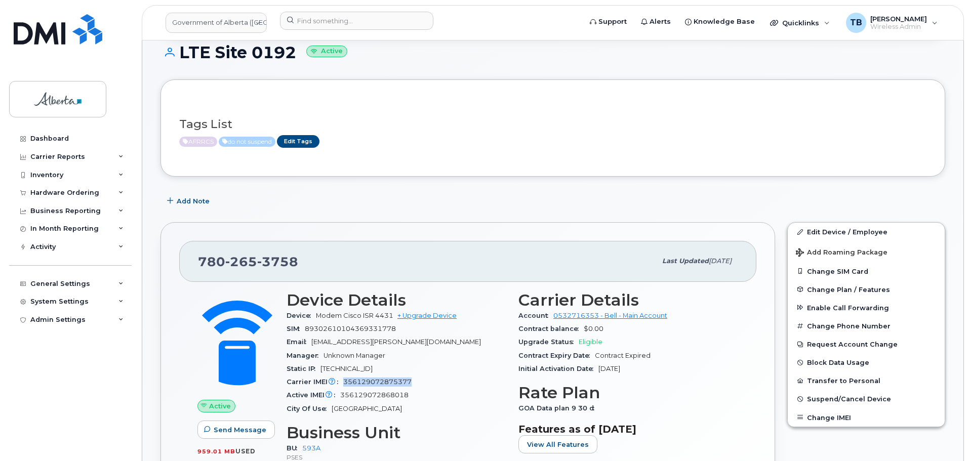
copy span "356129072875377"
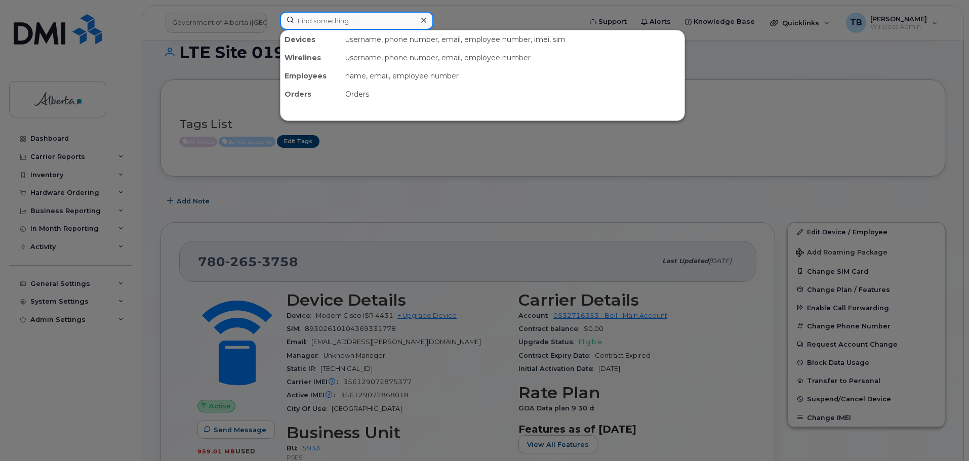
click at [342, 29] on input at bounding box center [356, 21] width 153 height 18
paste input "356129072875377"
type input "356129072875377"
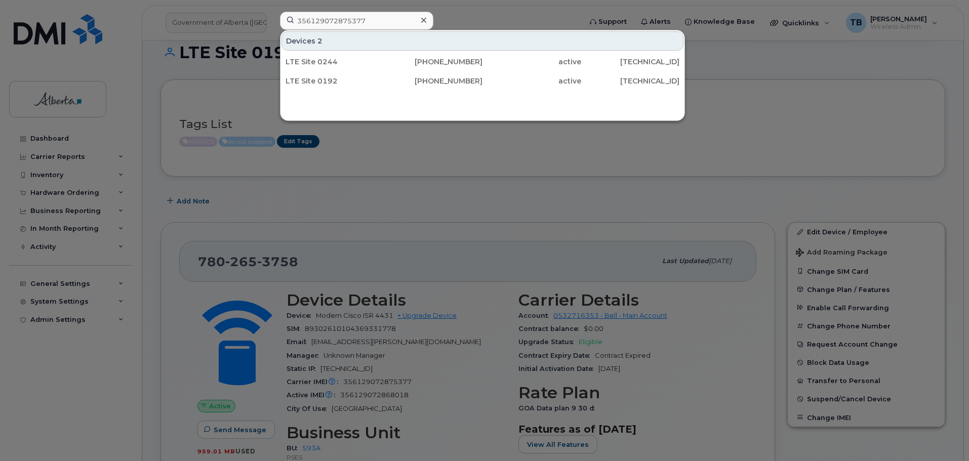
click at [428, 209] on div at bounding box center [484, 230] width 969 height 461
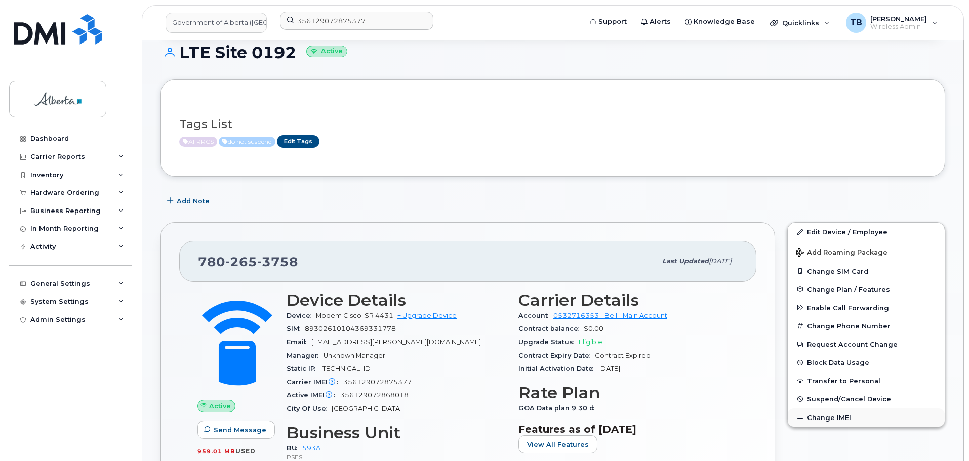
click at [832, 422] on button "Change IMEI" at bounding box center [865, 417] width 157 height 18
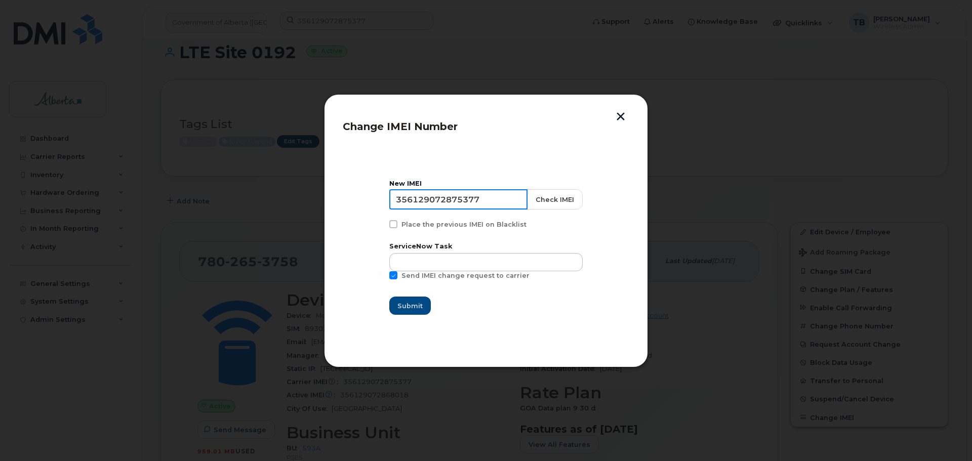
drag, startPoint x: 489, startPoint y: 201, endPoint x: 361, endPoint y: 196, distance: 128.1
click at [362, 196] on section "New IMEI 356129072875377 Check IMEI Place the previous IMEI on Blacklist Servic…" at bounding box center [486, 247] width 286 height 202
paste input "68018"
type input "356129072868018"
click at [547, 200] on button "Check IMEI" at bounding box center [554, 199] width 56 height 20
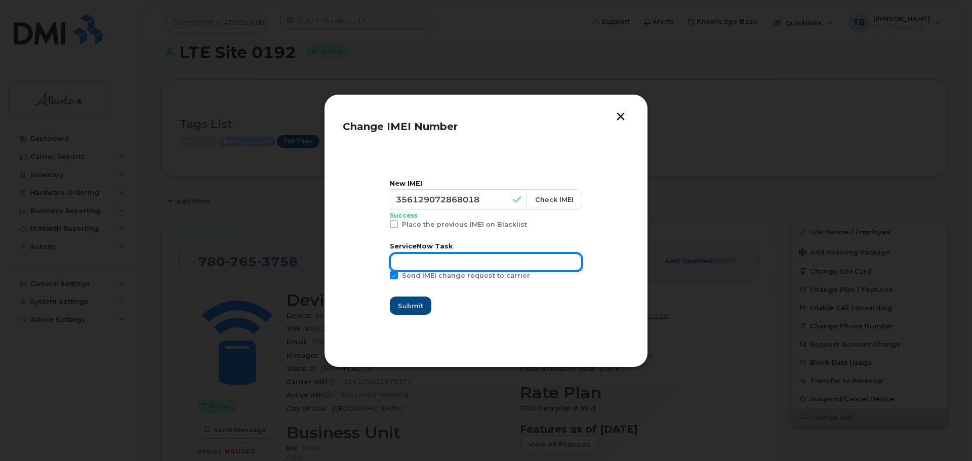
click at [457, 259] on input "text" at bounding box center [486, 262] width 192 height 18
paste input "SCTASK0831991"
type input "SCTASK0831991"
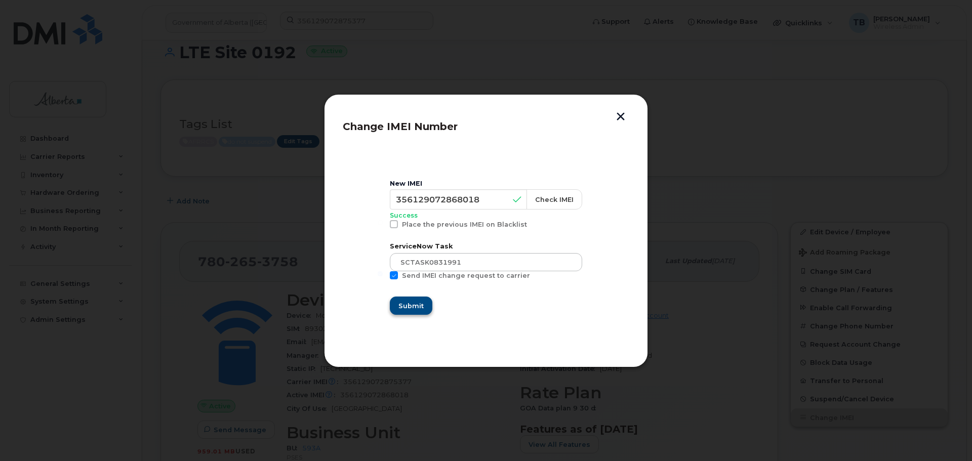
drag, startPoint x: 440, startPoint y: 304, endPoint x: 429, endPoint y: 305, distance: 10.7
click at [430, 305] on div "Submit" at bounding box center [486, 306] width 192 height 18
click at [429, 305] on button "Submit" at bounding box center [410, 306] width 41 height 18
click at [622, 119] on button "button" at bounding box center [620, 117] width 15 height 11
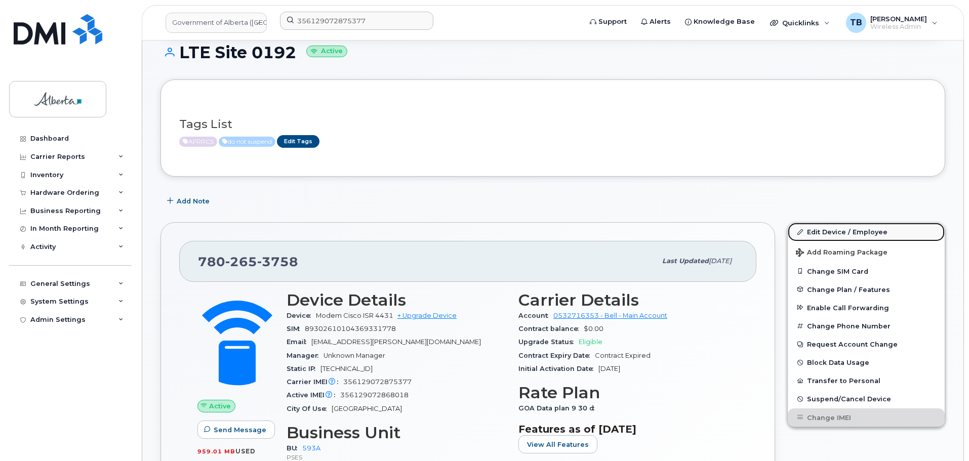
click at [844, 233] on link "Edit Device / Employee" at bounding box center [865, 232] width 157 height 18
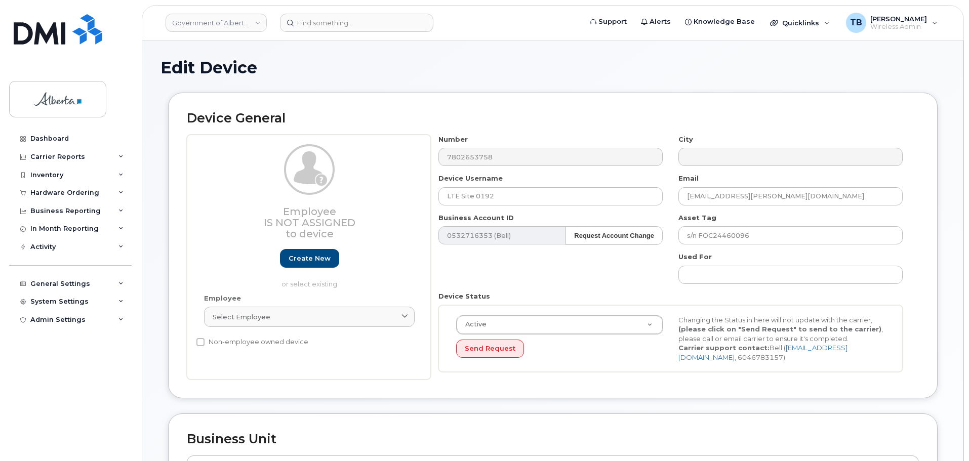
select select "4797682"
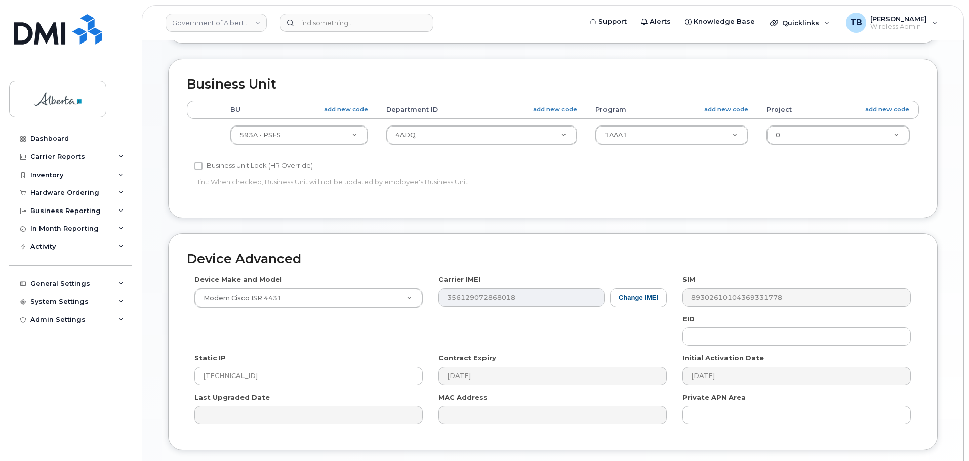
scroll to position [429, 0]
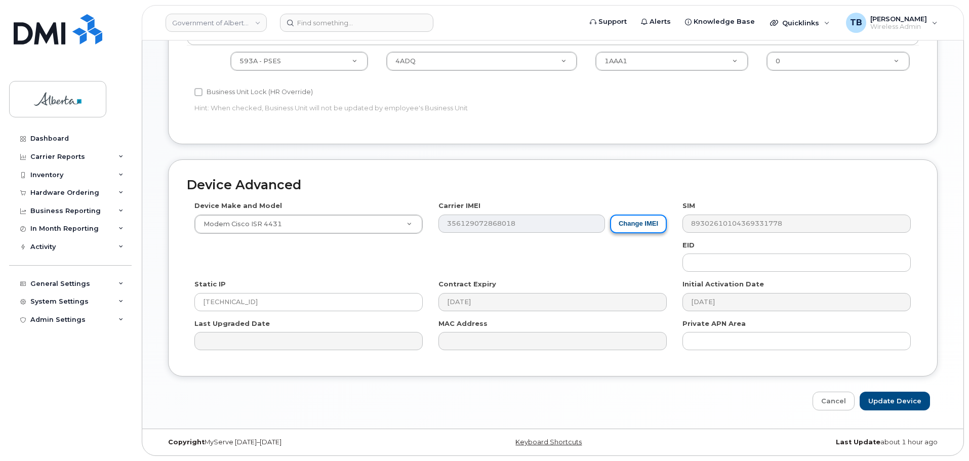
click at [636, 227] on button "Change IMEI" at bounding box center [638, 224] width 57 height 19
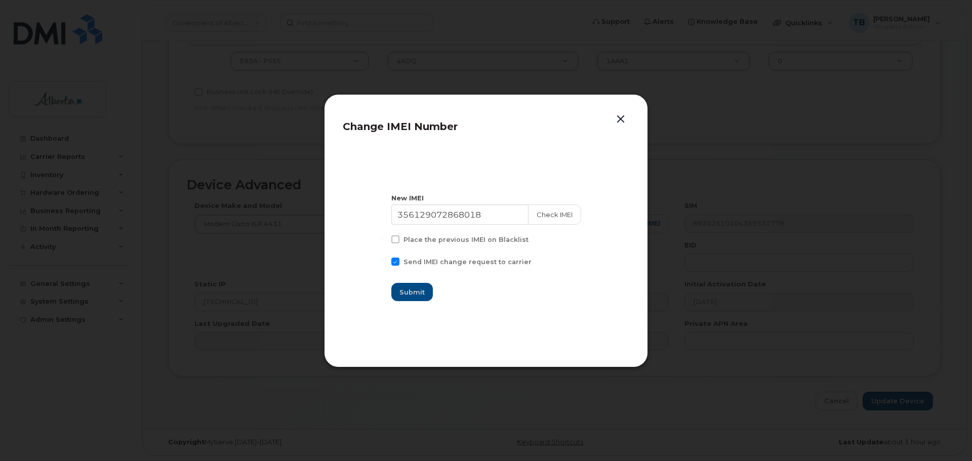
click at [625, 117] on button "button" at bounding box center [620, 119] width 15 height 14
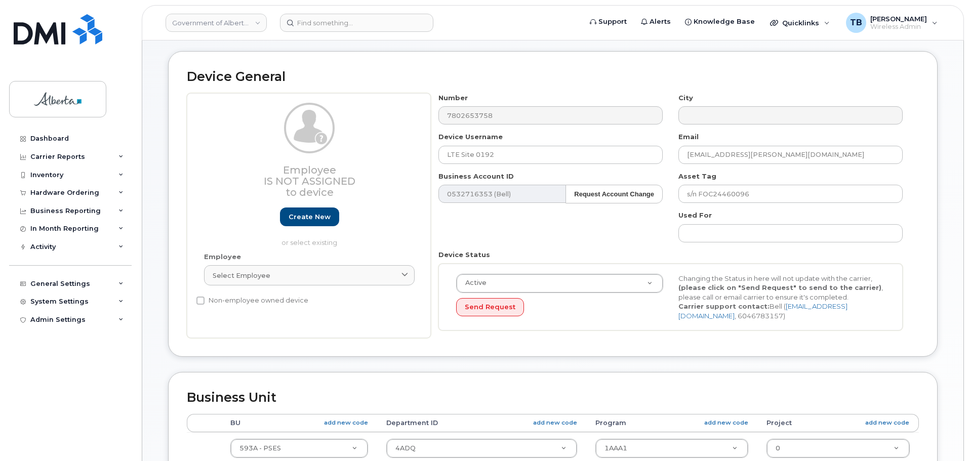
scroll to position [24, 0]
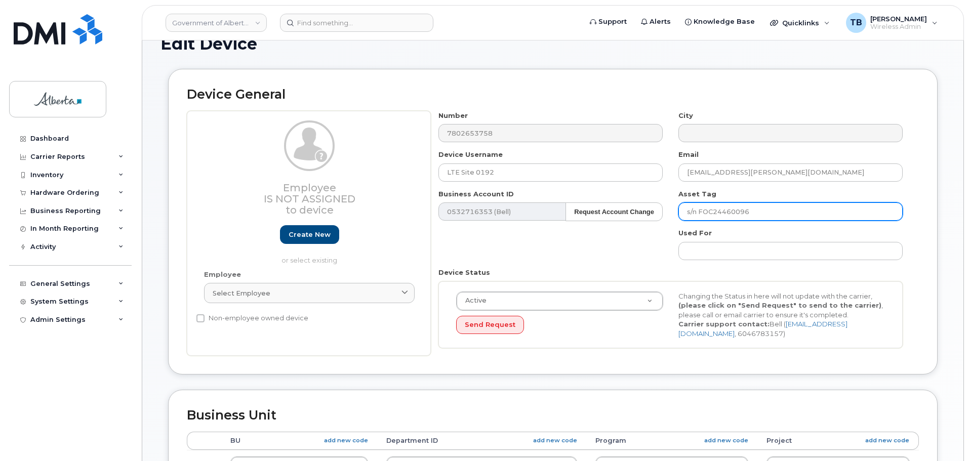
drag, startPoint x: 755, startPoint y: 216, endPoint x: 698, endPoint y: 216, distance: 56.2
click at [698, 216] on input "s/n FOC24460096" at bounding box center [790, 211] width 224 height 18
paste input "text"
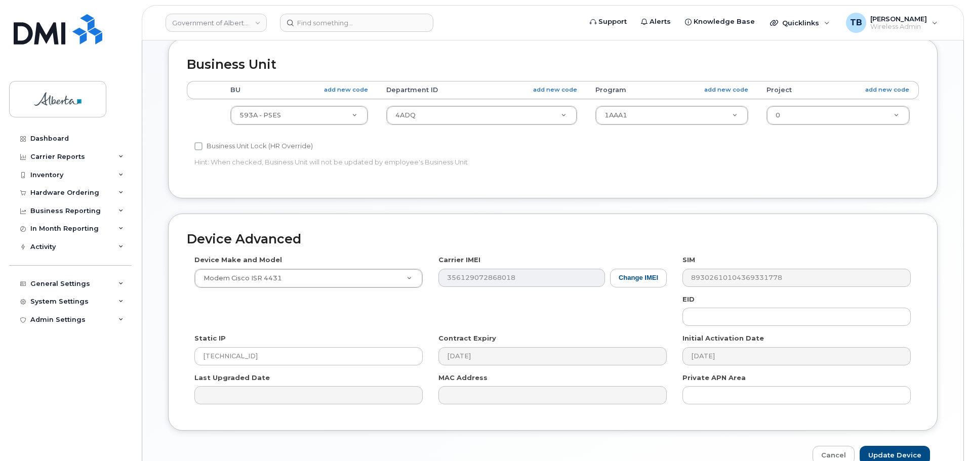
scroll to position [378, 0]
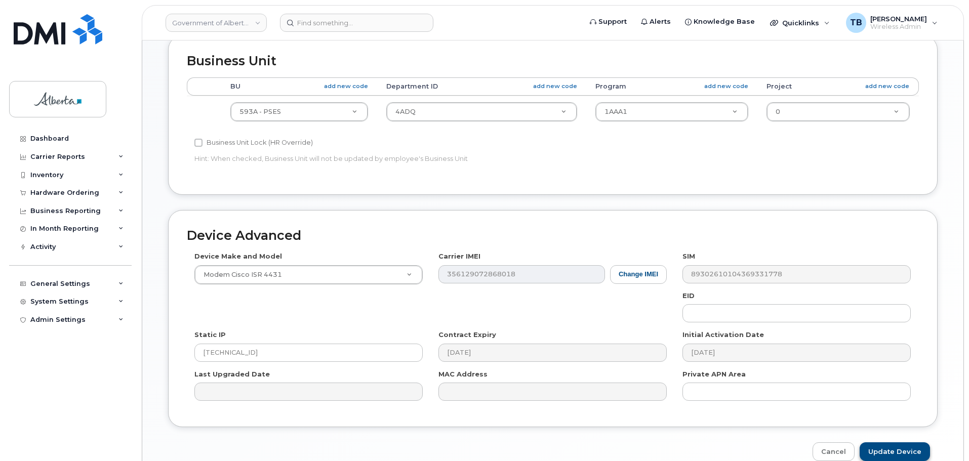
type input "s/n FOC24460096"
click at [889, 453] on input "Update Device" at bounding box center [894, 451] width 70 height 19
type input "Saving..."
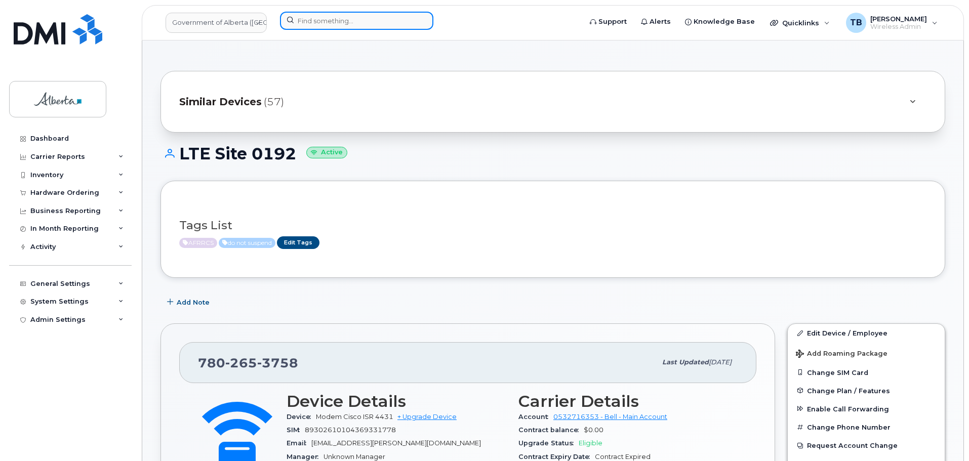
click at [304, 14] on input at bounding box center [356, 21] width 153 height 18
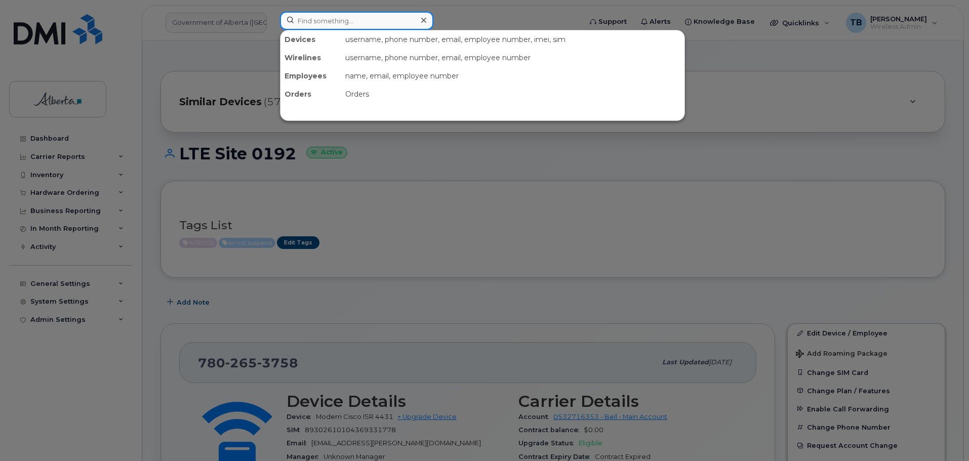
paste input "4035939644"
type input "4035939644"
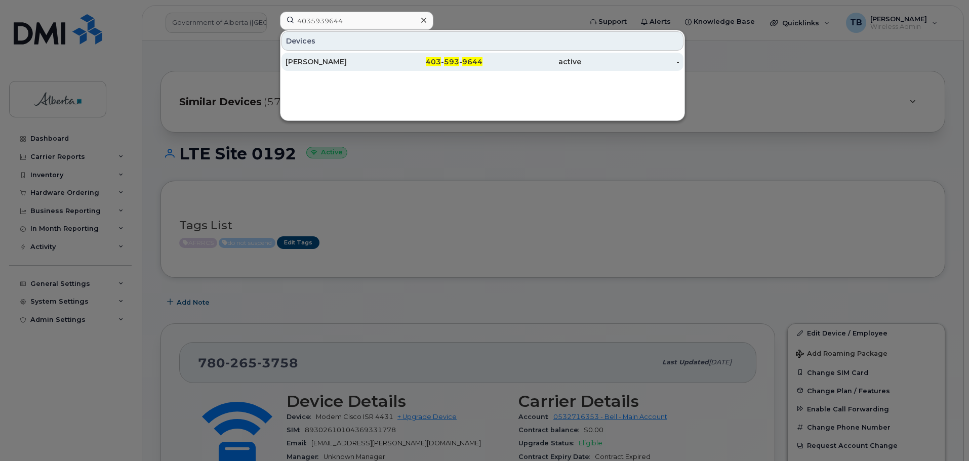
click at [309, 62] on div "[PERSON_NAME]" at bounding box center [334, 62] width 99 height 10
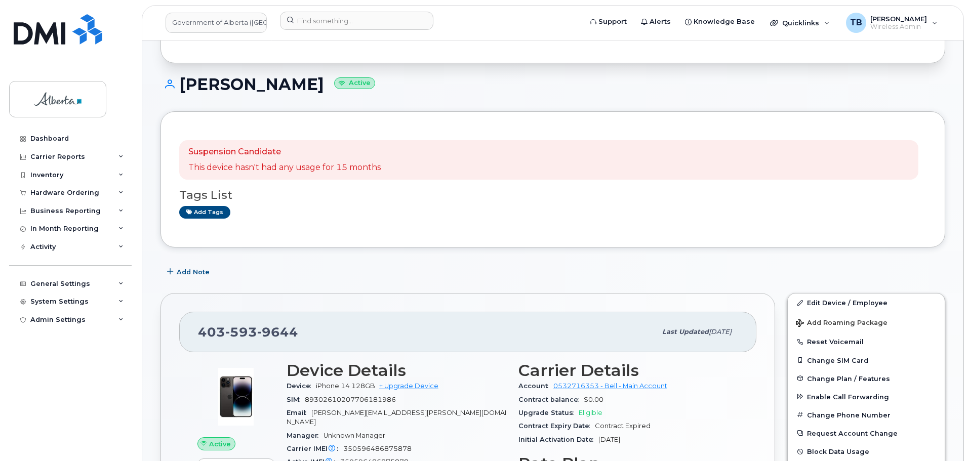
scroll to position [51, 0]
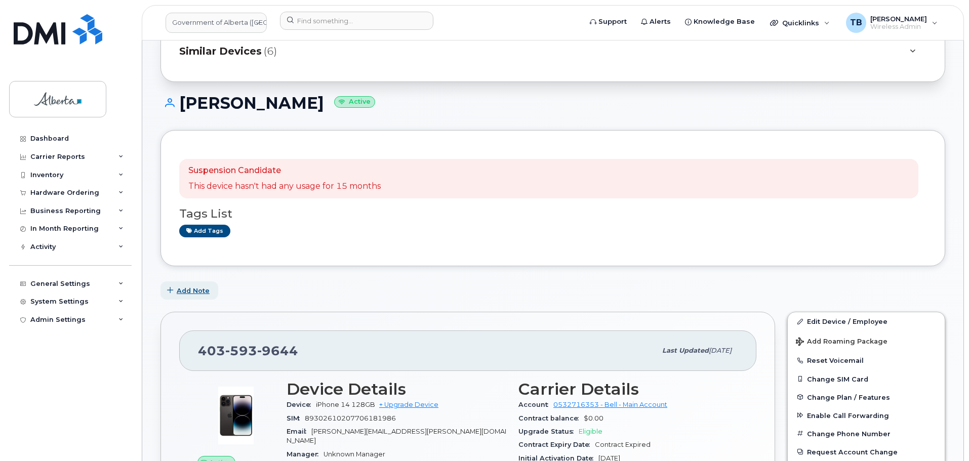
click at [202, 294] on span "Add Note" at bounding box center [193, 291] width 33 height 10
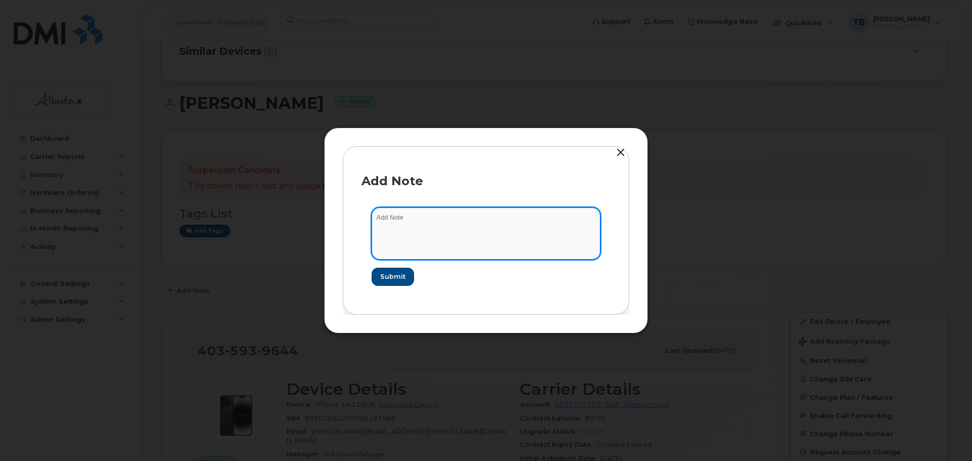
click at [406, 243] on textarea at bounding box center [485, 233] width 229 height 52
paste textarea "SCTASK 4035939644 DO NOT DELETE THIS NUMBER - BEING REASSIGNED to [PERSON_NAME]…"
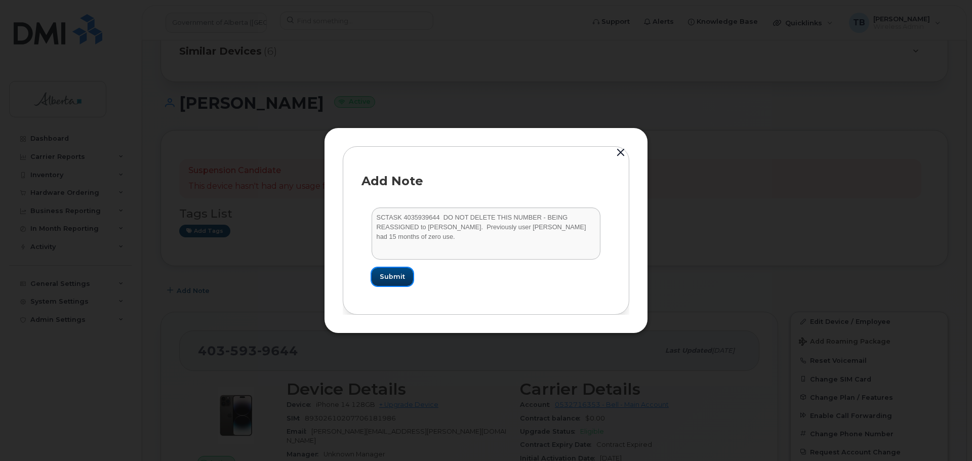
drag, startPoint x: 395, startPoint y: 280, endPoint x: 261, endPoint y: 104, distance: 221.7
click at [266, 107] on div "Add Note SCTASK 4035939644 DO NOT DELETE THIS NUMBER - BEING REASSIGNED to [PER…" at bounding box center [486, 230] width 972 height 461
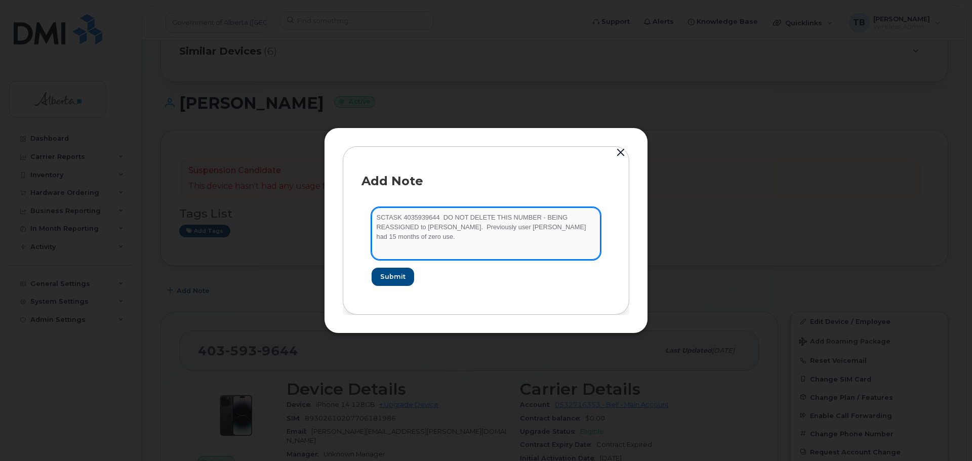
click at [384, 217] on textarea "SCTASK 4035939644 DO NOT DELETE THIS NUMBER - BEING REASSIGNED to [PERSON_NAME]…" at bounding box center [485, 233] width 229 height 52
click at [383, 217] on textarea "SCTASK 4035939644 DO NOT DELETE THIS NUMBER - BEING REASSIGNED to [PERSON_NAME]…" at bounding box center [485, 233] width 229 height 52
paste textarea "0831389"
type textarea "SCTASK0831389 4035939644 DO NOT DELETE THIS NUMBER - BEING REASSIGNED to [PERSO…"
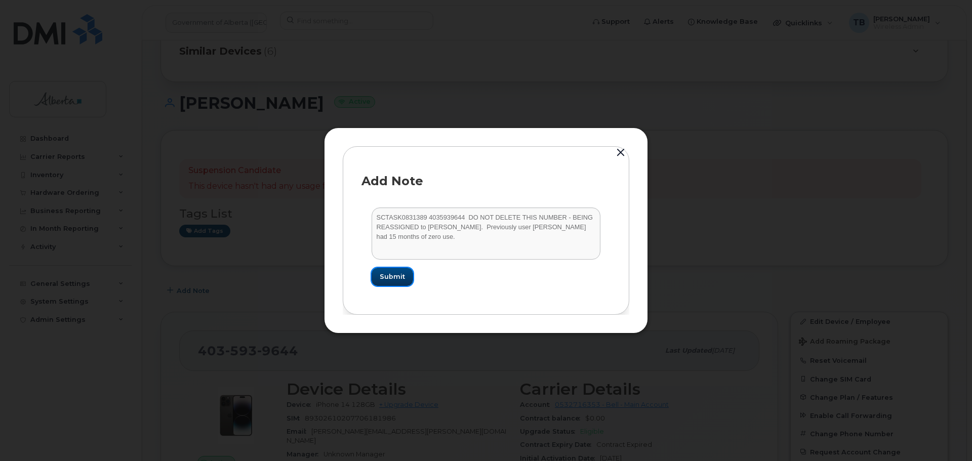
click at [394, 283] on button "Submit" at bounding box center [391, 277] width 41 height 18
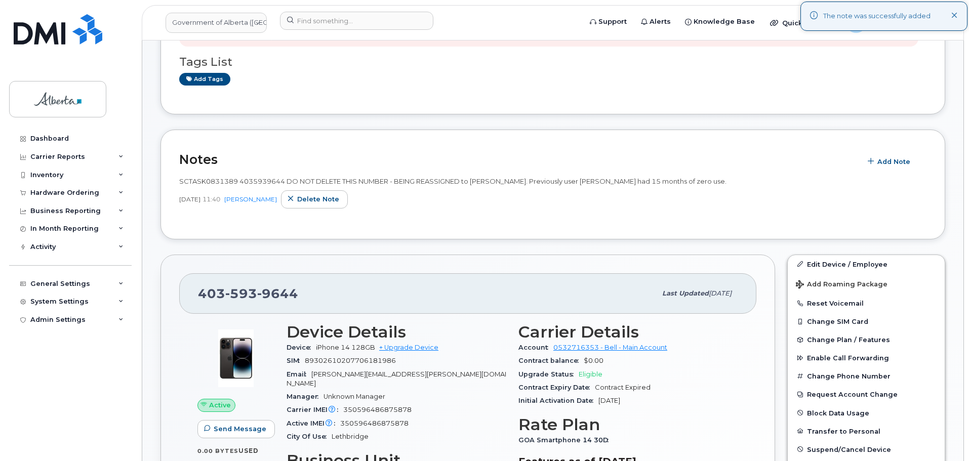
scroll to position [253, 0]
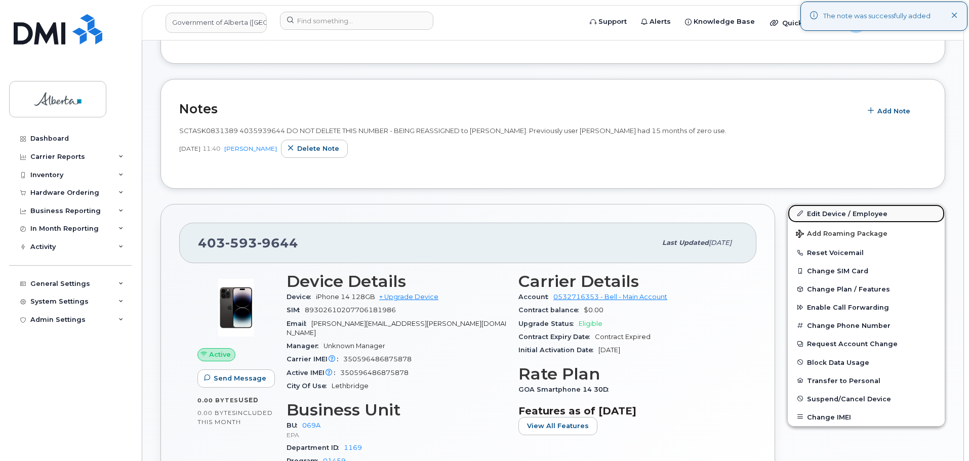
click at [830, 218] on link "Edit Device / Employee" at bounding box center [865, 213] width 157 height 18
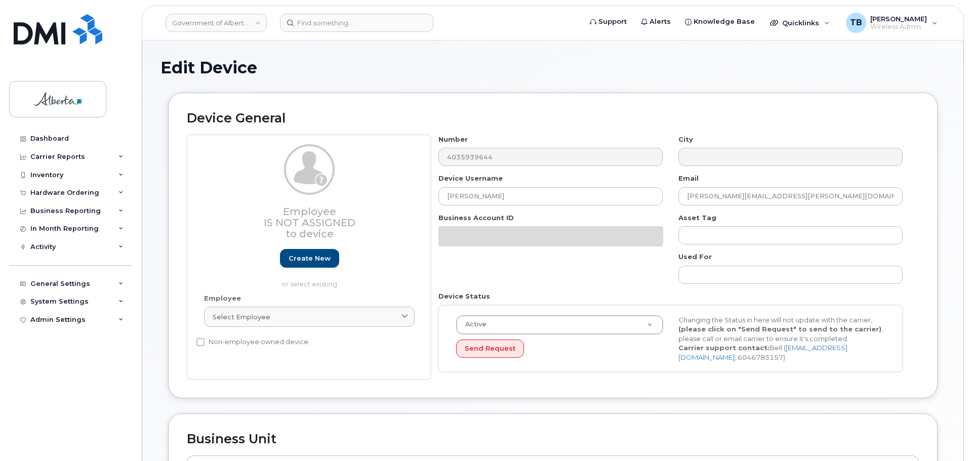
select select "4120331"
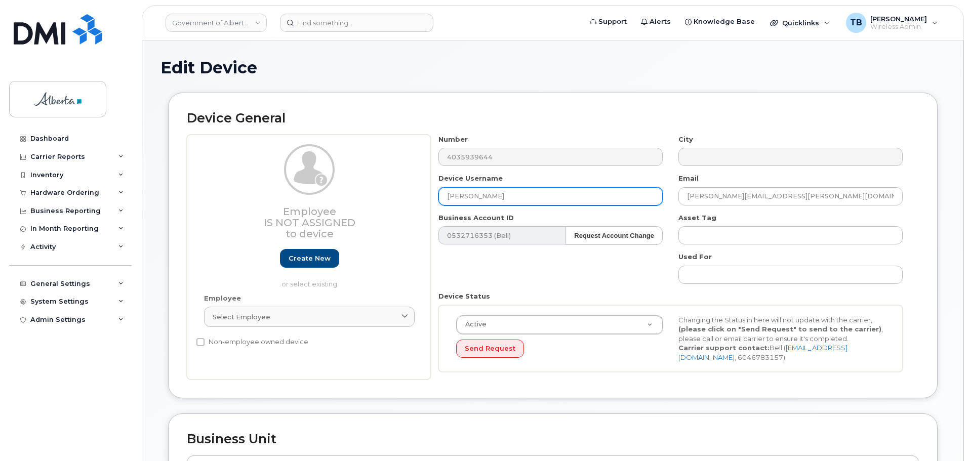
drag, startPoint x: 508, startPoint y: 197, endPoint x: 438, endPoint y: 197, distance: 69.8
click at [440, 197] on input "Heather McCubbin" at bounding box center [550, 196] width 224 height 18
paste input "[PERSON_NAME]"
type input "[PERSON_NAME]"
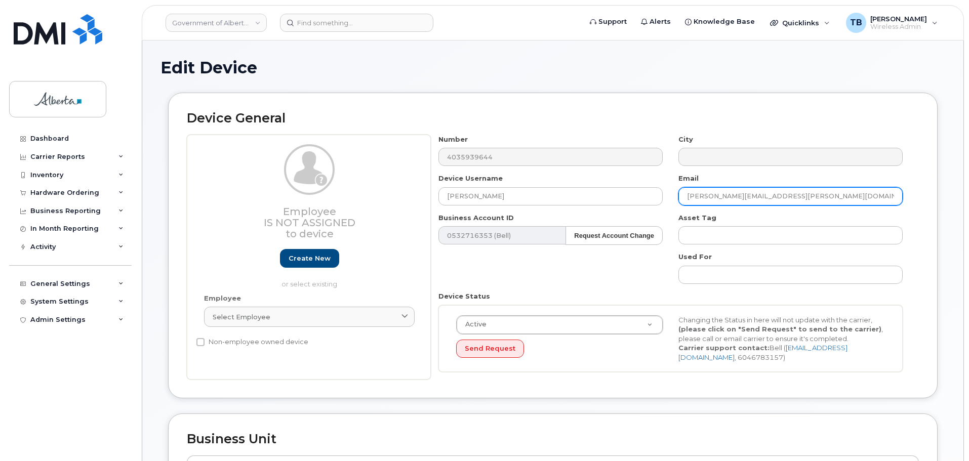
drag, startPoint x: 802, startPoint y: 198, endPoint x: 615, endPoint y: 208, distance: 187.0
click at [615, 208] on div "Number 4035939644 City Device Username Zoe Zubersky Email heather.mccubbin@gov.…" at bounding box center [671, 257] width 480 height 245
paste input "Zoe.Zubersky"
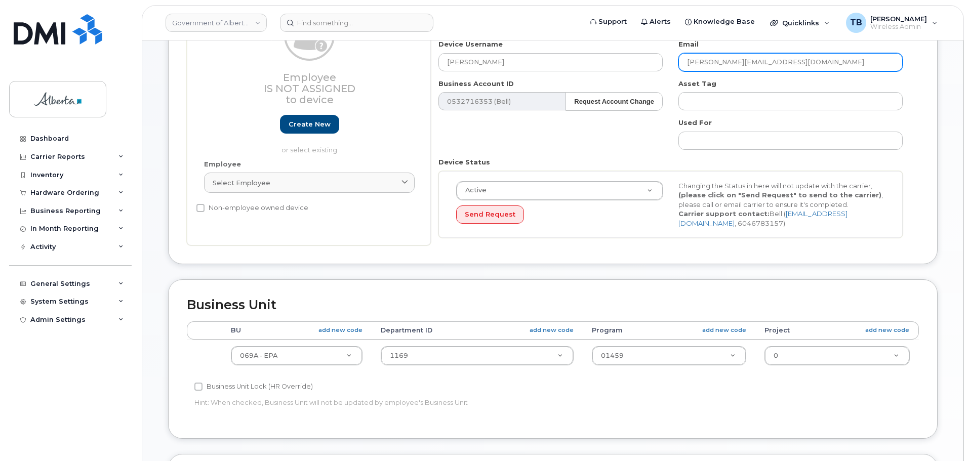
scroll to position [152, 0]
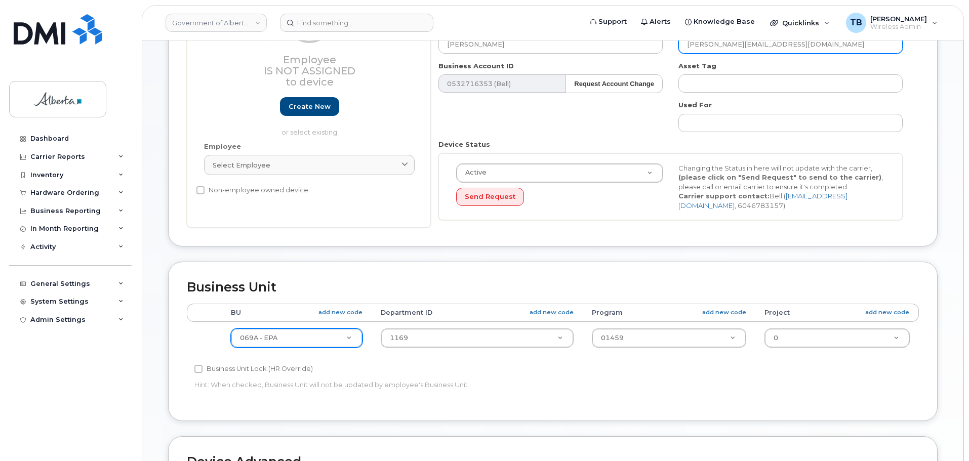
type input "Zoe.Zubersky@gov.ab.ca"
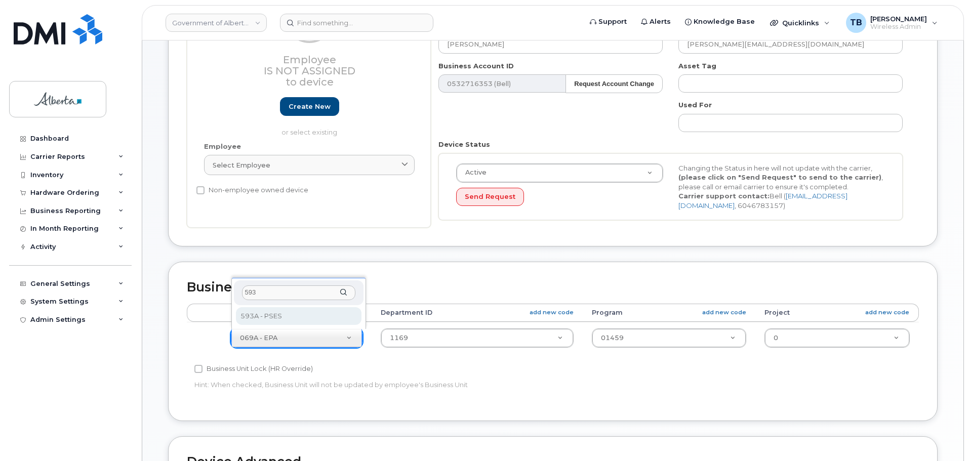
type input "593"
select select "4797682"
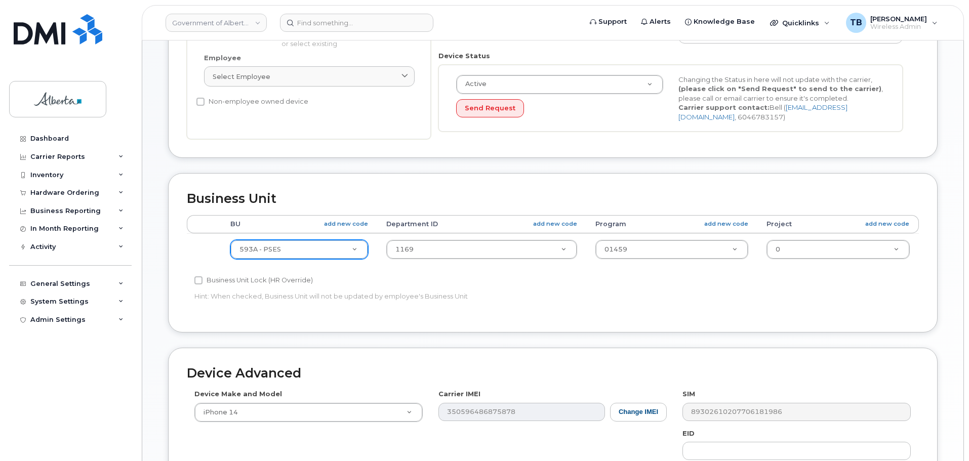
scroll to position [253, 0]
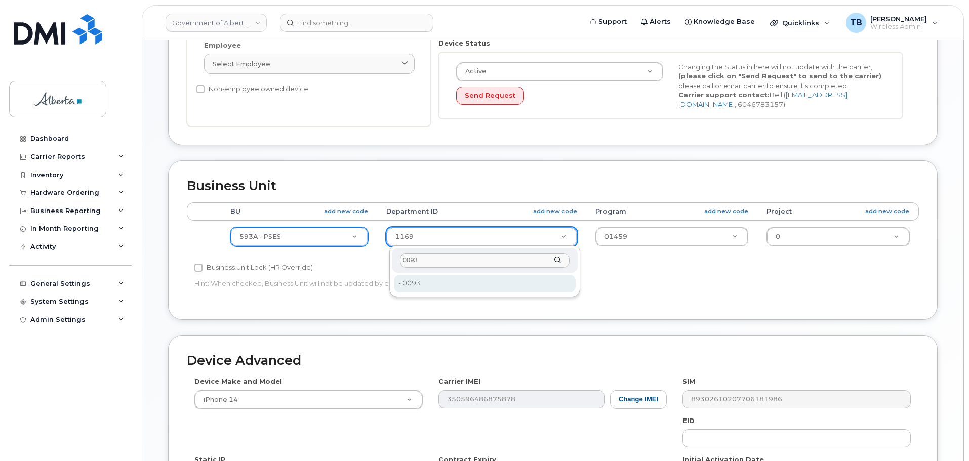
type input "0093"
type input "4254277"
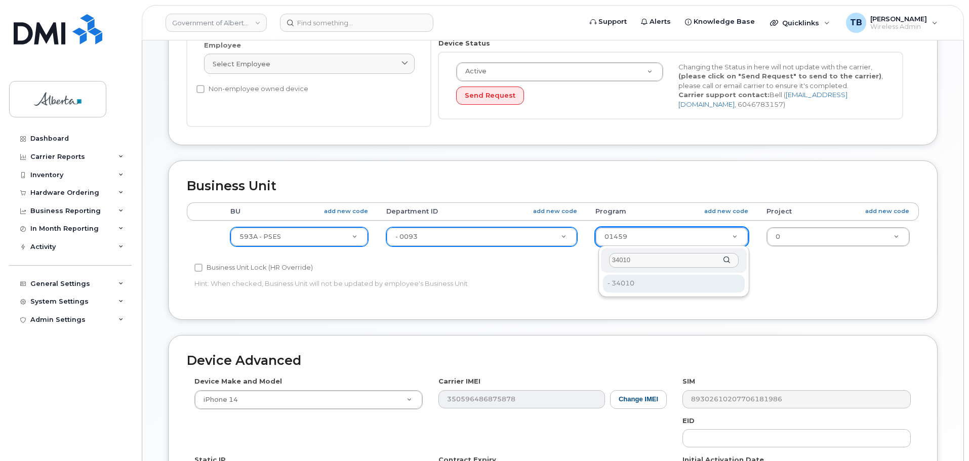
type input "34010"
type input "4254278"
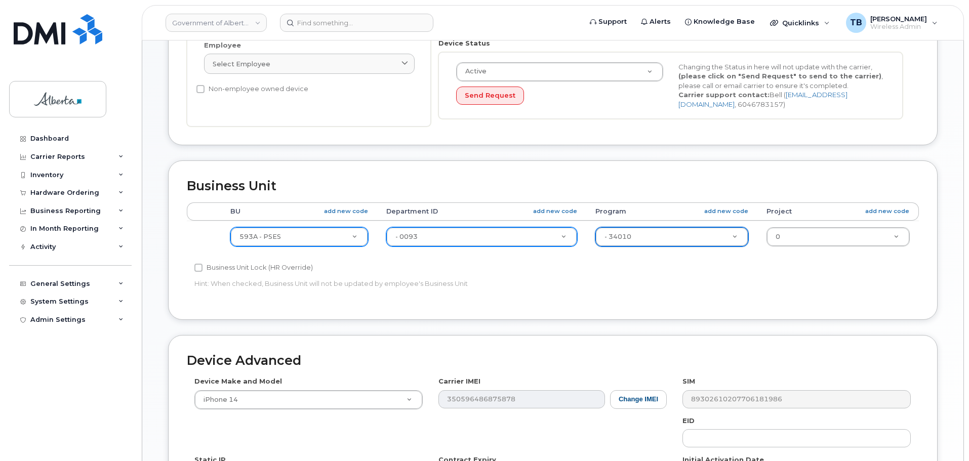
click at [749, 297] on div "Accounting Categories Rules BU add new code Department ID add new code Program …" at bounding box center [553, 251] width 732 height 99
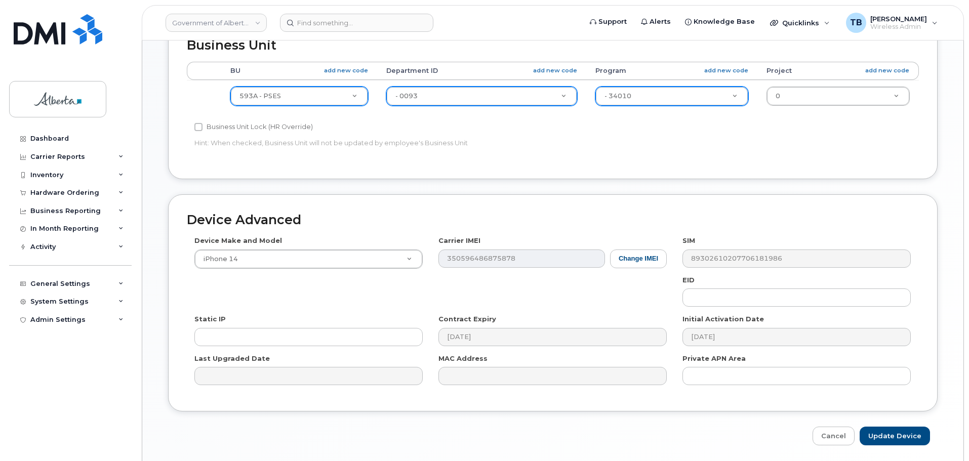
scroll to position [429, 0]
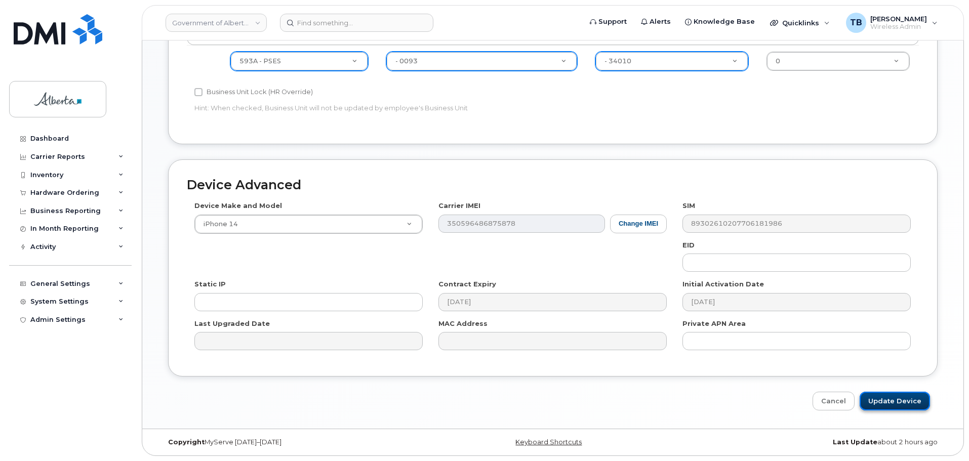
click at [891, 399] on input "Update Device" at bounding box center [894, 401] width 70 height 19
type input "Saving..."
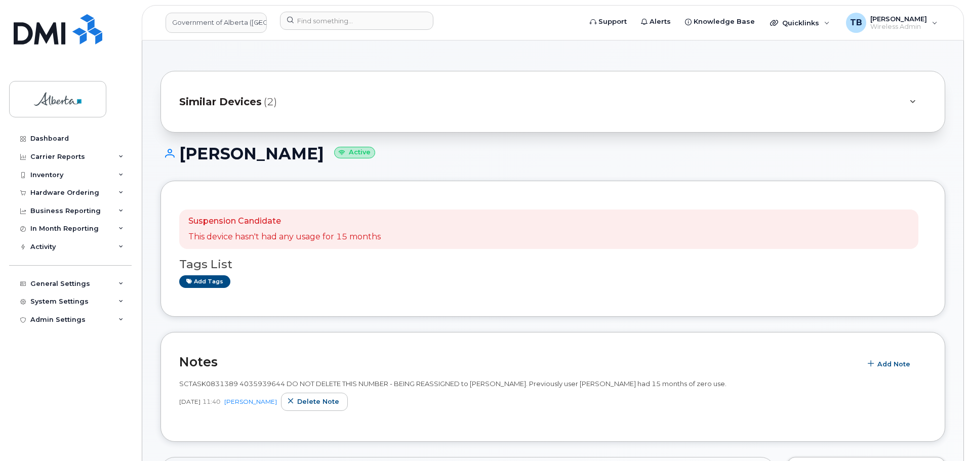
click at [260, 381] on span "SCTASK0831389 4035939644 DO NOT DELETE THIS NUMBER - BEING REASSIGNED to Zoe Zu…" at bounding box center [452, 384] width 547 height 8
click at [260, 380] on span "SCTASK0831389 4035939644 DO NOT DELETE THIS NUMBER - BEING REASSIGNED to Zoe Zu…" at bounding box center [452, 384] width 547 height 8
copy span "4035939644"
click at [59, 199] on div "Hardware Ordering" at bounding box center [70, 193] width 122 height 18
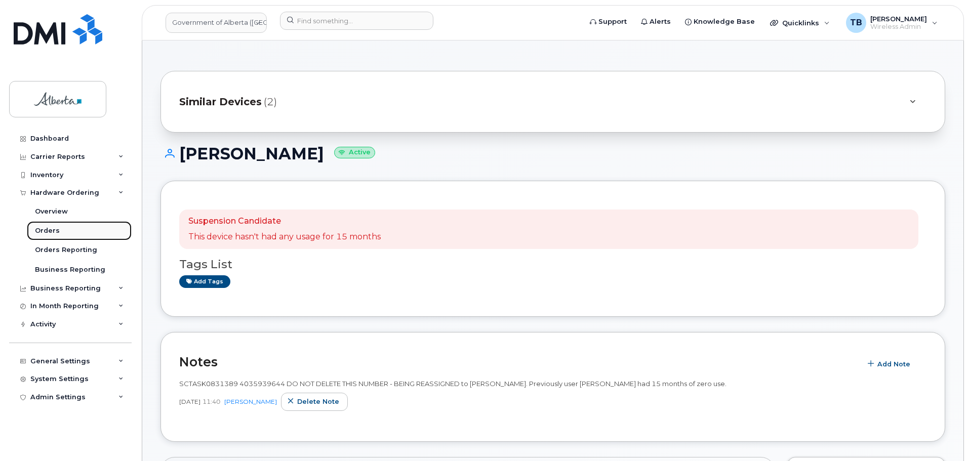
click at [53, 230] on div "Orders" at bounding box center [47, 230] width 25 height 9
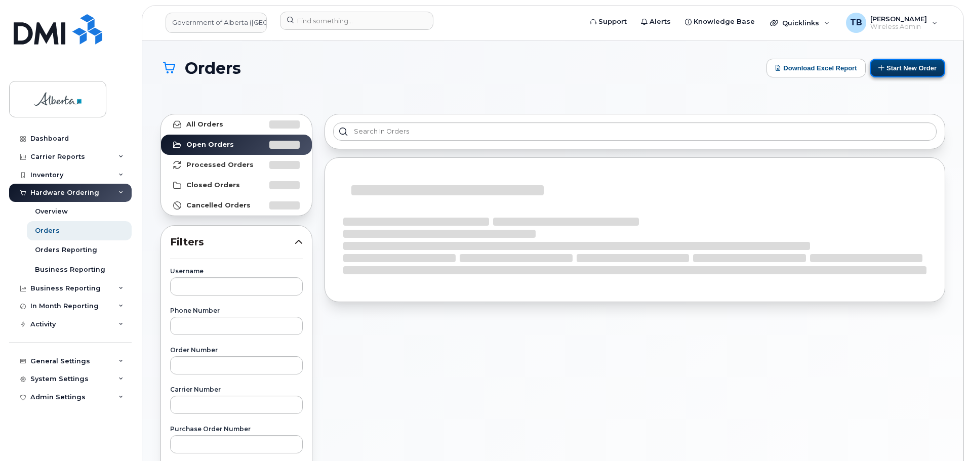
click at [919, 59] on button "Start New Order" at bounding box center [906, 68] width 75 height 19
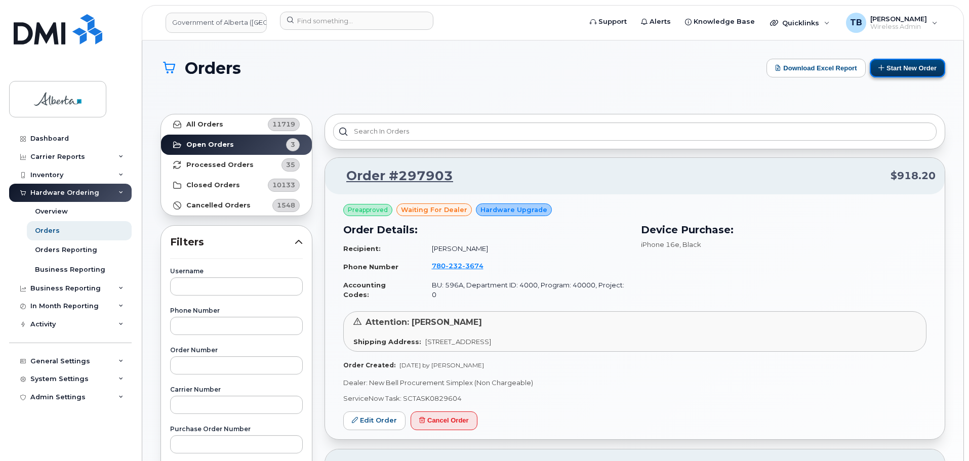
click at [916, 66] on button "Start New Order" at bounding box center [906, 68] width 75 height 19
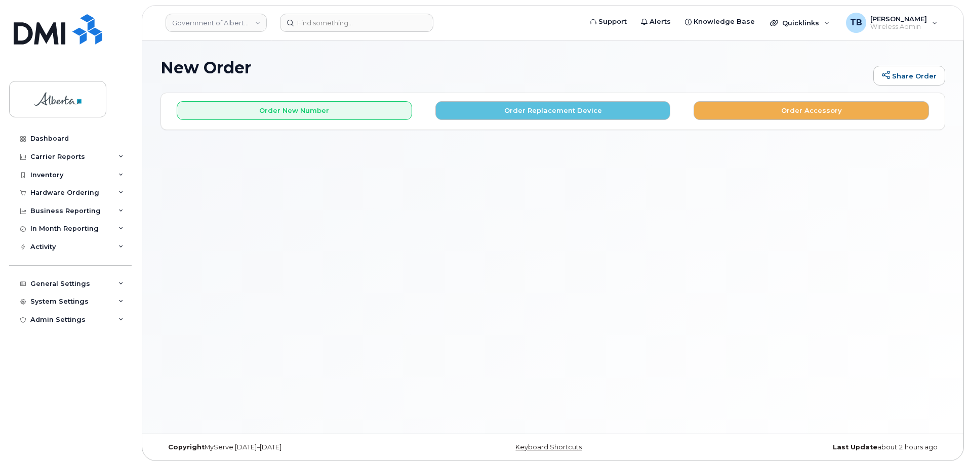
click at [506, 120] on div "Order New Number Order Replacement Device Order Accessory" at bounding box center [552, 111] width 783 height 36
click at [504, 113] on button "Order Replacement Device" at bounding box center [552, 110] width 235 height 19
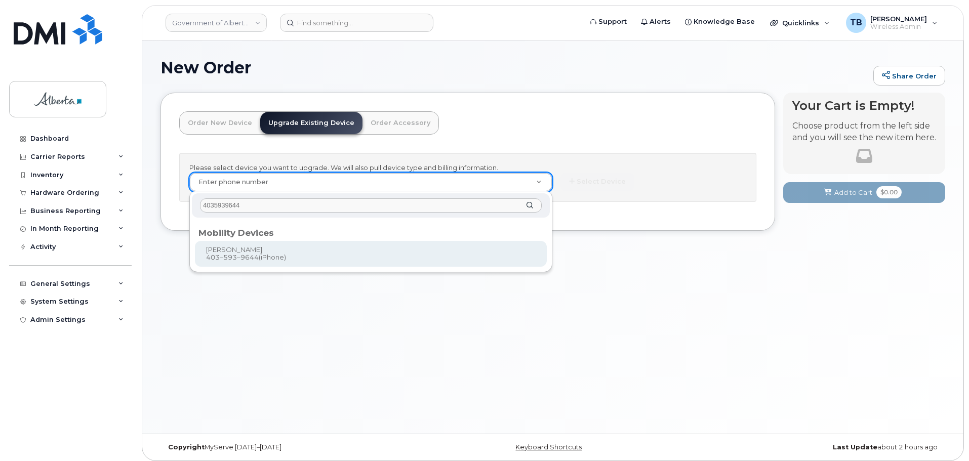
type input "4035939644"
type input "1015801"
click at [249, 260] on div "New Order Share Order × Share This Order If you want to allow others to create …" at bounding box center [552, 236] width 821 height 393
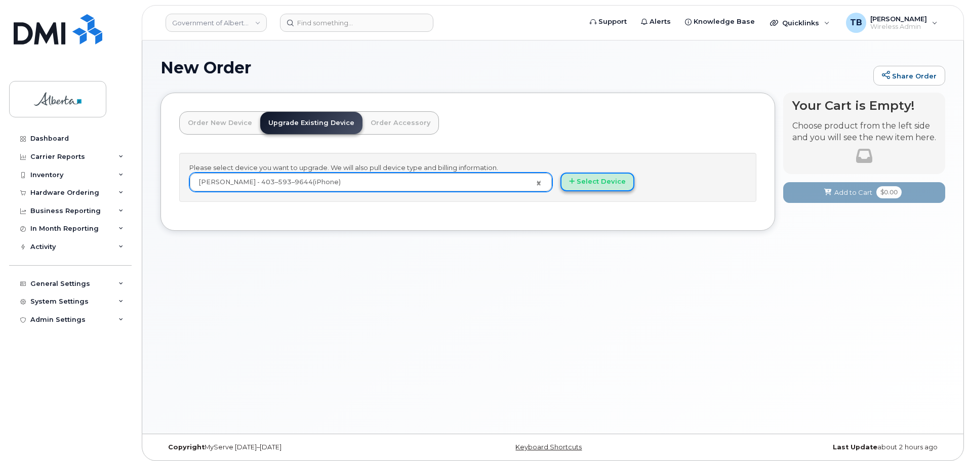
click at [601, 185] on button "Select Device" at bounding box center [597, 182] width 74 height 19
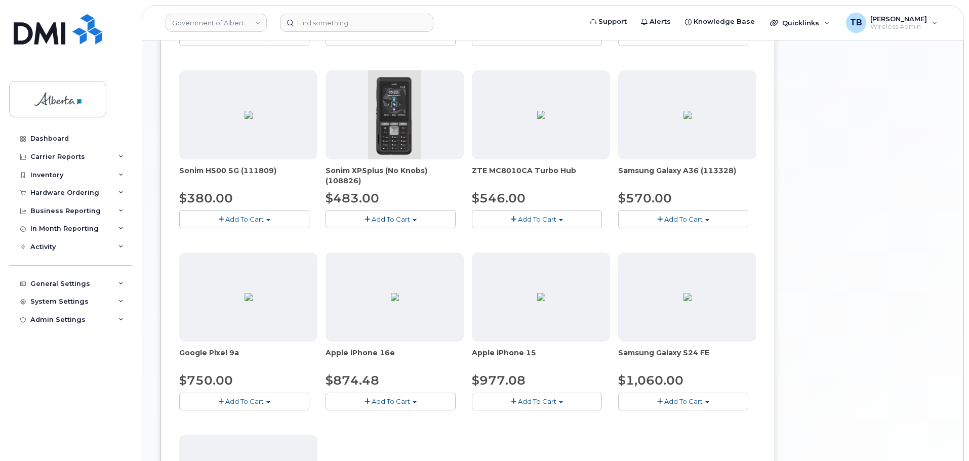
scroll to position [506, 0]
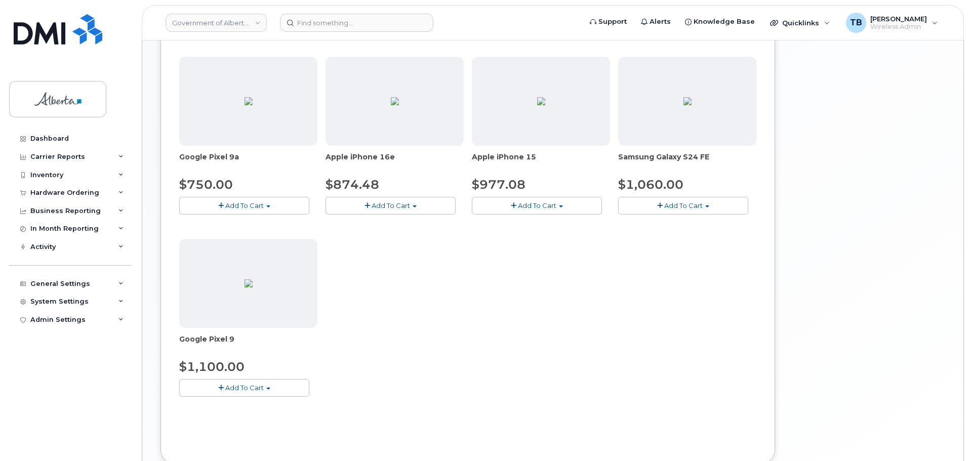
click at [517, 208] on button "Add To Cart" at bounding box center [537, 206] width 130 height 18
click at [523, 238] on link "$977.08 - 30-day upgrade (128GB model)" at bounding box center [554, 237] width 161 height 13
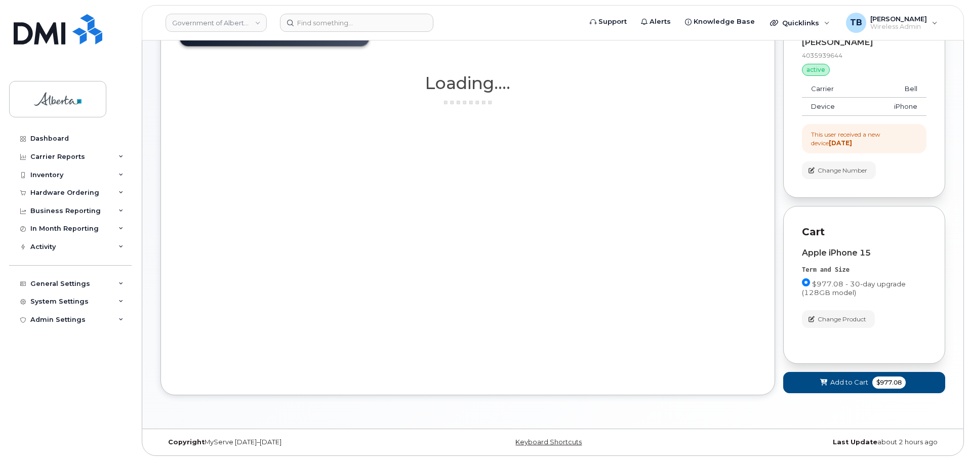
scroll to position [88, 0]
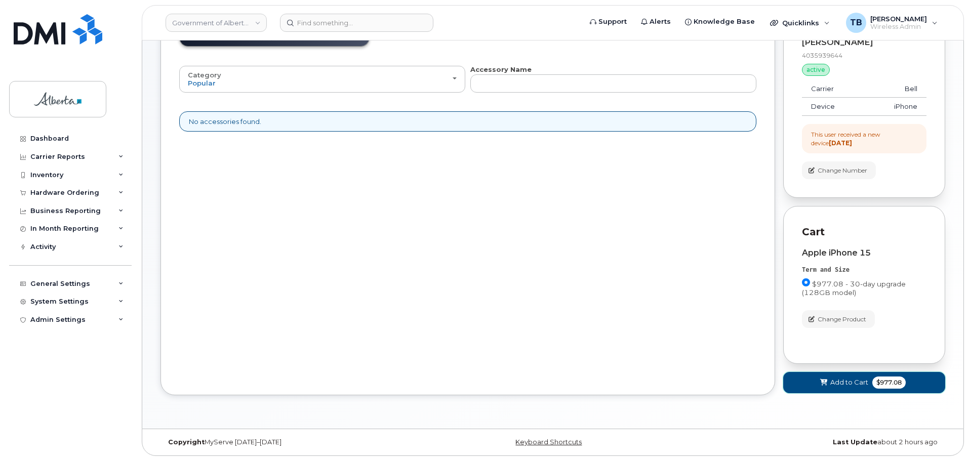
click at [835, 387] on span "Add to Cart" at bounding box center [849, 383] width 38 height 10
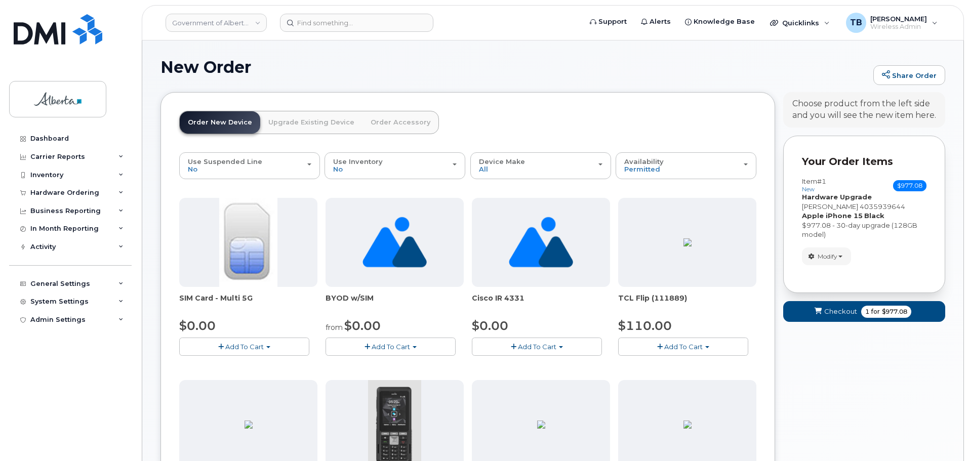
scroll to position [0, 0]
click at [818, 324] on form "Your Order Items Item #1 new $977.08 Accessories Only SIM Only Activation New A…" at bounding box center [864, 234] width 162 height 196
click at [819, 315] on icon "submit" at bounding box center [817, 312] width 7 height 7
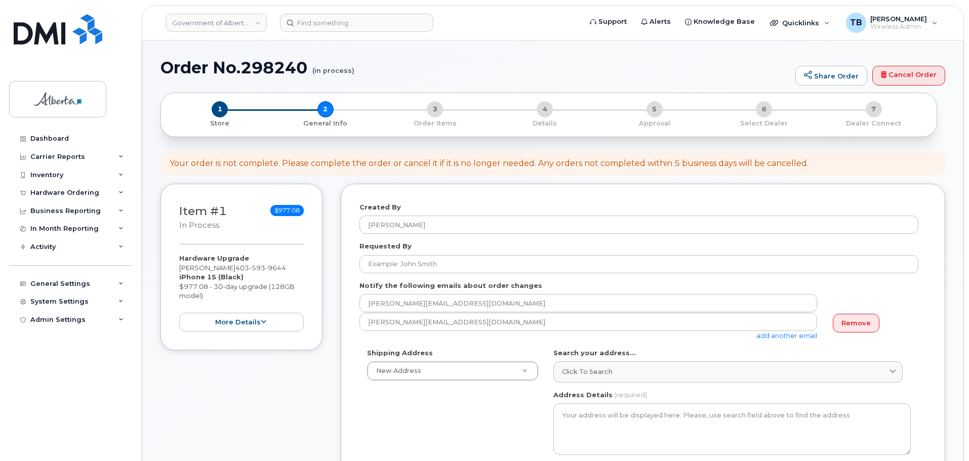
select select
click at [268, 69] on h1 "Order No.298240 (in process)" at bounding box center [475, 68] width 630 height 18
copy h1 "298240"
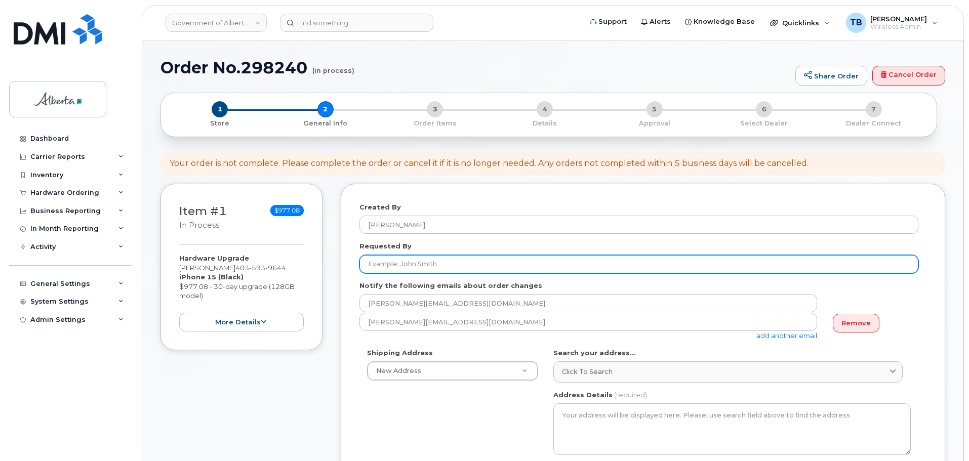
click at [439, 265] on input "Requested By" at bounding box center [638, 264] width 559 height 18
paste input "[PERSON_NAME]"
type input "[PERSON_NAME]"
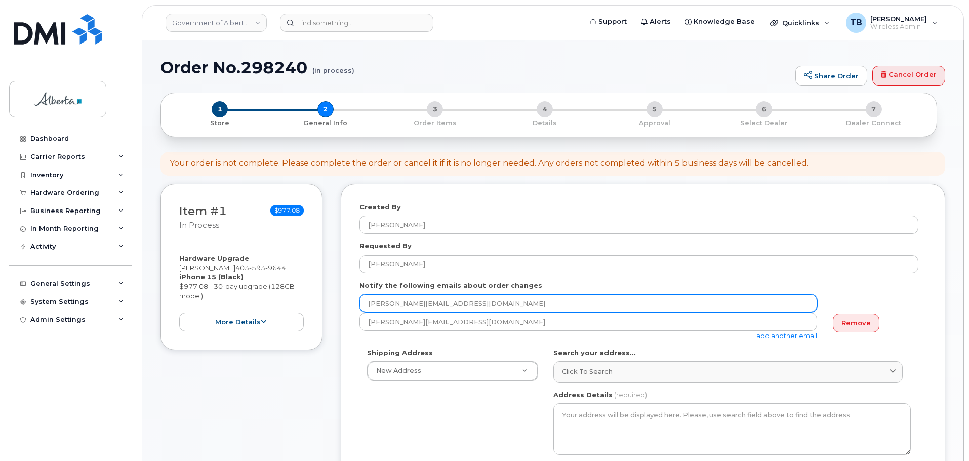
drag, startPoint x: 412, startPoint y: 303, endPoint x: 313, endPoint y: 305, distance: 99.7
paste input "Lisa.Scammell"
type input "Lisa.Scammell@gov.ab.ca"
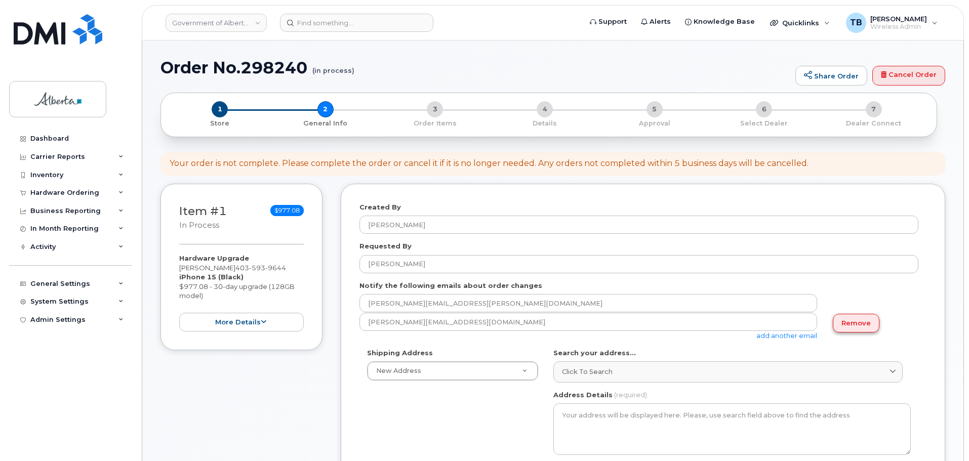
click at [867, 328] on link "Remove" at bounding box center [855, 323] width 47 height 19
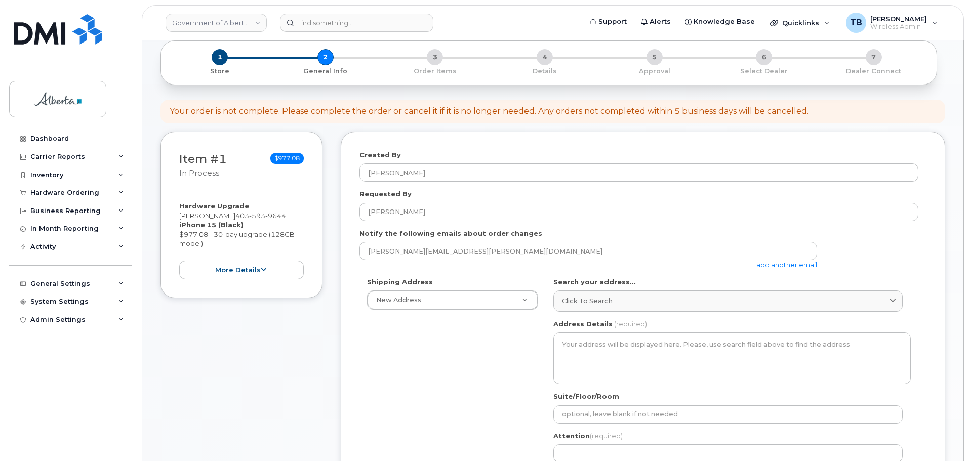
scroll to position [101, 0]
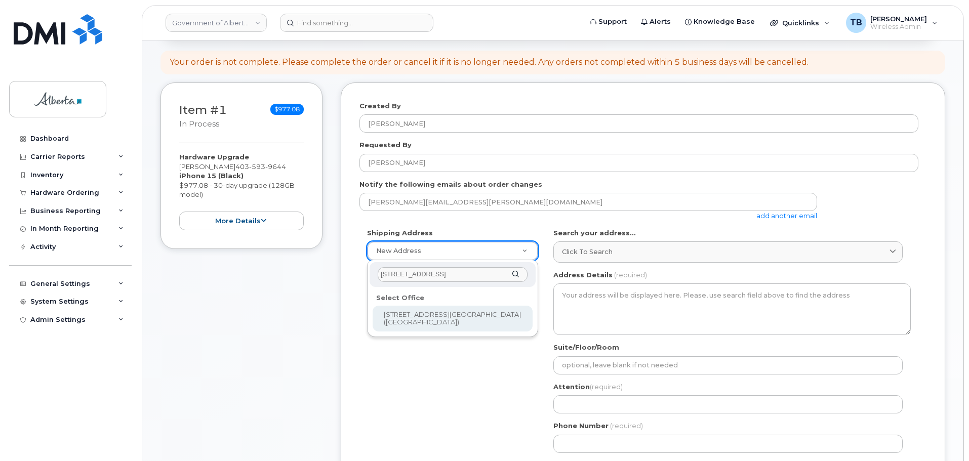
type input "200 - 5 Avenue S."
select select
type textarea "200 - 5 Avenue S. Lethbridge Alberta T1J4L1"
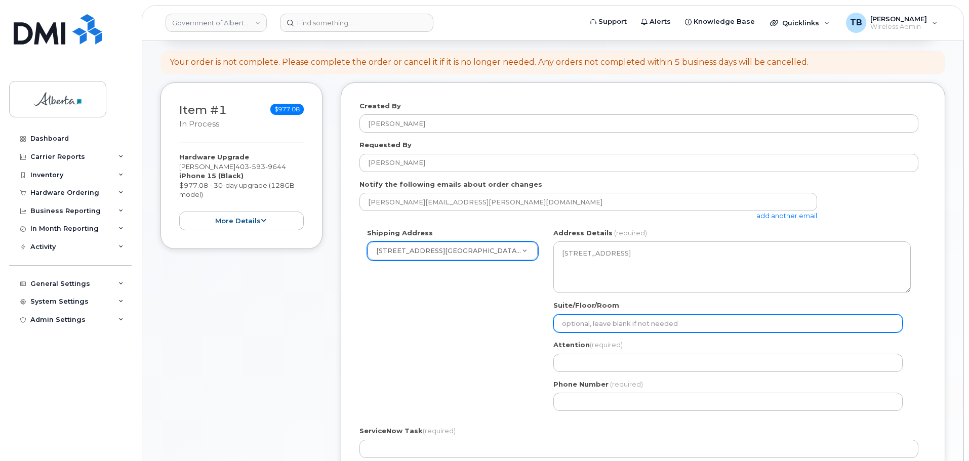
click at [582, 323] on input "Suite/Floor/Room" at bounding box center [727, 323] width 349 height 18
paste input "Room 336"
select select
type input "Room 336"
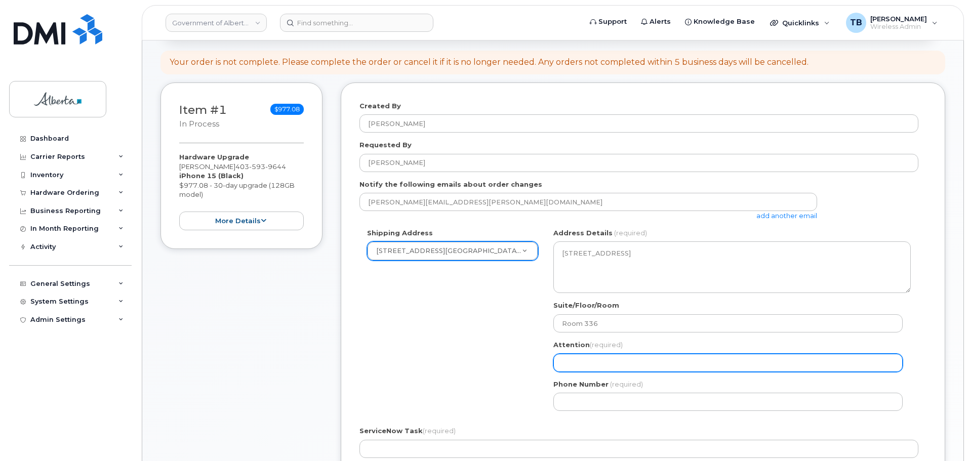
click at [592, 364] on input "Attention (required)" at bounding box center [727, 363] width 349 height 18
paste input "[PERSON_NAME]"
select select
type input "[PERSON_NAME]"
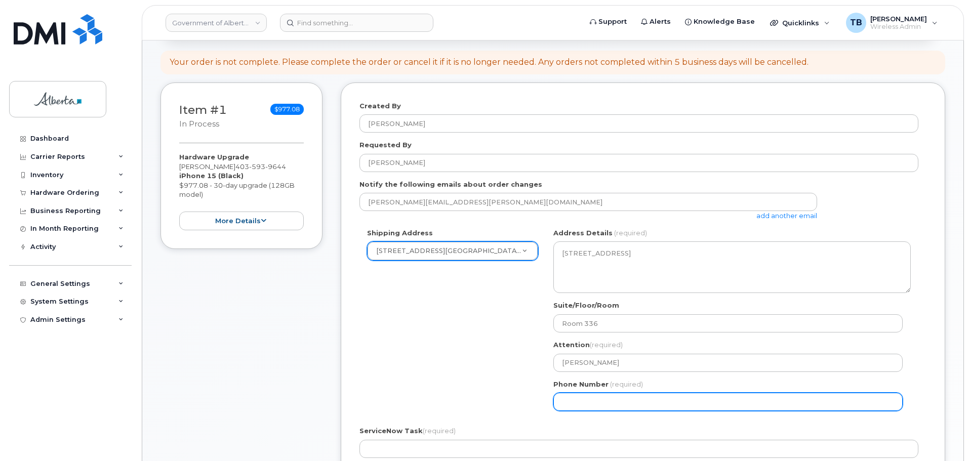
click at [572, 400] on input "Phone Number" at bounding box center [727, 402] width 349 height 18
paste input "4033815207"
select select
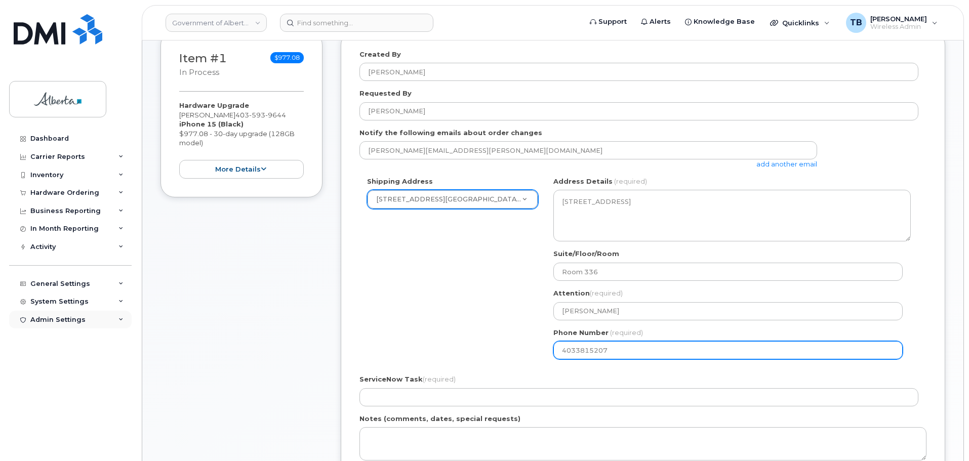
scroll to position [202, 0]
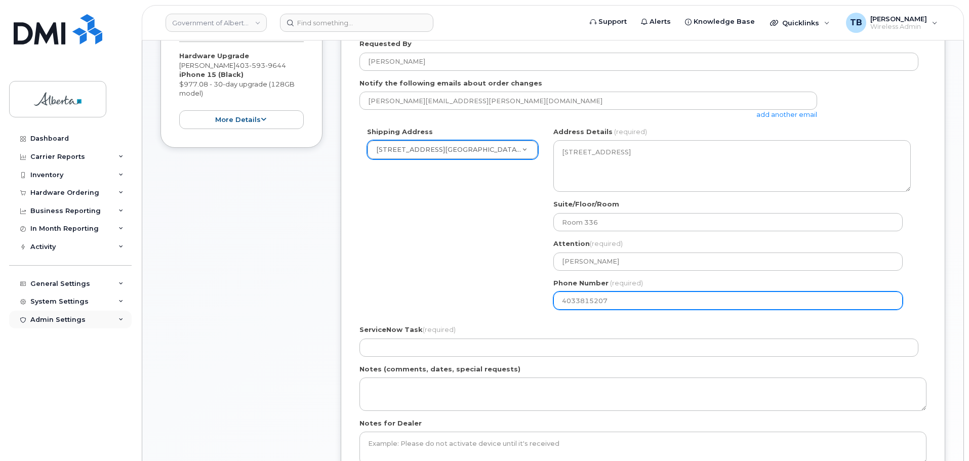
type input "4033815207"
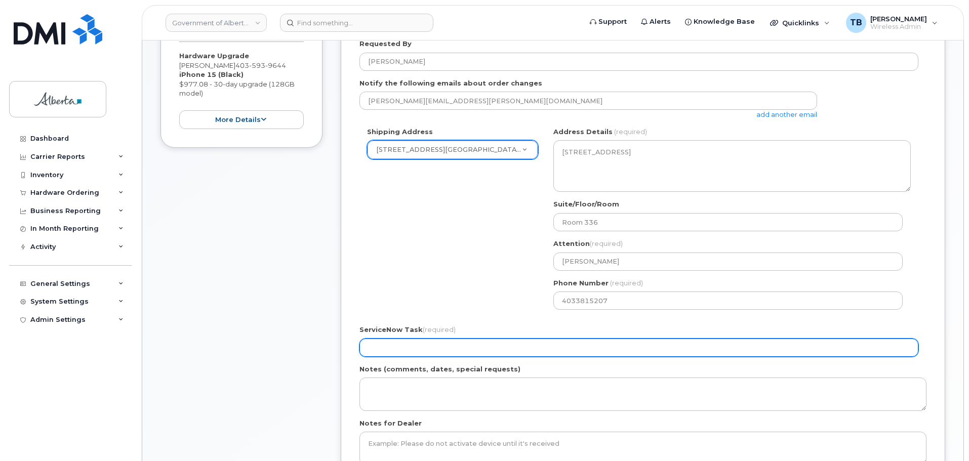
click at [439, 343] on input "ServiceNow Task (required)" at bounding box center [638, 348] width 559 height 18
paste input "SCTASK0831389"
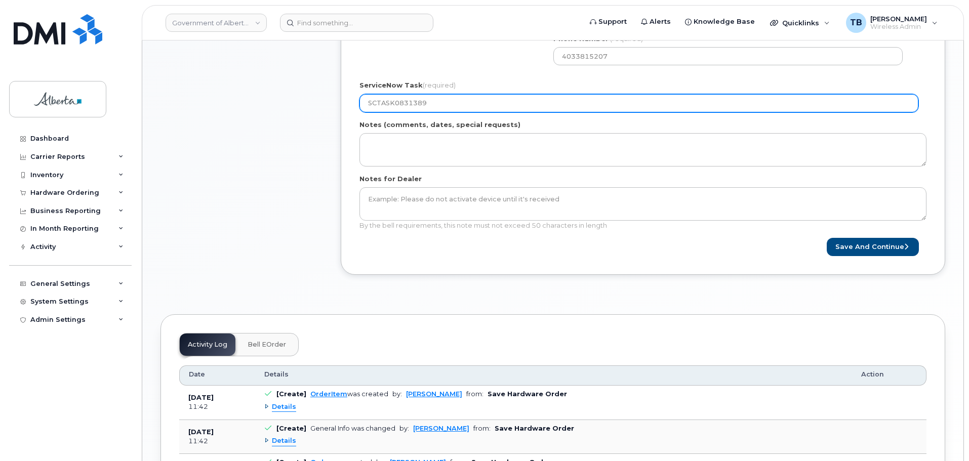
scroll to position [455, 0]
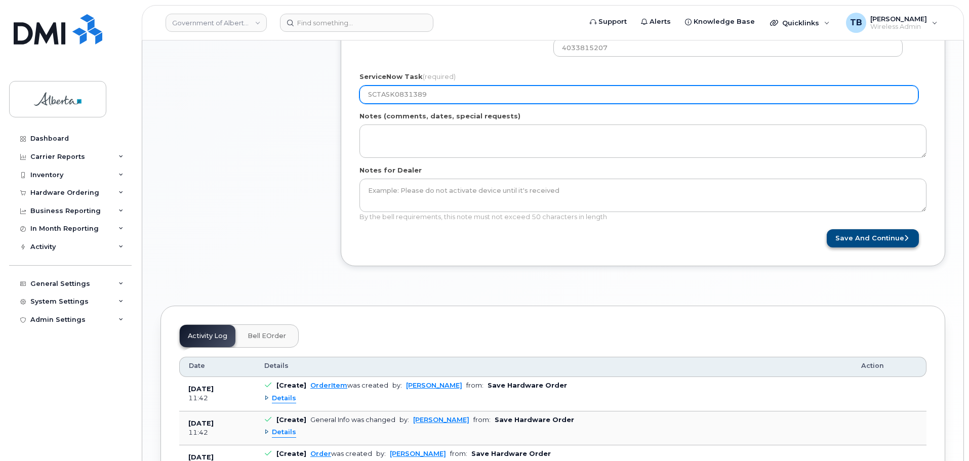
type input "SCTASK0831389"
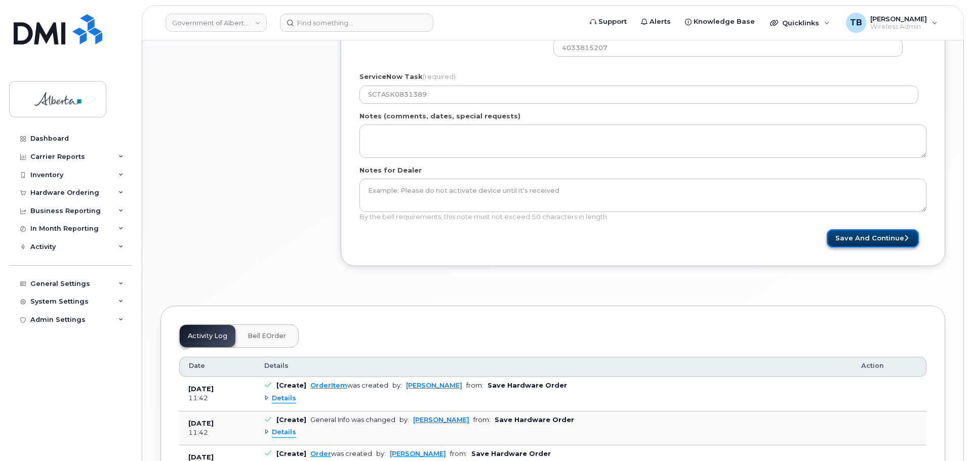
click at [854, 244] on button "Save and Continue" at bounding box center [872, 238] width 92 height 19
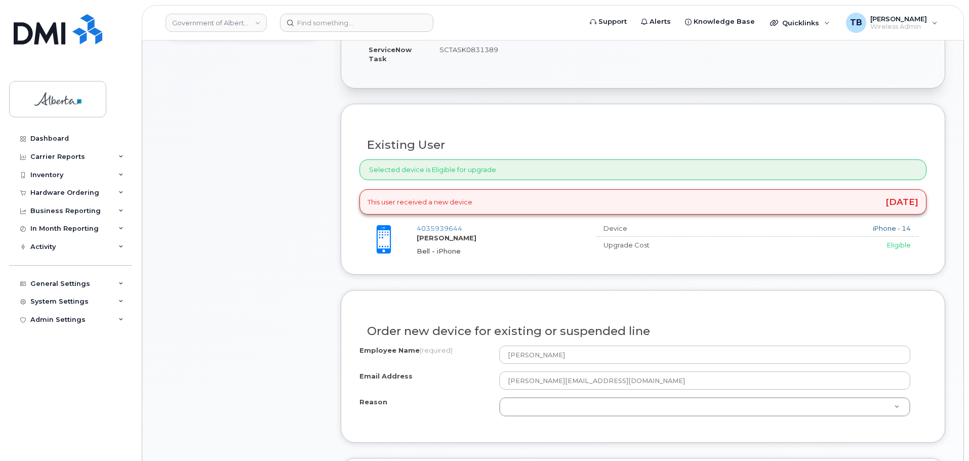
scroll to position [405, 0]
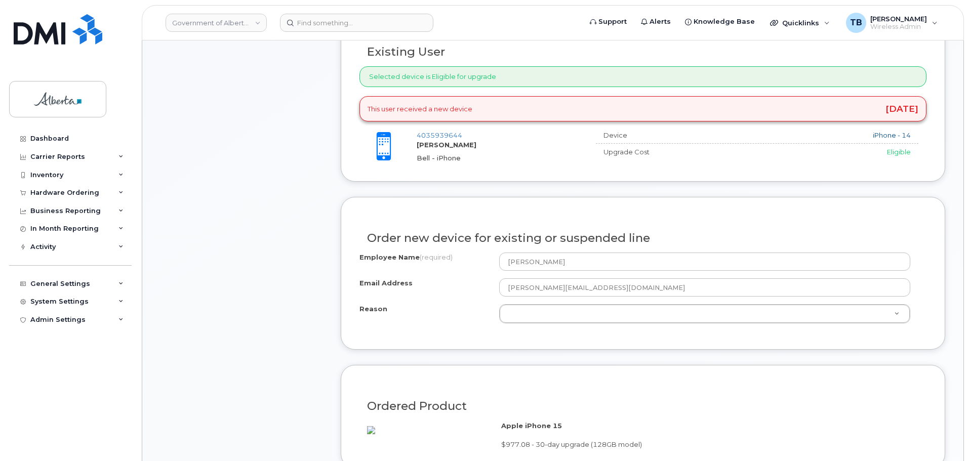
click at [591, 299] on div "Employee Name (required) [PERSON_NAME] Email Address [PERSON_NAME][EMAIL_ADDRES…" at bounding box center [642, 288] width 567 height 71
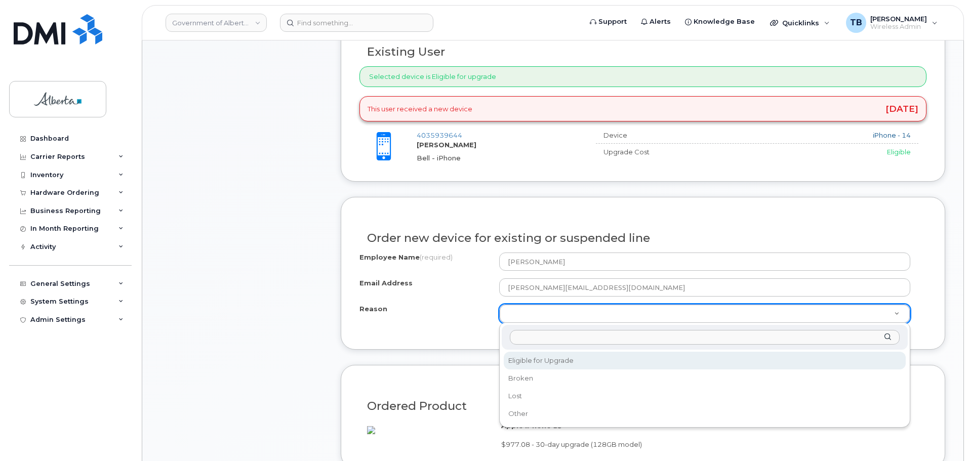
select select "eligible_for_upgrade"
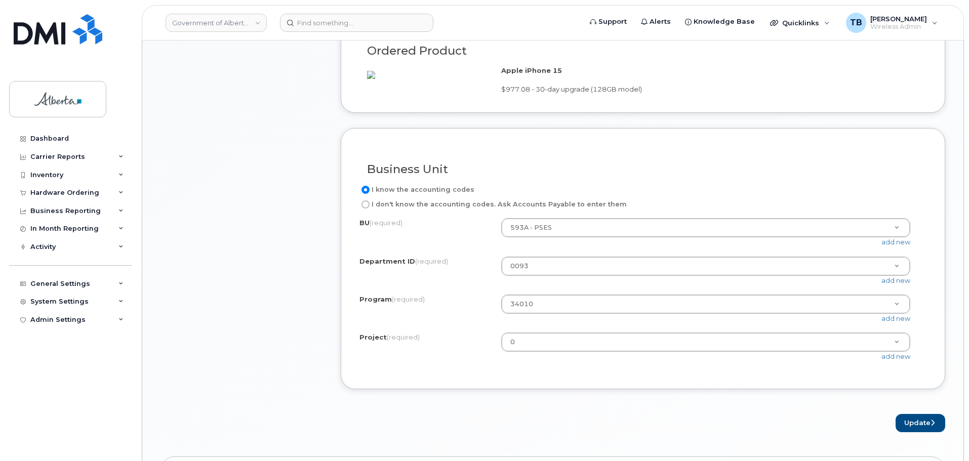
scroll to position [810, 0]
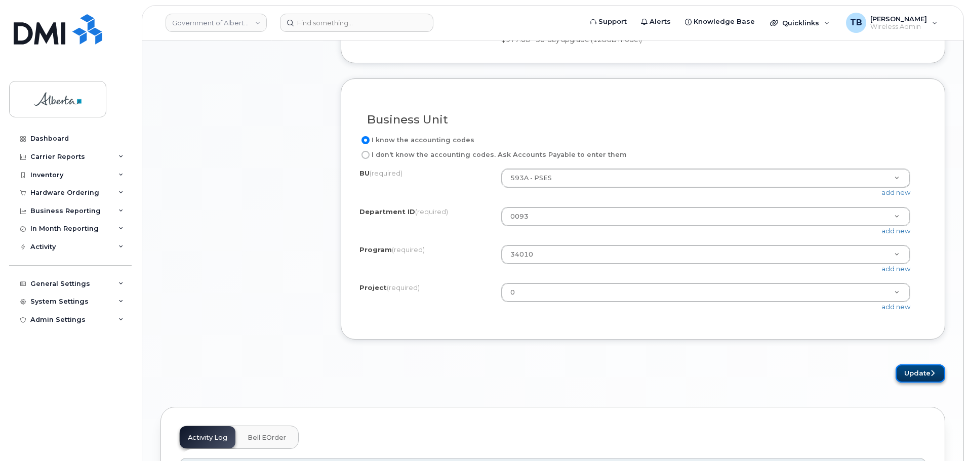
click at [916, 383] on button "Update" at bounding box center [920, 373] width 50 height 19
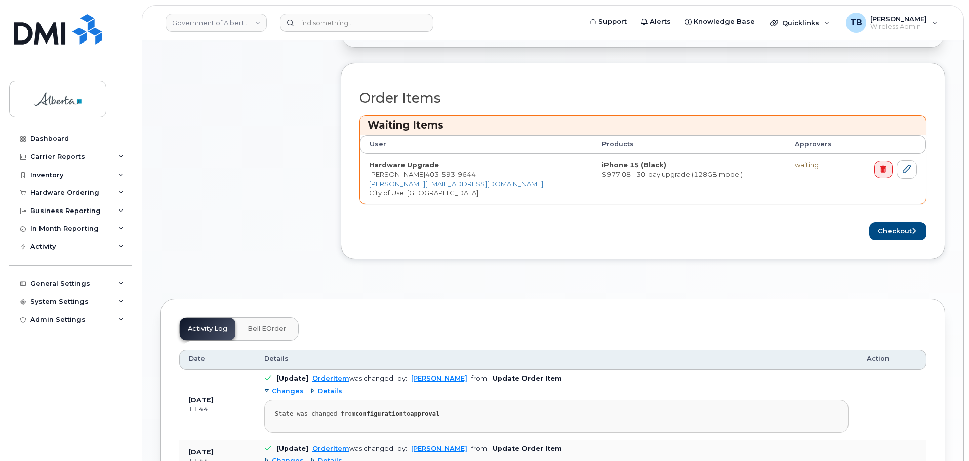
scroll to position [405, 0]
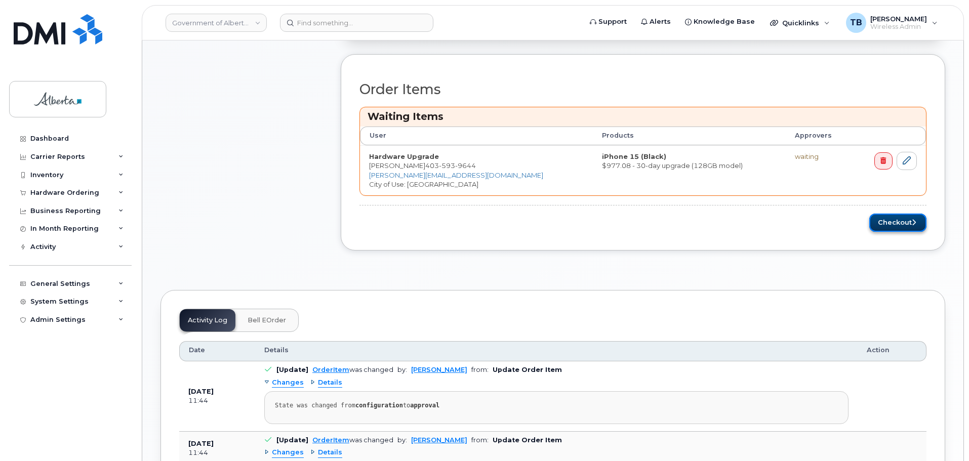
click at [877, 224] on button "Checkout" at bounding box center [897, 223] width 57 height 19
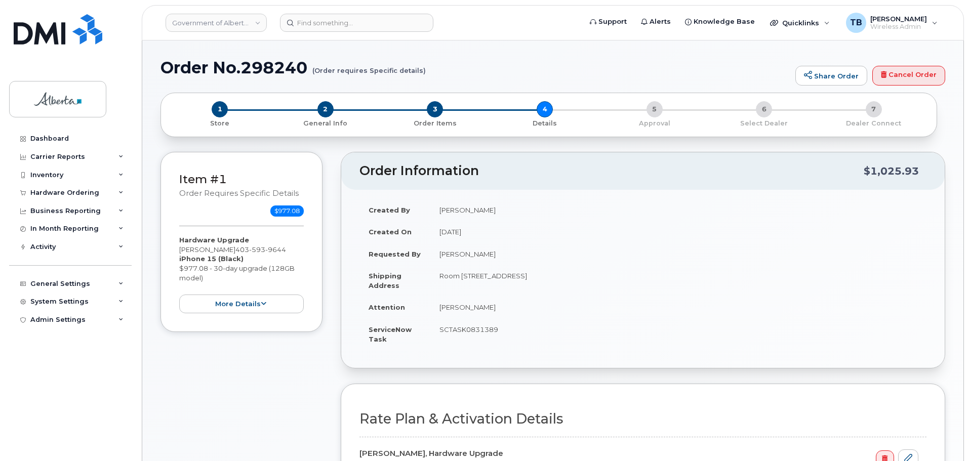
select select
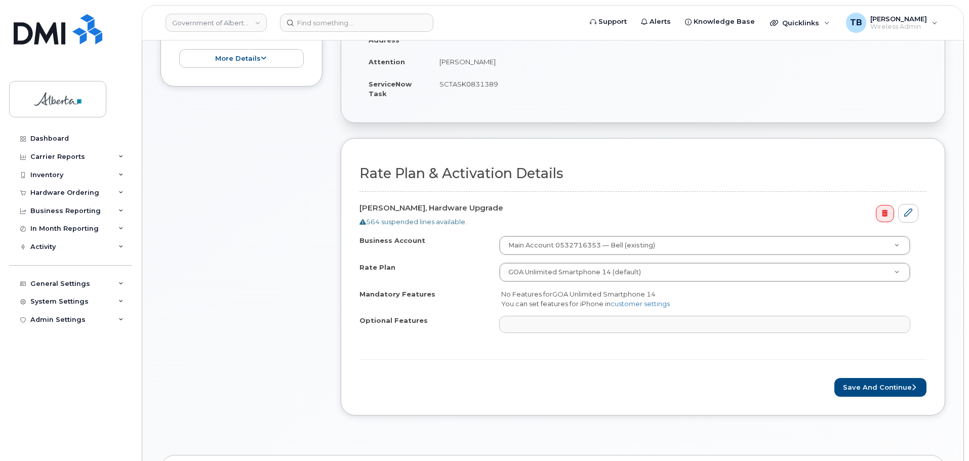
scroll to position [405, 0]
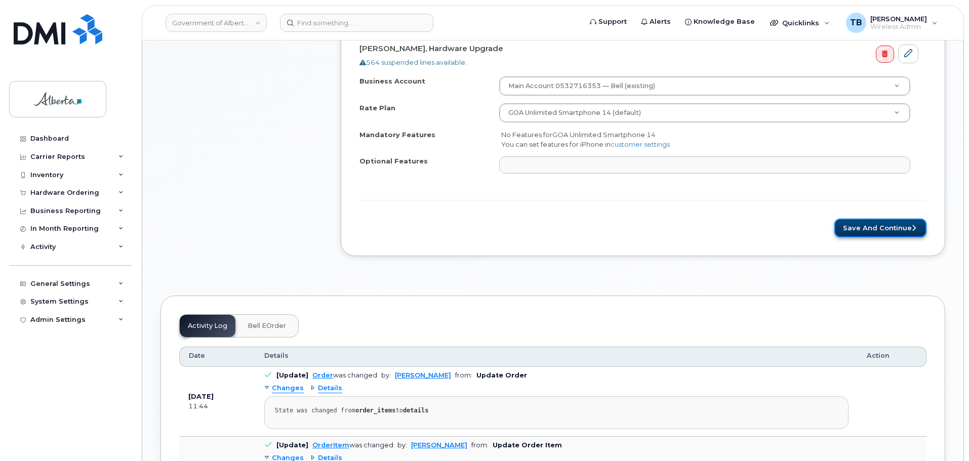
click at [864, 233] on button "Save and Continue" at bounding box center [880, 228] width 92 height 19
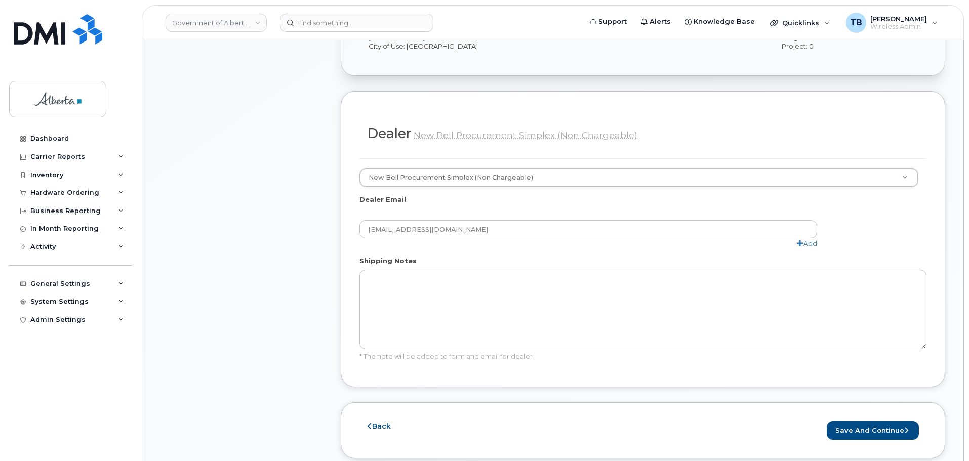
scroll to position [506, 0]
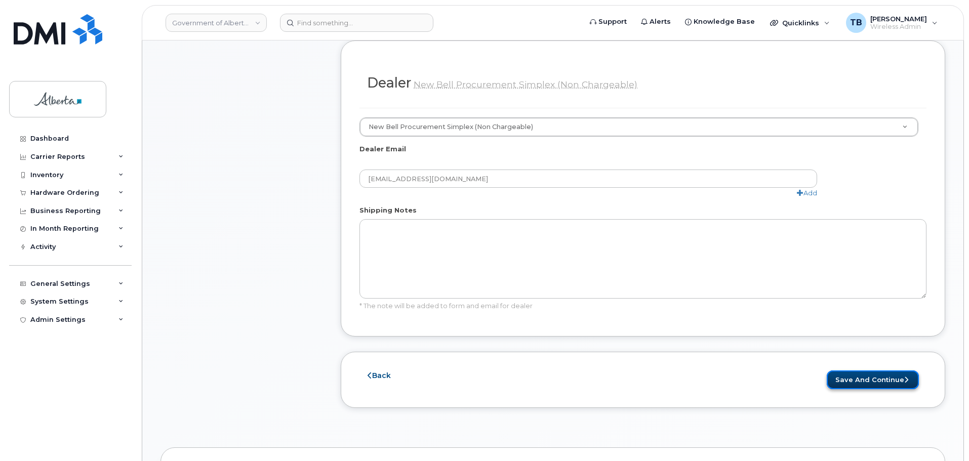
click at [863, 370] on button "Save and Continue" at bounding box center [872, 379] width 92 height 19
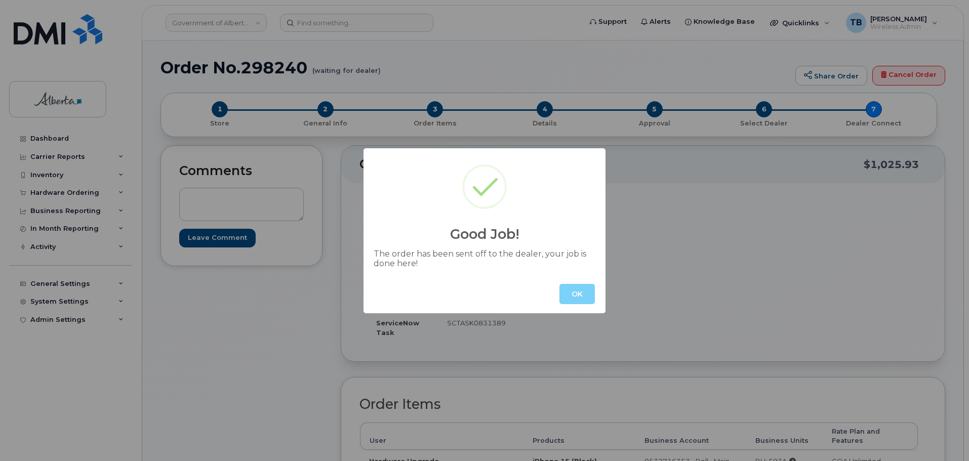
click at [570, 287] on button "OK" at bounding box center [576, 294] width 35 height 20
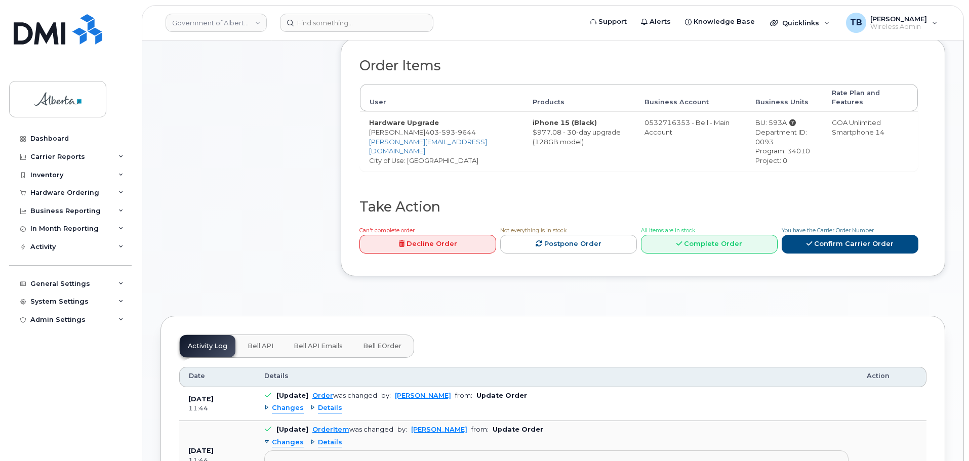
scroll to position [354, 0]
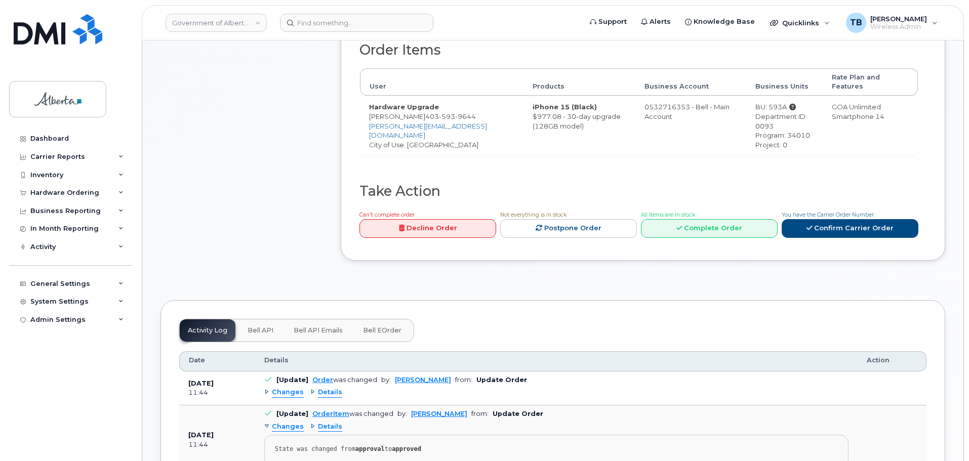
click at [263, 326] on span "Bell API" at bounding box center [260, 330] width 26 height 8
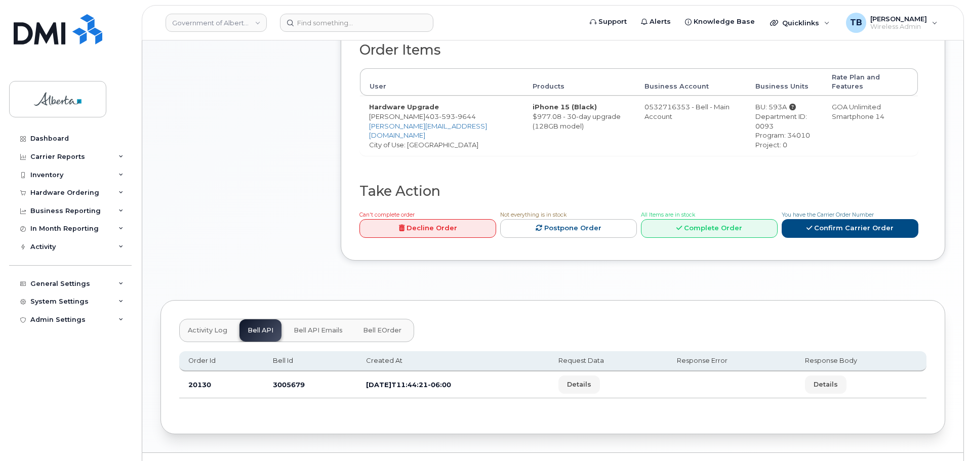
click at [284, 374] on td "3005679" at bounding box center [310, 384] width 93 height 27
copy td "3005679"
click at [302, 22] on input at bounding box center [356, 23] width 153 height 18
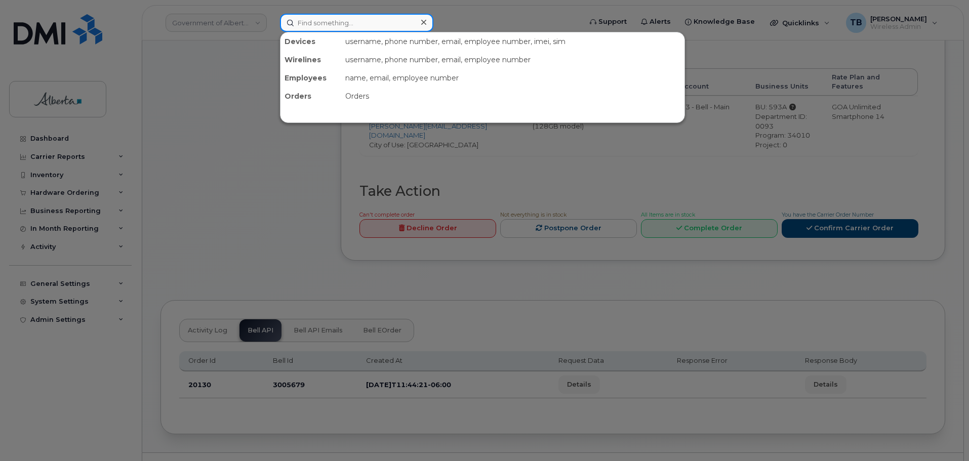
paste input "4035939644"
type input "4035939644"
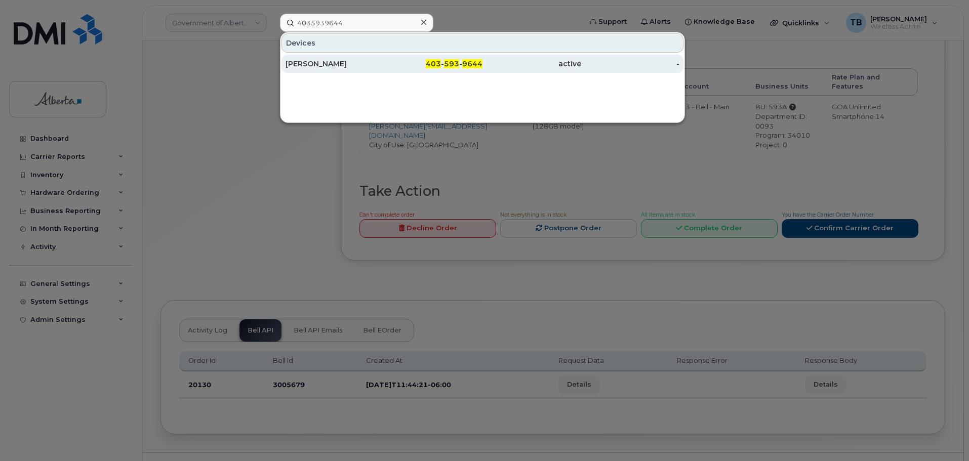
click at [326, 67] on div "[PERSON_NAME]" at bounding box center [334, 64] width 99 height 10
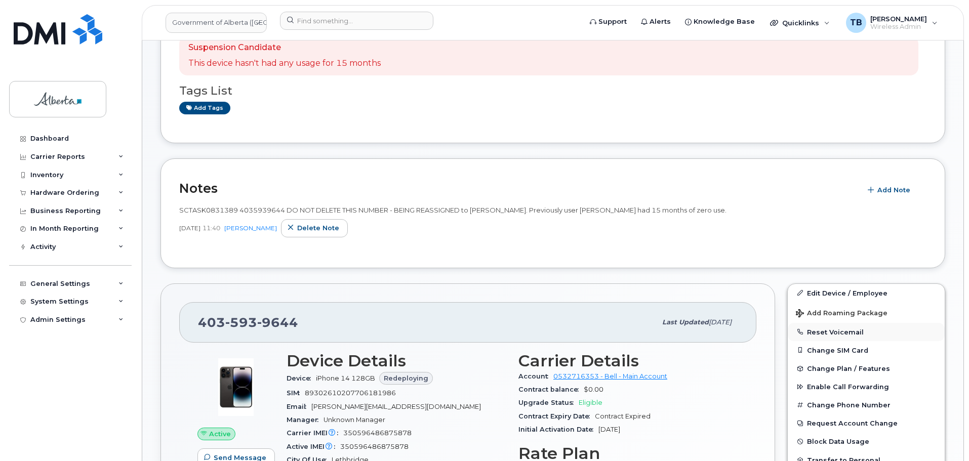
scroll to position [253, 0]
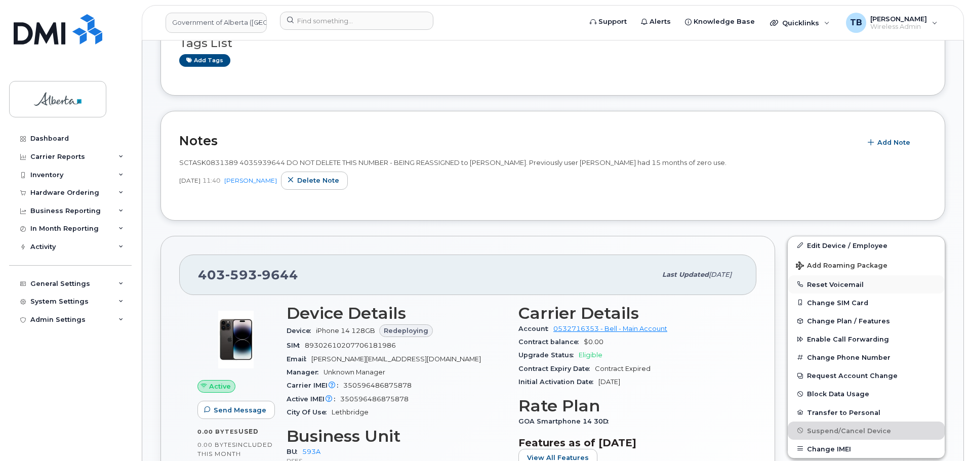
click at [814, 282] on button "Reset Voicemail" at bounding box center [865, 284] width 157 height 18
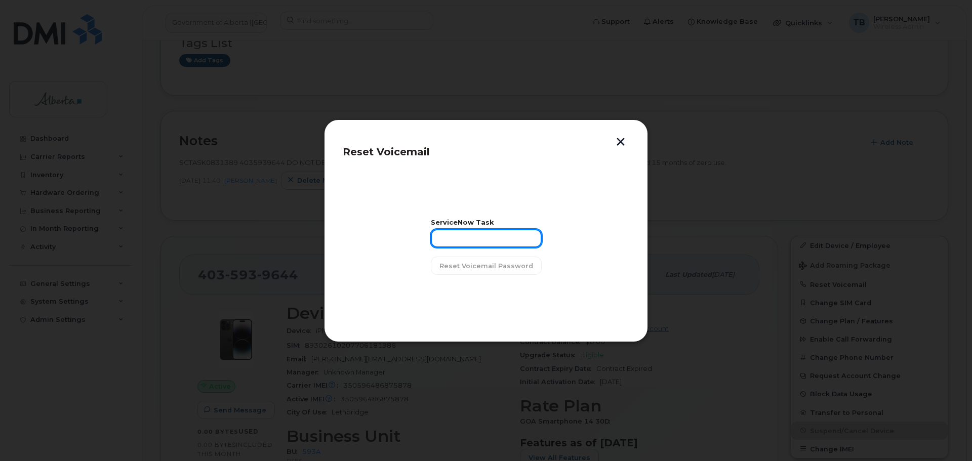
click at [471, 236] on input "text" at bounding box center [486, 238] width 111 height 18
paste input "SCTASK0831389"
type input "SCTASK0831389"
click at [453, 263] on span "Reset Voicemail Password" at bounding box center [486, 266] width 94 height 10
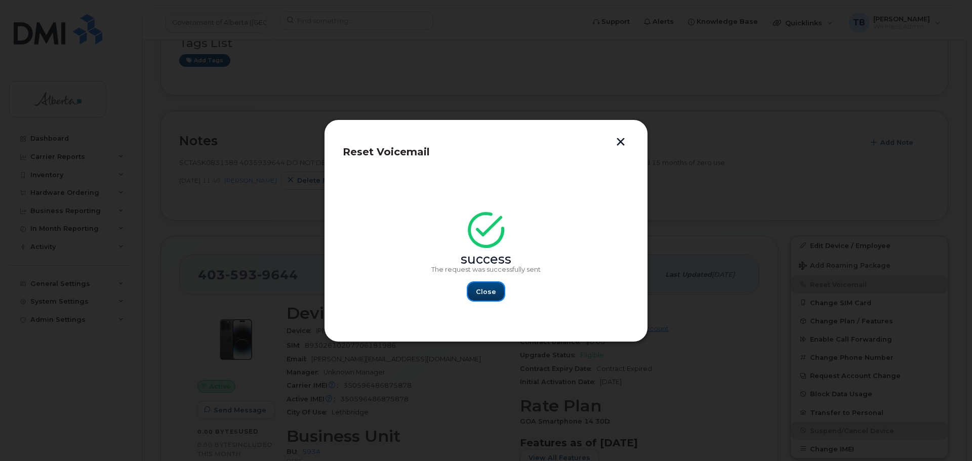
click at [480, 291] on span "Close" at bounding box center [486, 292] width 20 height 10
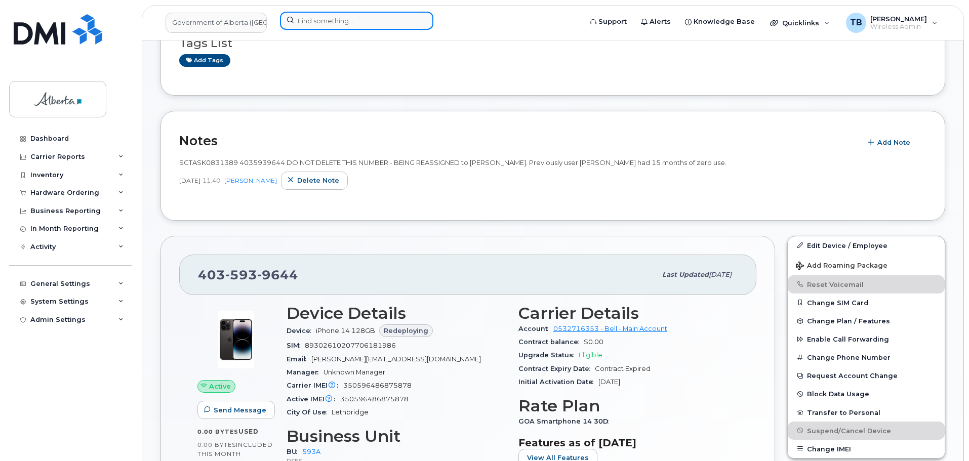
click at [320, 25] on input at bounding box center [356, 21] width 153 height 18
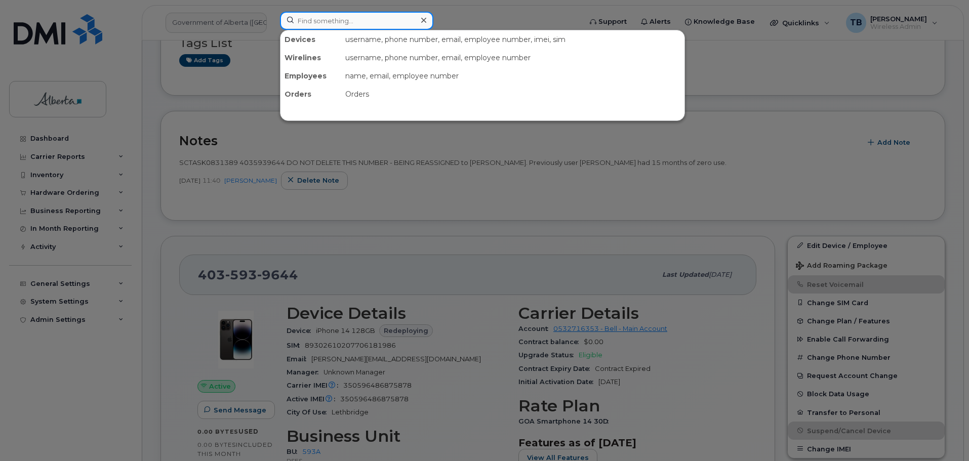
paste input "7805185554"
type input "7805185554"
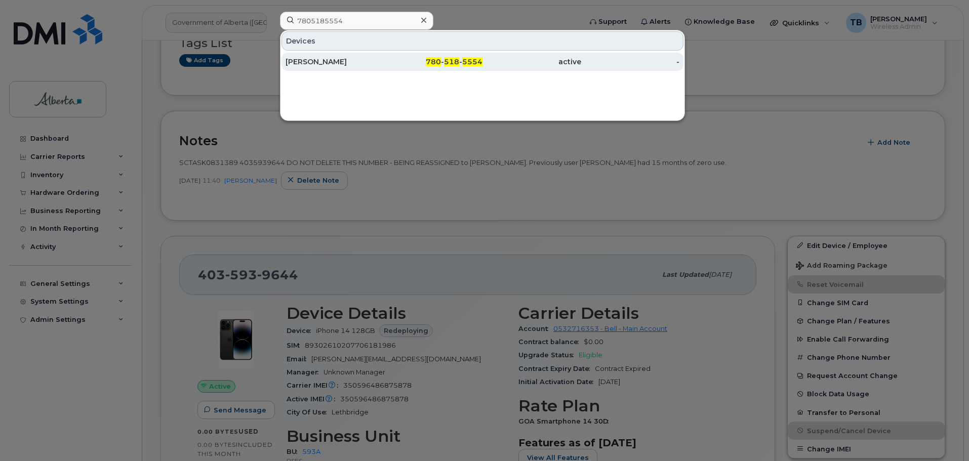
click at [308, 63] on div "[PERSON_NAME]" at bounding box center [334, 62] width 99 height 10
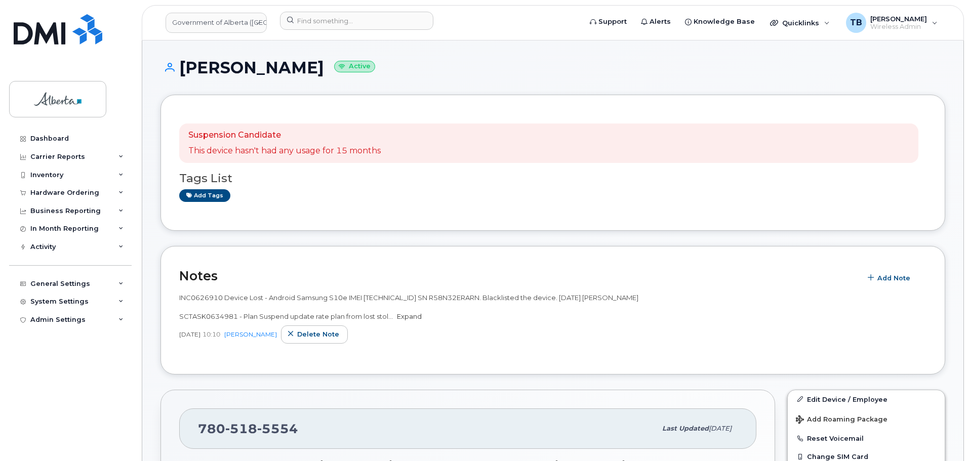
click at [400, 319] on link "Expand" at bounding box center [409, 316] width 25 height 8
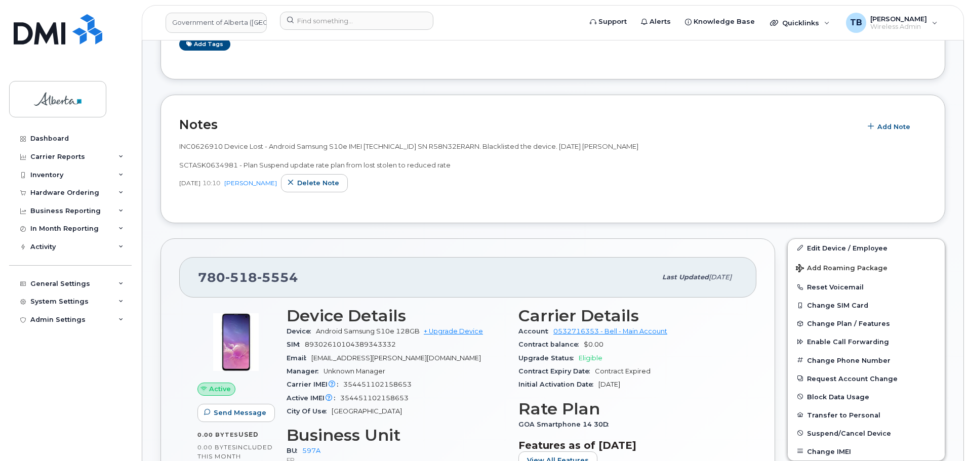
scroll to position [152, 0]
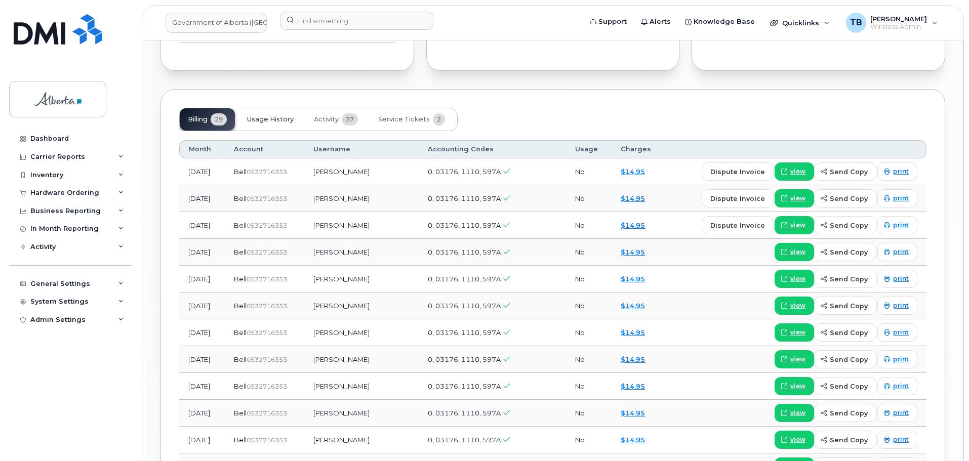
click at [262, 121] on span "Usage History" at bounding box center [270, 119] width 47 height 8
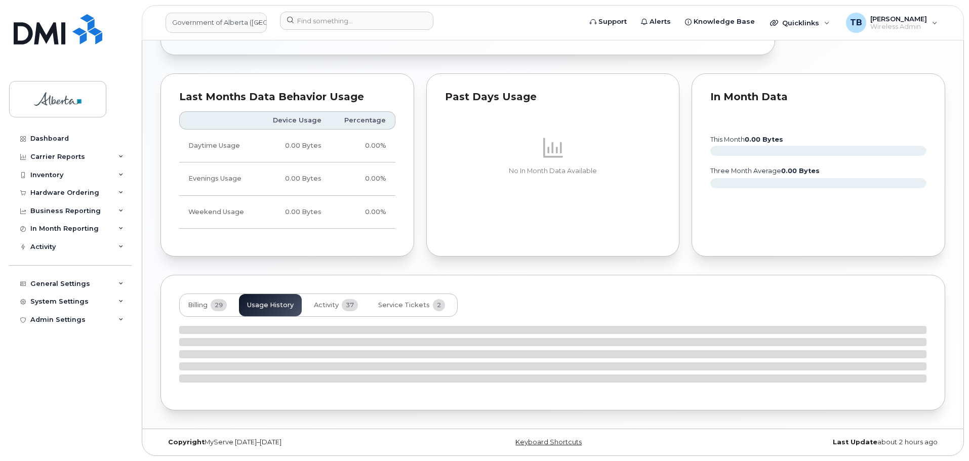
scroll to position [860, 0]
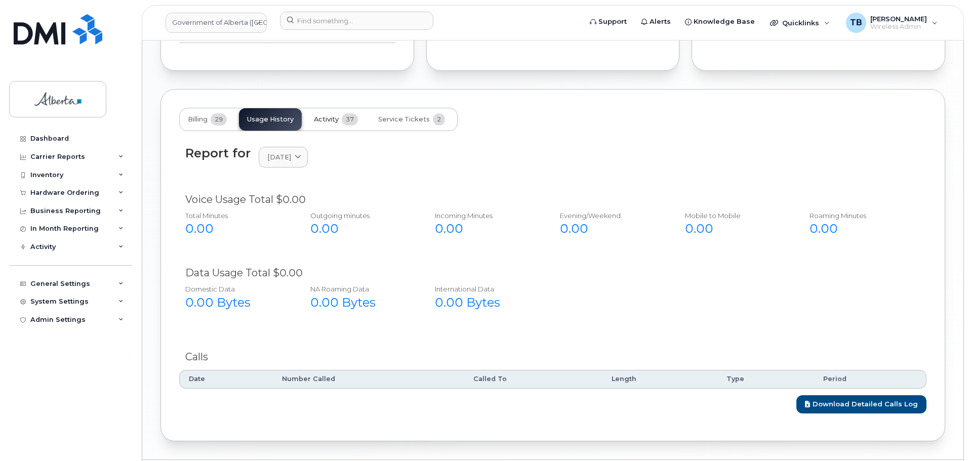
click at [322, 116] on span "Activity" at bounding box center [326, 119] width 25 height 8
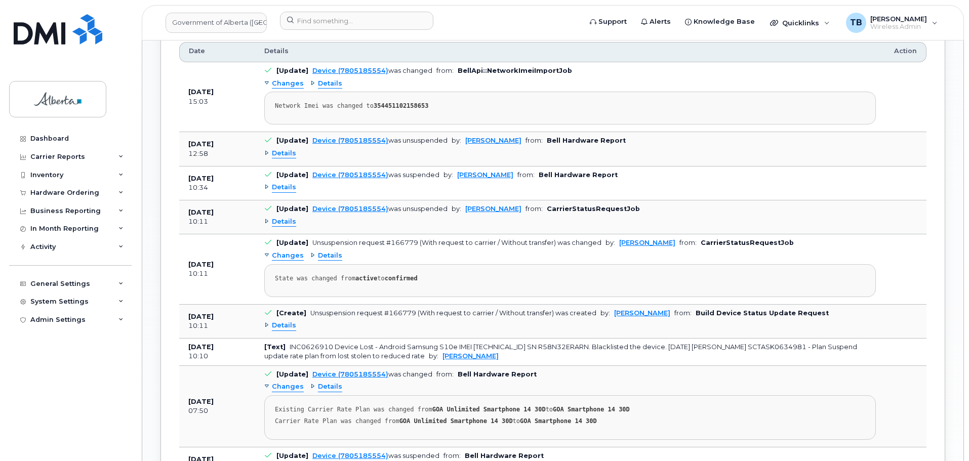
scroll to position [961, 0]
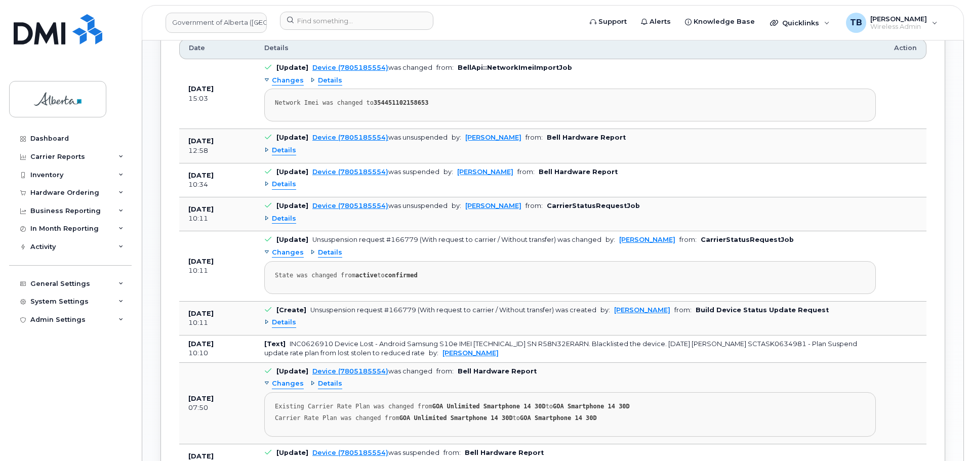
click at [286, 153] on span "Details" at bounding box center [284, 151] width 24 height 10
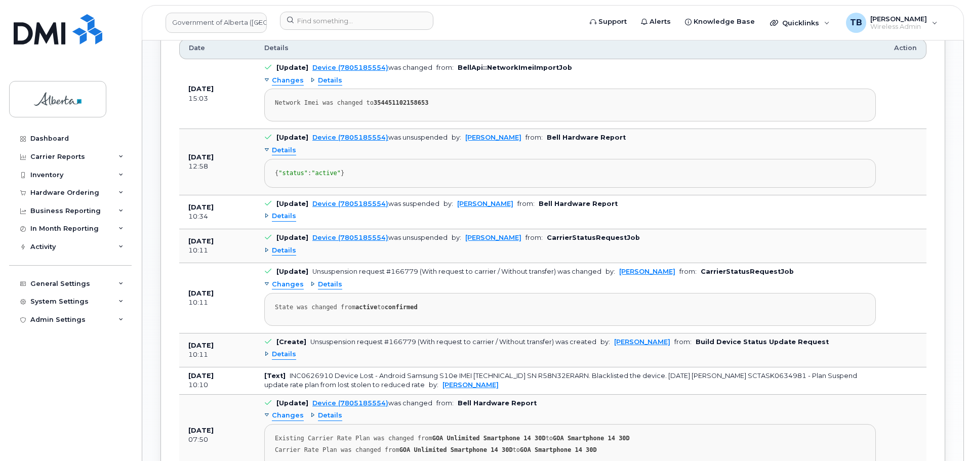
click at [282, 221] on span "Details" at bounding box center [284, 217] width 24 height 10
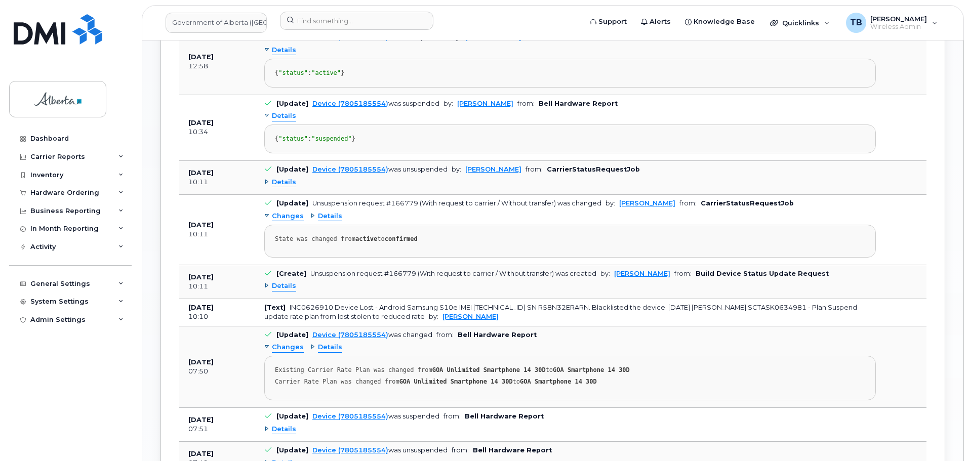
scroll to position [1063, 0]
click at [284, 189] on div "Details" at bounding box center [569, 181] width 611 height 16
click at [275, 186] on span "Details" at bounding box center [284, 182] width 24 height 10
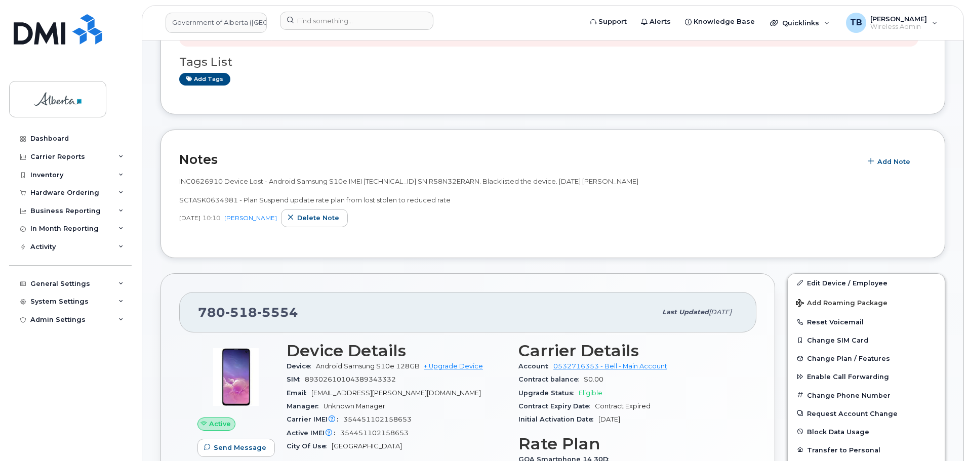
scroll to position [0, 0]
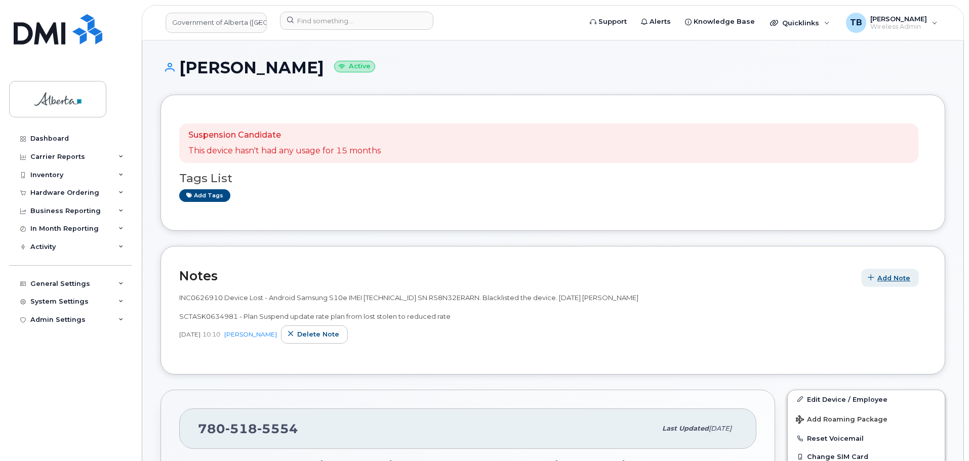
click at [889, 279] on span "Add Note" at bounding box center [893, 278] width 33 height 10
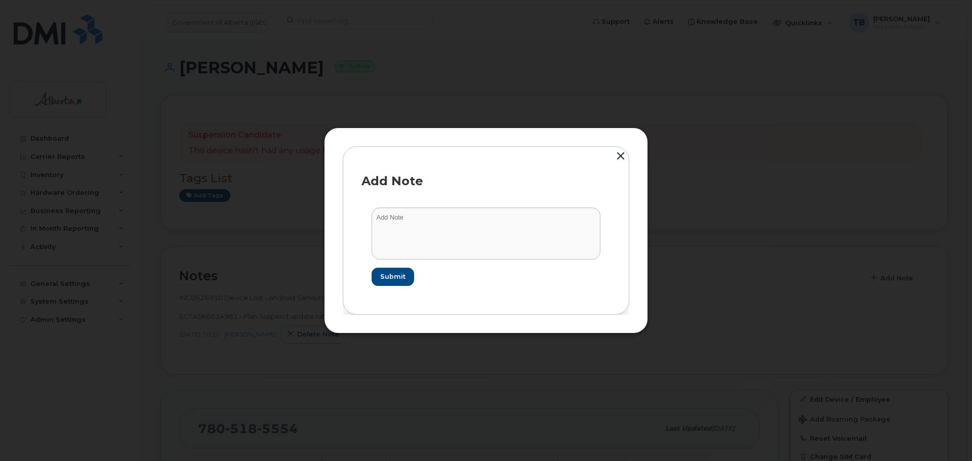
click at [623, 152] on button "button" at bounding box center [620, 157] width 15 height 22
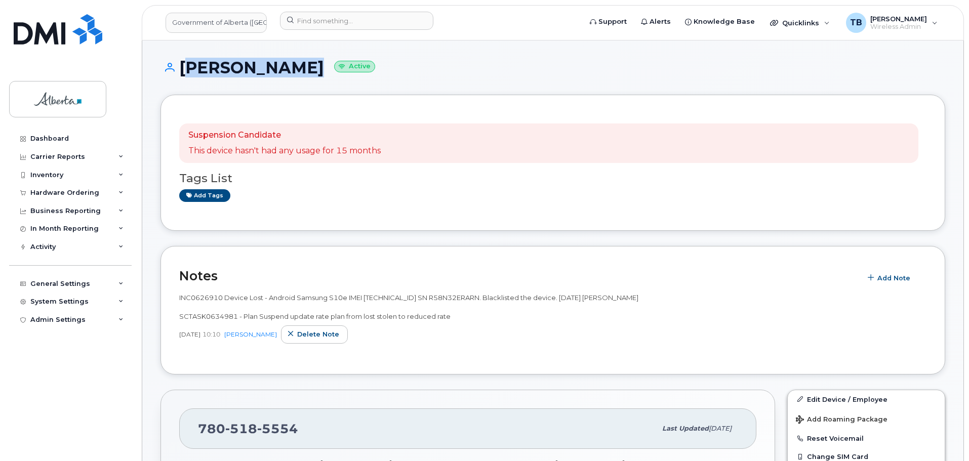
drag, startPoint x: 294, startPoint y: 71, endPoint x: 180, endPoint y: 72, distance: 113.4
click at [180, 72] on h1 "Reg Arbuckle Active" at bounding box center [552, 68] width 784 height 18
copy h1 "Reg Arbuckle"
click at [884, 281] on span "Add Note" at bounding box center [893, 278] width 33 height 10
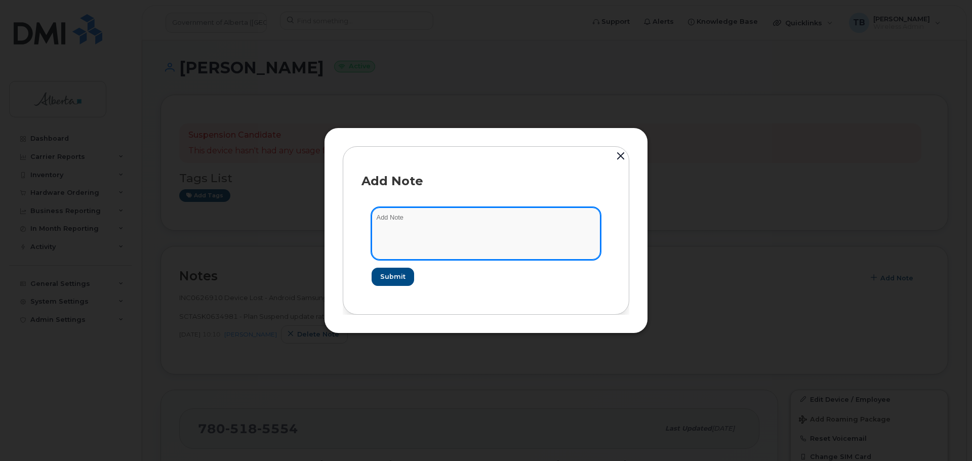
click at [507, 244] on textarea at bounding box center [485, 233] width 229 height 52
paste textarea "SCTASK0831000 7805185554 DO NOT DELETE THIS NUMBER - BEING REASSIGNED to Johan …"
type textarea "SCTASK0831000 7805185554 DO NOT DELETE THIS NUMBER - BEING REASSIGNED to Johan …"
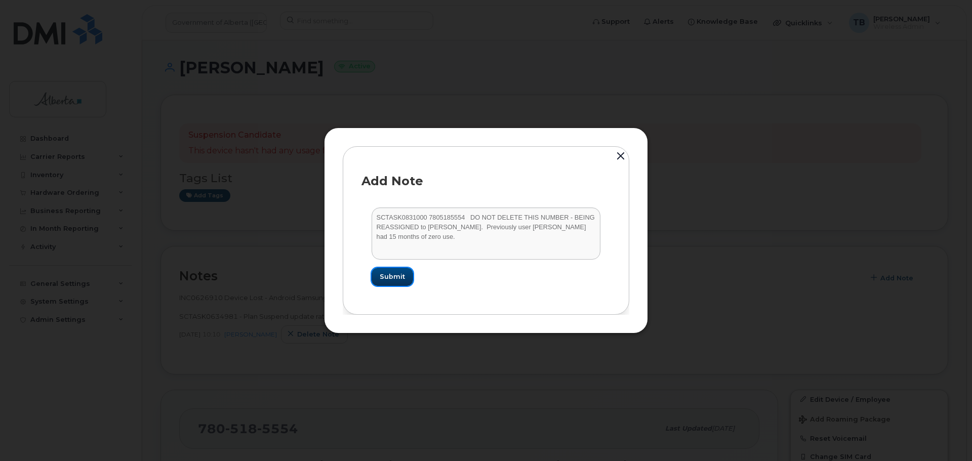
click at [379, 283] on button "Submit" at bounding box center [391, 277] width 41 height 18
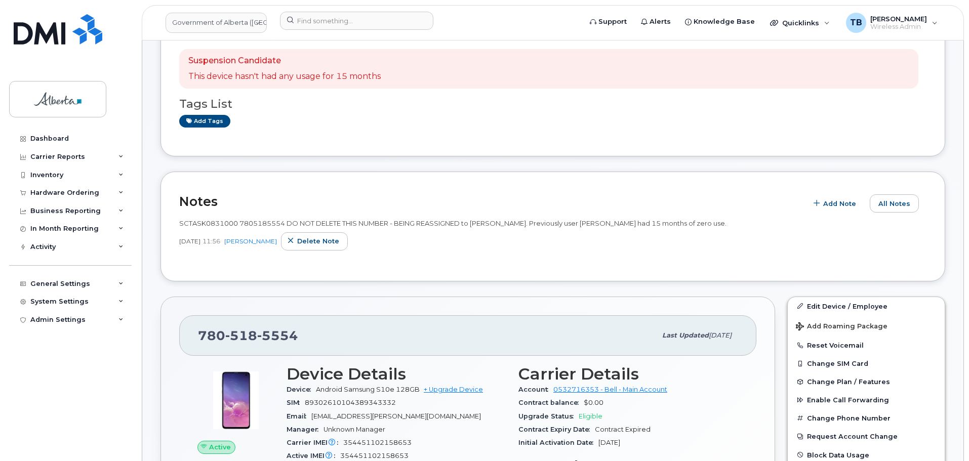
scroll to position [202, 0]
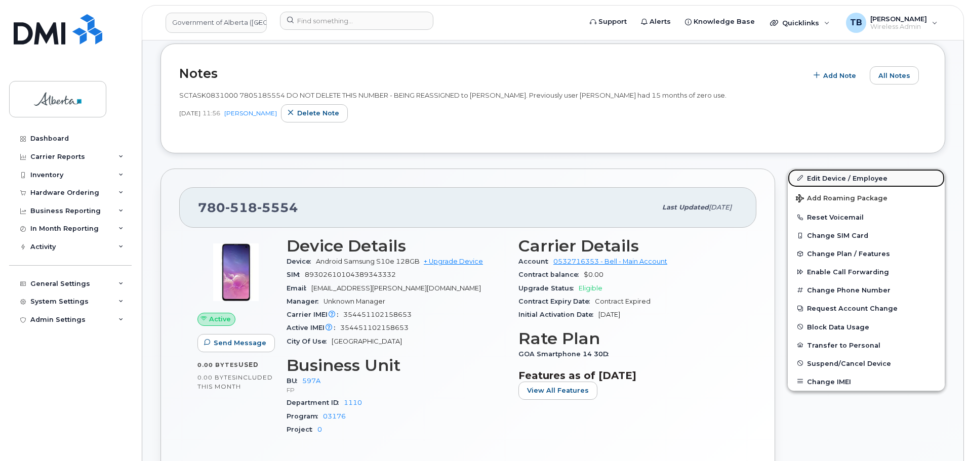
click at [837, 176] on link "Edit Device / Employee" at bounding box center [865, 178] width 157 height 18
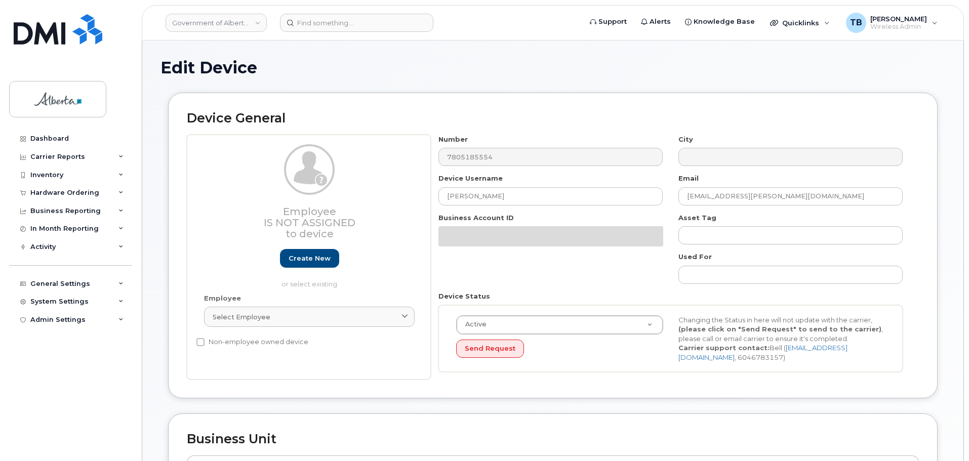
select select "4797726"
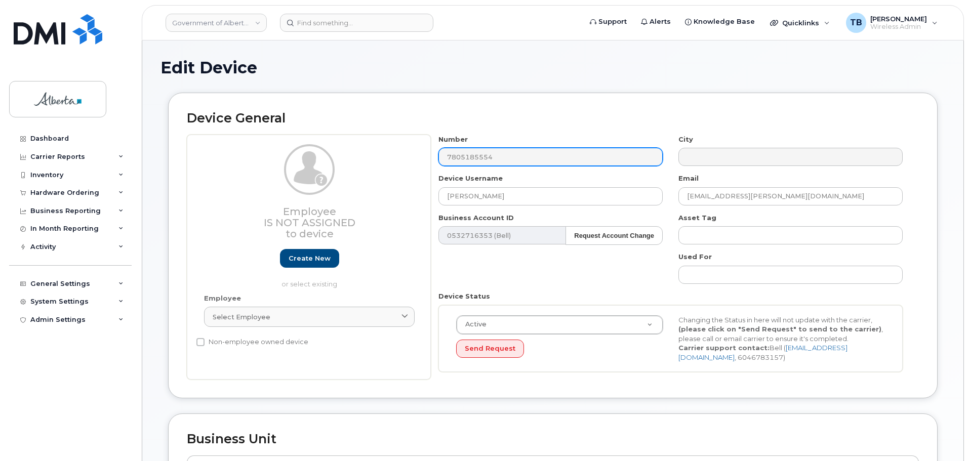
click at [422, 159] on div "Employee Is not assigned to device Create new or select existing Employee Selec…" at bounding box center [553, 257] width 732 height 245
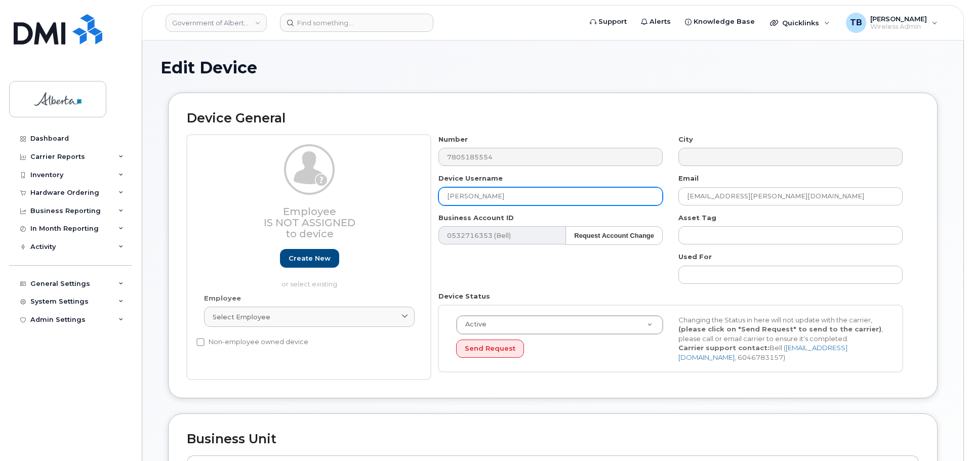
drag, startPoint x: 519, startPoint y: 200, endPoint x: 412, endPoint y: 199, distance: 107.3
click at [412, 198] on div "Employee Is not assigned to device Create new or select existing Employee Selec…" at bounding box center [553, 257] width 732 height 245
paste input "[PERSON_NAME]"
type input "[PERSON_NAME]"
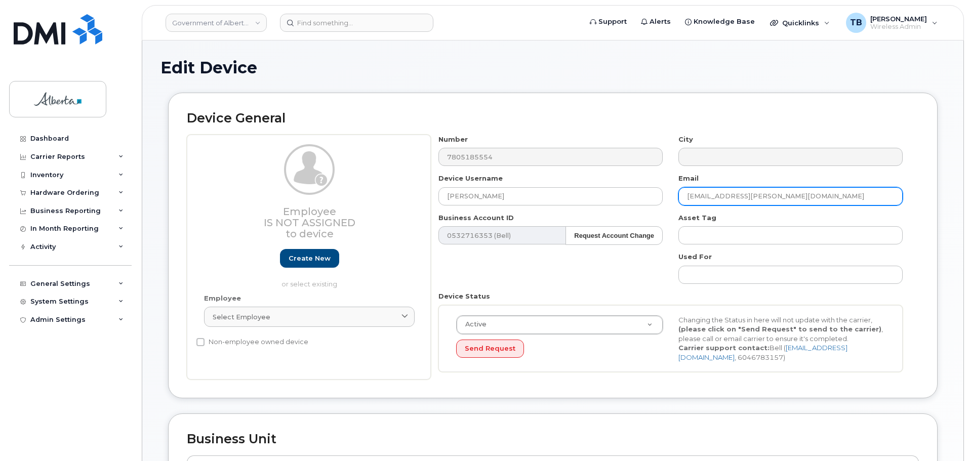
drag, startPoint x: 768, startPoint y: 203, endPoint x: 742, endPoint y: 203, distance: 25.3
click at [739, 204] on input "[EMAIL_ADDRESS][PERSON_NAME][DOMAIN_NAME]" at bounding box center [790, 196] width 224 height 18
click at [798, 193] on input "[EMAIL_ADDRESS][PERSON_NAME][DOMAIN_NAME]" at bounding box center [790, 196] width 224 height 18
type input "Reg.[PERSON_NAME]@"
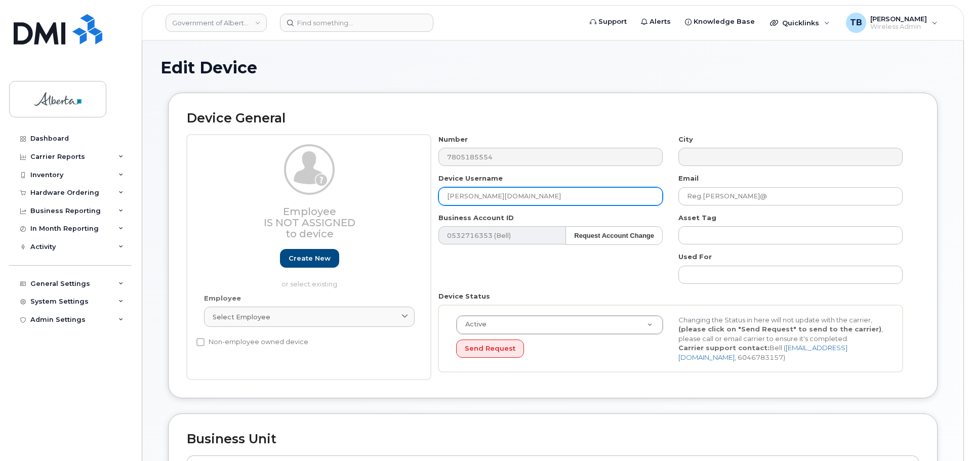
drag, startPoint x: 575, startPoint y: 190, endPoint x: 537, endPoint y: 198, distance: 39.2
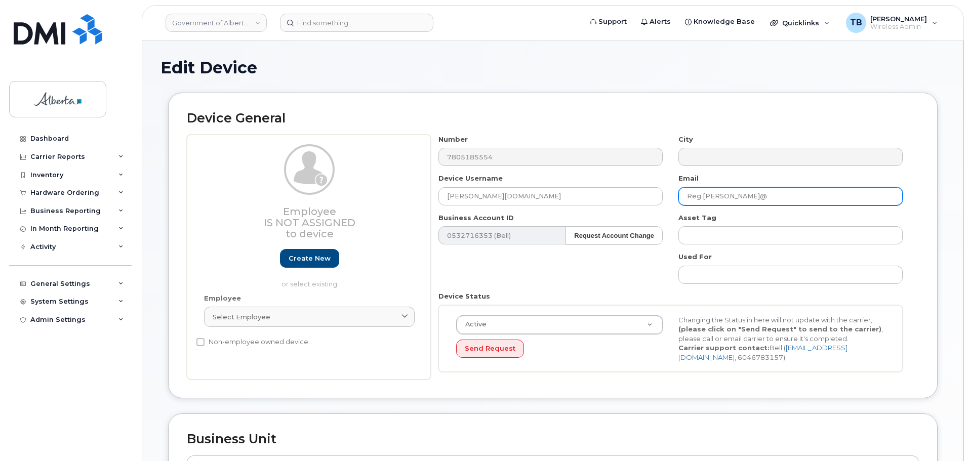
drag, startPoint x: 537, startPoint y: 198, endPoint x: 767, endPoint y: 195, distance: 229.8
type input "[PERSON_NAME]"
paste input "[PERSON_NAME].[PERSON_NAME]"
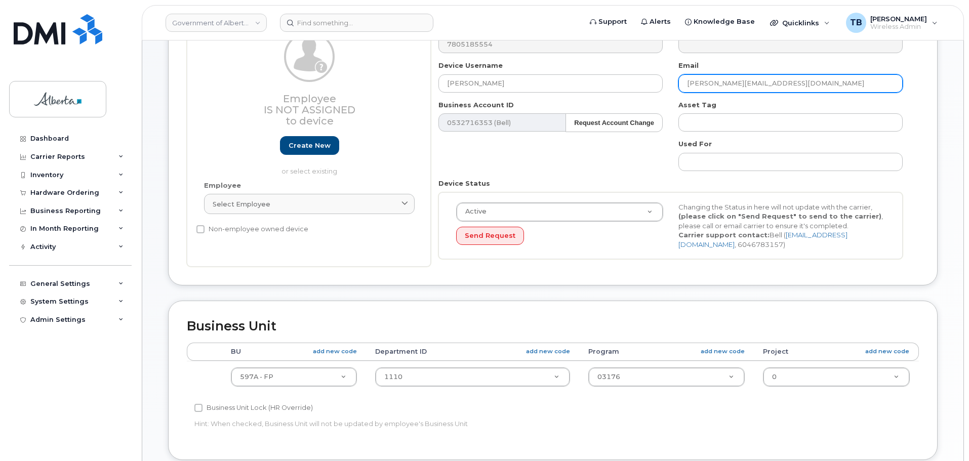
scroll to position [253, 0]
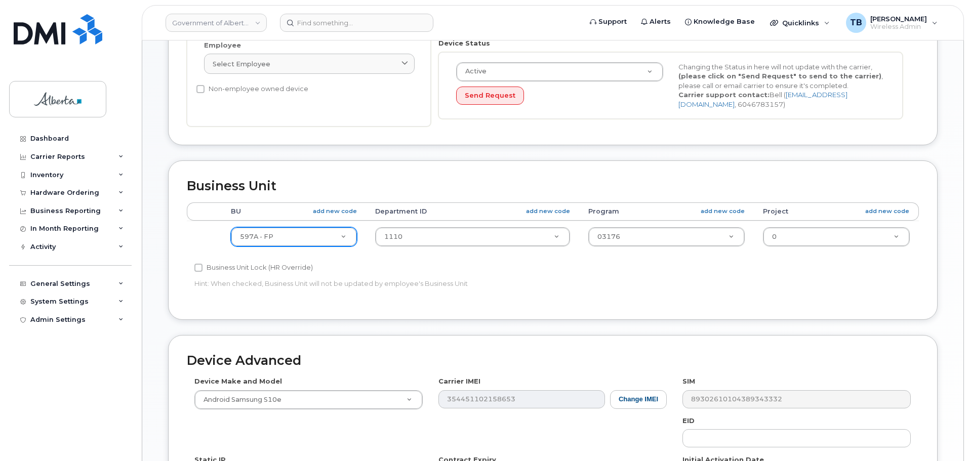
type input "[PERSON_NAME][EMAIL_ADDRESS][DOMAIN_NAME]"
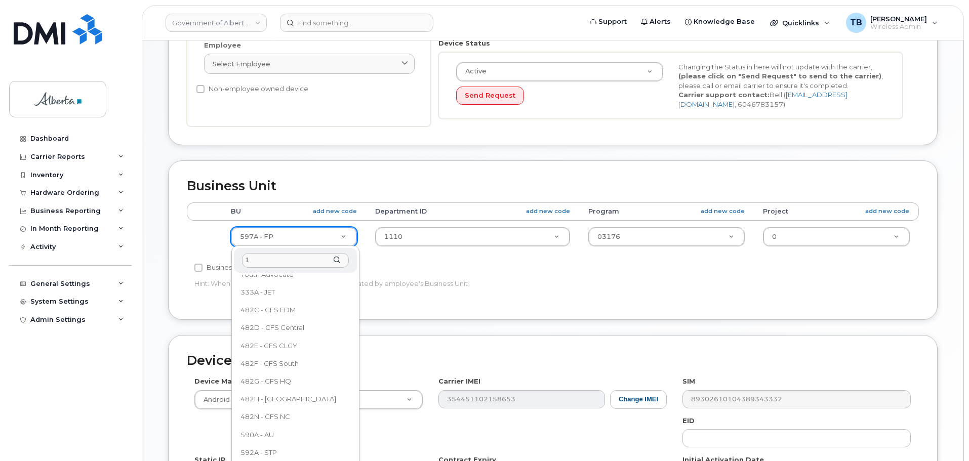
scroll to position [0, 0]
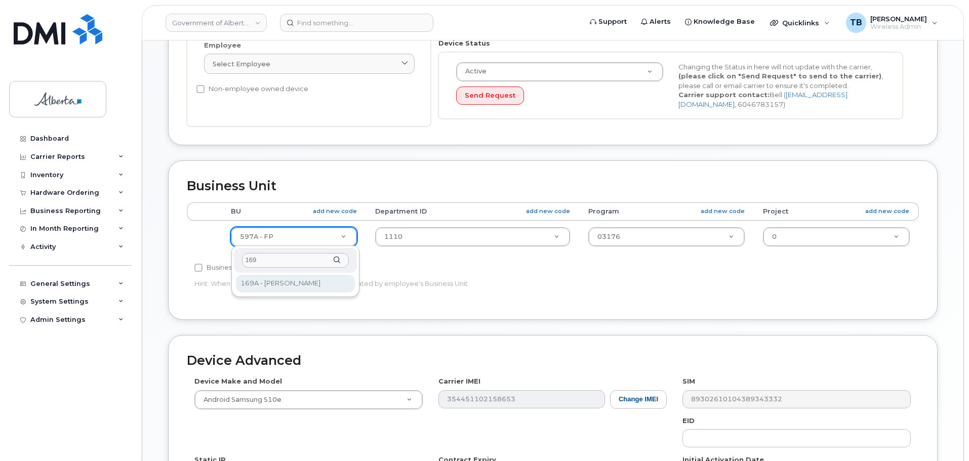
type input "169"
drag, startPoint x: 289, startPoint y: 281, endPoint x: 358, endPoint y: 260, distance: 72.5
select select "4681667"
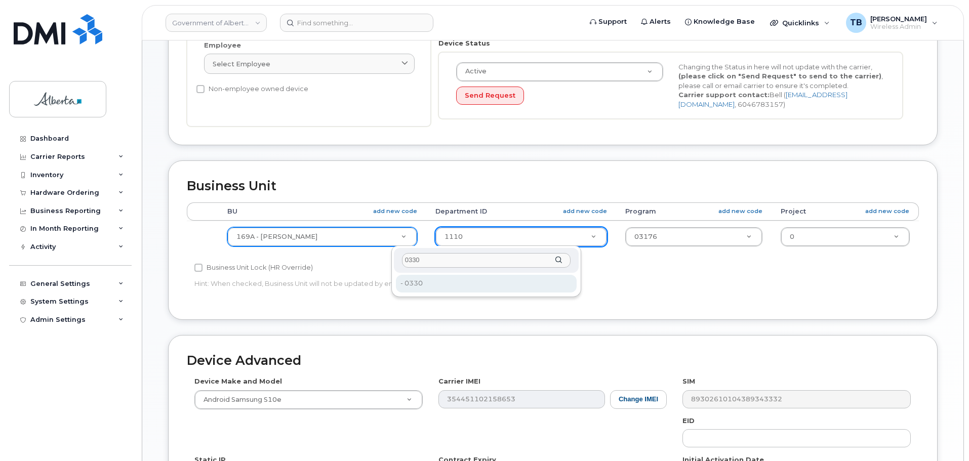
type input "0330"
drag, startPoint x: 426, startPoint y: 282, endPoint x: 632, endPoint y: 252, distance: 208.2
type input "4752180"
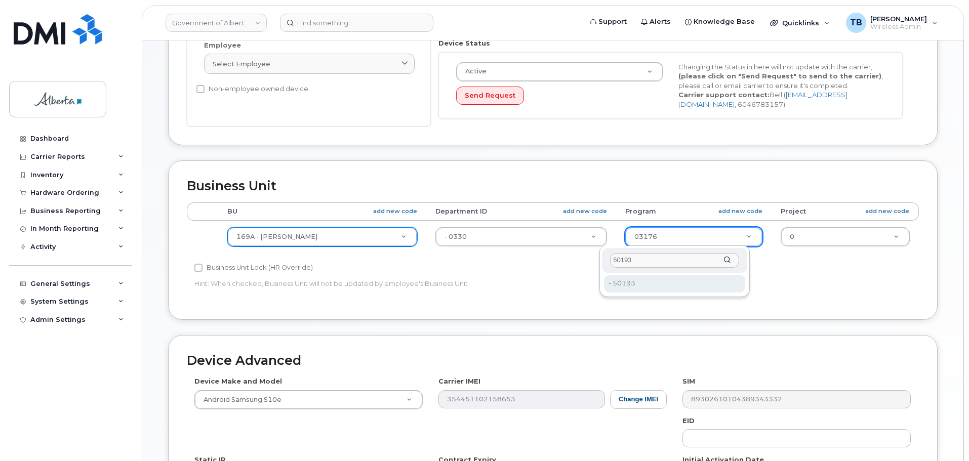
type input "50193"
drag, startPoint x: 643, startPoint y: 281, endPoint x: 673, endPoint y: 276, distance: 29.9
type input "4753335"
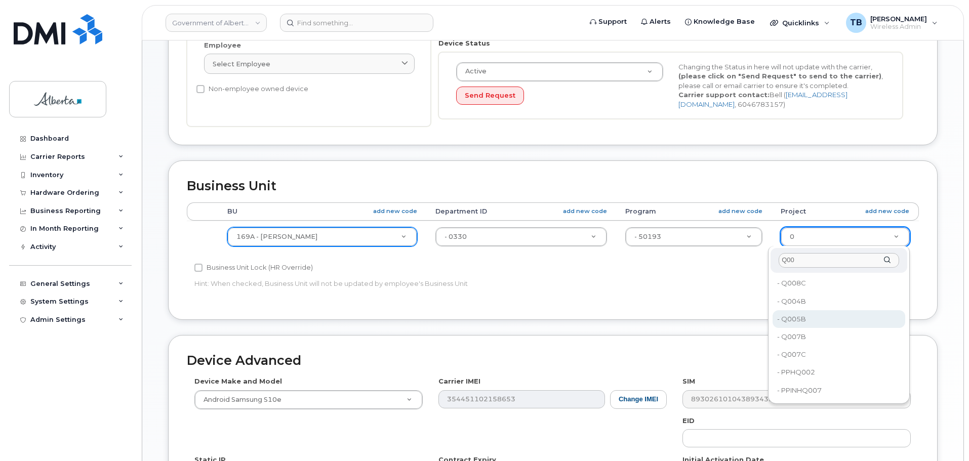
type input "Q00"
type input "4753780"
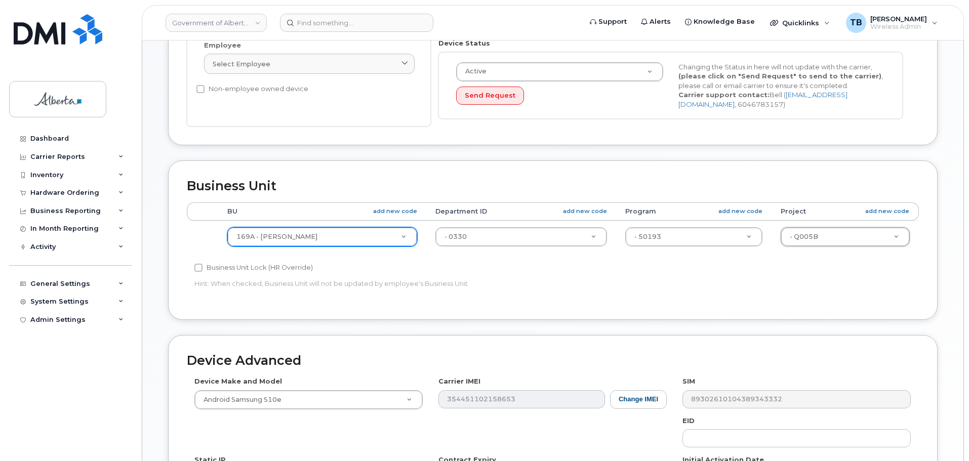
click at [740, 307] on div "Business Unit Accounting Categories Rules BU add new code Department ID add new…" at bounding box center [552, 239] width 769 height 159
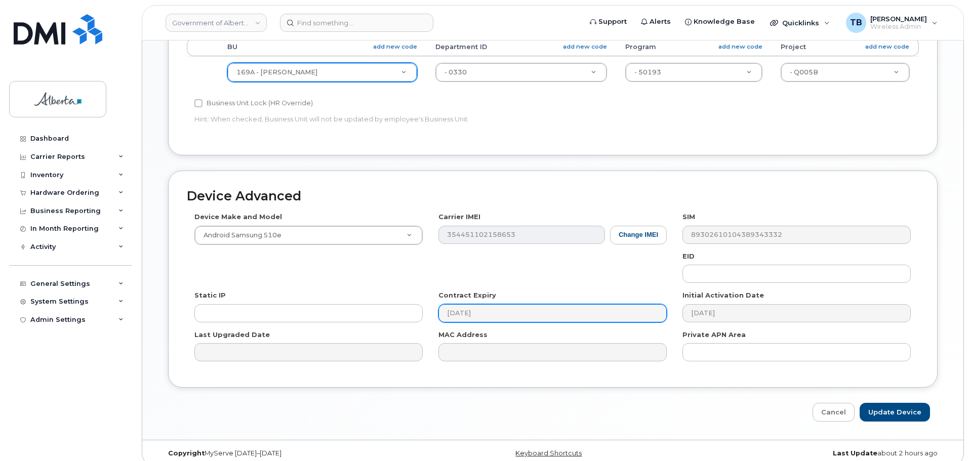
scroll to position [429, 0]
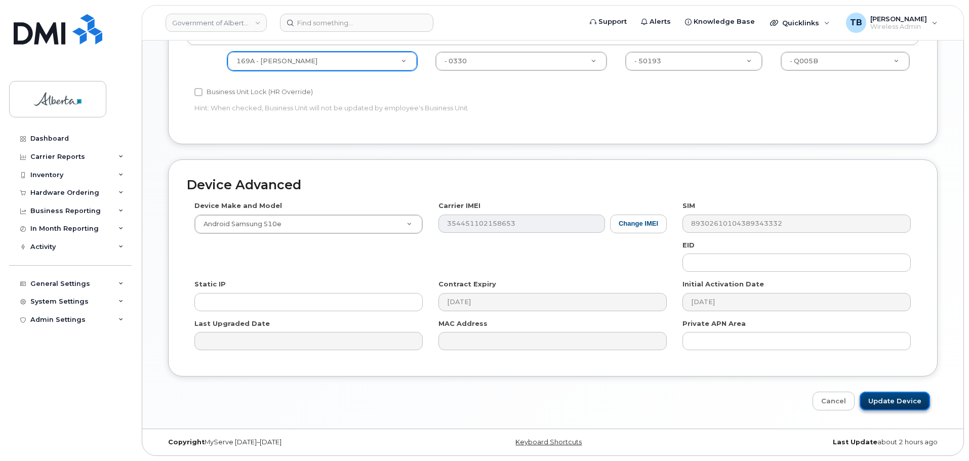
click at [885, 402] on input "Update Device" at bounding box center [894, 401] width 70 height 19
type input "Saving..."
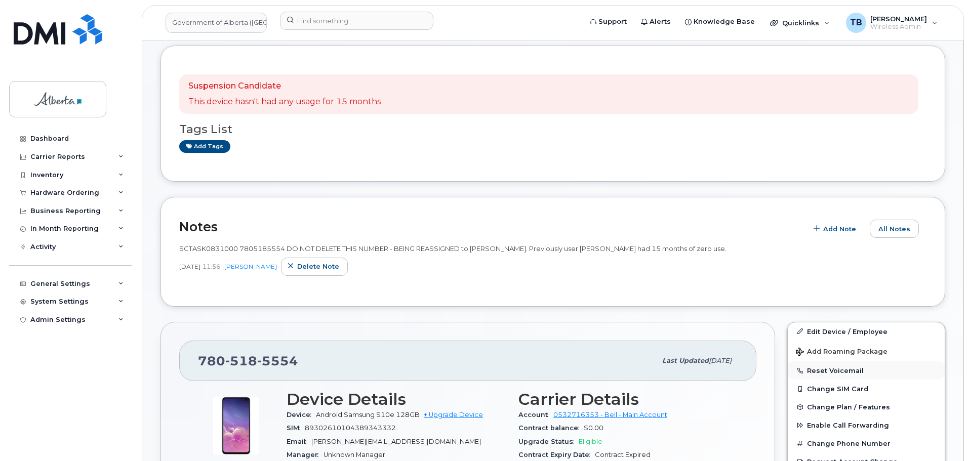
scroll to position [152, 0]
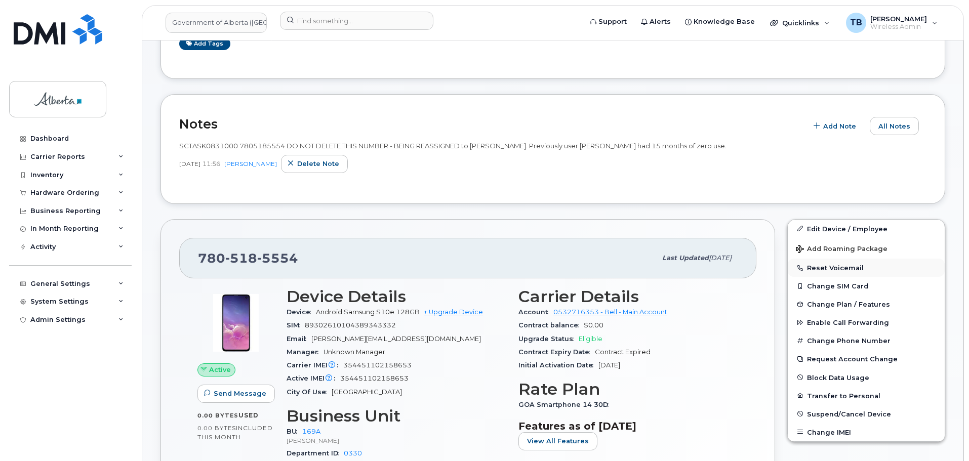
click at [816, 269] on button "Reset Voicemail" at bounding box center [865, 268] width 157 height 18
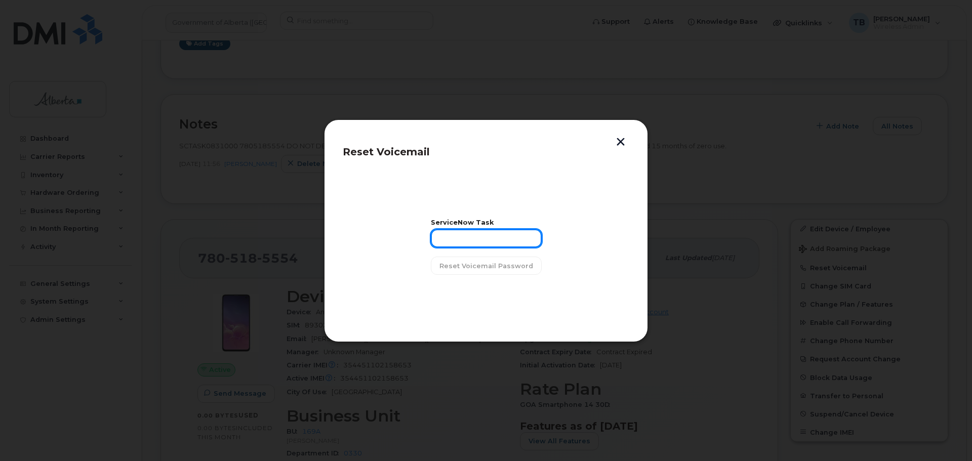
click at [494, 242] on input "text" at bounding box center [486, 238] width 111 height 18
paste input "SCTASK0831000"
type input "SCTASK0831000"
click at [470, 261] on span "Reset Voicemail Password" at bounding box center [486, 266] width 94 height 10
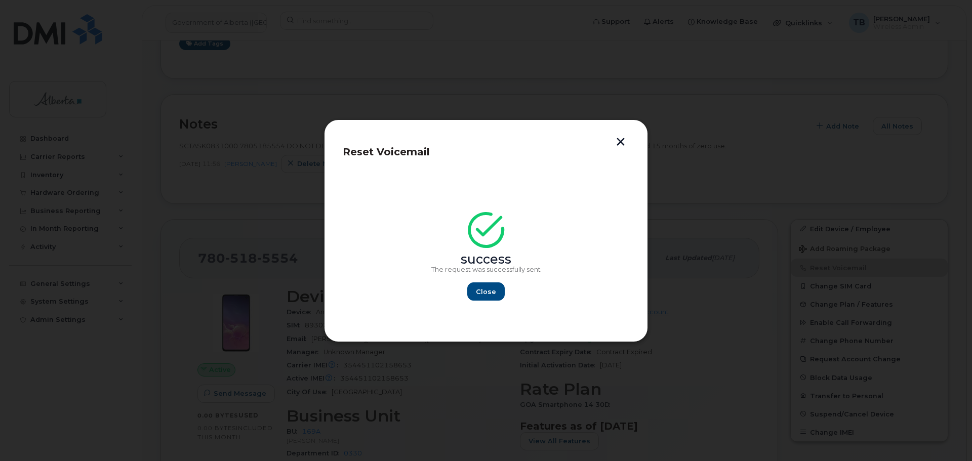
click at [602, 257] on section "success The request was successfully sent Close" at bounding box center [486, 248] width 286 height 152
click at [475, 303] on section "success The request was successfully sent Close" at bounding box center [486, 248] width 286 height 152
click at [484, 288] on span "Close" at bounding box center [486, 292] width 20 height 10
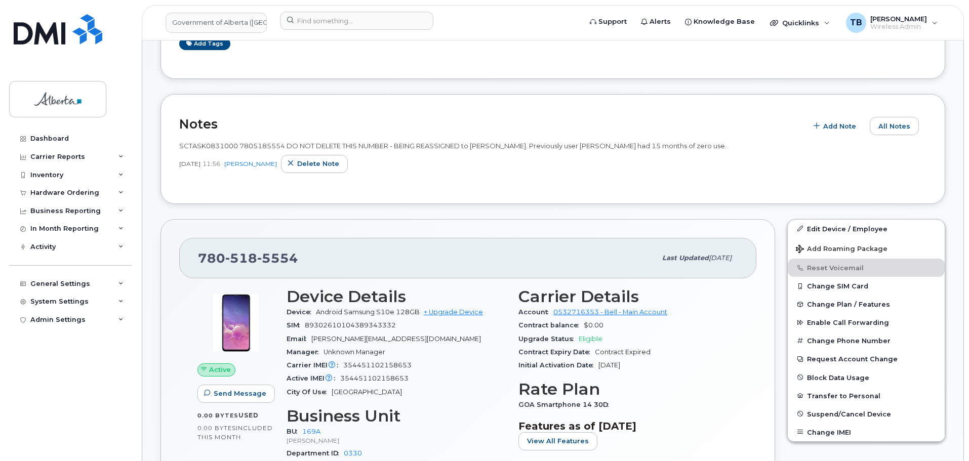
click at [257, 255] on span "518" at bounding box center [277, 257] width 41 height 15
copy span "780 518 5554"
drag, startPoint x: 32, startPoint y: 196, endPoint x: 71, endPoint y: 204, distance: 39.4
click at [36, 196] on div "Hardware Ordering" at bounding box center [64, 193] width 69 height 8
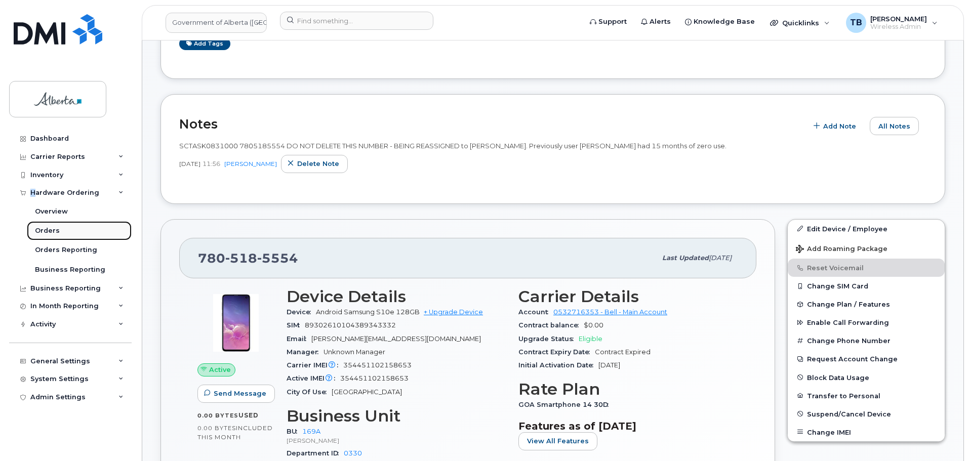
click at [40, 230] on div "Orders" at bounding box center [47, 230] width 25 height 9
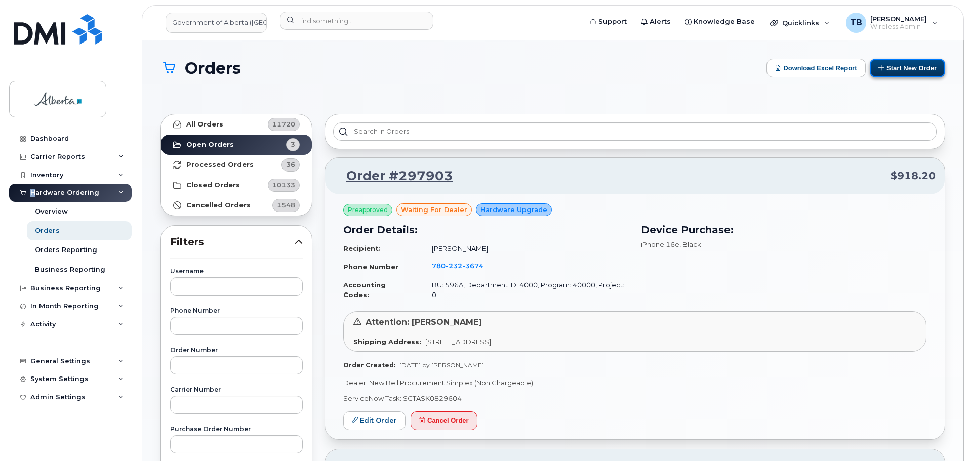
click at [905, 61] on button "Start New Order" at bounding box center [906, 68] width 75 height 19
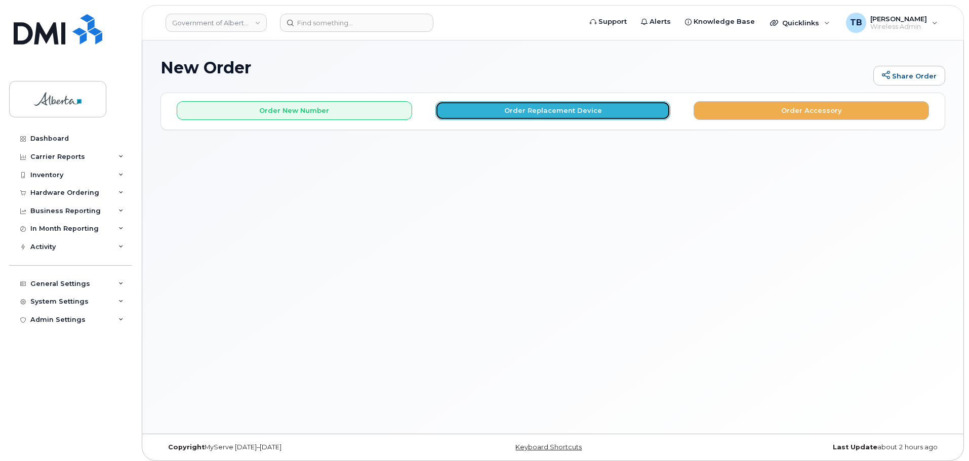
click at [519, 113] on button "Order Replacement Device" at bounding box center [552, 110] width 235 height 19
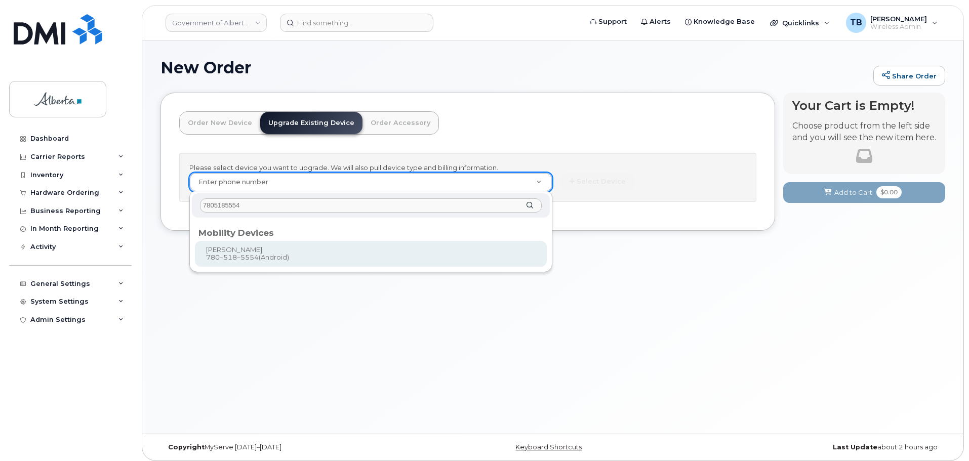
type input "7805185554"
type input "800340"
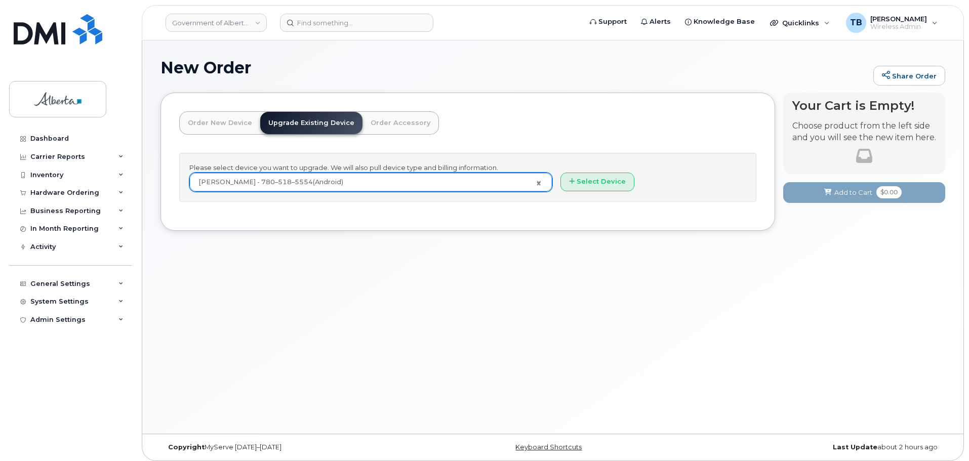
click at [596, 195] on div "Please select device you want to upgrade. We will also pull device type and bil…" at bounding box center [467, 177] width 577 height 49
click at [596, 186] on button "Select Device" at bounding box center [597, 182] width 74 height 19
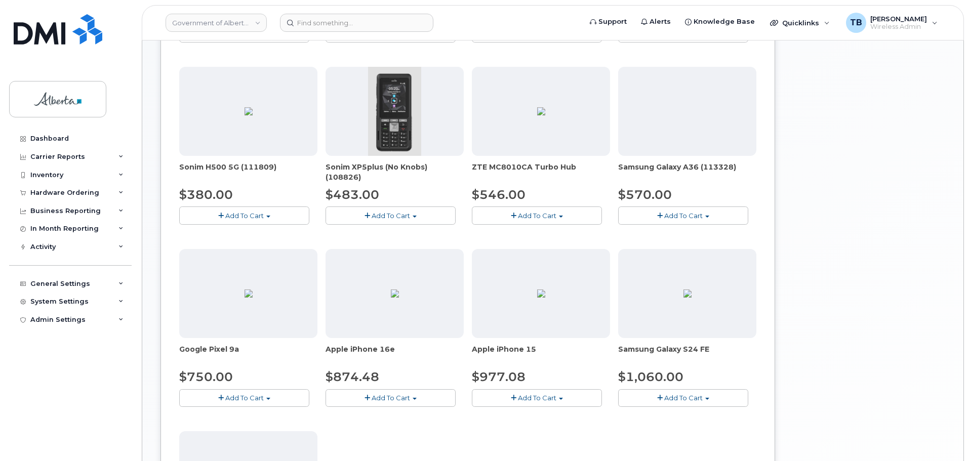
scroll to position [455, 0]
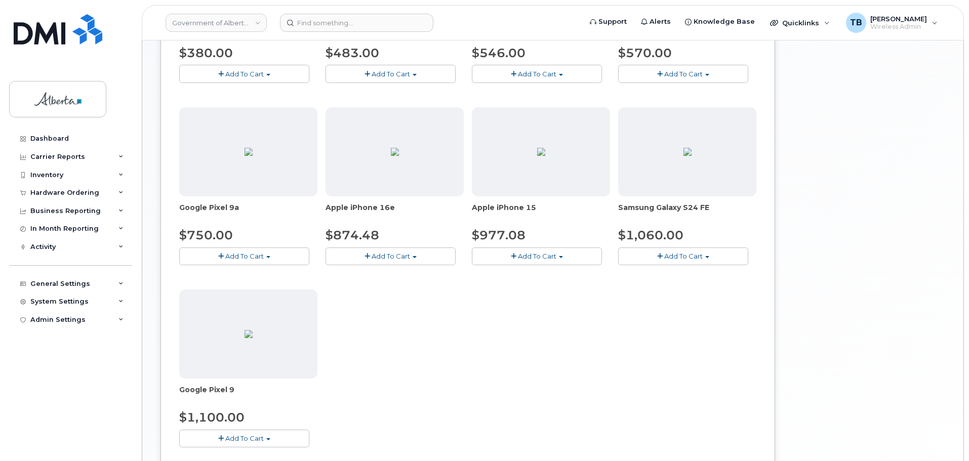
click at [547, 260] on span "Add To Cart" at bounding box center [537, 256] width 38 height 8
click at [556, 288] on link "$977.08 - 30-day upgrade (128GB model)" at bounding box center [554, 287] width 161 height 13
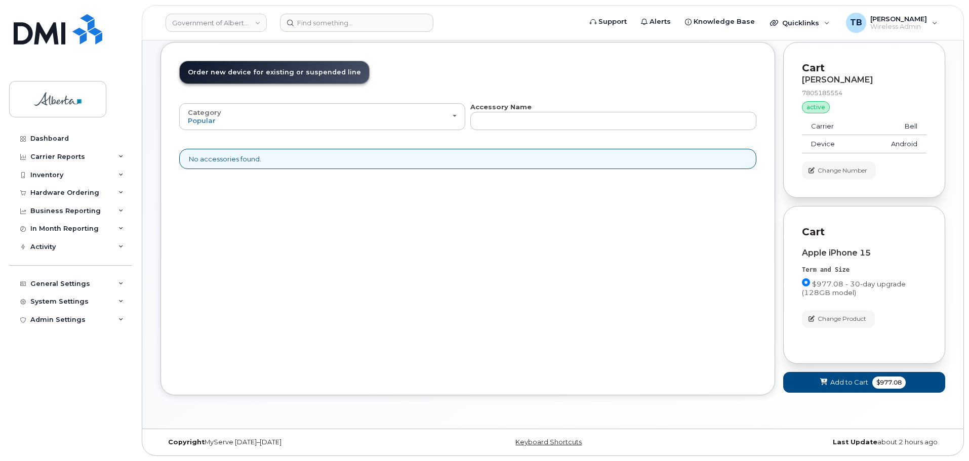
click at [817, 370] on form "Cart [PERSON_NAME] 7805185554 active suspended Carrier Bell Device Android Addi…" at bounding box center [864, 217] width 162 height 351
click at [816, 381] on button "Add to Cart $977.08" at bounding box center [864, 382] width 162 height 21
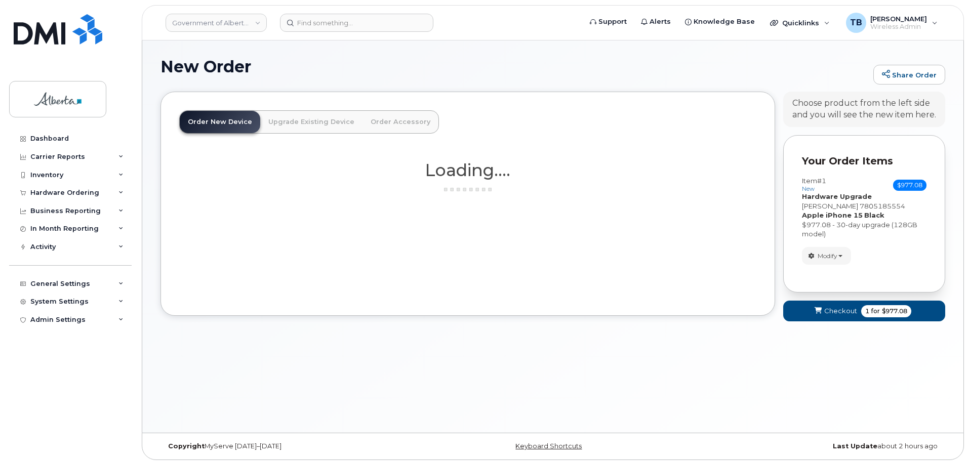
scroll to position [0, 0]
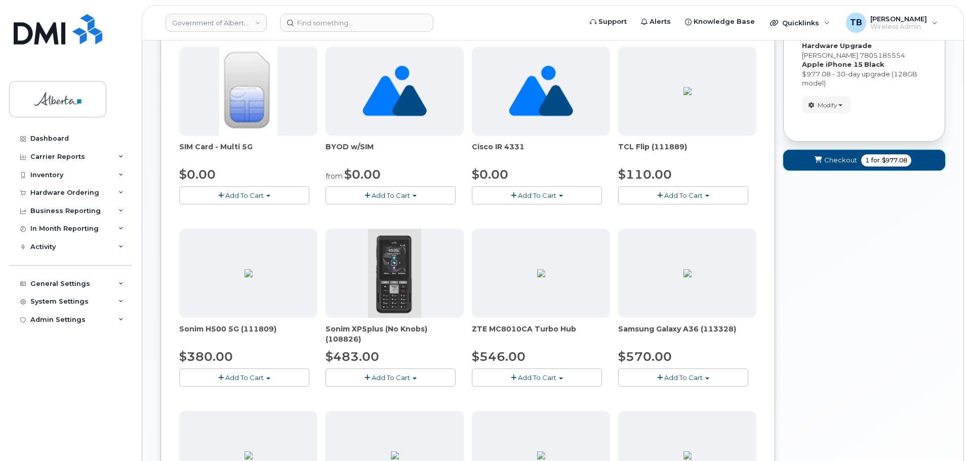
drag, startPoint x: 828, startPoint y: 164, endPoint x: 305, endPoint y: 207, distance: 525.0
click at [828, 164] on span "Checkout" at bounding box center [840, 160] width 33 height 10
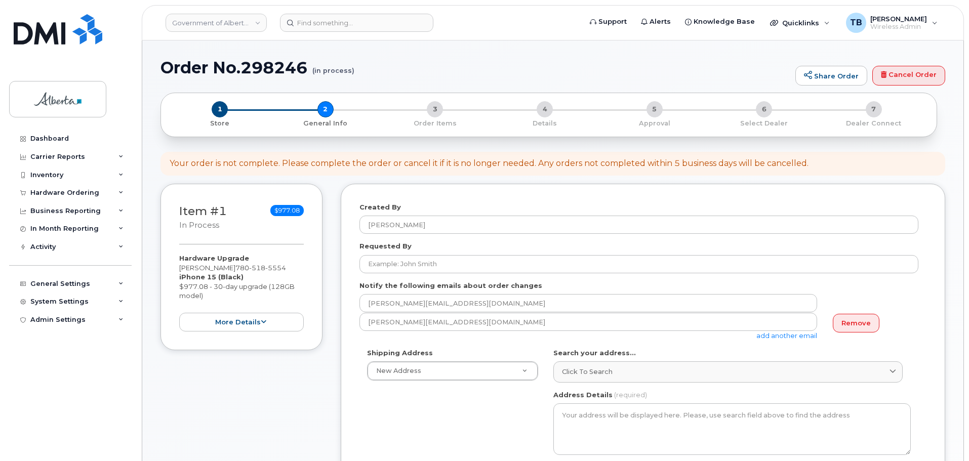
select select
click at [258, 68] on h1 "Order No.298246 (in process)" at bounding box center [475, 68] width 630 height 18
copy h1 "298246"
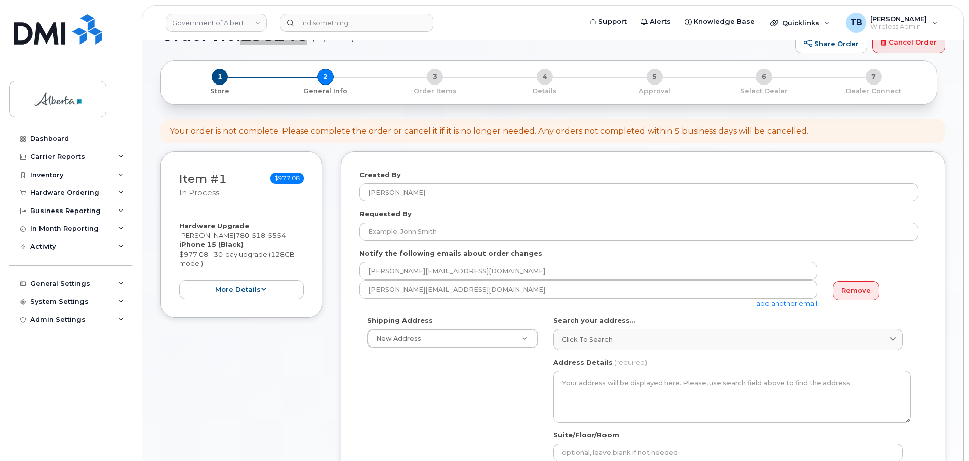
scroll to position [51, 0]
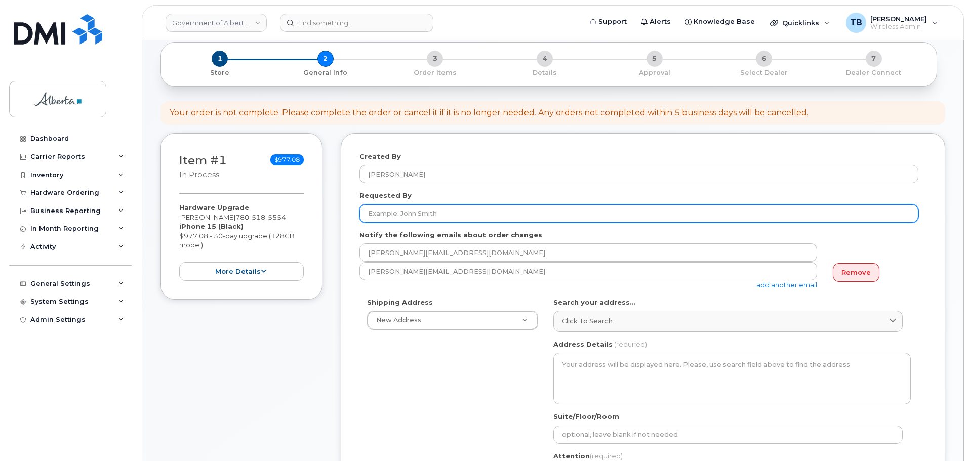
click at [395, 213] on input "Requested By" at bounding box center [638, 213] width 559 height 18
type input "[PERSON_NAME]"
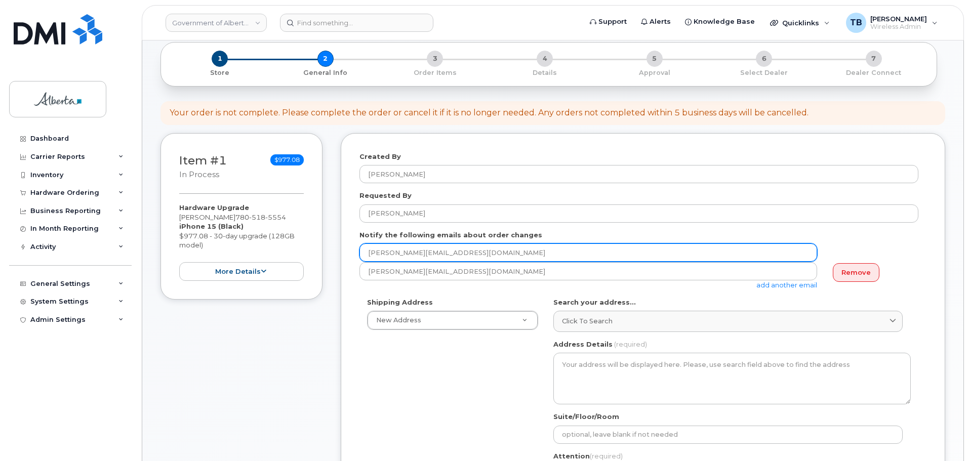
drag, startPoint x: 415, startPoint y: 257, endPoint x: 248, endPoint y: 234, distance: 168.0
click at [248, 234] on div "Item #1 in process $977.08 Hardware Upgrade [PERSON_NAME] [PHONE_NUMBER] iPhone…" at bounding box center [552, 440] width 784 height 614
paste input "april.[PERSON_NAME]"
type input "[EMAIL_ADDRESS][PERSON_NAME][DOMAIN_NAME]"
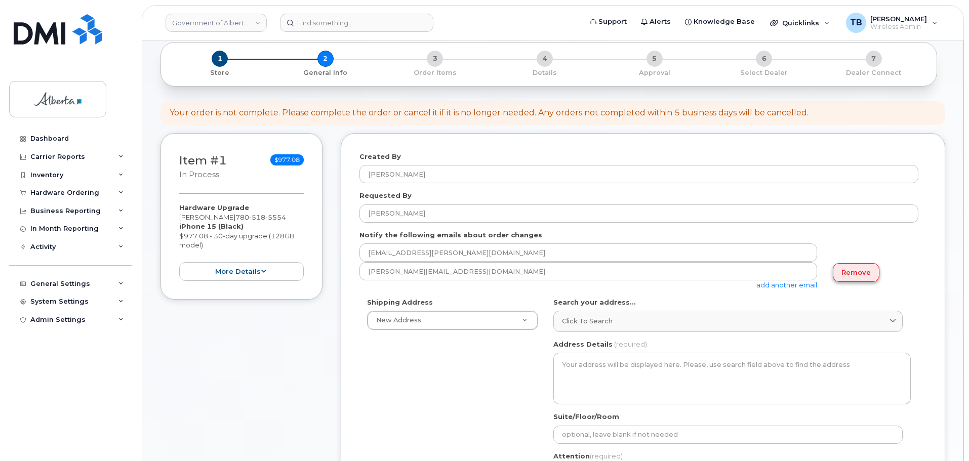
click at [852, 275] on link "Remove" at bounding box center [855, 272] width 47 height 19
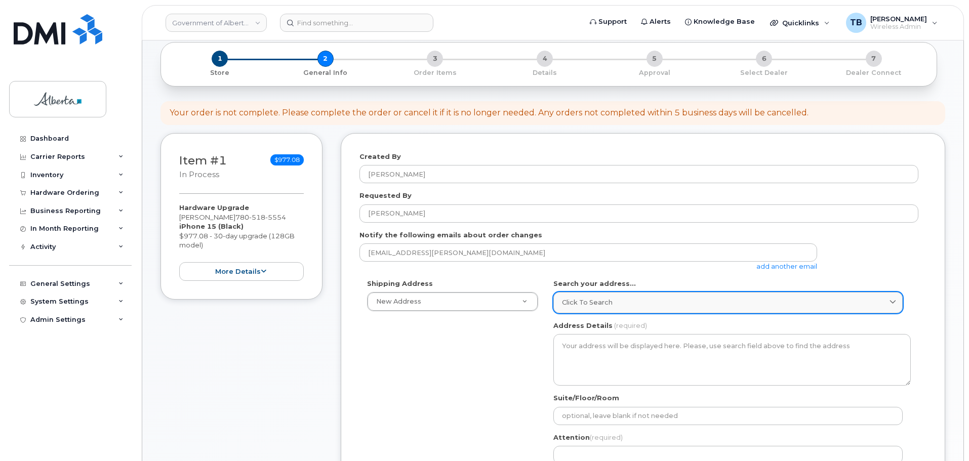
click at [596, 306] on span "Click to search" at bounding box center [587, 303] width 51 height 10
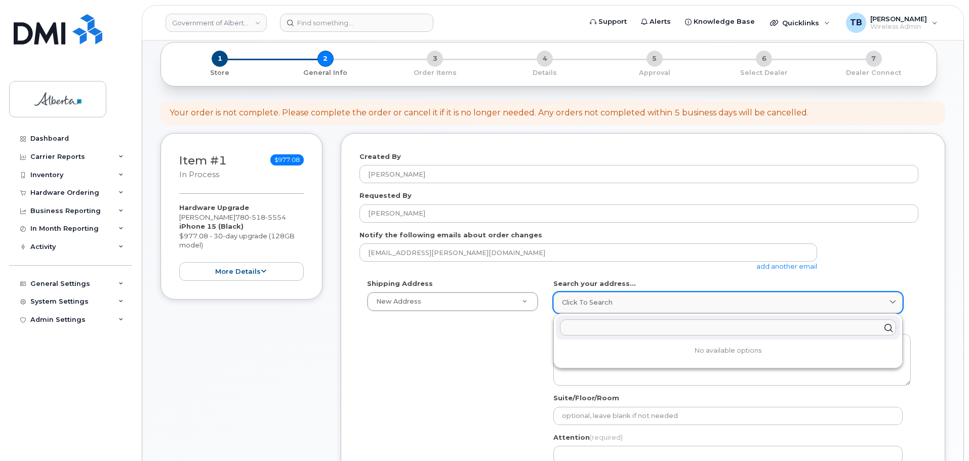
paste input "[STREET_ADDRESS]"
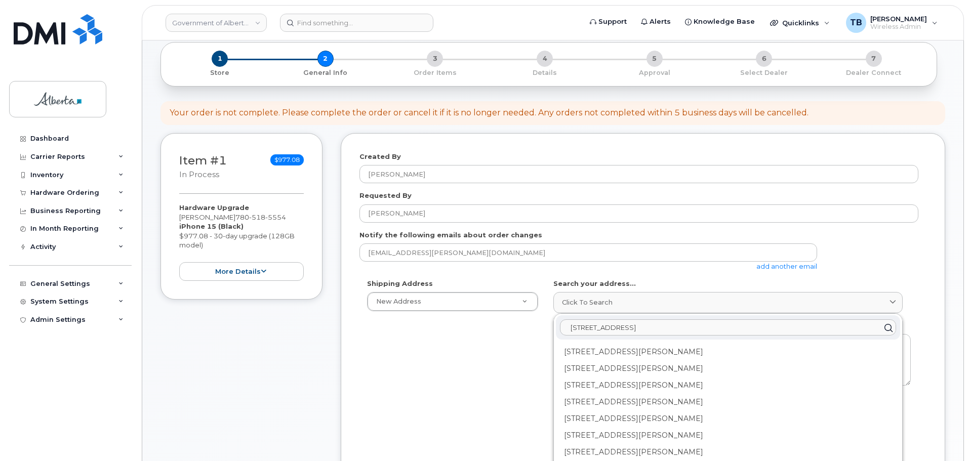
type input "[STREET_ADDRESS]"
drag, startPoint x: 443, startPoint y: 314, endPoint x: 432, endPoint y: 305, distance: 14.8
click at [443, 314] on div "Shipping Address New Address New Address [STREET_ADDRESS][GEOGRAPHIC_DATA][STRE…" at bounding box center [638, 395] width 559 height 232
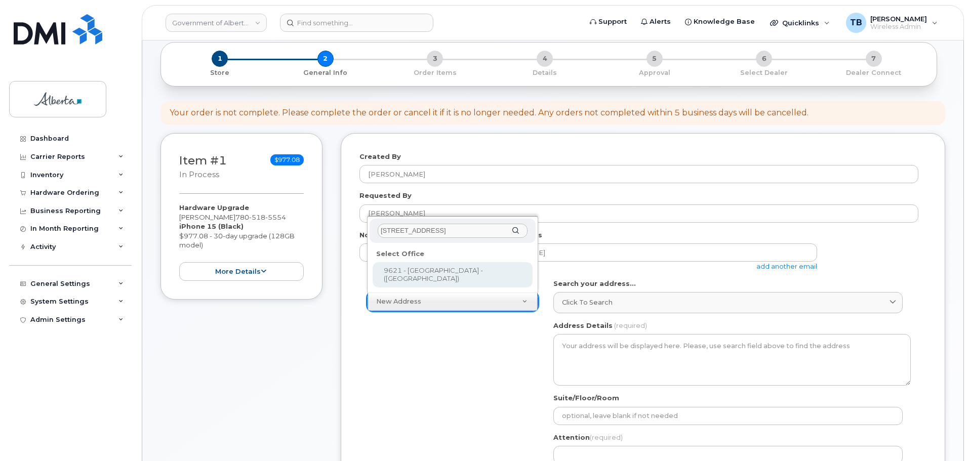
type input "[STREET_ADDRESS]"
select select
type textarea "[STREET_ADDRESS]"
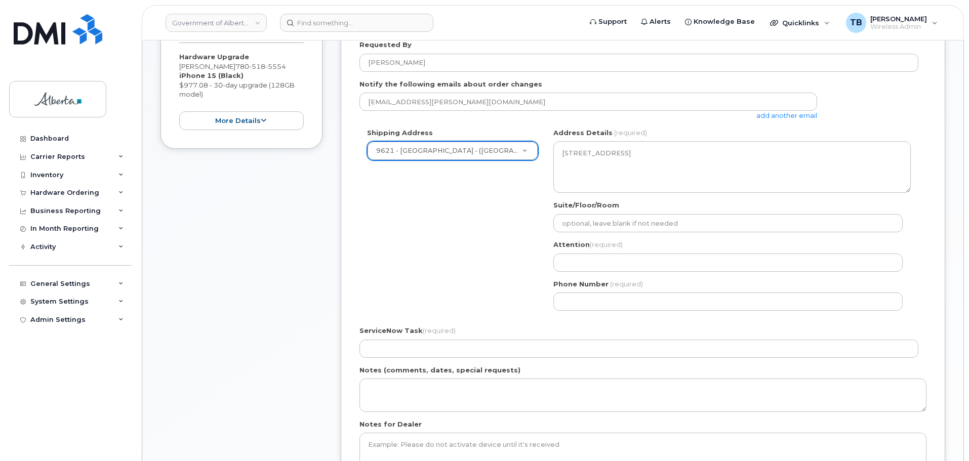
scroll to position [202, 0]
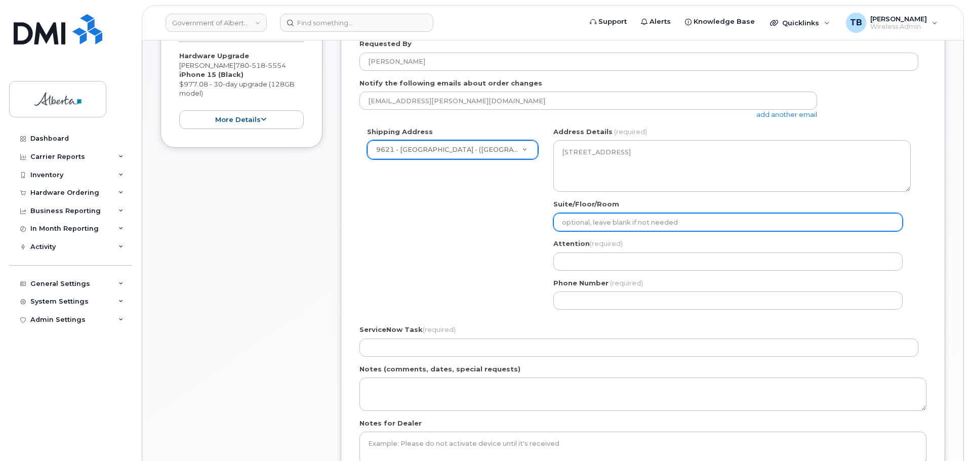
click at [601, 223] on input "Suite/Floor/Room" at bounding box center [727, 222] width 349 height 18
select select
type input "1"
select select
type input "10"
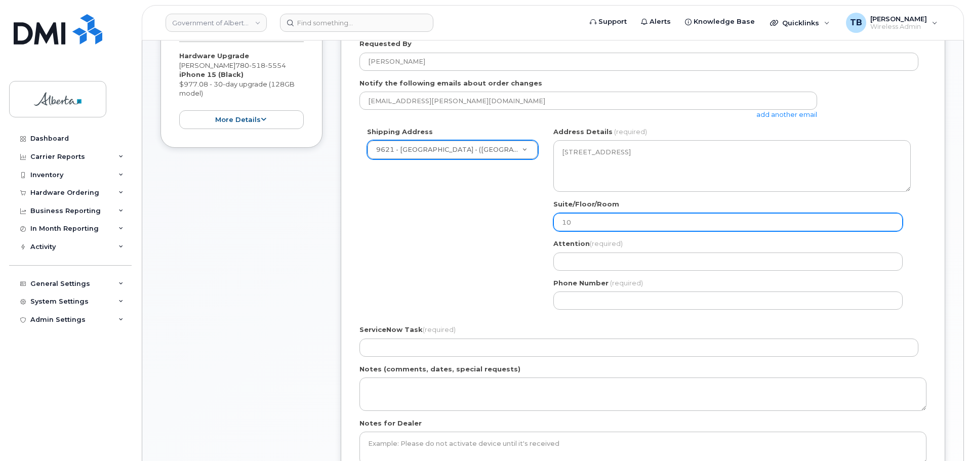
select select
type input "103"
select select
type input "1030"
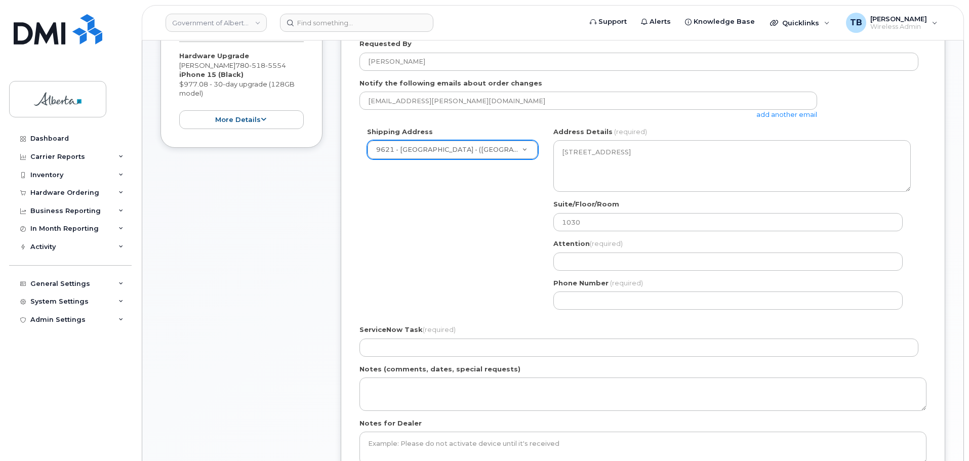
click at [582, 271] on div "AB Peace River Search your address... Click to search [GEOGRAPHIC_DATA] [GEOGRA…" at bounding box center [732, 222] width 372 height 190
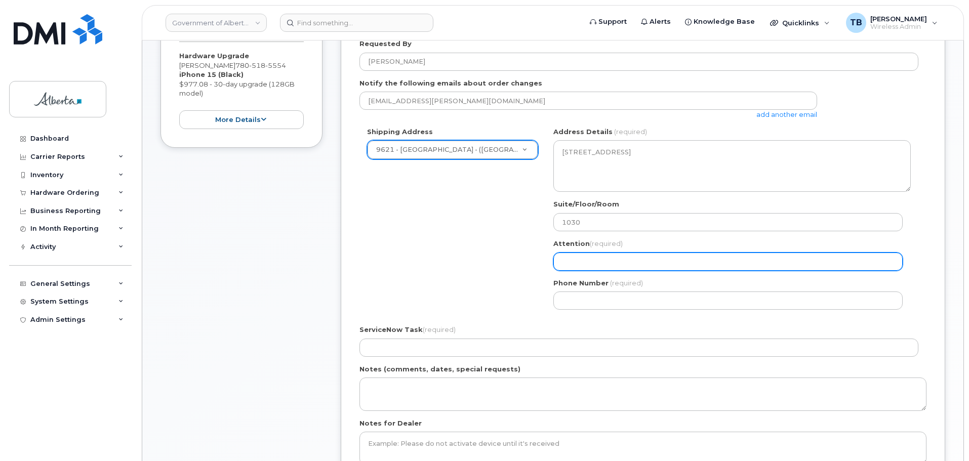
click at [582, 261] on input "Attention (required)" at bounding box center [727, 262] width 349 height 18
select select
type input "A"
select select
type input "Ap"
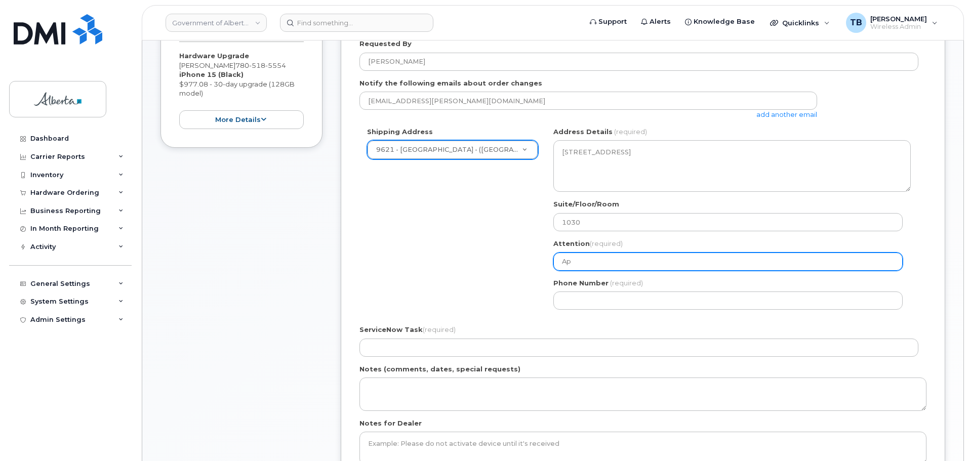
select select
type input "Apr"
select select
type input "Apri"
select select
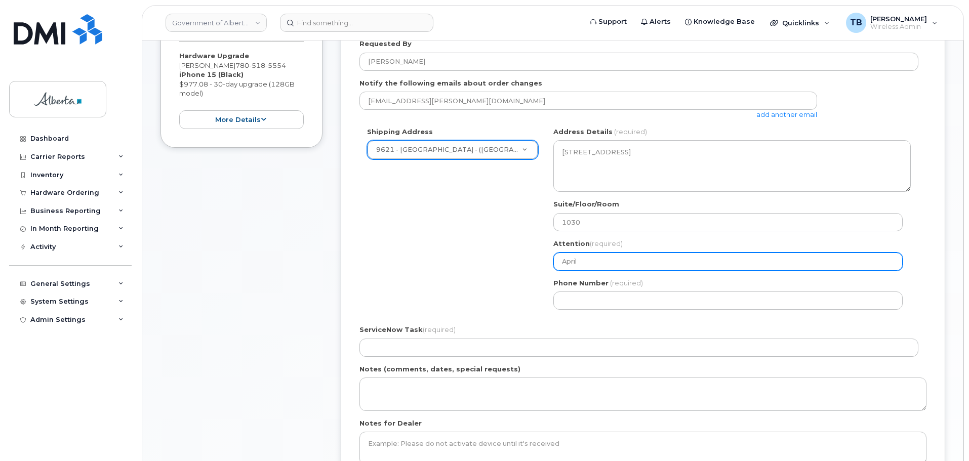
type input "April"
select select
type input "April H"
select select
type input "April Ho"
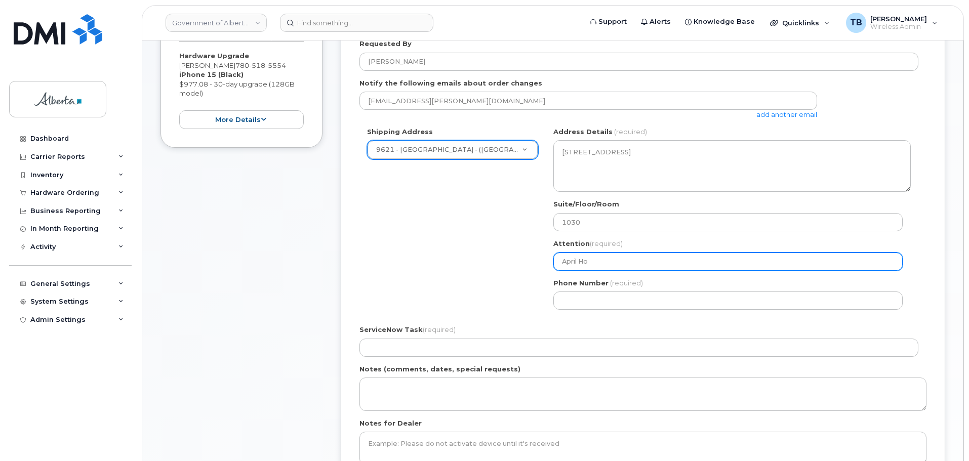
select select
type input "April Hol"
select select
type input "[PERSON_NAME]"
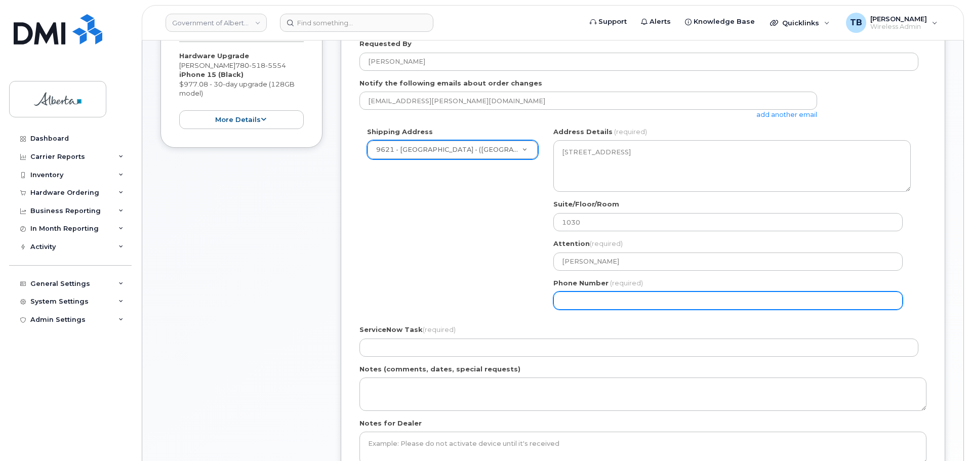
click at [580, 310] on input "Phone Number" at bounding box center [727, 300] width 349 height 18
paste input "7806246284"
select select
type input "7806246284"
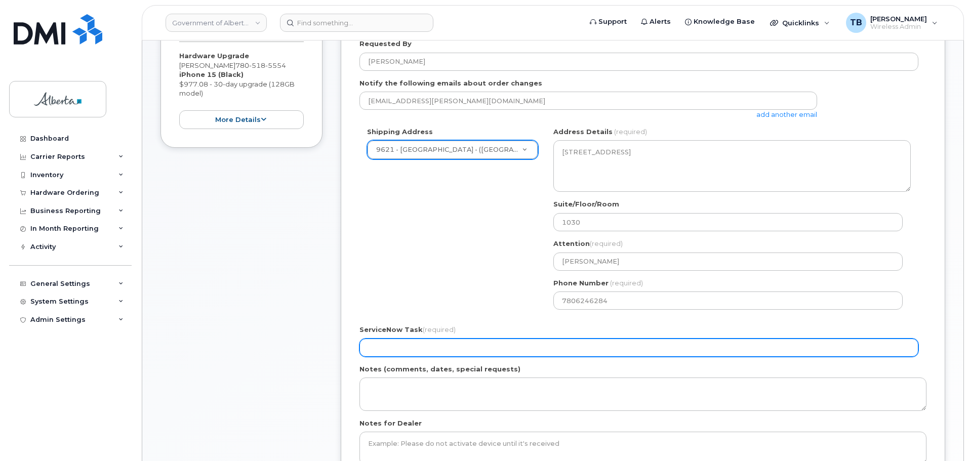
click at [408, 352] on input "ServiceNow Task (required)" at bounding box center [638, 348] width 559 height 18
paste input "SCTASK0831000"
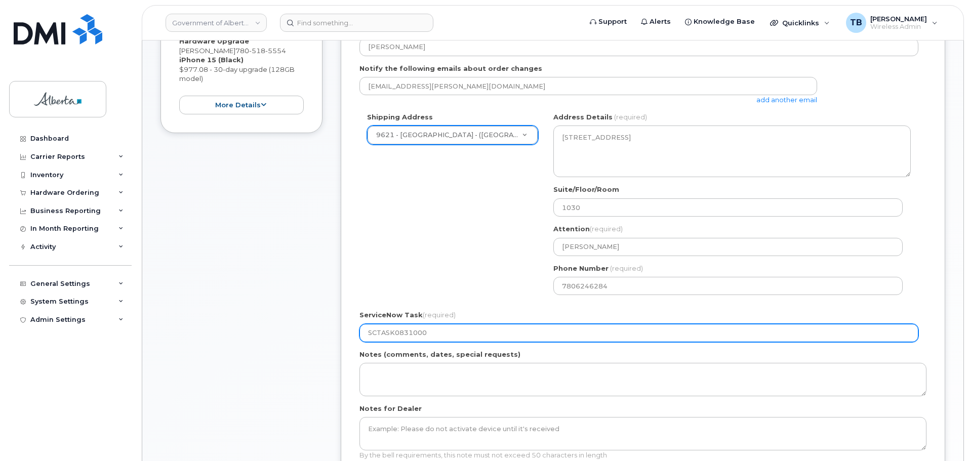
scroll to position [354, 0]
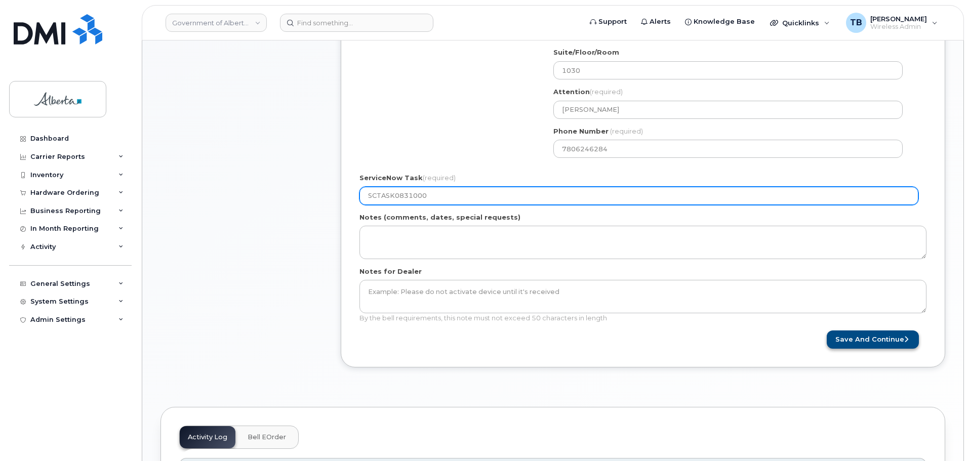
type input "SCTASK0831000"
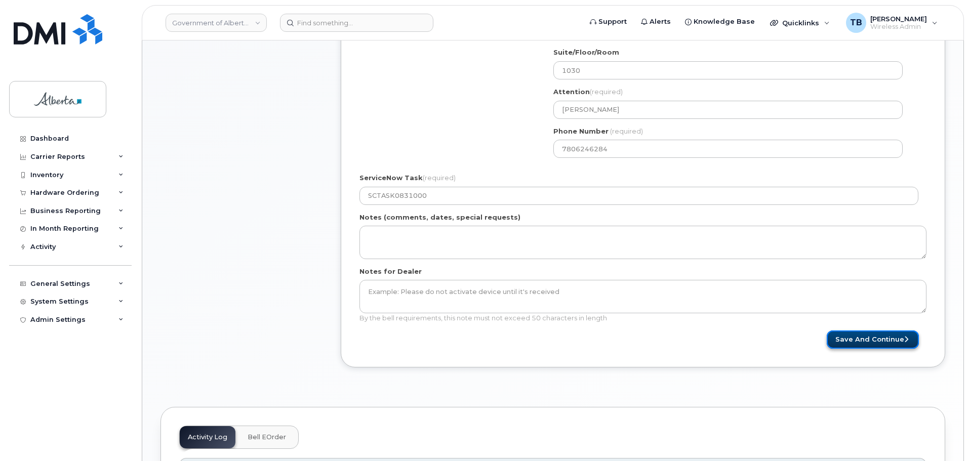
click at [832, 337] on button "Save and Continue" at bounding box center [872, 339] width 92 height 19
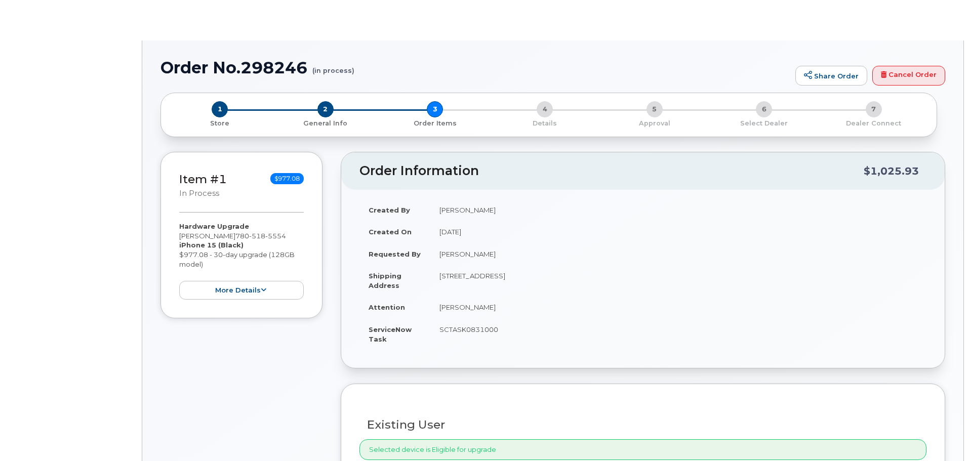
type input "[PERSON_NAME]"
type input "[PERSON_NAME][EMAIL_ADDRESS][DOMAIN_NAME]"
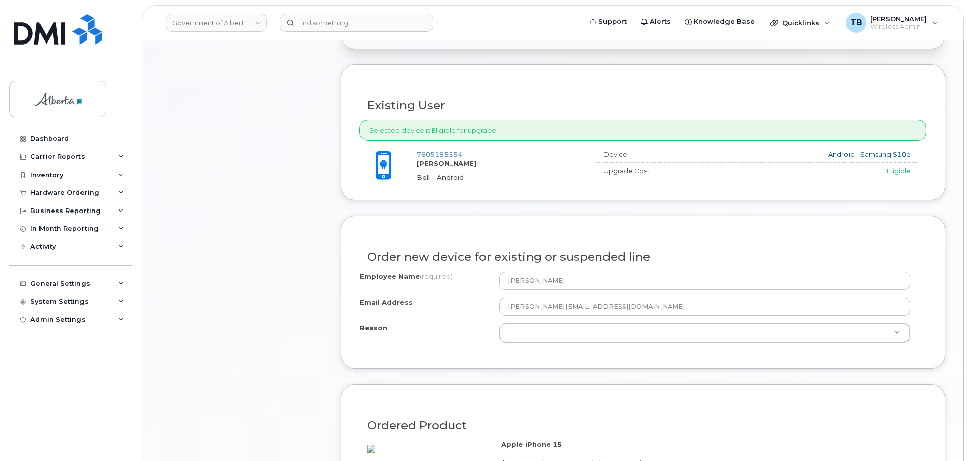
scroll to position [354, 0]
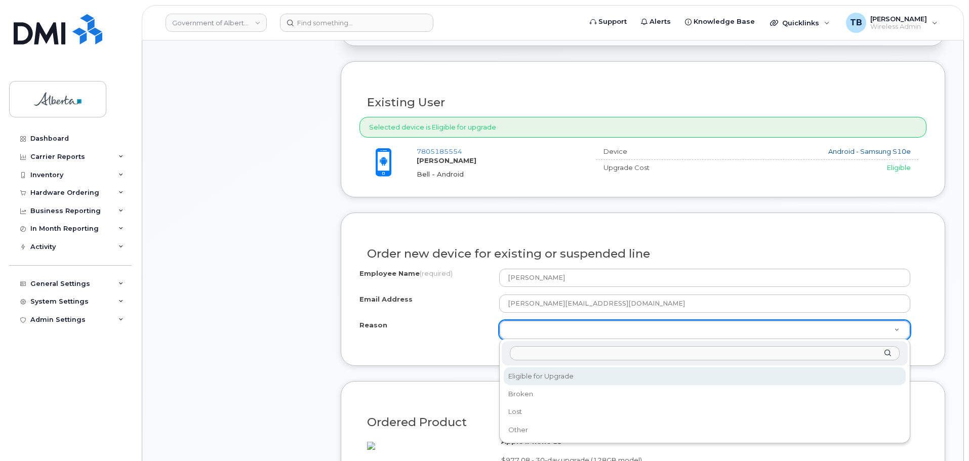
select select "eligible_for_upgrade"
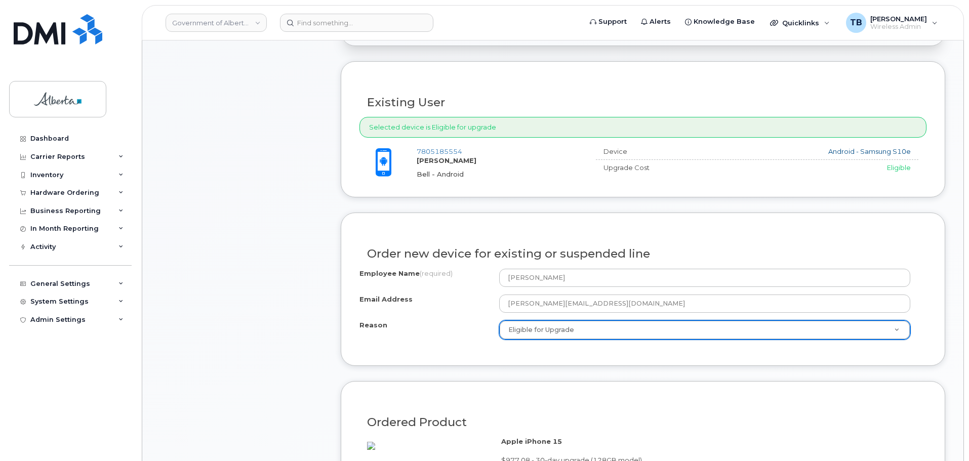
click at [228, 346] on div "Item #1 in process $977.08 Hardware Upgrade [PERSON_NAME] [PHONE_NUMBER] iPhone…" at bounding box center [241, 316] width 162 height 974
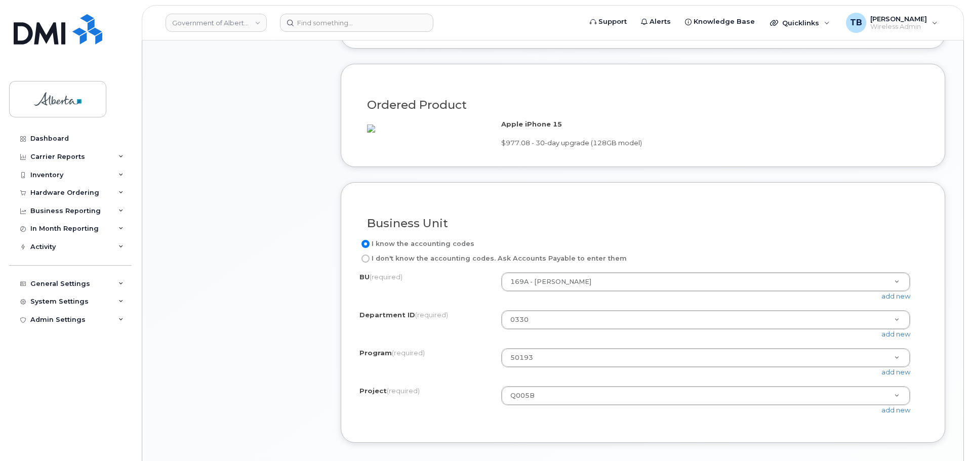
scroll to position [810, 0]
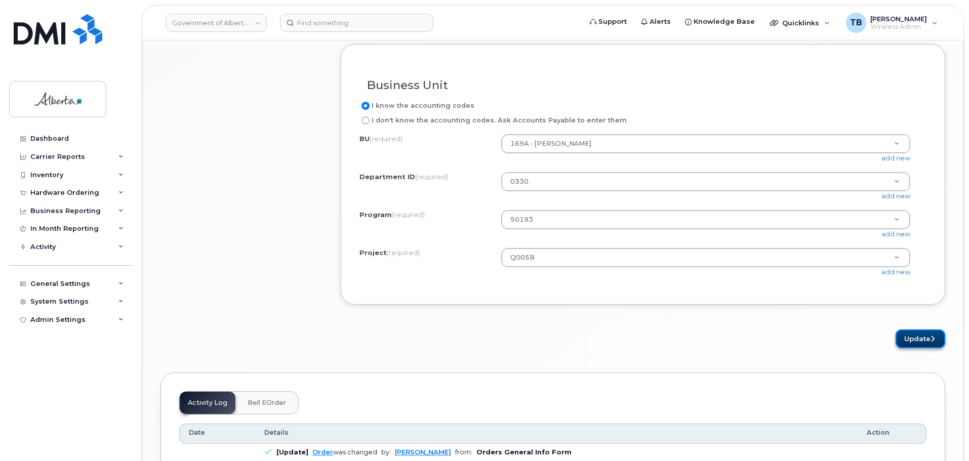
click at [908, 348] on button "Update" at bounding box center [920, 338] width 50 height 19
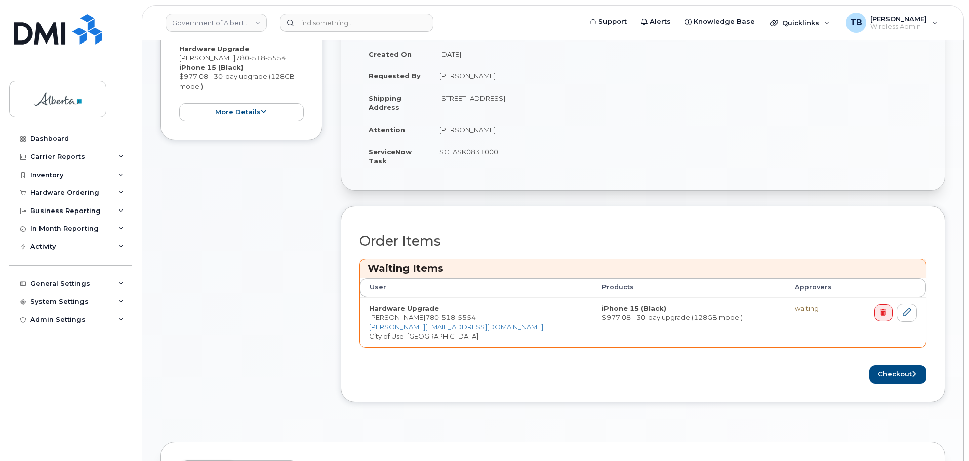
scroll to position [455, 0]
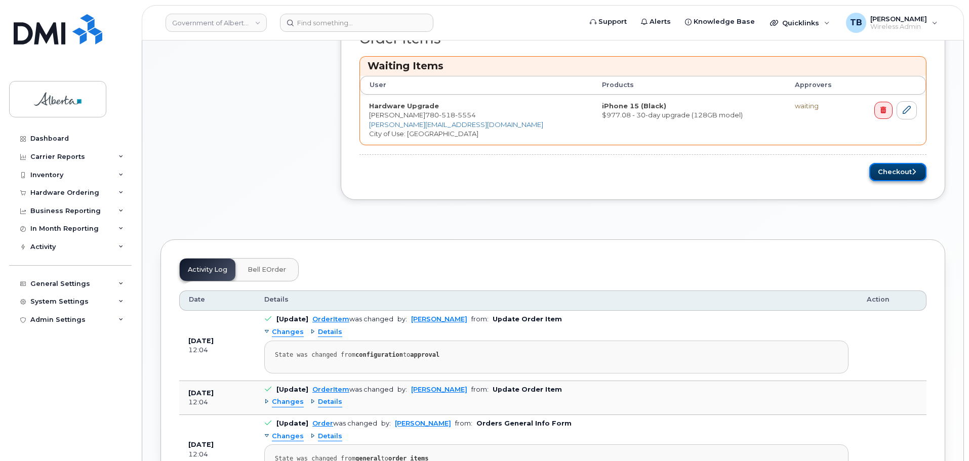
click at [894, 181] on button "Checkout" at bounding box center [897, 172] width 57 height 19
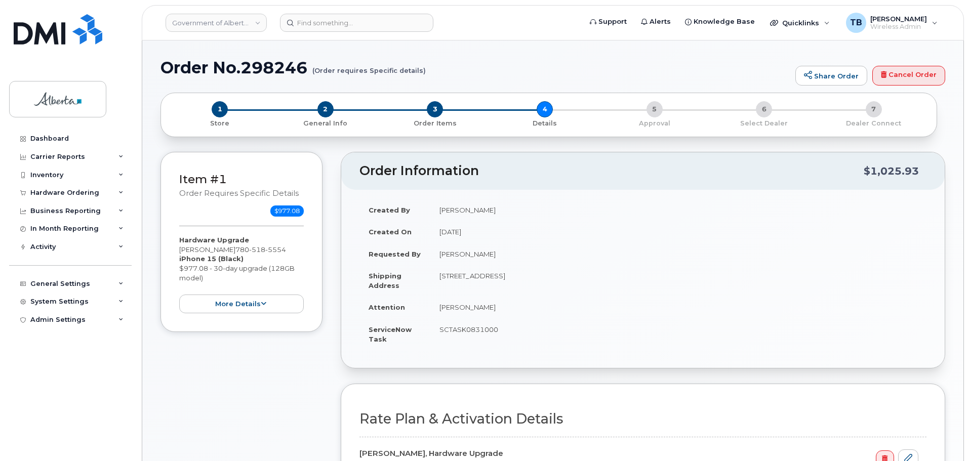
select select
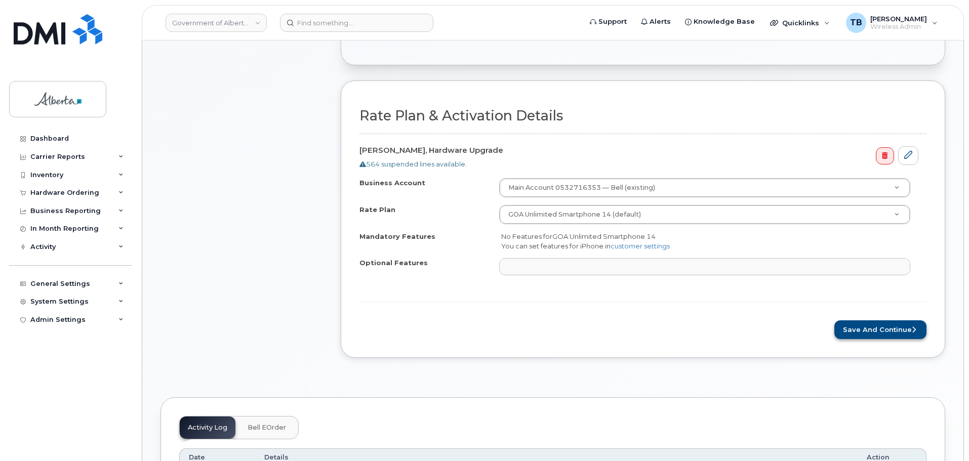
scroll to position [304, 0]
click at [871, 319] on form "Rate Plan & Activation Details Johan Santos, Hardware Upgrade 564 suspended lin…" at bounding box center [642, 223] width 567 height 231
click at [870, 324] on button "Save and Continue" at bounding box center [880, 329] width 92 height 19
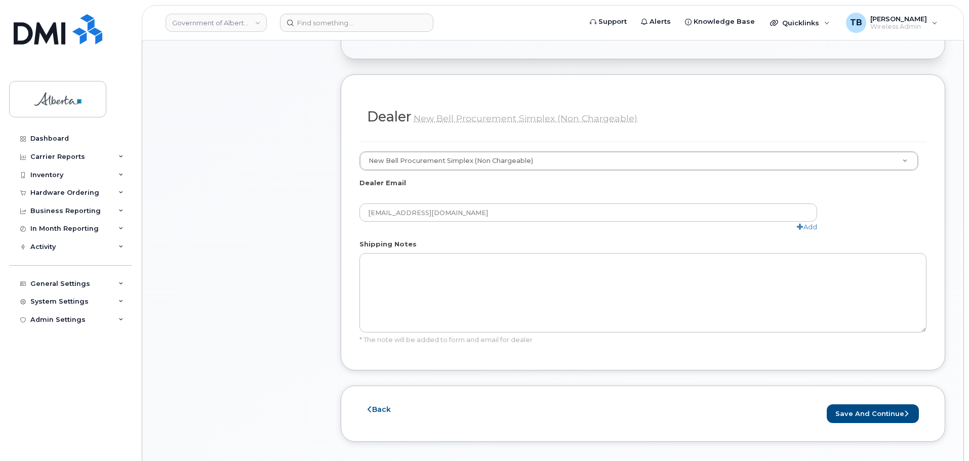
scroll to position [557, 0]
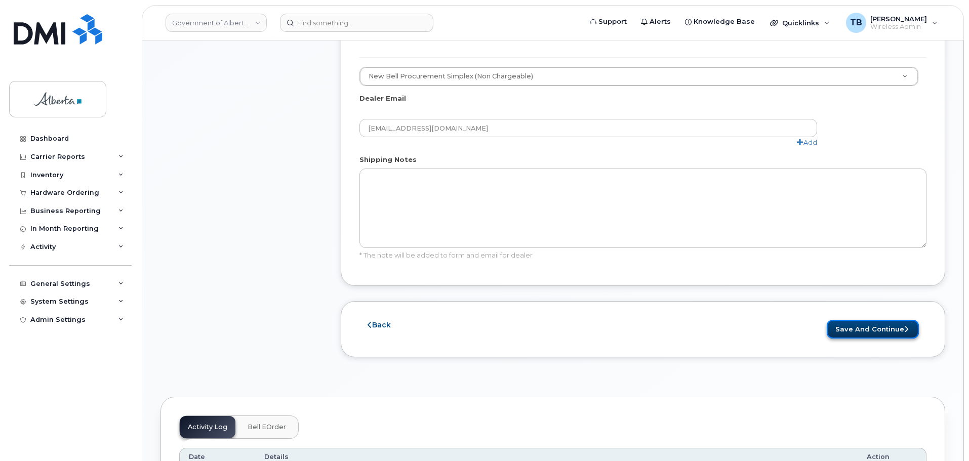
click at [851, 320] on button "Save and Continue" at bounding box center [872, 329] width 92 height 19
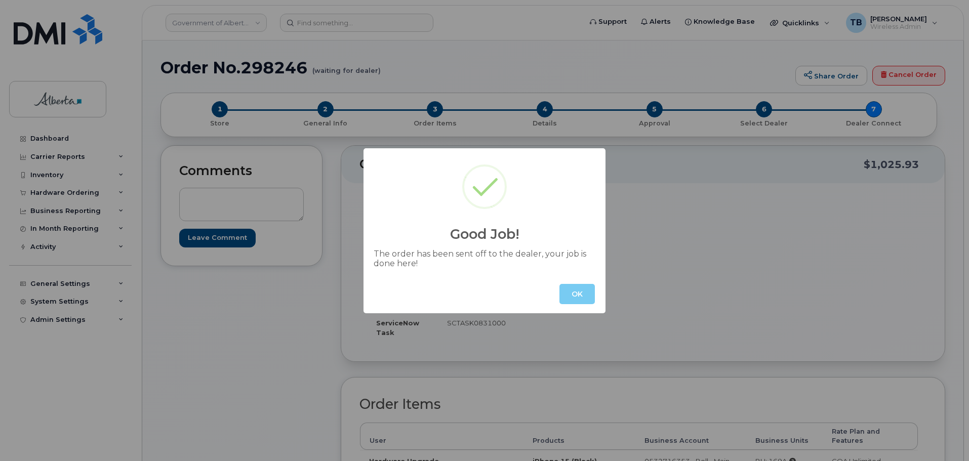
click at [578, 287] on button "OK" at bounding box center [576, 294] width 35 height 20
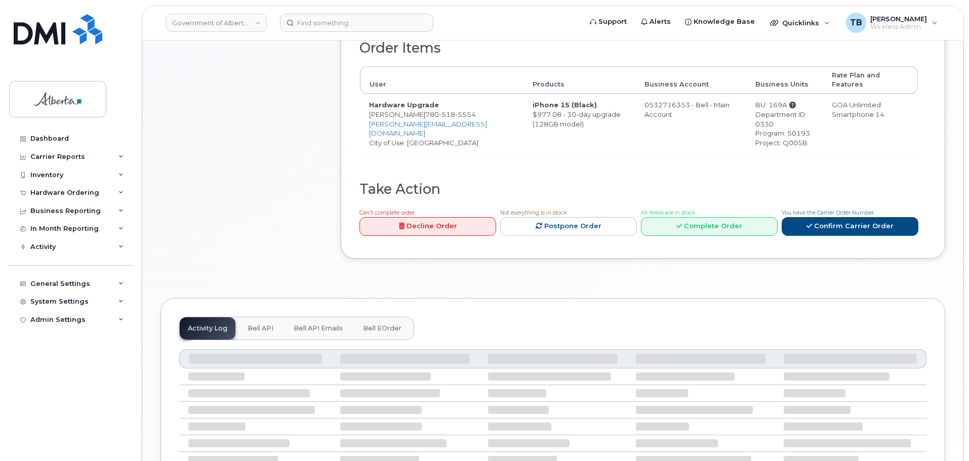
scroll to position [449, 0]
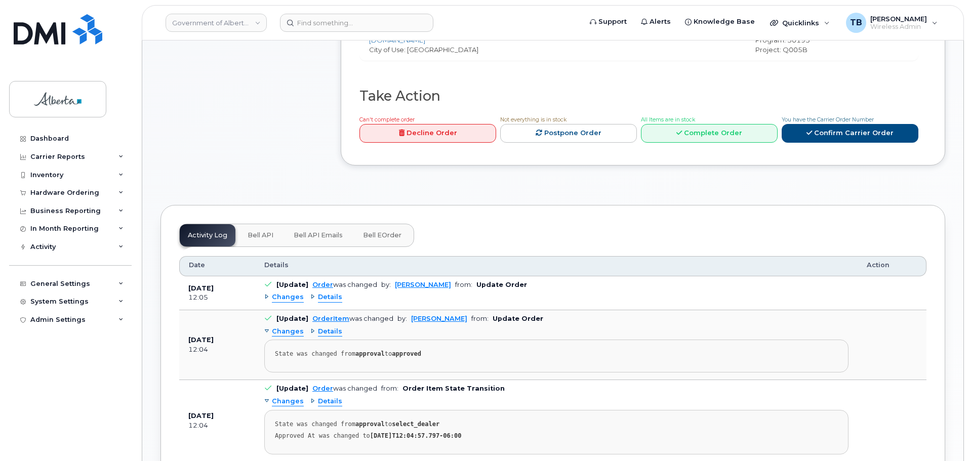
click at [267, 231] on span "Bell API" at bounding box center [260, 235] width 26 height 8
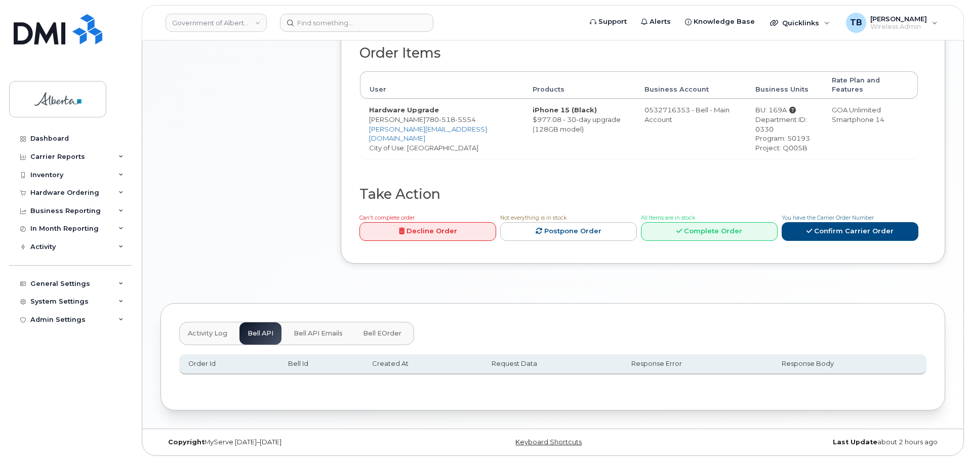
scroll to position [342, 0]
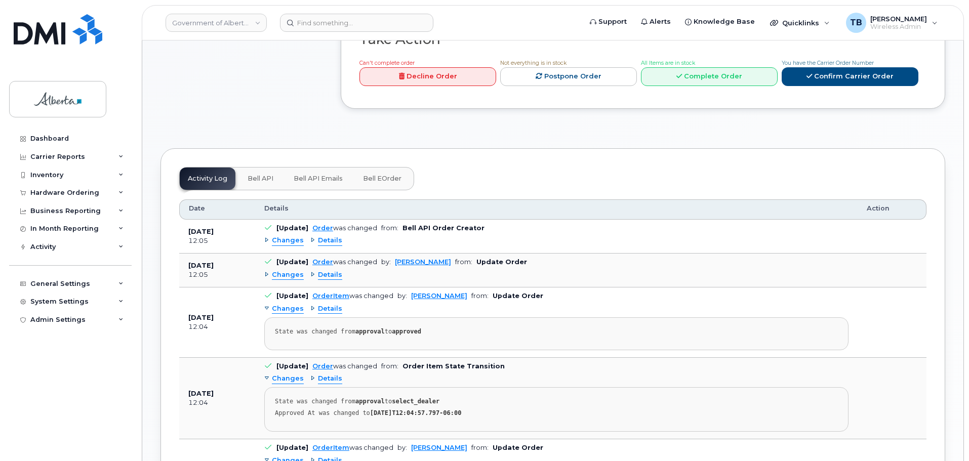
click at [269, 167] on button "Bell API" at bounding box center [260, 178] width 42 height 22
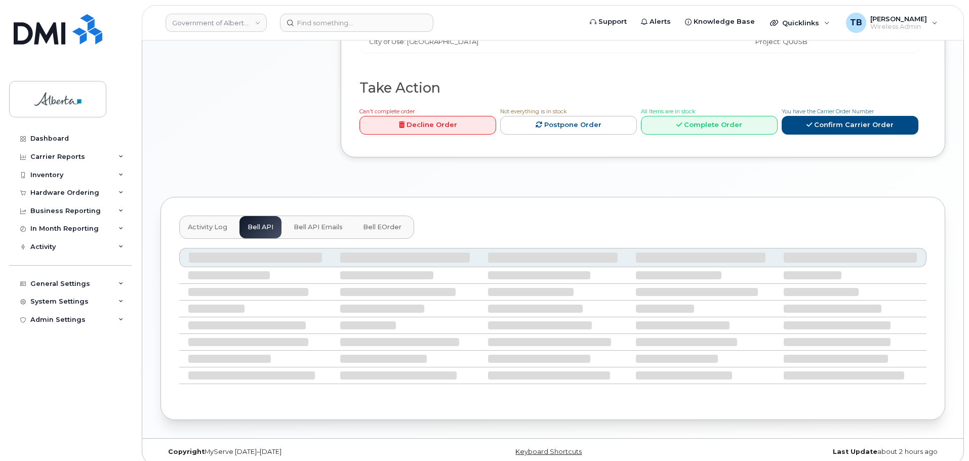
scroll to position [369, 0]
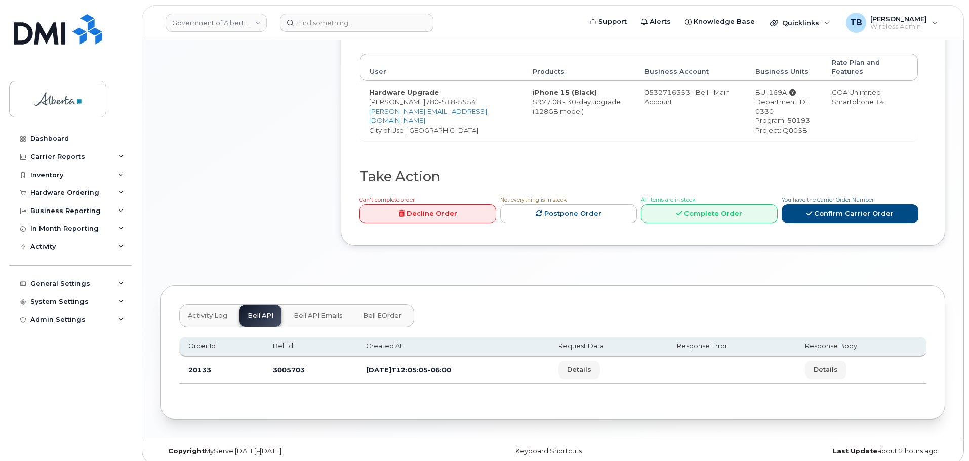
click at [284, 357] on td "3005703" at bounding box center [310, 370] width 93 height 27
copy td "3005703"
drag, startPoint x: 414, startPoint y: 93, endPoint x: 420, endPoint y: 101, distance: 9.1
click at [420, 101] on td "Hardware Upgrade [PERSON_NAME] [PHONE_NUMBER] [PERSON_NAME][EMAIL_ADDRESS][DOMA…" at bounding box center [441, 111] width 163 height 60
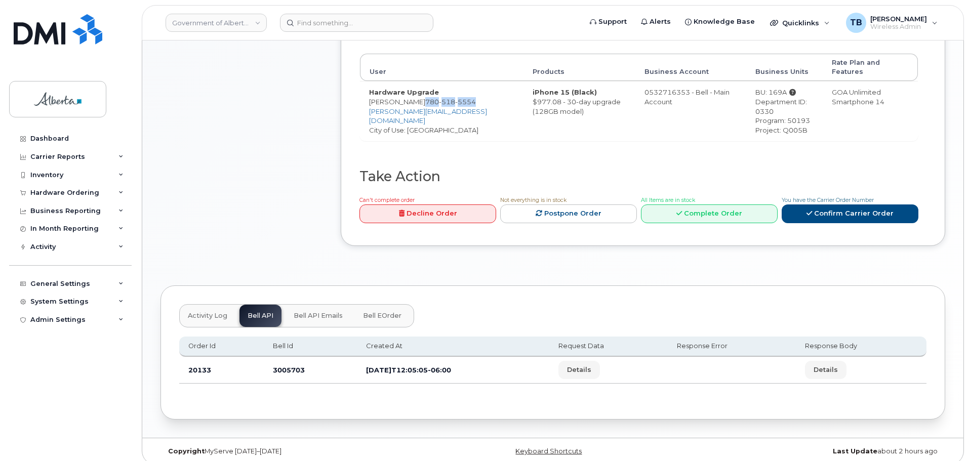
copy span "[PHONE_NUMBER]"
click at [321, 16] on input at bounding box center [356, 23] width 153 height 18
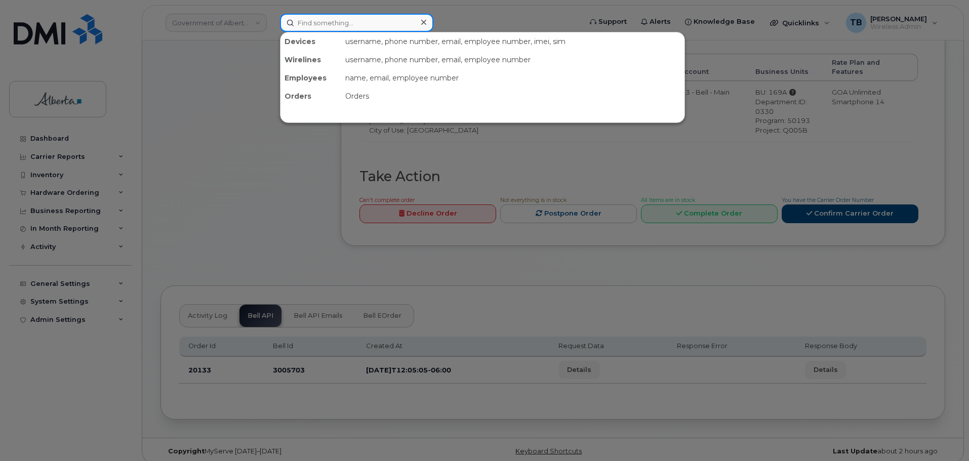
paste input "7805185554"
type input "7805185554"
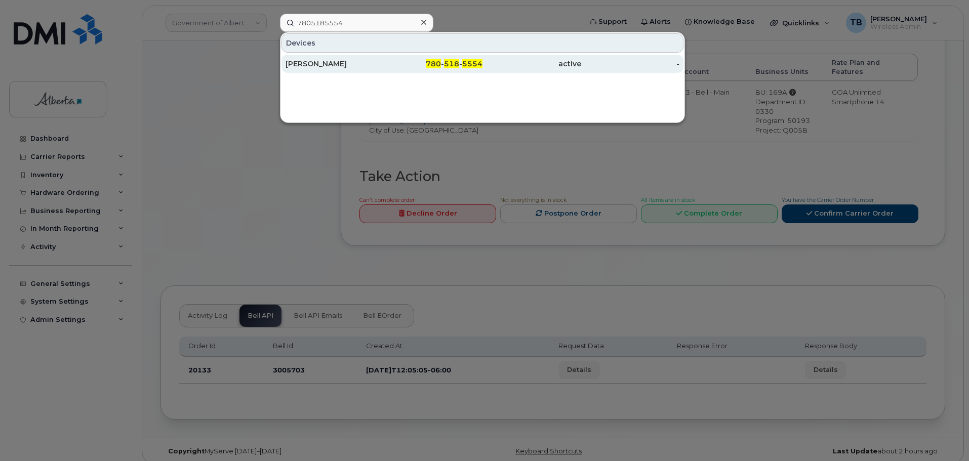
click at [384, 72] on div "[PERSON_NAME]" at bounding box center [433, 64] width 99 height 18
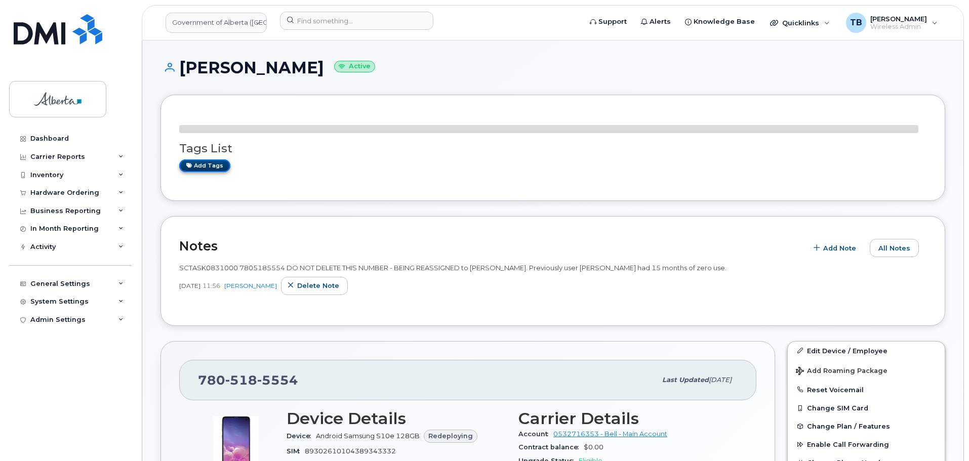
click at [209, 165] on div "Tags List Add tags" at bounding box center [552, 147] width 747 height 69
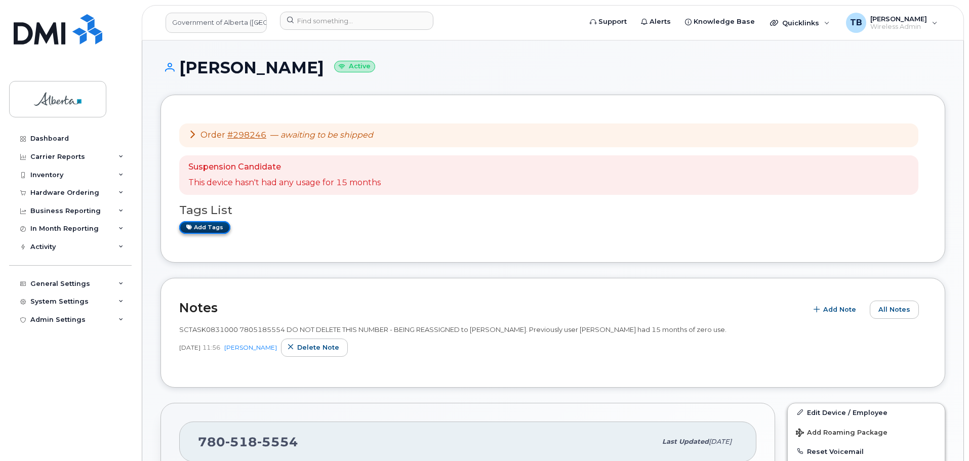
click at [199, 222] on link "Add tags" at bounding box center [204, 227] width 51 height 13
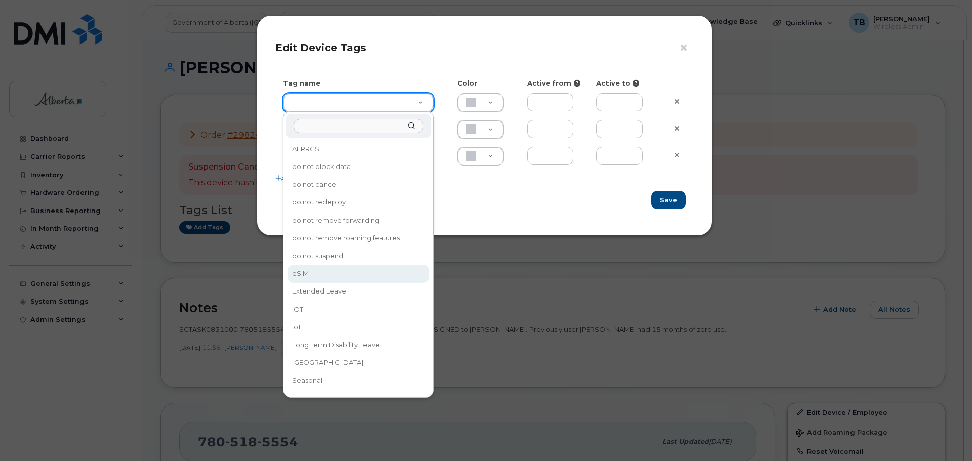
drag, startPoint x: 301, startPoint y: 270, endPoint x: 351, endPoint y: 253, distance: 53.4
type input "eSIM"
type input "D6CDC1"
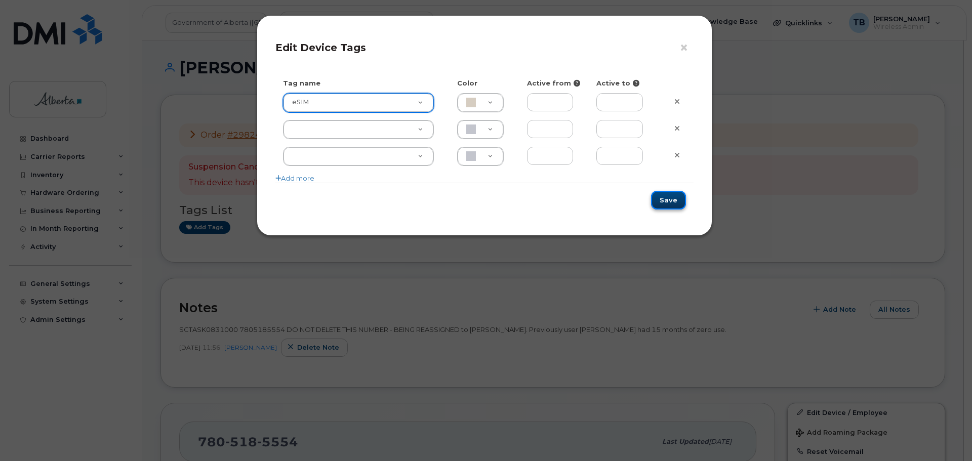
click at [679, 200] on button "Save" at bounding box center [668, 200] width 35 height 19
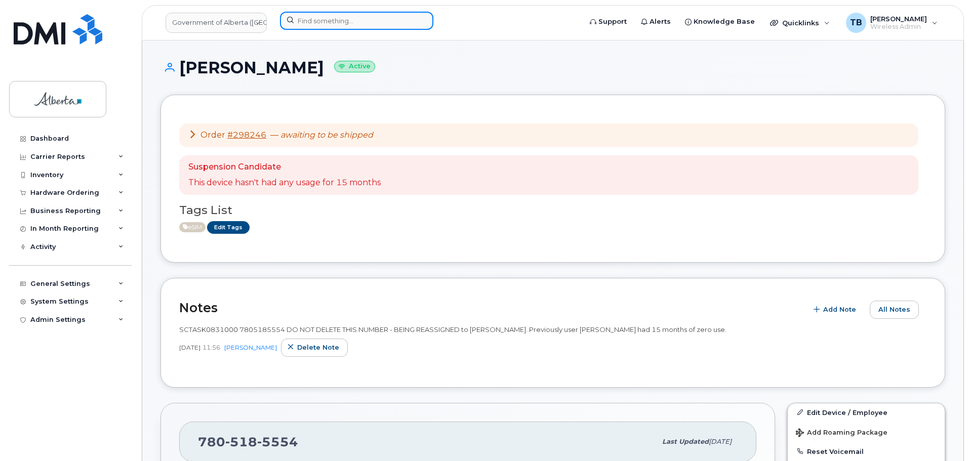
click at [321, 22] on input at bounding box center [356, 21] width 153 height 18
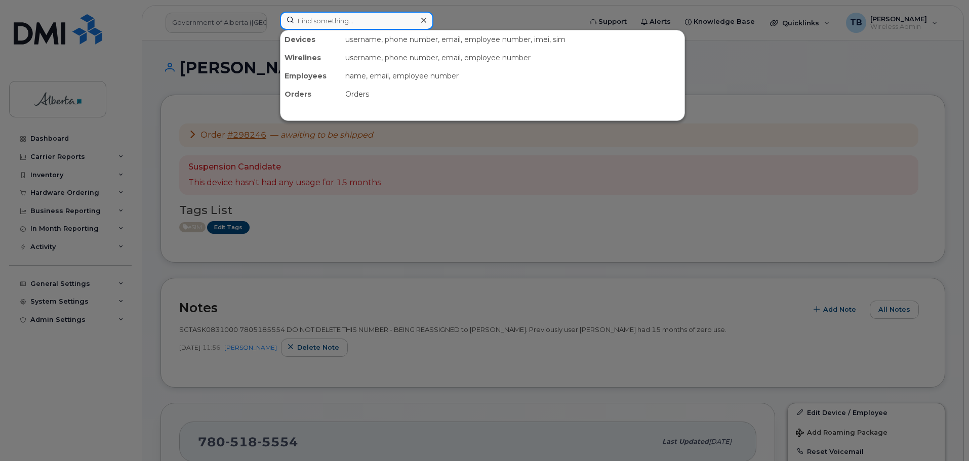
paste input "4035939644"
type input "4035939644"
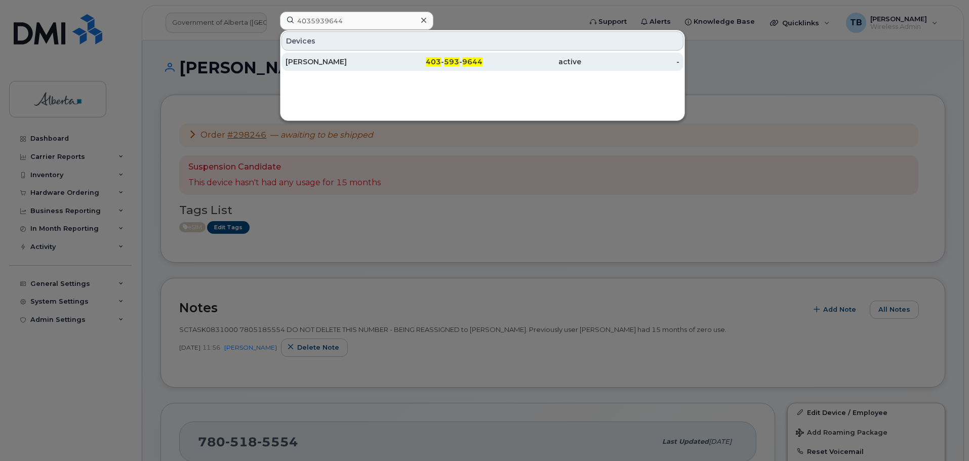
click at [307, 62] on div "Zoe Zubersky" at bounding box center [334, 62] width 99 height 10
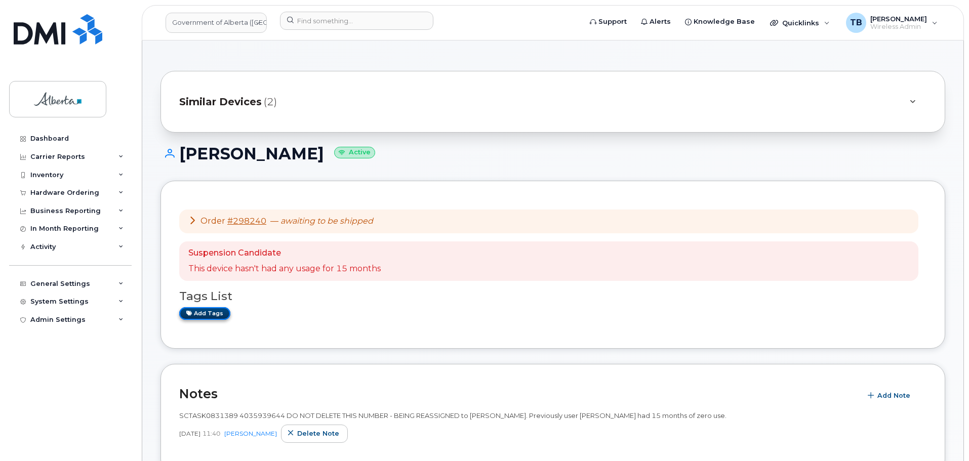
click at [204, 318] on link "Add tags" at bounding box center [204, 313] width 51 height 13
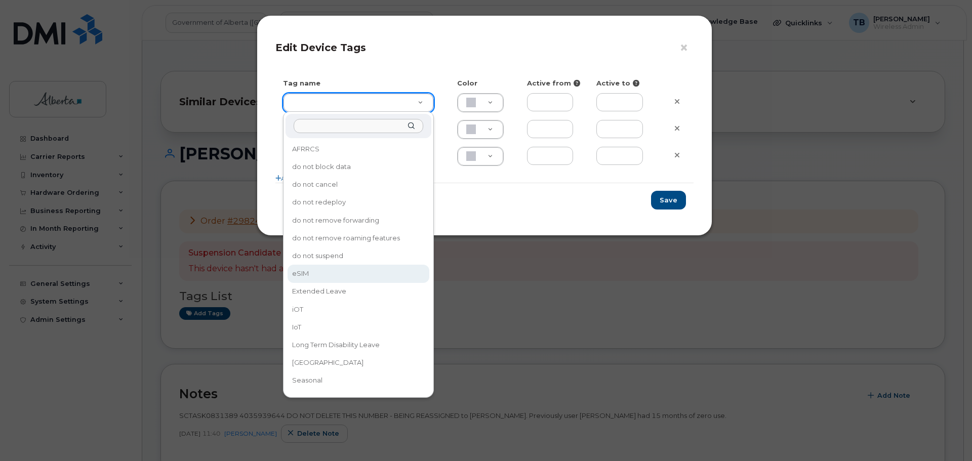
type input "eSIM"
type input "D6CDC1"
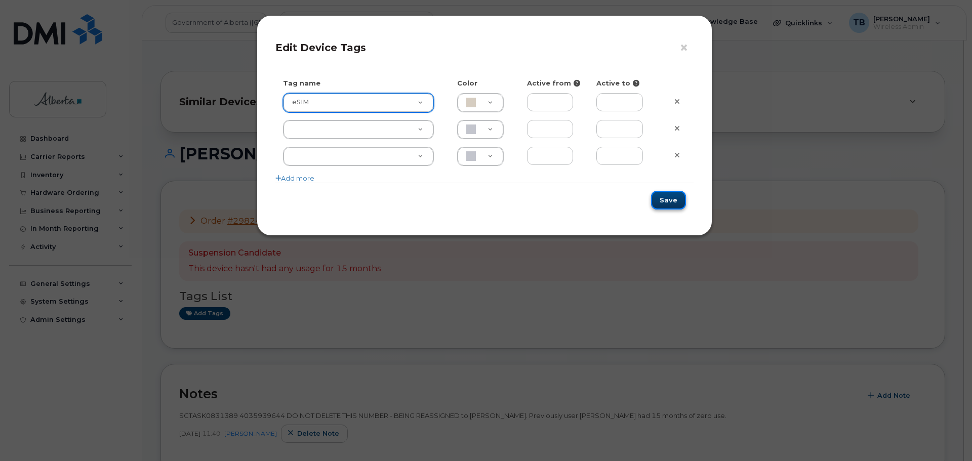
click at [673, 198] on button "Save" at bounding box center [668, 200] width 35 height 19
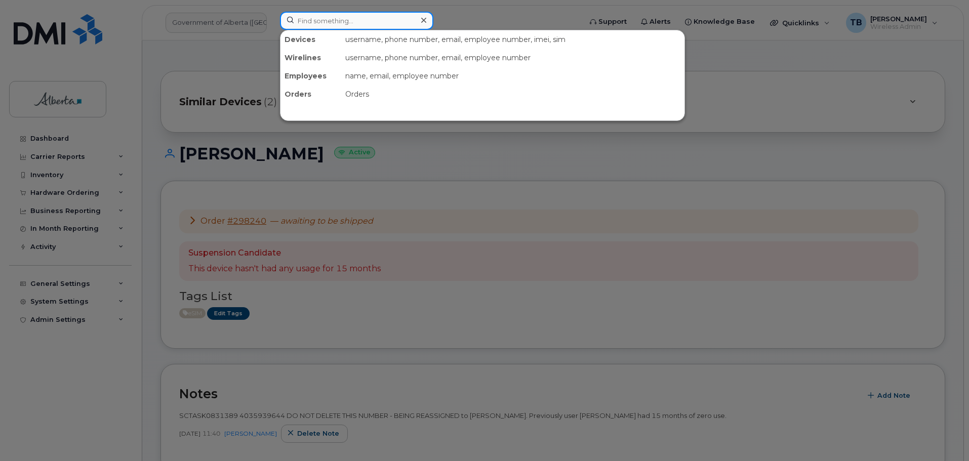
drag, startPoint x: 350, startPoint y: 13, endPoint x: 349, endPoint y: 24, distance: 11.2
click at [350, 14] on input at bounding box center [356, 21] width 153 height 18
paste input "7809164338"
type input "7809164338"
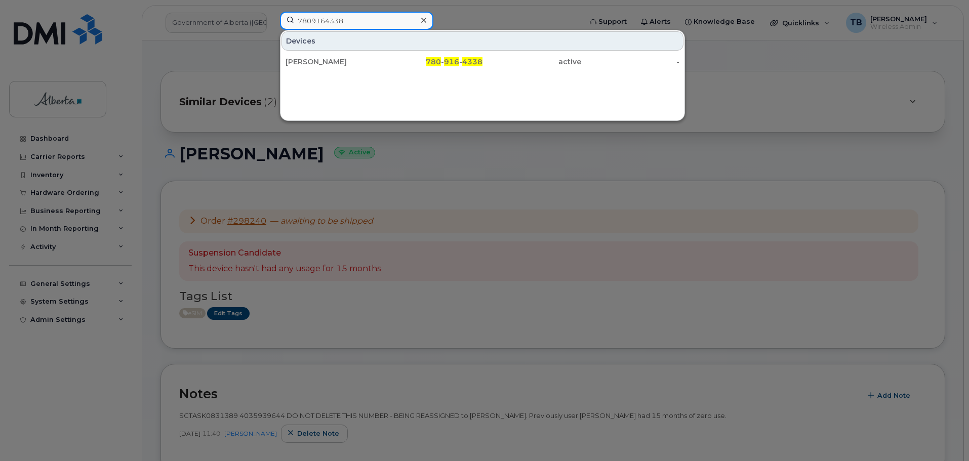
click at [371, 22] on input "7809164338" at bounding box center [356, 21] width 153 height 18
click at [436, 16] on div at bounding box center [484, 230] width 969 height 461
click at [425, 19] on div "7809164338" at bounding box center [356, 21] width 153 height 18
click at [424, 20] on icon at bounding box center [423, 20] width 5 height 5
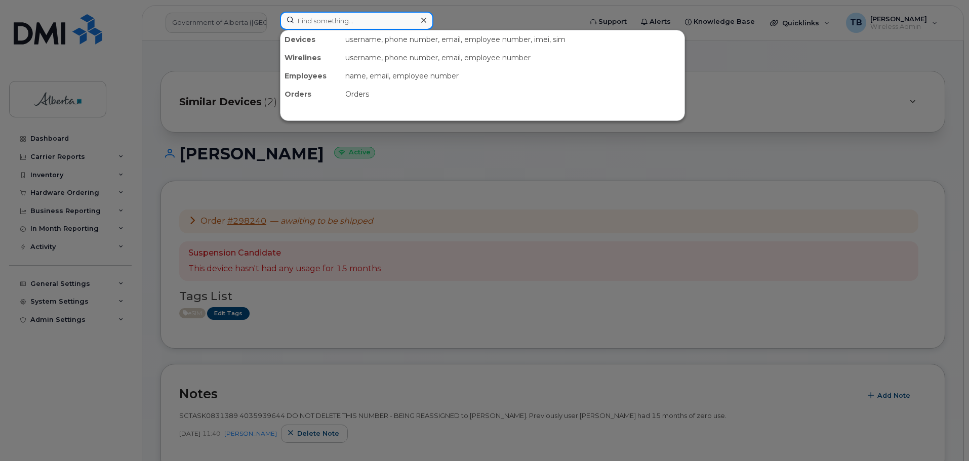
click at [386, 23] on input at bounding box center [356, 21] width 153 height 18
paste input "5873350923"
type input "5873350923"
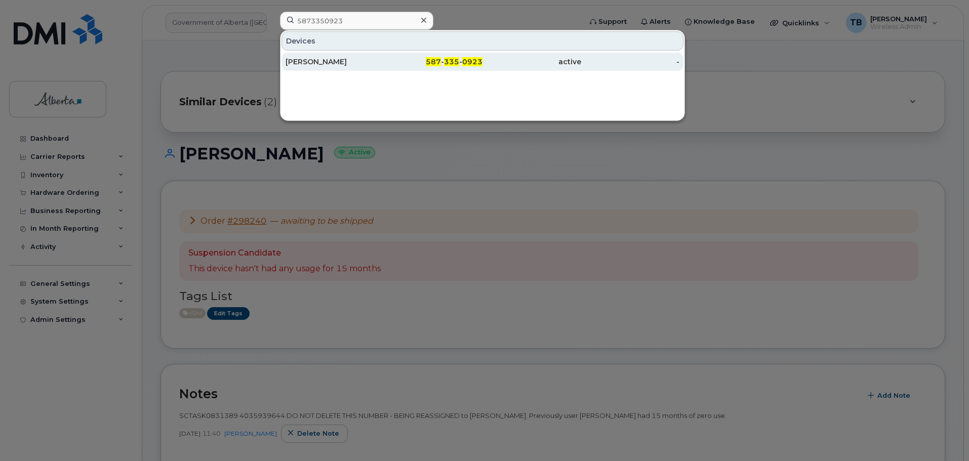
click at [318, 63] on div "[PERSON_NAME]" at bounding box center [334, 62] width 99 height 10
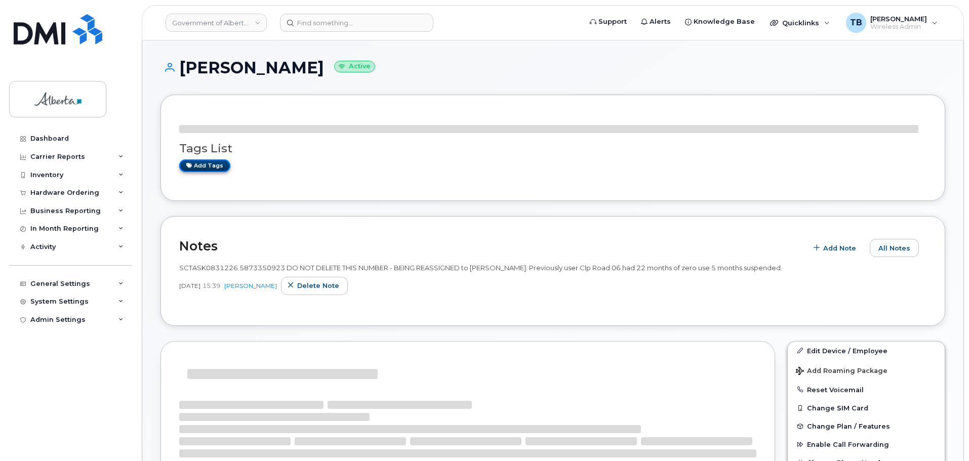
click at [201, 164] on link "Add tags" at bounding box center [204, 165] width 51 height 13
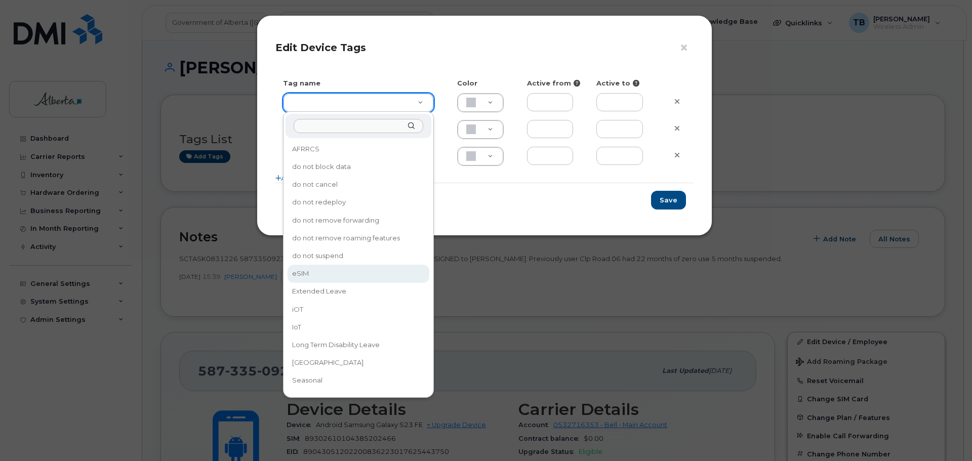
type input "eSIM"
type input "D6CDC1"
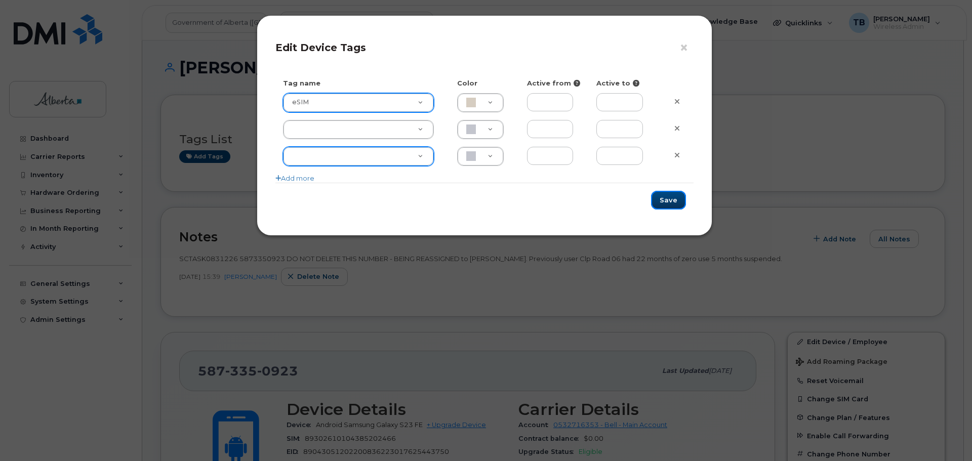
drag, startPoint x: 677, startPoint y: 203, endPoint x: 319, endPoint y: 165, distance: 359.3
click at [676, 203] on button "Save" at bounding box center [668, 200] width 35 height 19
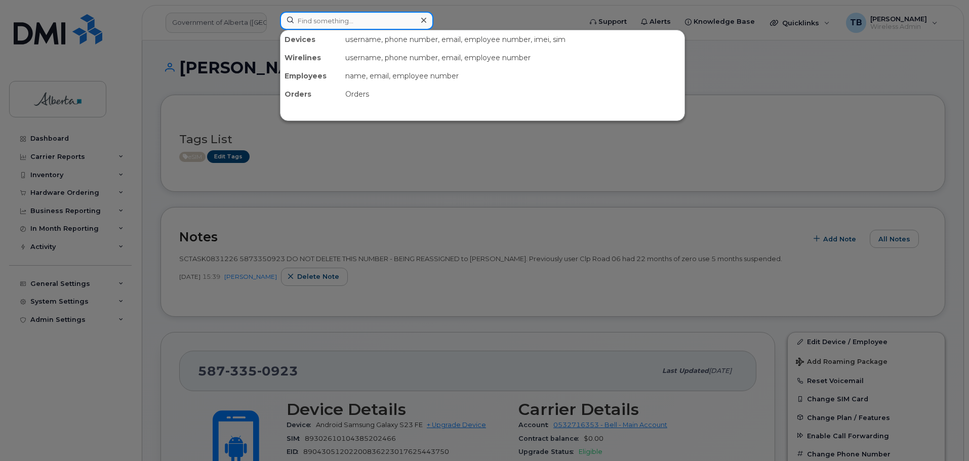
click at [315, 24] on input at bounding box center [356, 21] width 153 height 18
paste input "7802152374"
type input "7802152374"
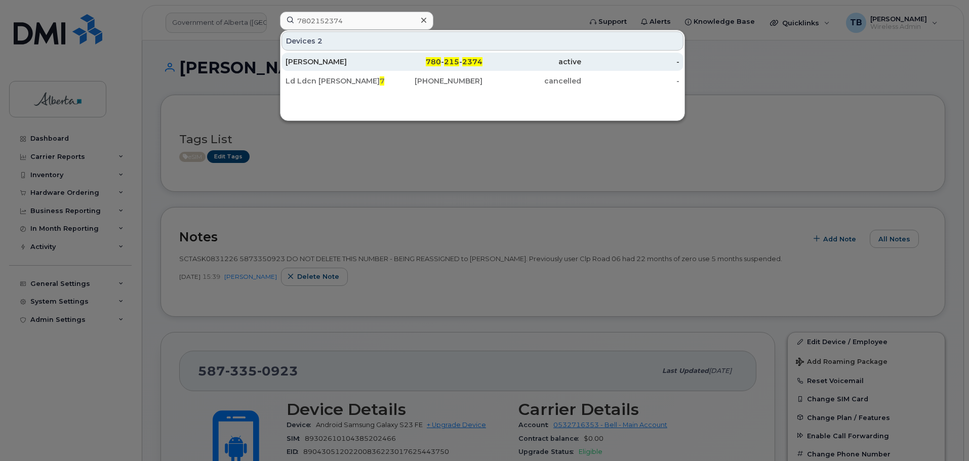
click at [311, 65] on div "Megan Hart" at bounding box center [334, 62] width 99 height 10
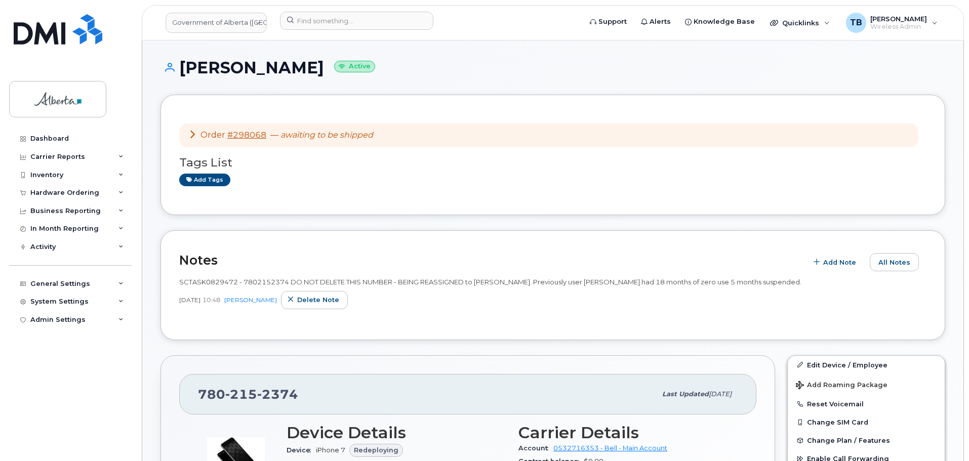
click at [195, 172] on div "Tags List Add tags" at bounding box center [552, 166] width 747 height 39
click at [207, 184] on link "Add tags" at bounding box center [204, 180] width 51 height 13
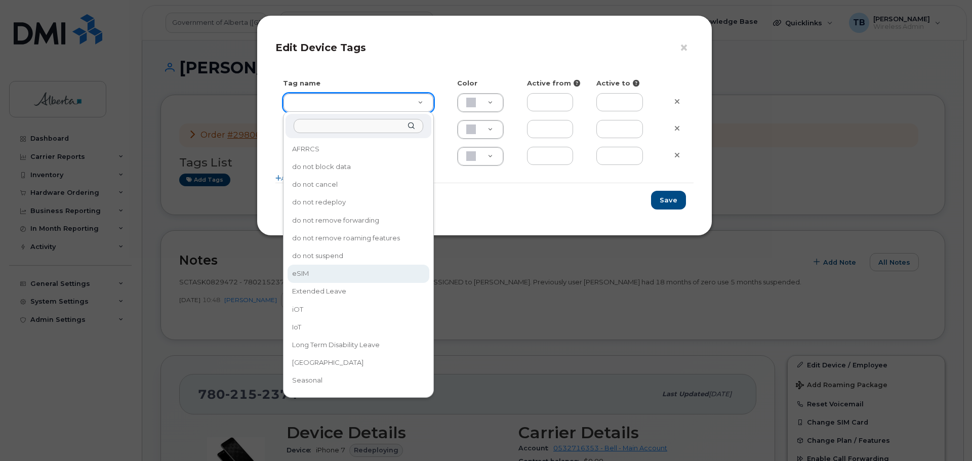
drag, startPoint x: 313, startPoint y: 272, endPoint x: 622, endPoint y: 241, distance: 311.2
type input "eSIM"
type input "D6CDC1"
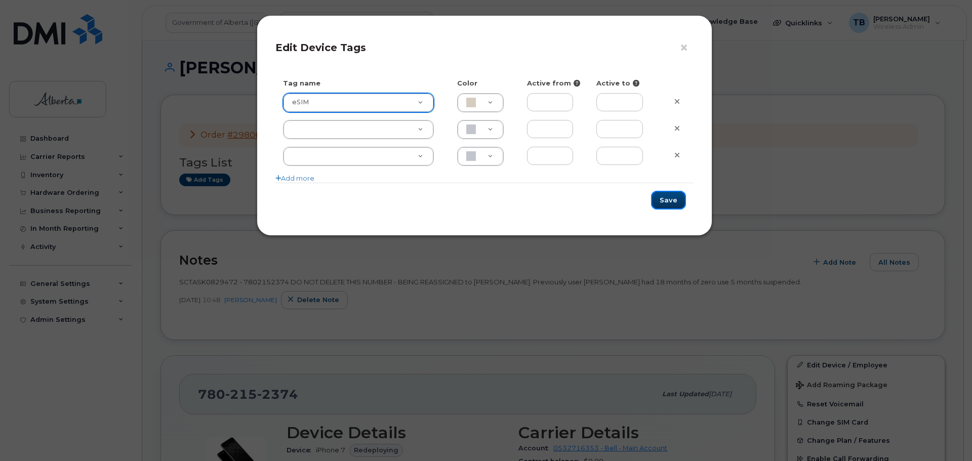
drag, startPoint x: 665, startPoint y: 197, endPoint x: 632, endPoint y: 198, distance: 33.4
click at [661, 197] on button "Save" at bounding box center [668, 200] width 35 height 19
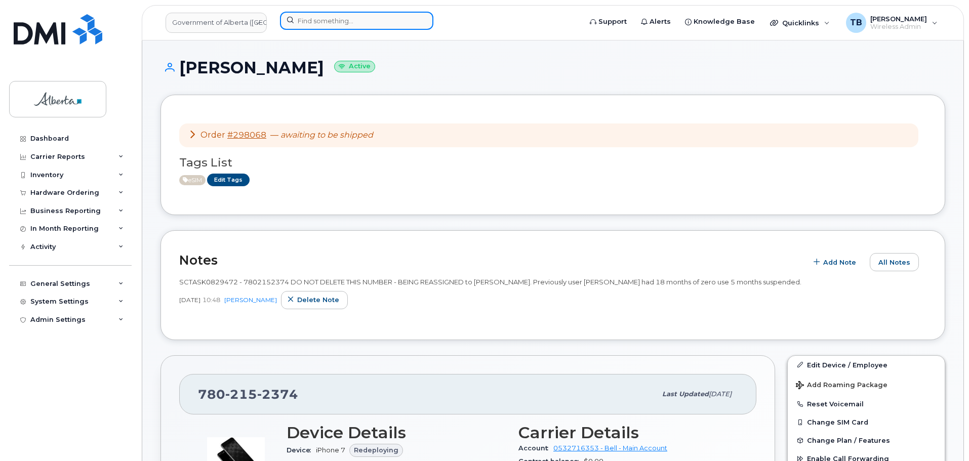
click at [324, 26] on input at bounding box center [356, 21] width 153 height 18
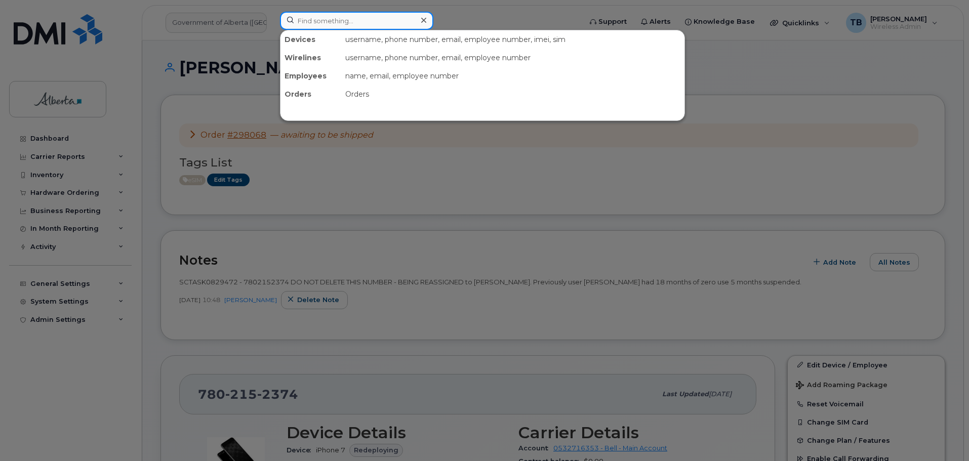
paste input "4037953197"
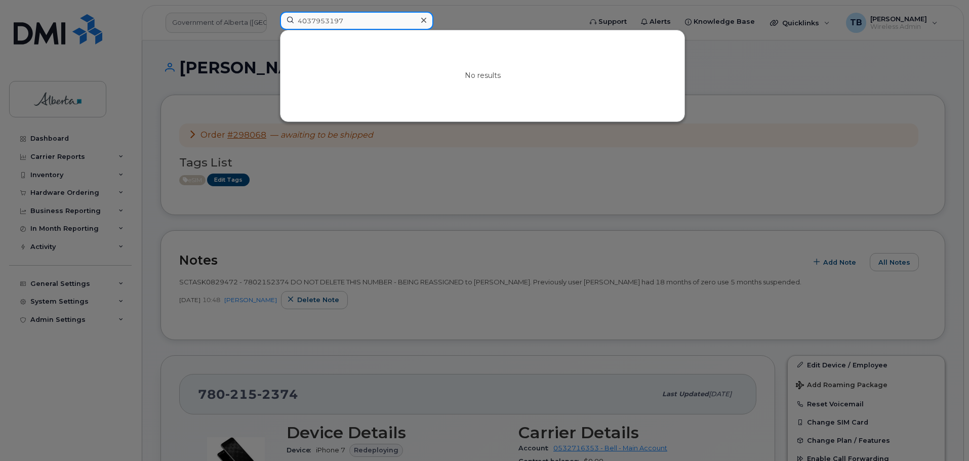
click at [346, 20] on input "4037953197" at bounding box center [356, 21] width 153 height 18
drag, startPoint x: 369, startPoint y: 25, endPoint x: 246, endPoint y: 36, distance: 124.0
click at [272, 34] on div "4037953197 No results" at bounding box center [427, 23] width 311 height 22
paste input "7802280632"
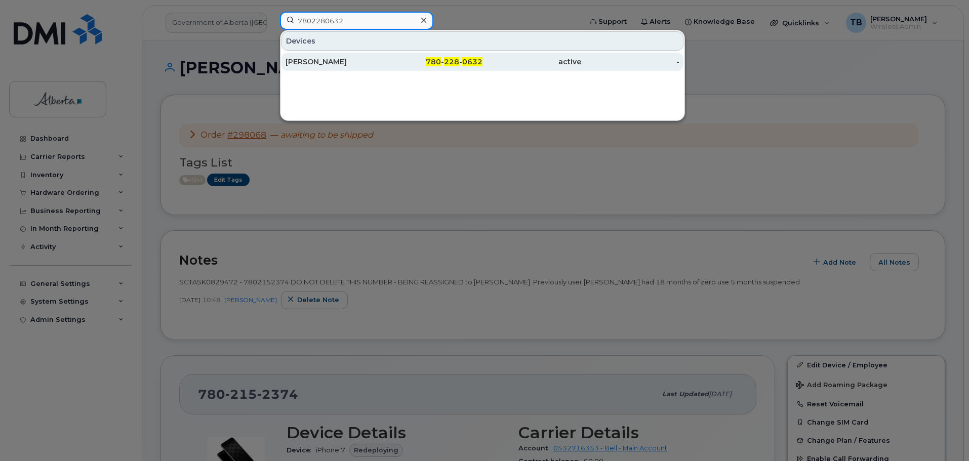
type input "7802280632"
click at [302, 62] on div "[PERSON_NAME]" at bounding box center [334, 62] width 99 height 10
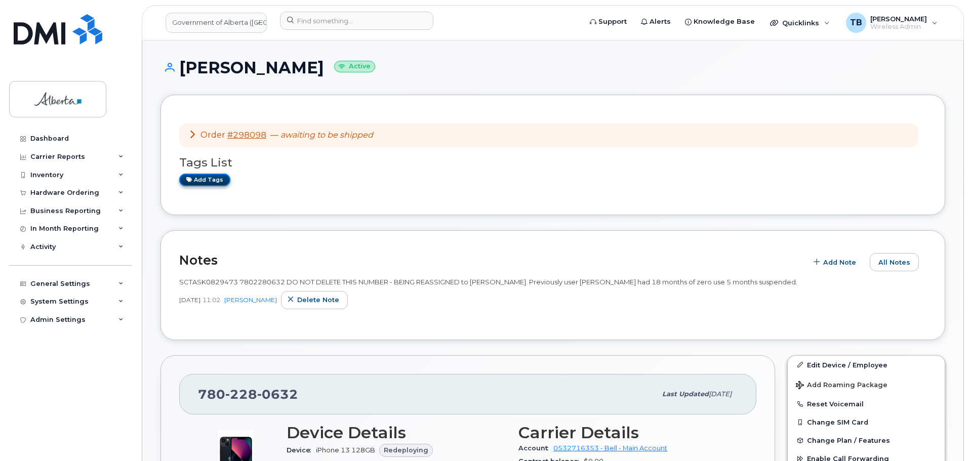
click at [196, 183] on link "Add tags" at bounding box center [204, 180] width 51 height 13
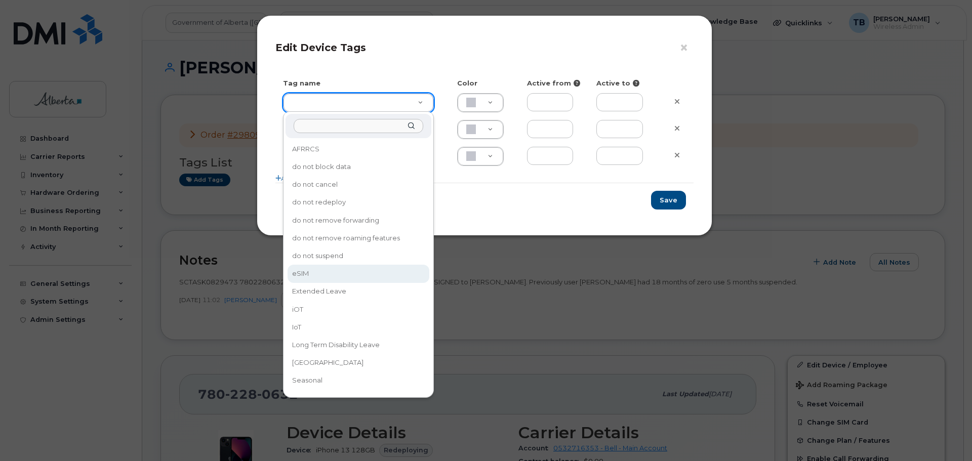
type input "eSIM"
type input "D6CDC1"
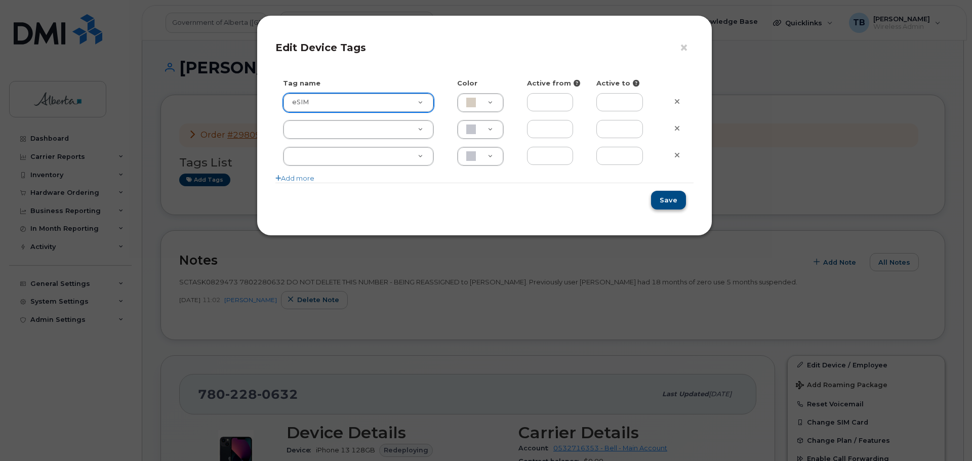
drag, startPoint x: 689, startPoint y: 202, endPoint x: 682, endPoint y: 202, distance: 7.1
click at [687, 202] on div "Save" at bounding box center [484, 200] width 418 height 34
drag, startPoint x: 670, startPoint y: 202, endPoint x: 186, endPoint y: 207, distance: 483.8
click at [667, 202] on button "Save" at bounding box center [668, 200] width 35 height 19
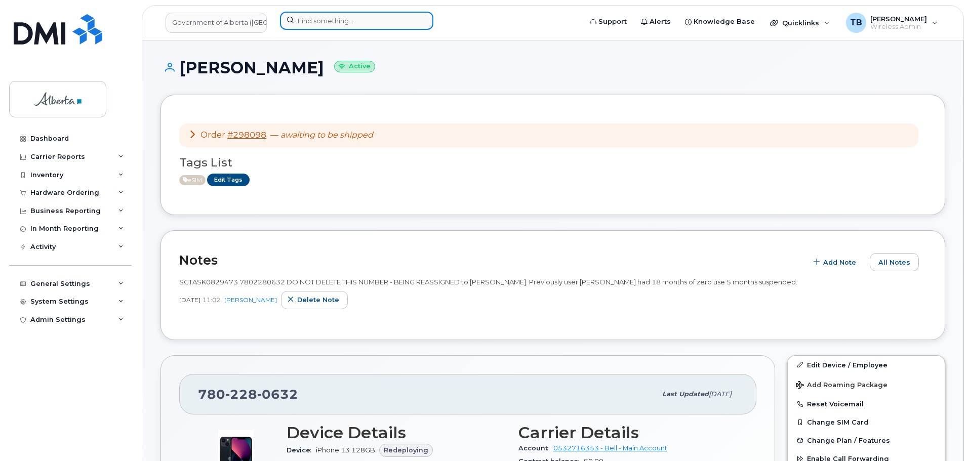
click at [308, 21] on input at bounding box center [356, 21] width 153 height 18
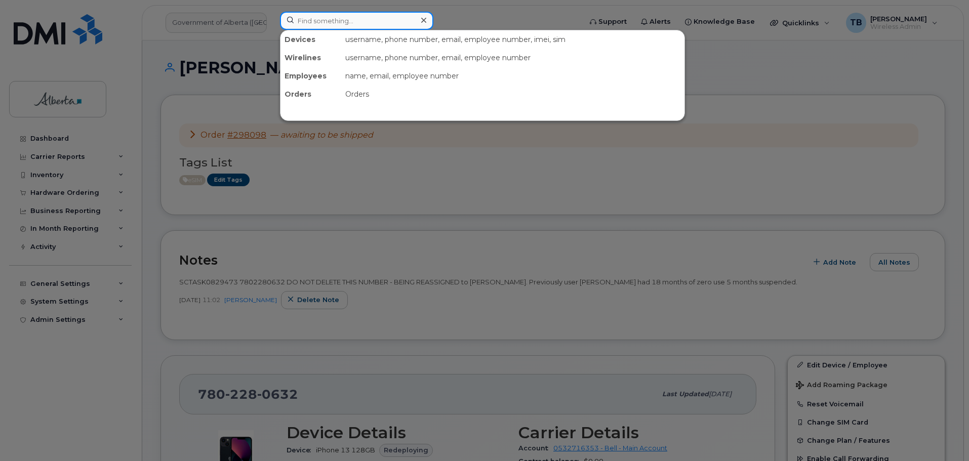
paste input "7802033881"
type input "7802033881"
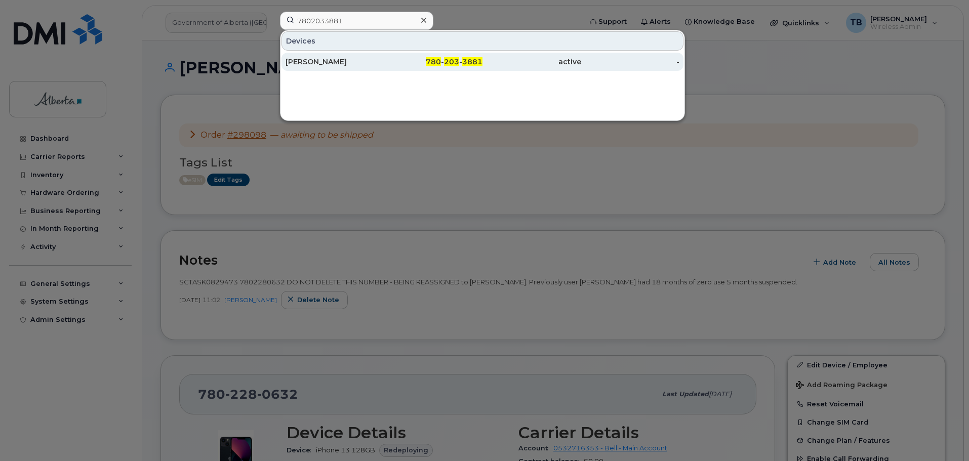
click at [319, 63] on div "[PERSON_NAME]" at bounding box center [334, 62] width 99 height 10
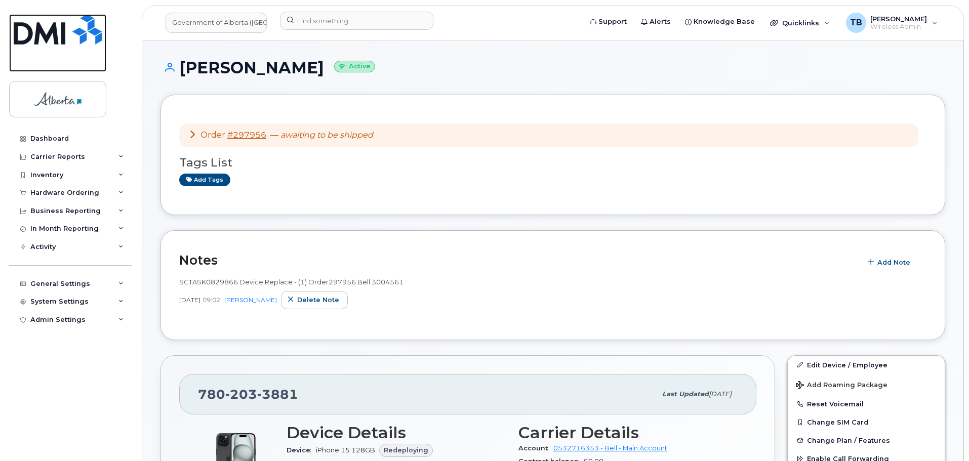
drag, startPoint x: 40, startPoint y: 44, endPoint x: 97, endPoint y: 4, distance: 69.6
click at [40, 44] on img at bounding box center [58, 29] width 89 height 30
